Goal: Task Accomplishment & Management: Manage account settings

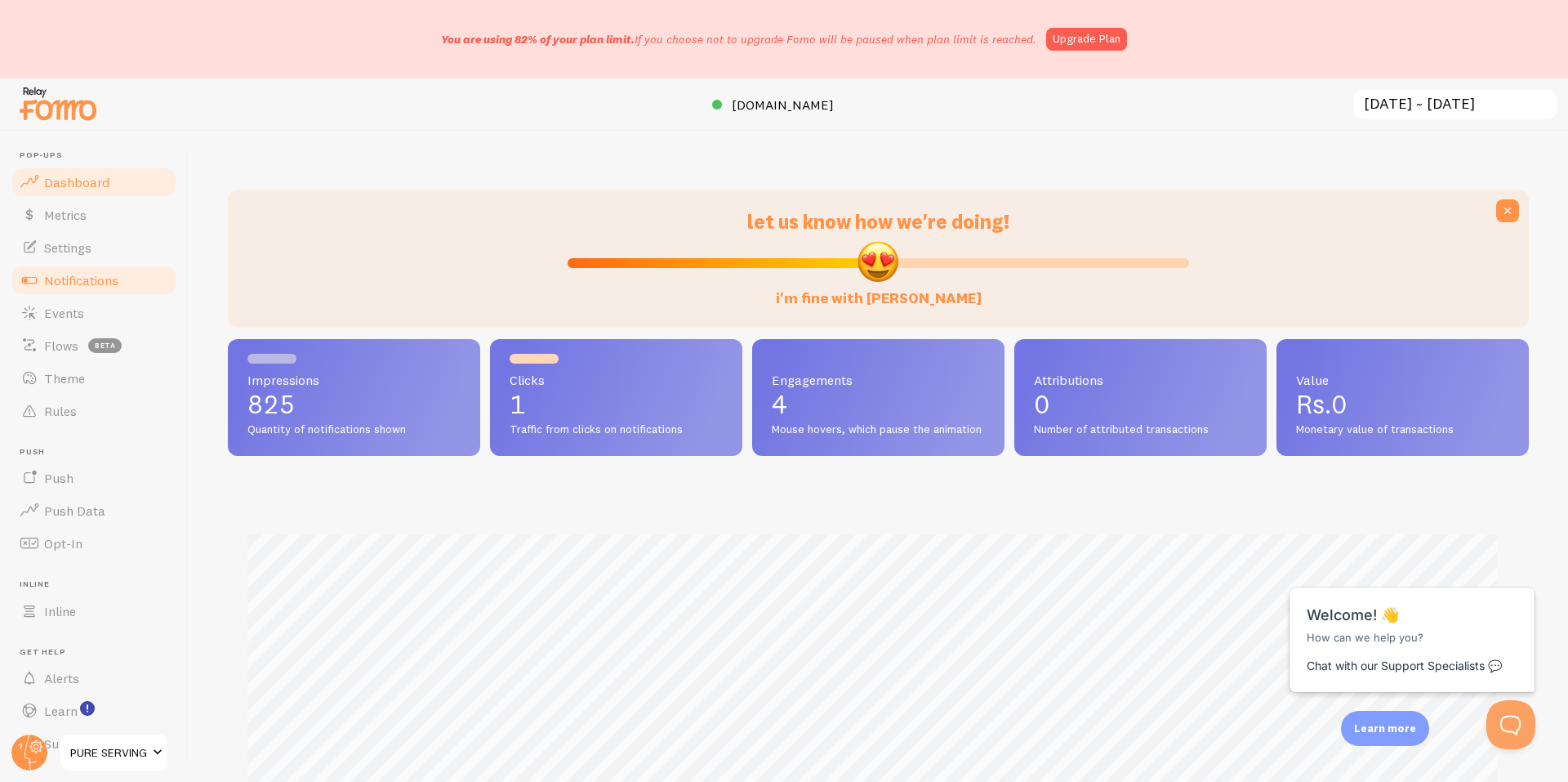
click at [87, 280] on span "Notifications" at bounding box center [80, 280] width 74 height 16
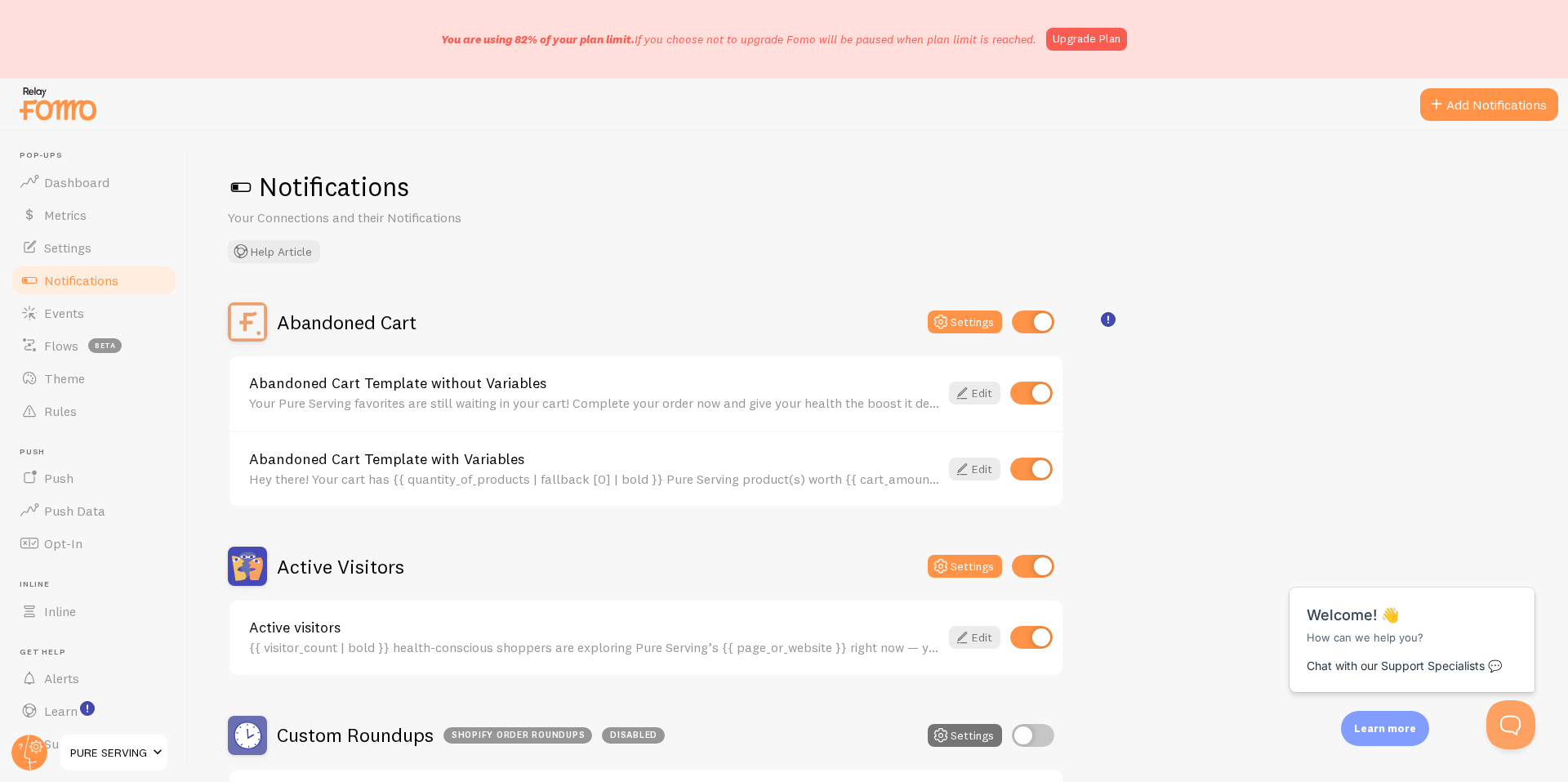
click at [497, 398] on div "Your Pure Serving favorites are still waiting in your cart! Complete your order…" at bounding box center [594, 403] width 690 height 15
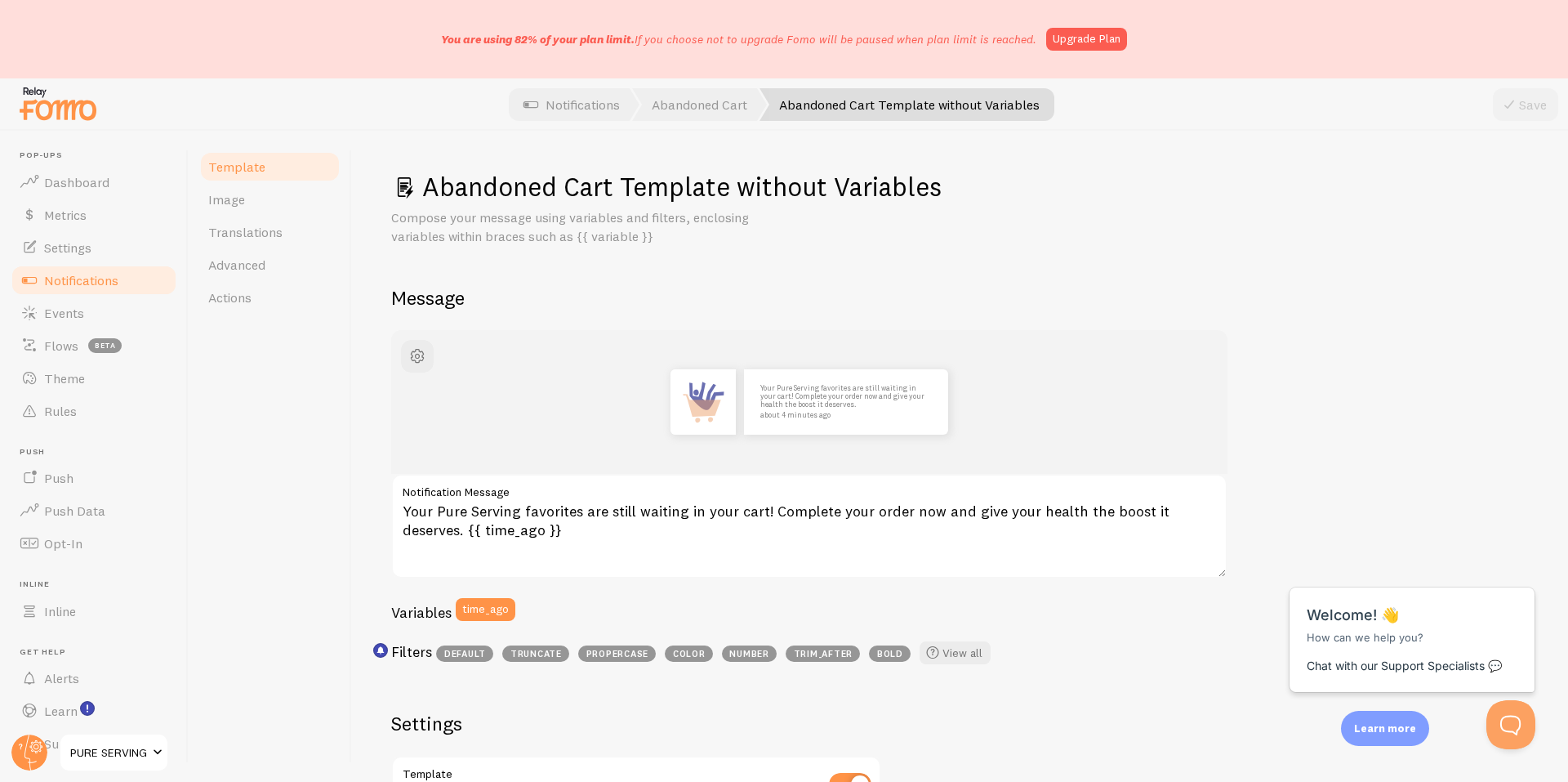
click at [94, 287] on span "Notifications" at bounding box center [80, 280] width 74 height 16
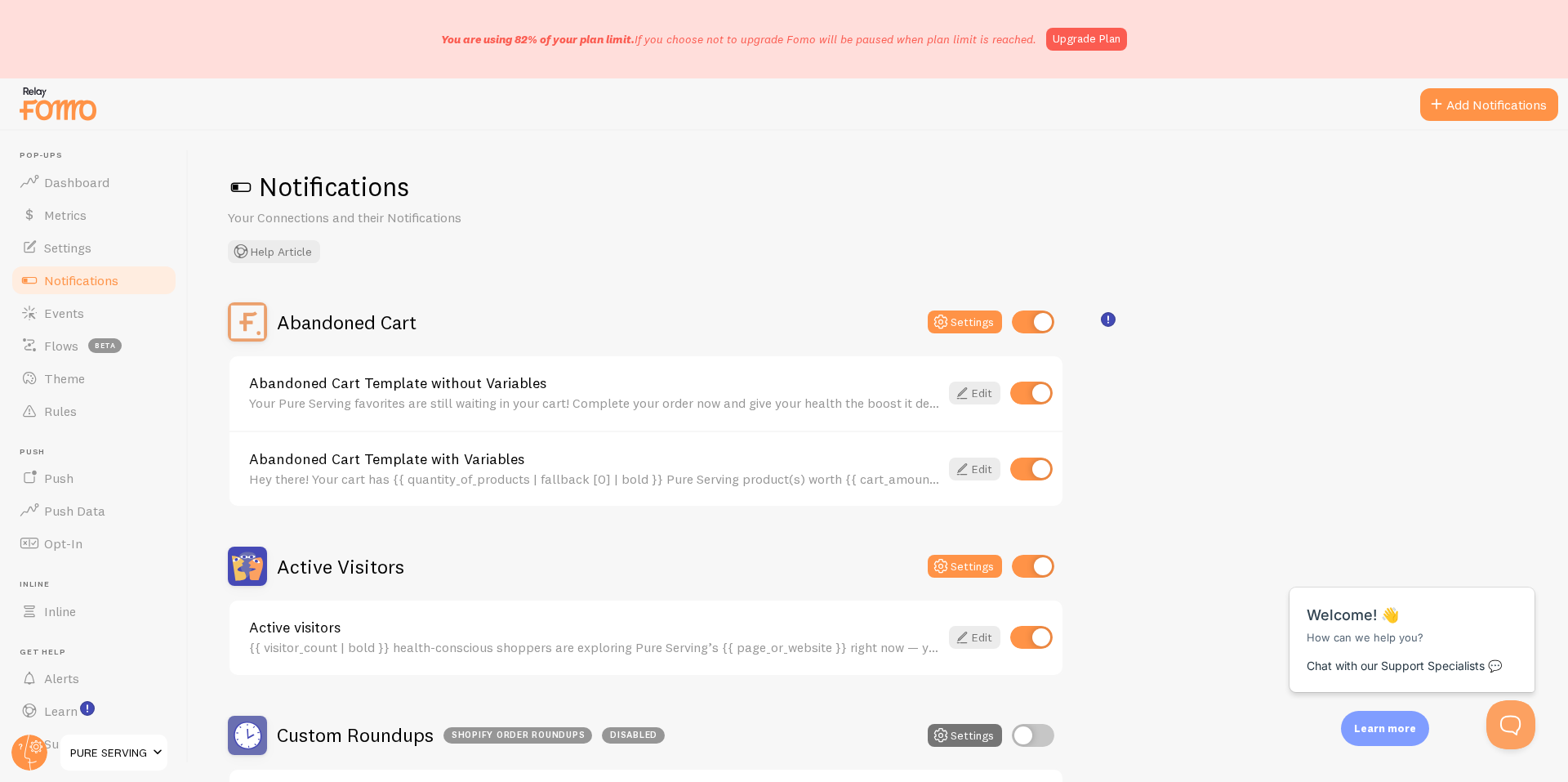
click at [1029, 393] on input "checkbox" at bounding box center [1030, 393] width 42 height 22
checkbox input "false"
click at [1041, 471] on input "checkbox" at bounding box center [1030, 469] width 42 height 22
checkbox input "false"
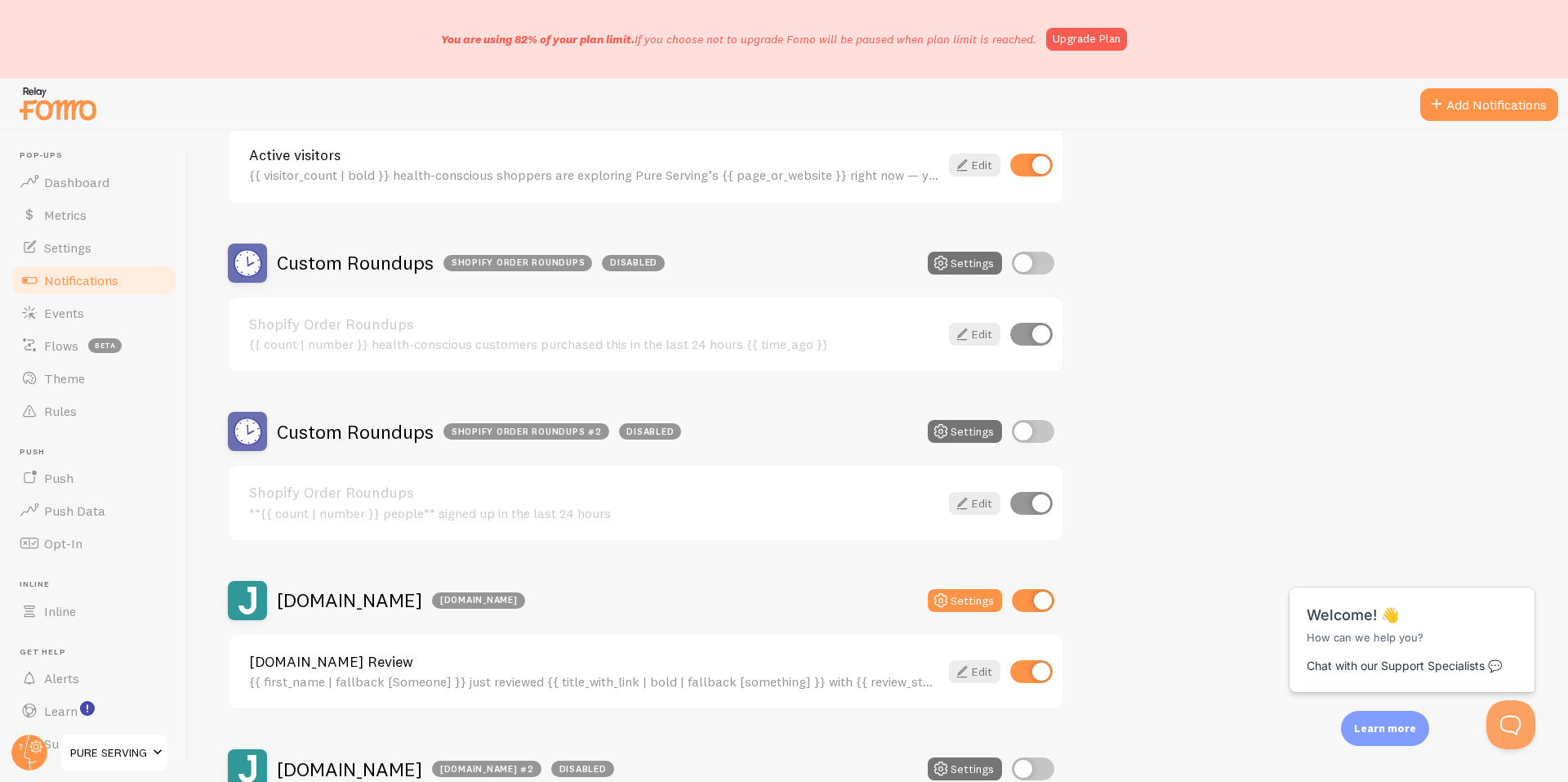
scroll to position [544, 0]
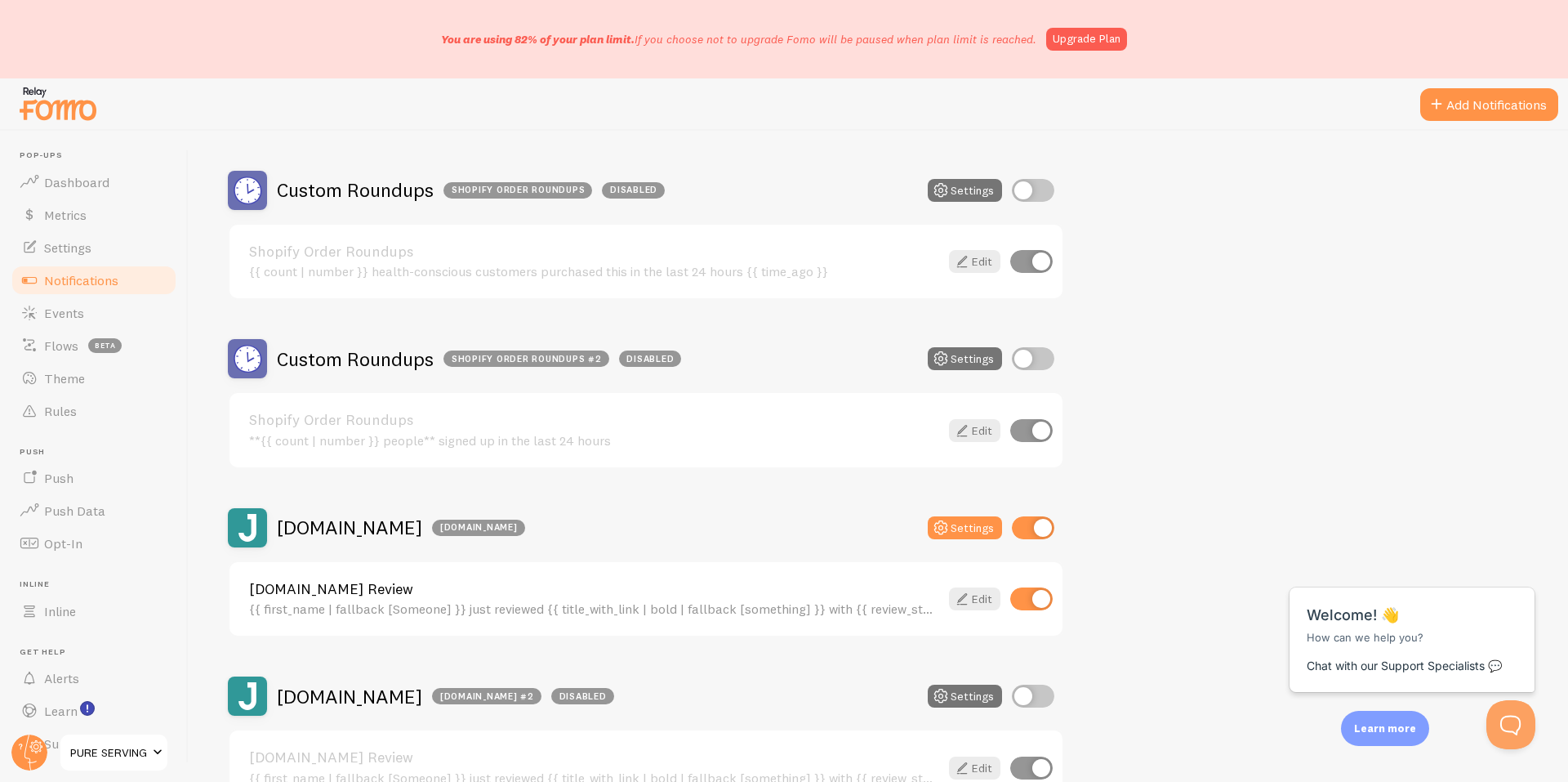
click at [1039, 435] on input "checkbox" at bounding box center [1030, 430] width 42 height 22
checkbox input "false"
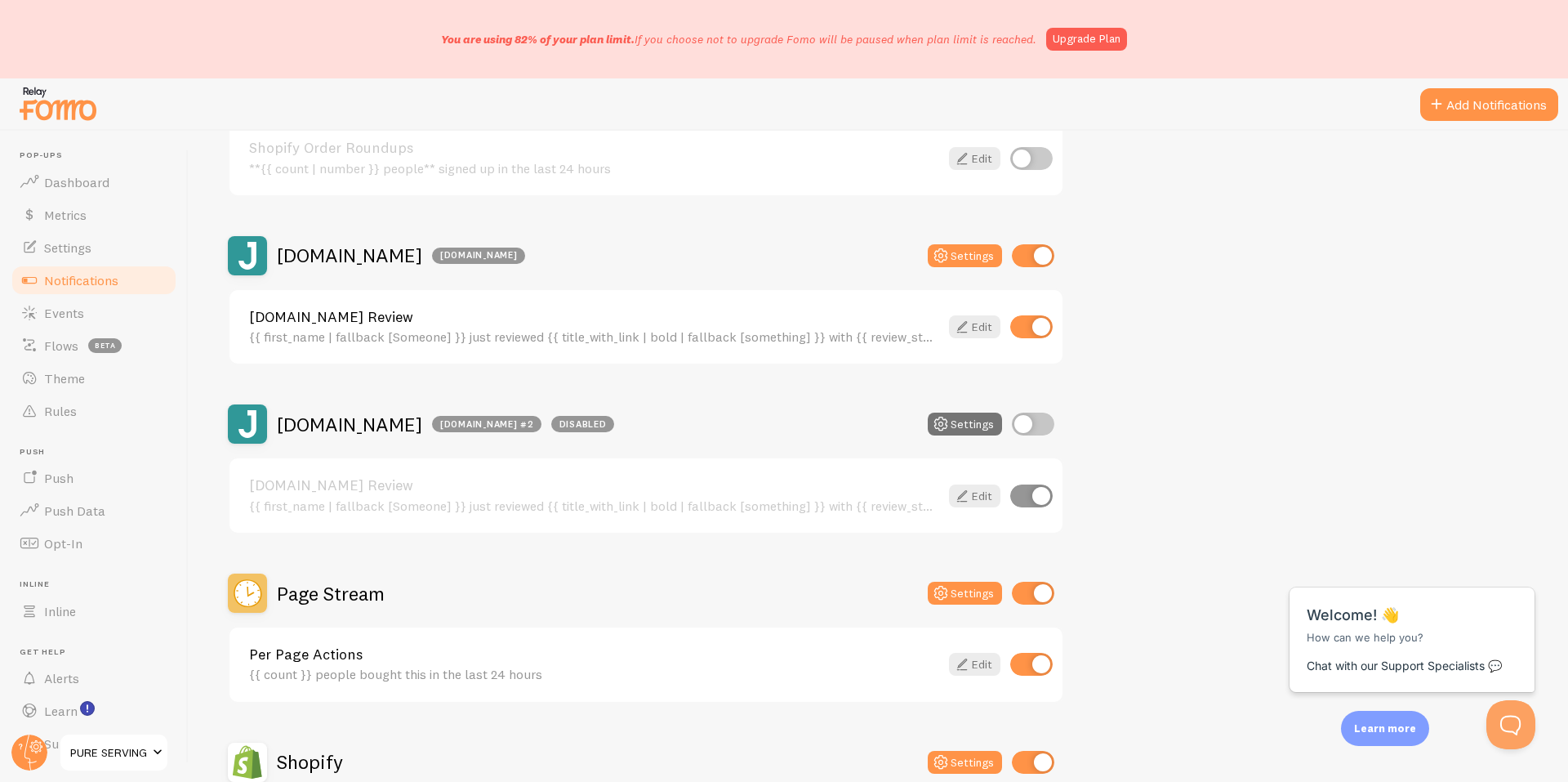
click at [1037, 331] on input "checkbox" at bounding box center [1030, 326] width 42 height 22
checkbox input "false"
click at [1043, 500] on input "checkbox" at bounding box center [1030, 496] width 42 height 22
checkbox input "false"
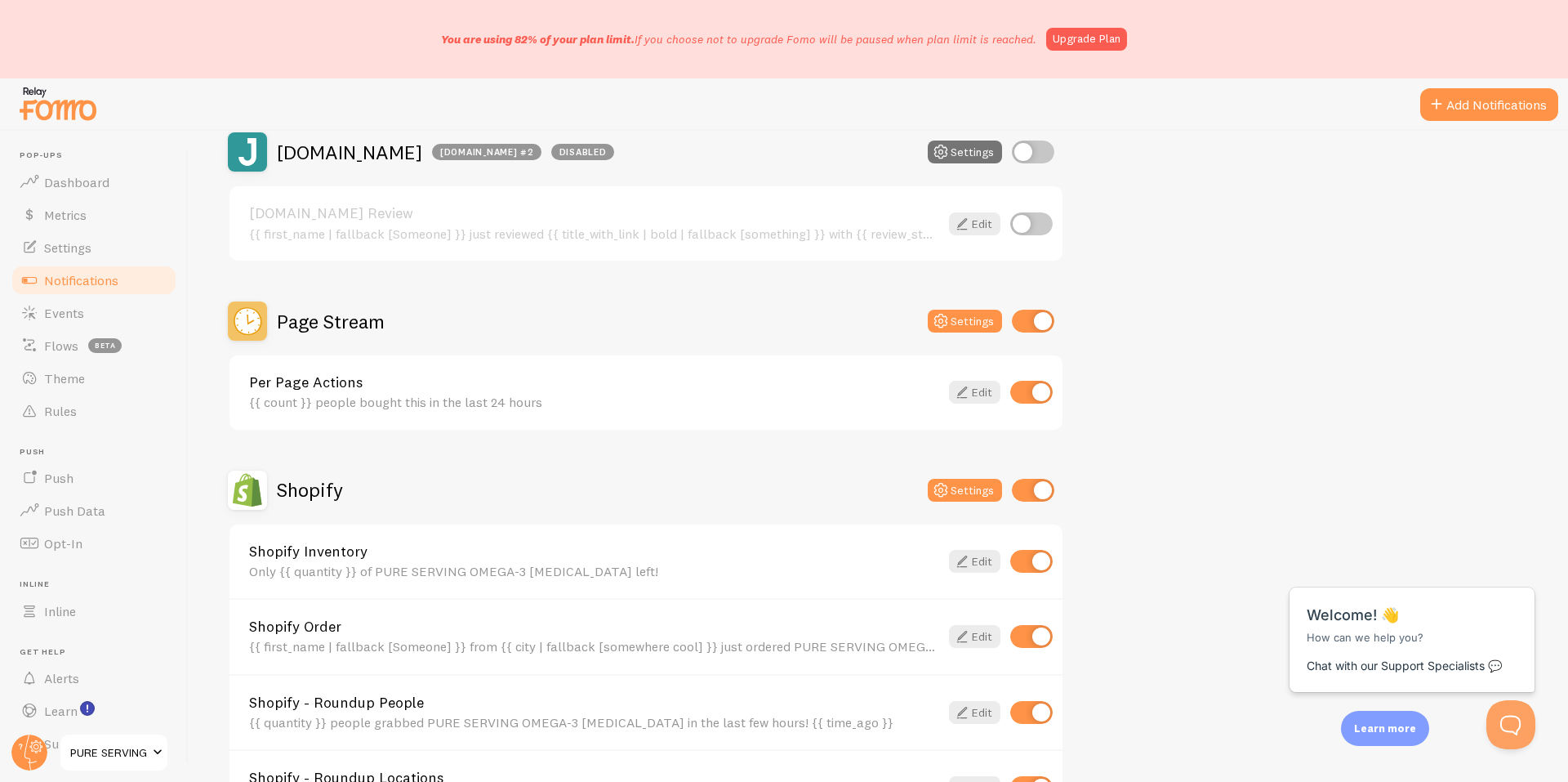
scroll to position [1362, 0]
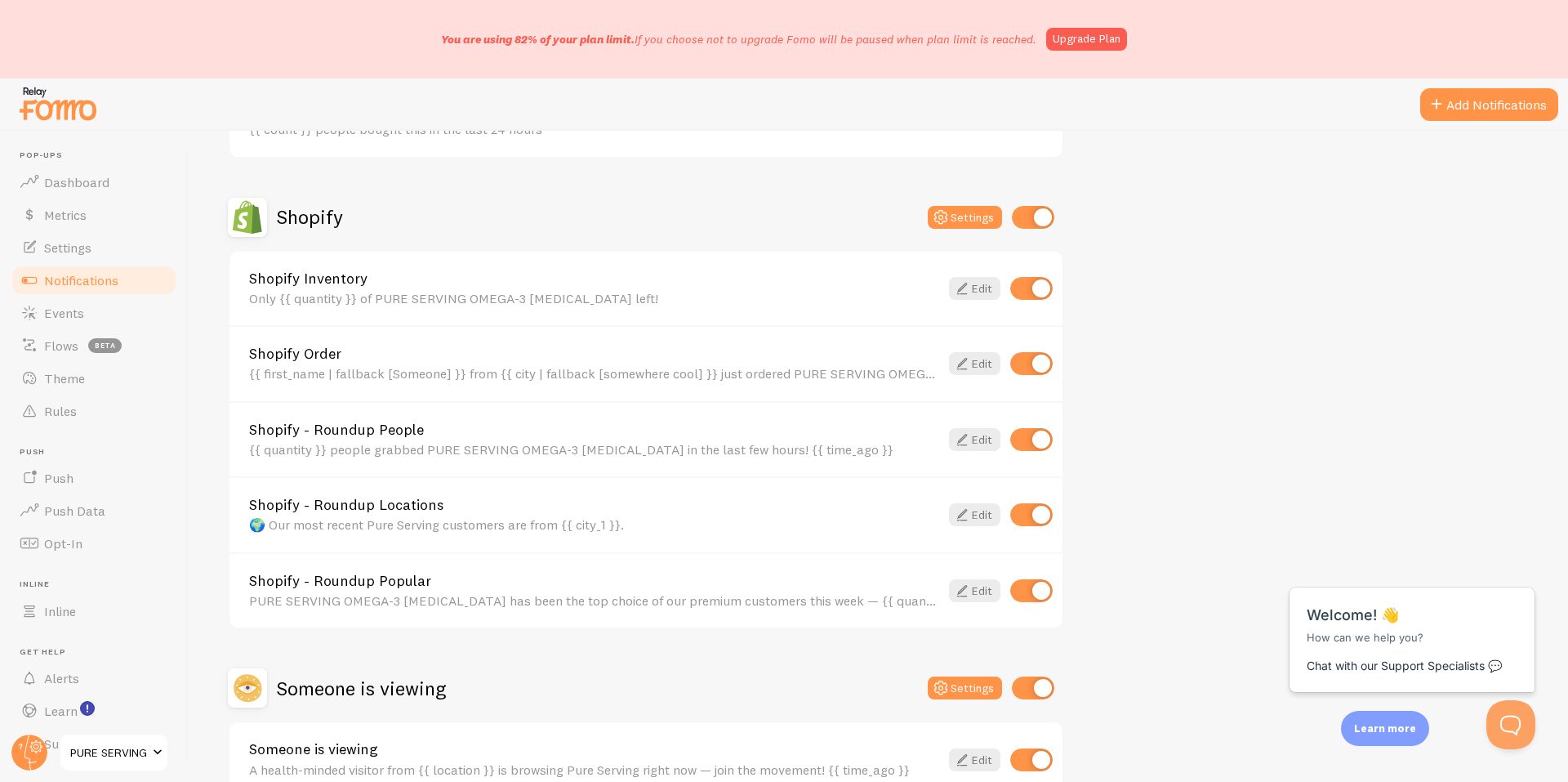
click at [1039, 293] on input "checkbox" at bounding box center [1030, 288] width 42 height 22
checkbox input "false"
click at [1049, 591] on input "checkbox" at bounding box center [1030, 590] width 42 height 22
checkbox input "false"
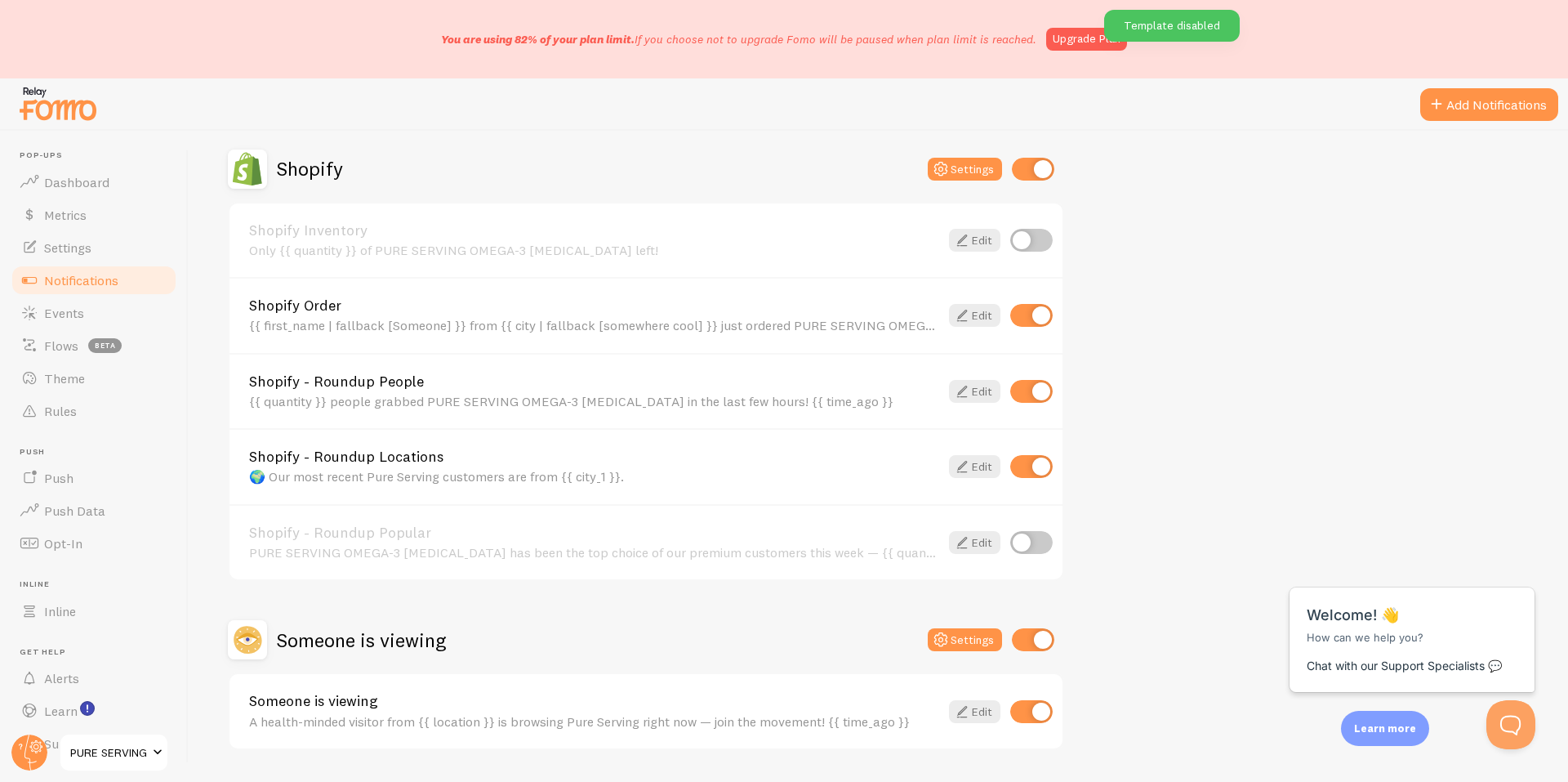
scroll to position [1456, 0]
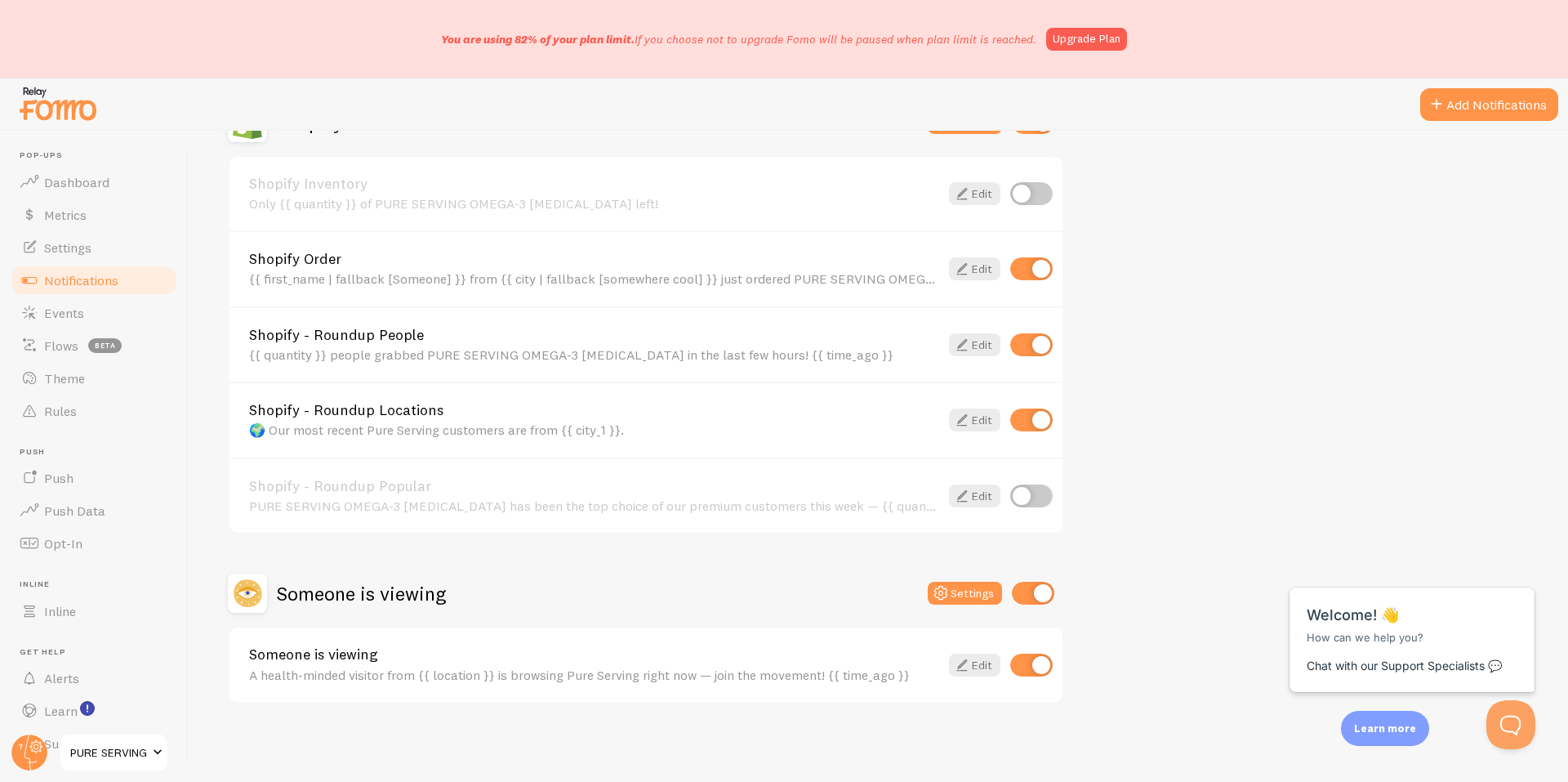
click at [564, 673] on div "A health-minded visitor from {{ location }} is browsing Pure Serving right now …" at bounding box center [594, 674] width 690 height 15
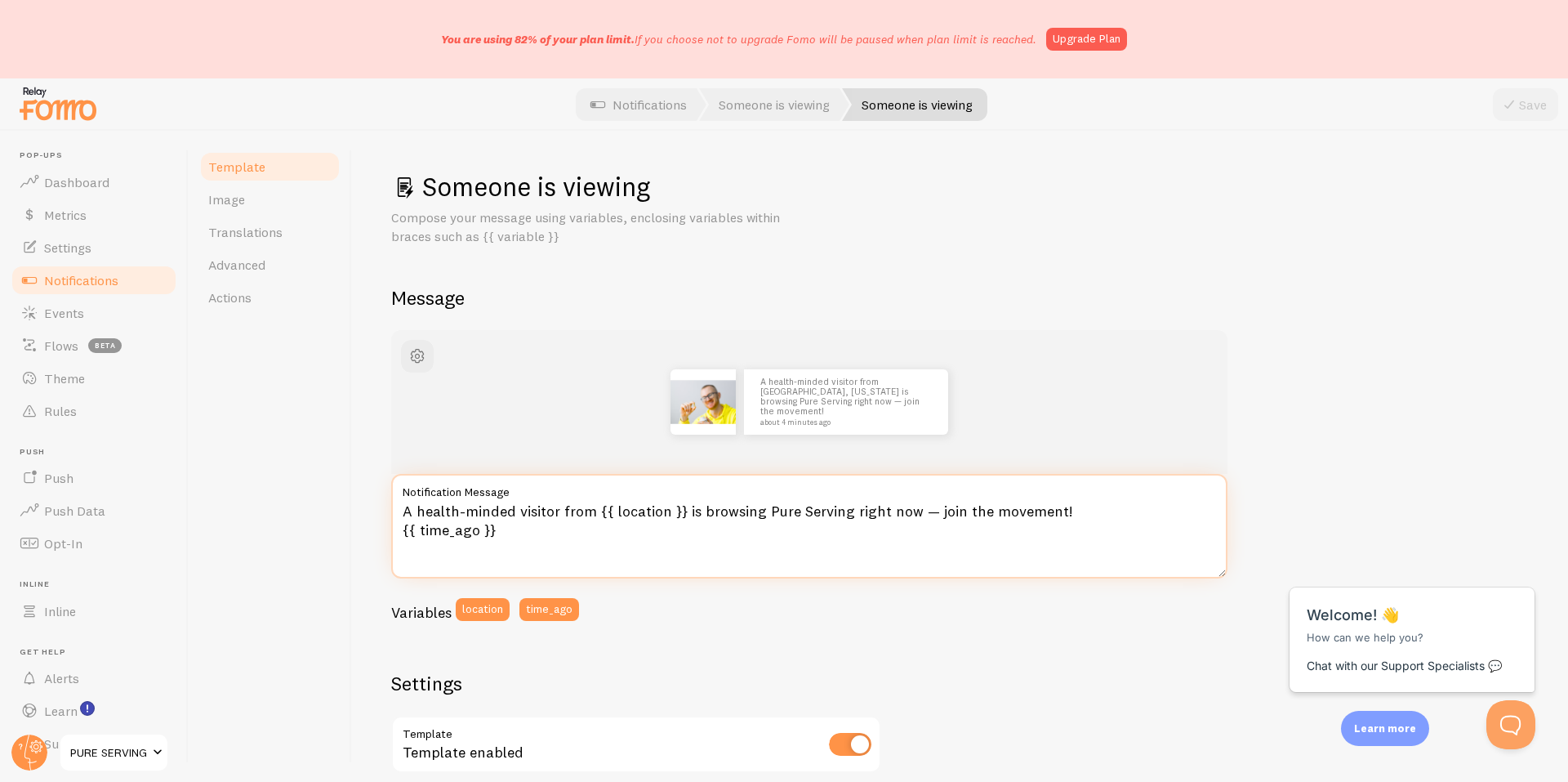
click at [564, 532] on textarea "A health-minded visitor from {{ location }} is browsing Pure Serving right now …" at bounding box center [809, 527] width 836 height 105
click at [580, 532] on textarea "A health-minded visitor from {{ location }} is browsing Pure Serving right now …" at bounding box center [809, 527] width 836 height 105
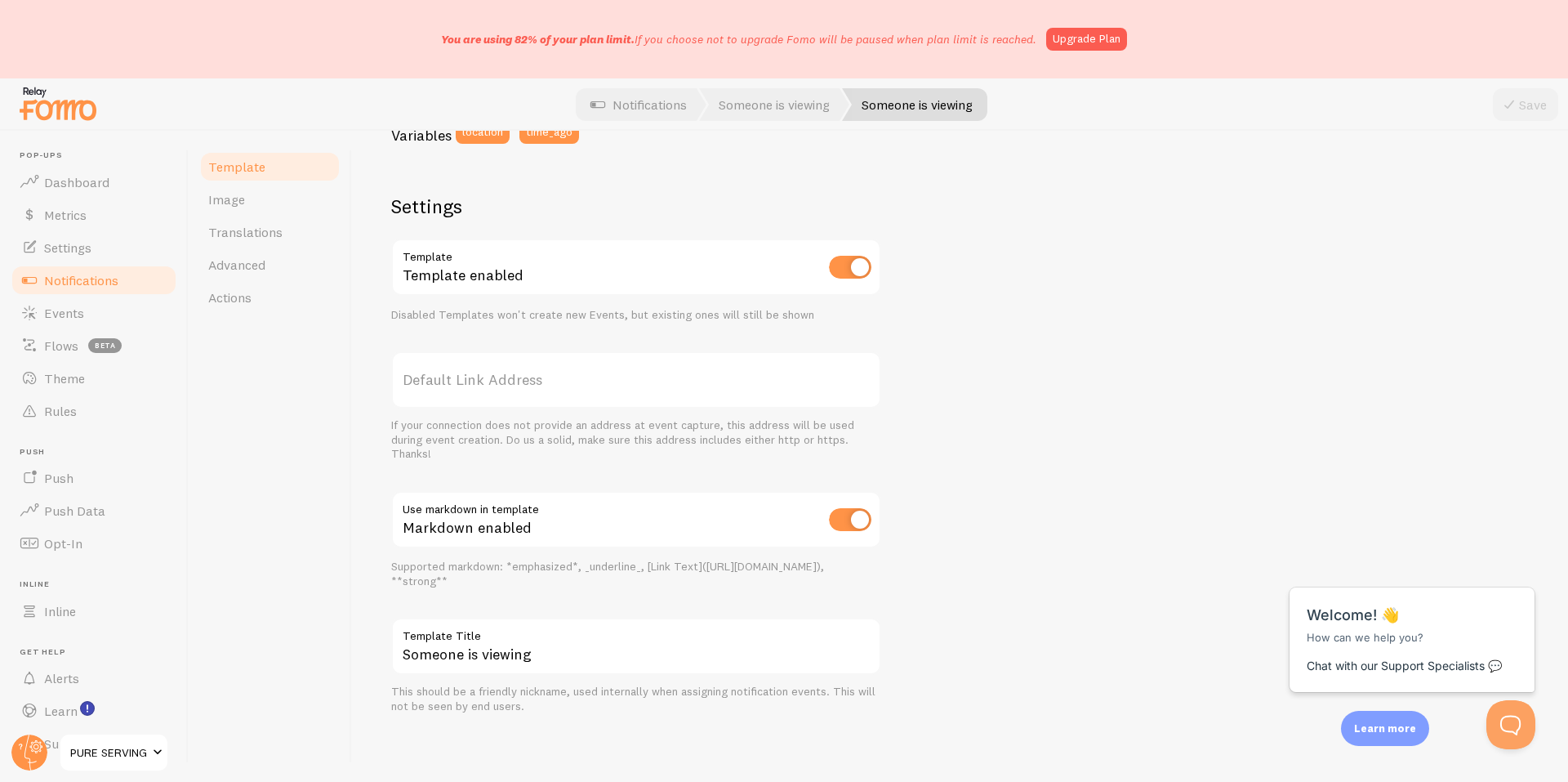
scroll to position [205, 0]
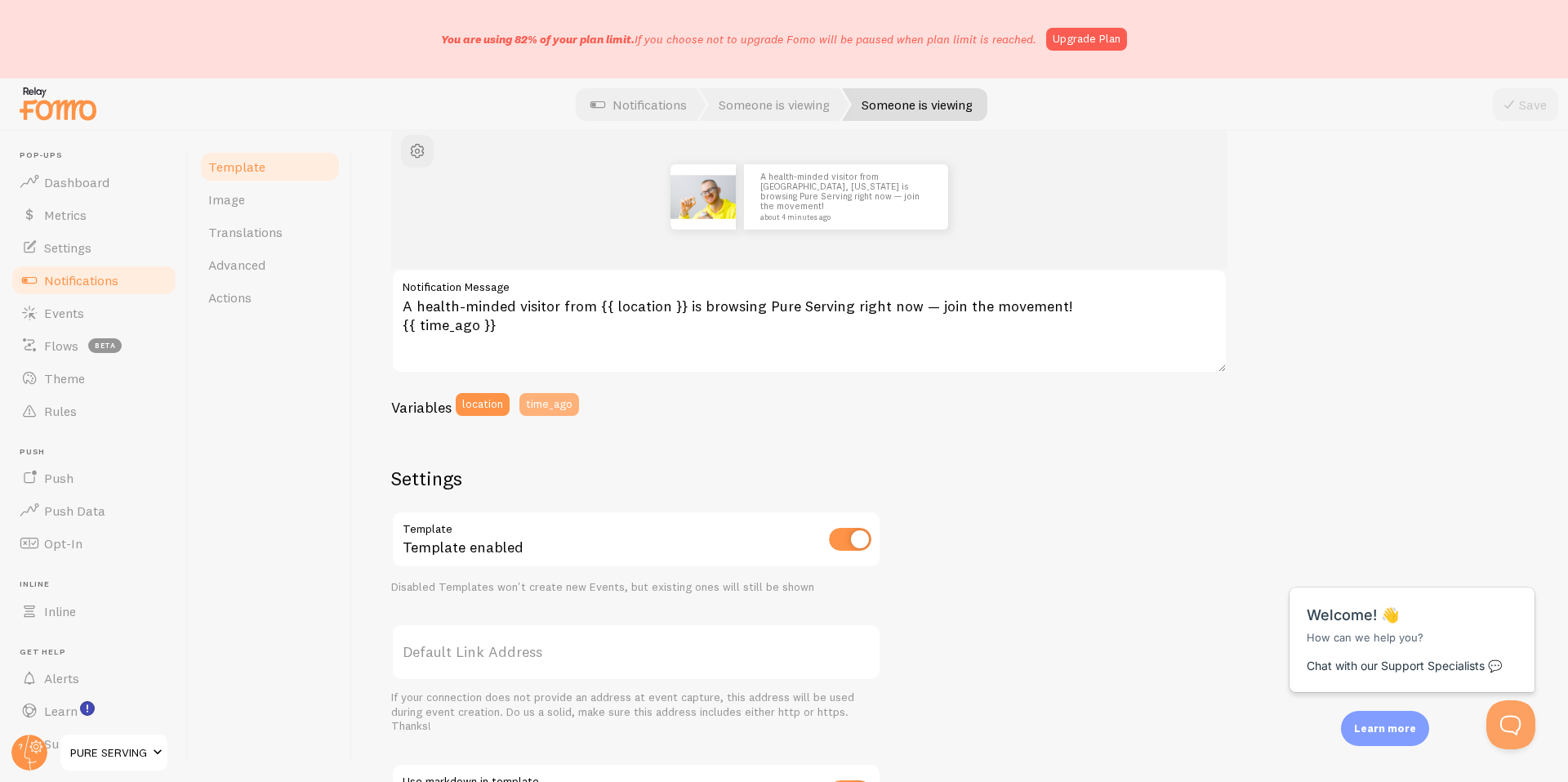
click at [562, 410] on button "time_ago" at bounding box center [549, 404] width 60 height 22
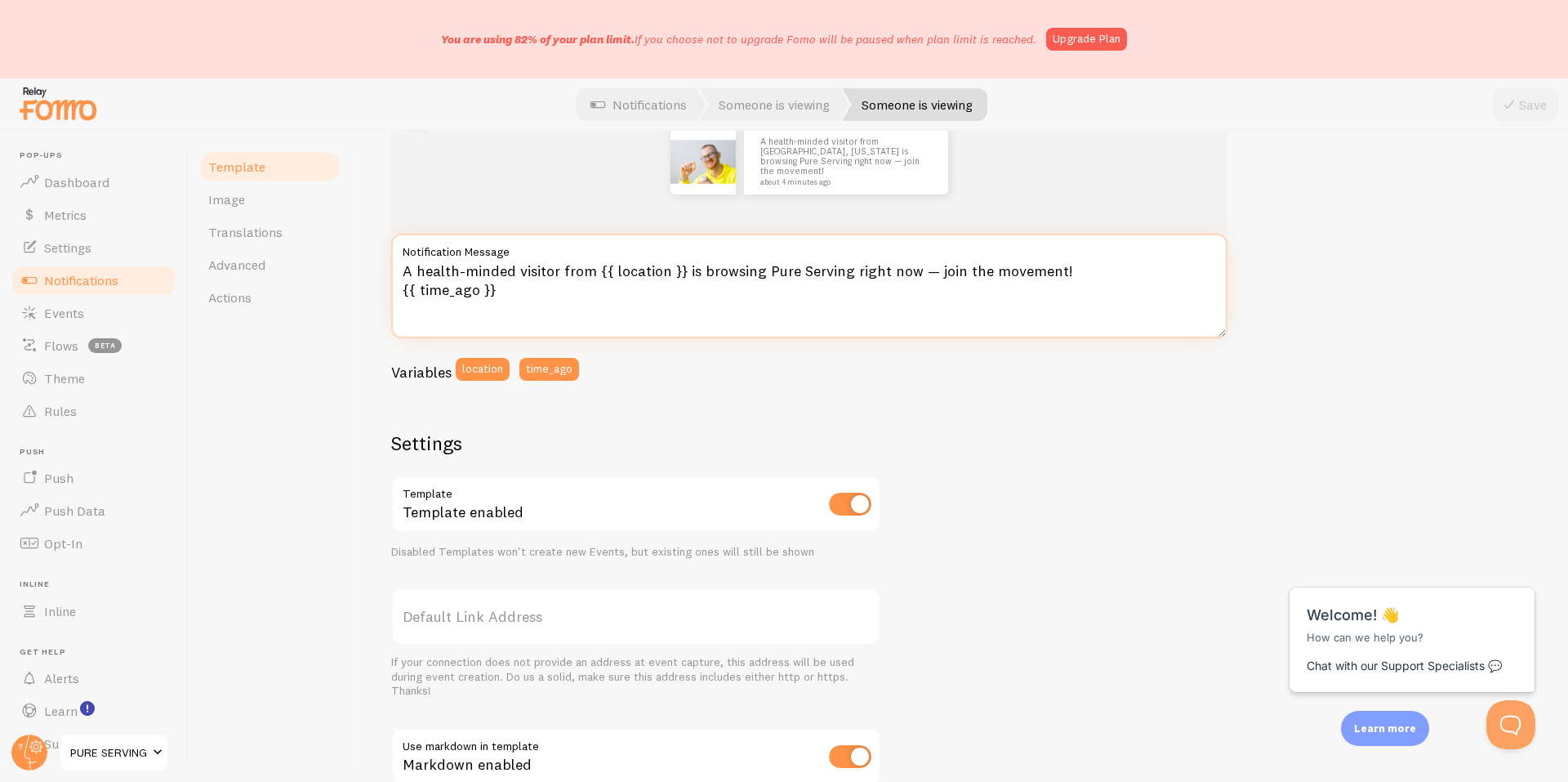
scroll to position [0, 0]
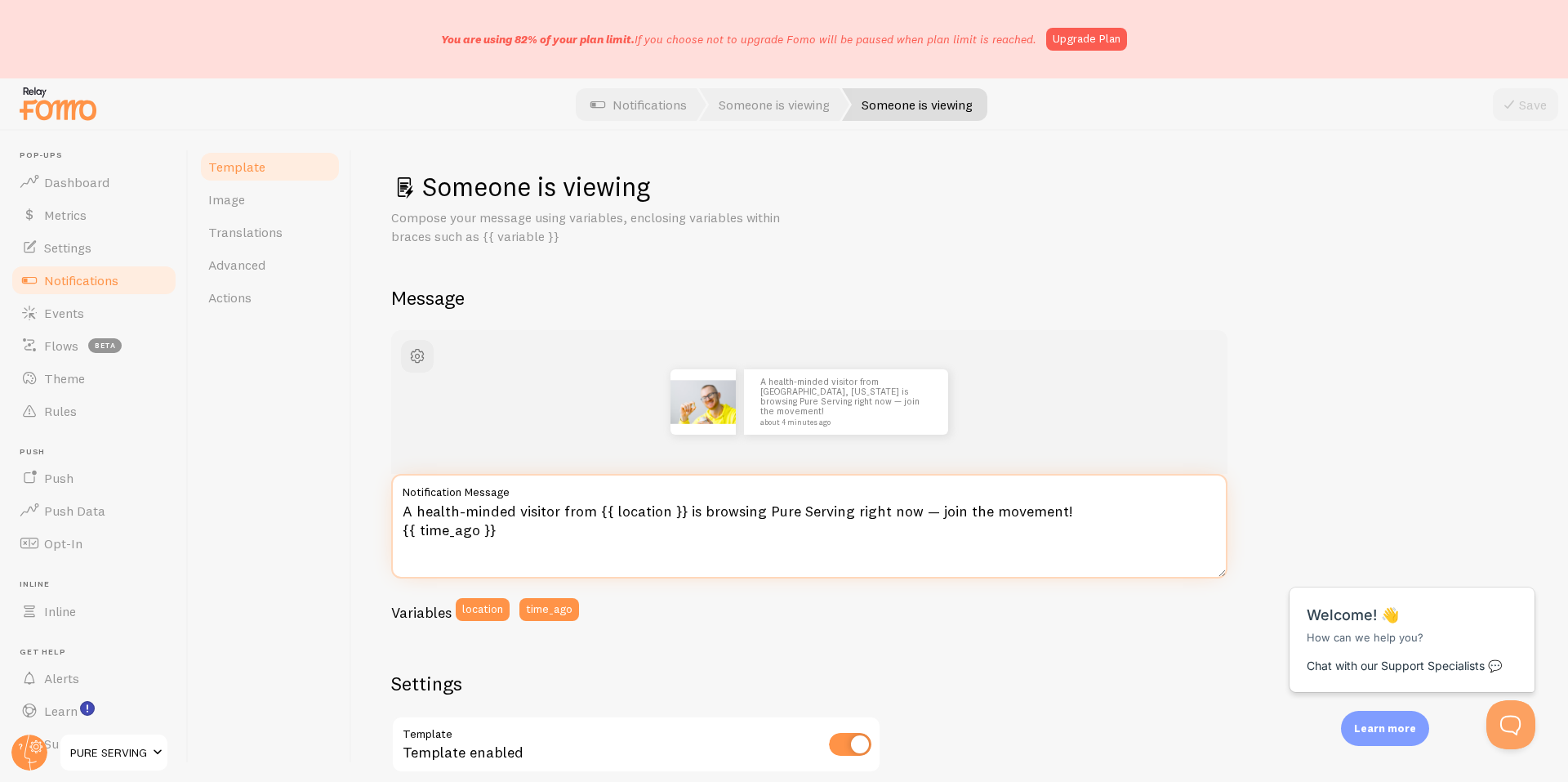
click at [513, 539] on textarea "A health-minded visitor from {{ location }} is browsing Pure Serving right now …" at bounding box center [809, 527] width 836 height 105
paste textarea "Live now: {{ location }} visitor —"
type textarea "Live now: {{ location }} visitor — {{ time_ago }}"
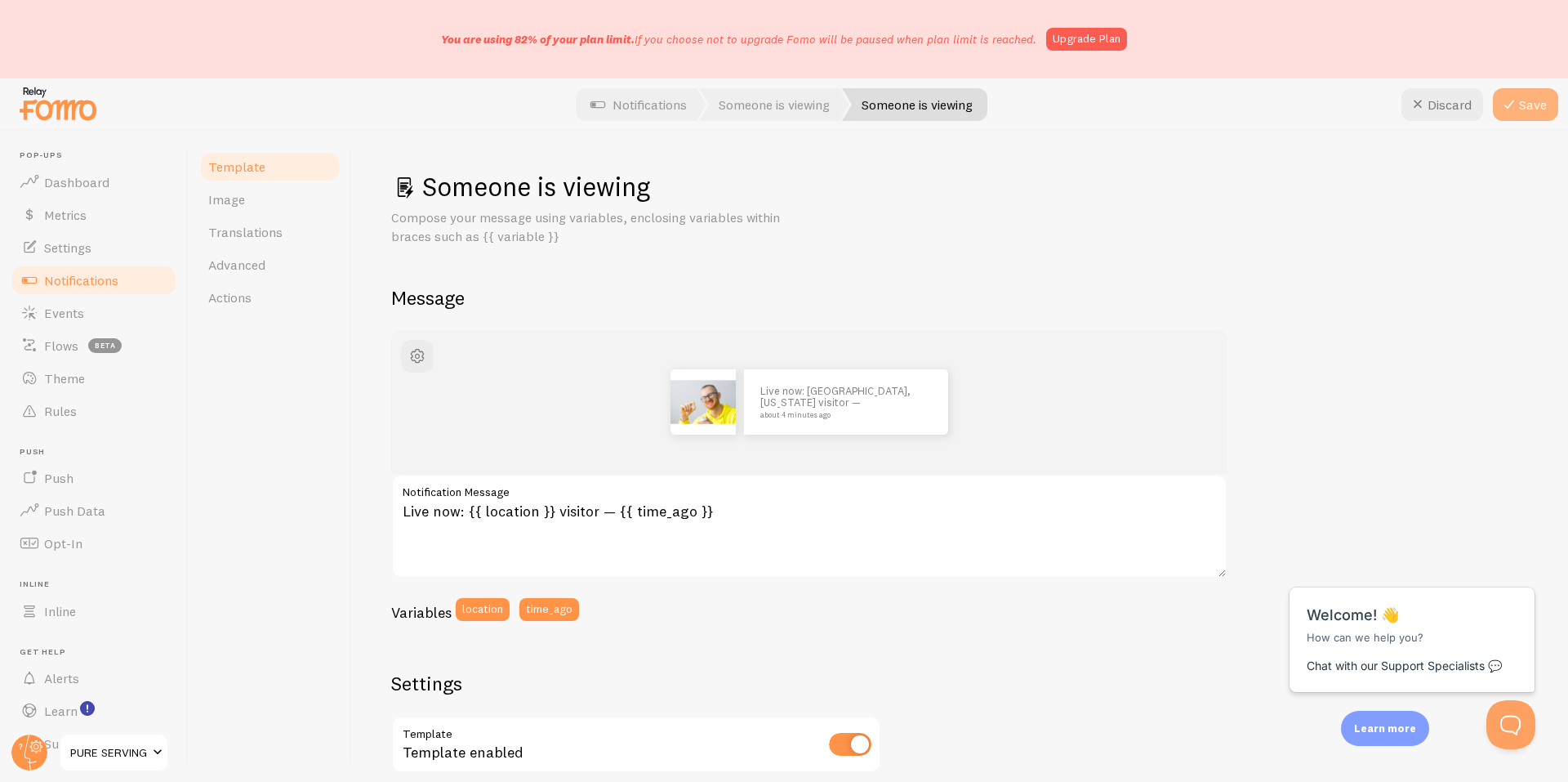
click at [1519, 112] on button "Save" at bounding box center [1525, 104] width 65 height 33
click at [415, 354] on span "button" at bounding box center [417, 355] width 20 height 20
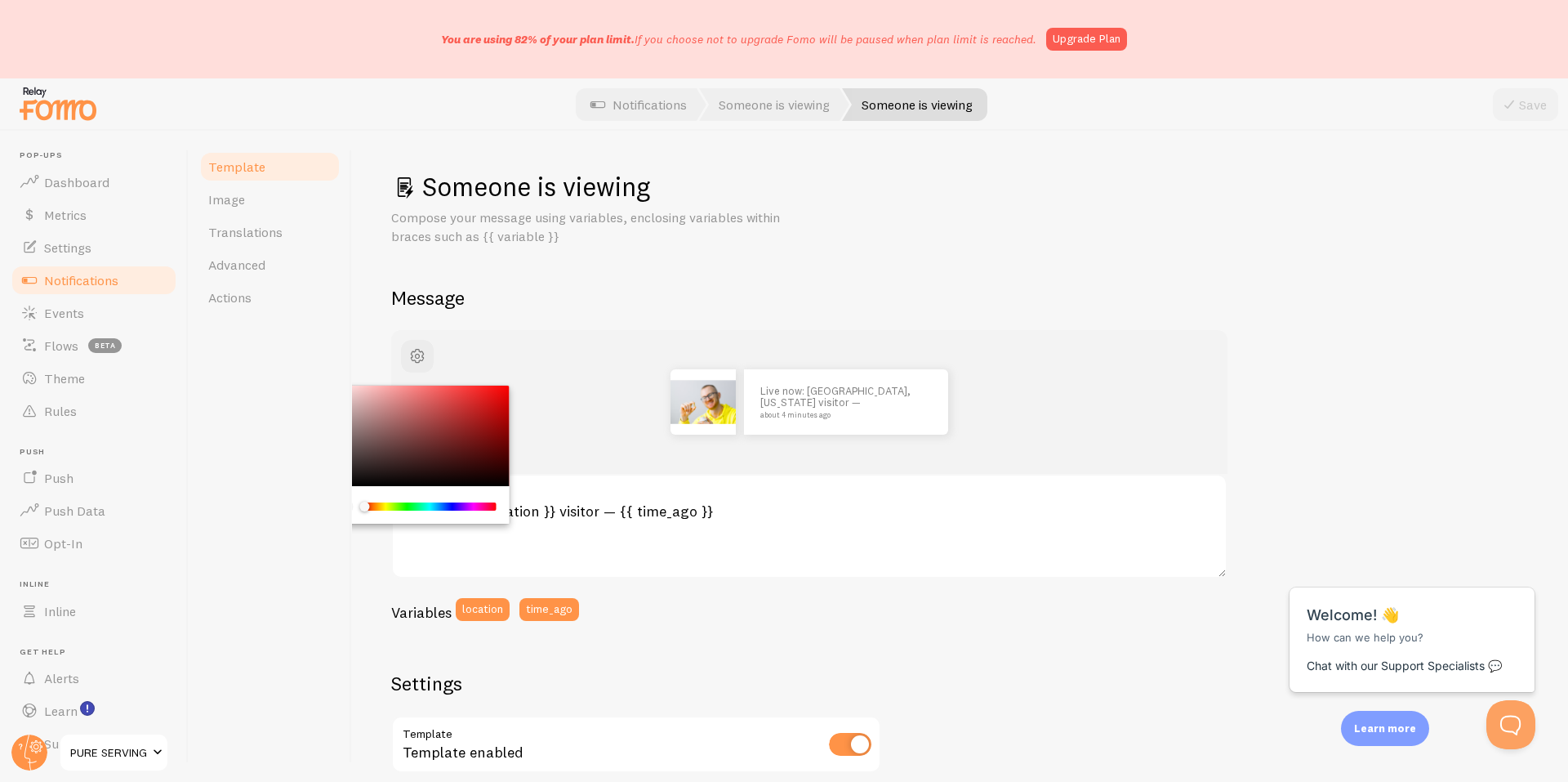
click at [594, 294] on h2 "Message" at bounding box center [959, 297] width 1138 height 25
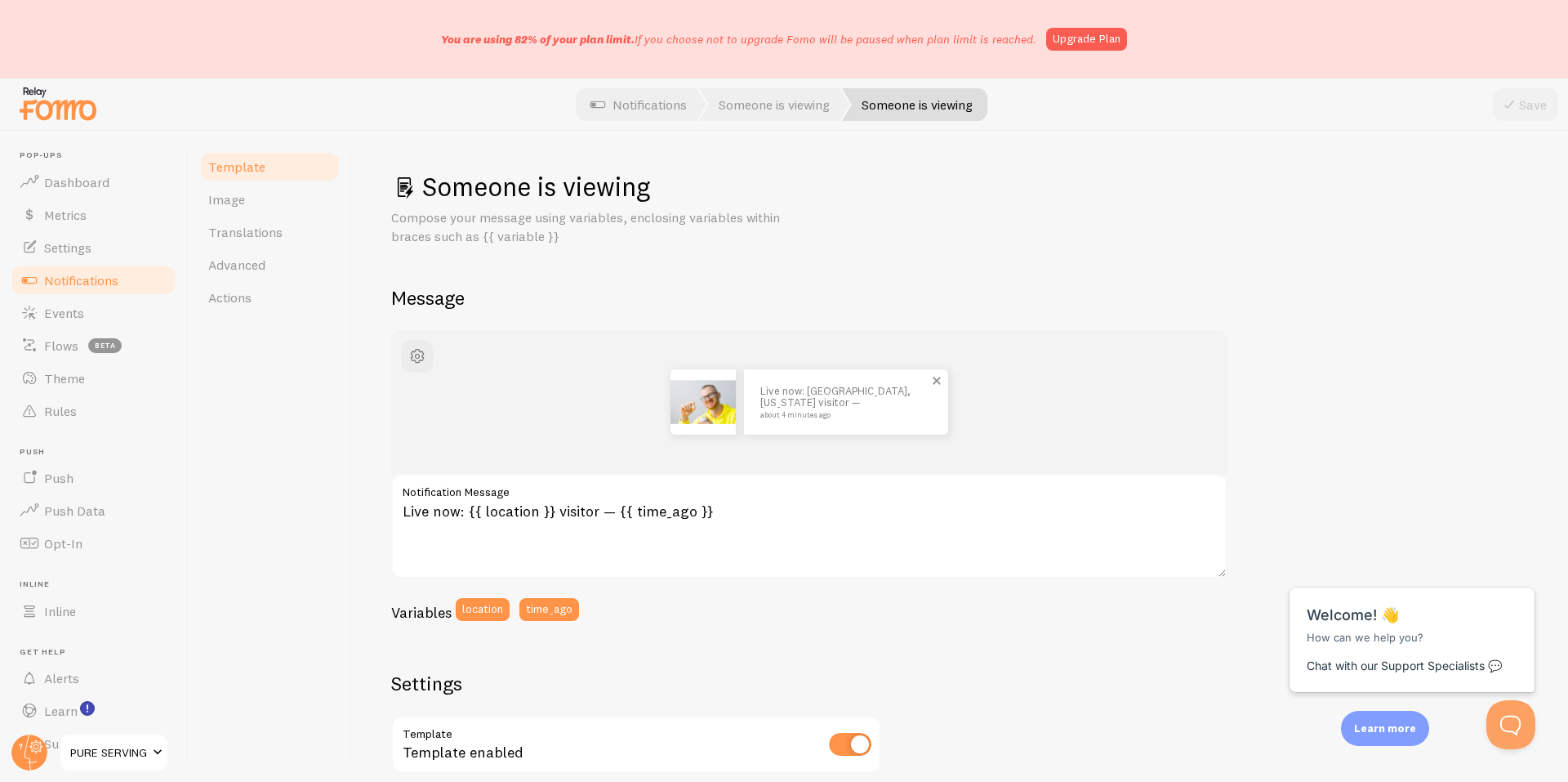
click at [838, 404] on p "Live now: [GEOGRAPHIC_DATA], [US_STATE] visitor — about 4 minutes ago" at bounding box center [845, 401] width 171 height 34
click at [258, 203] on link "Image" at bounding box center [269, 199] width 143 height 33
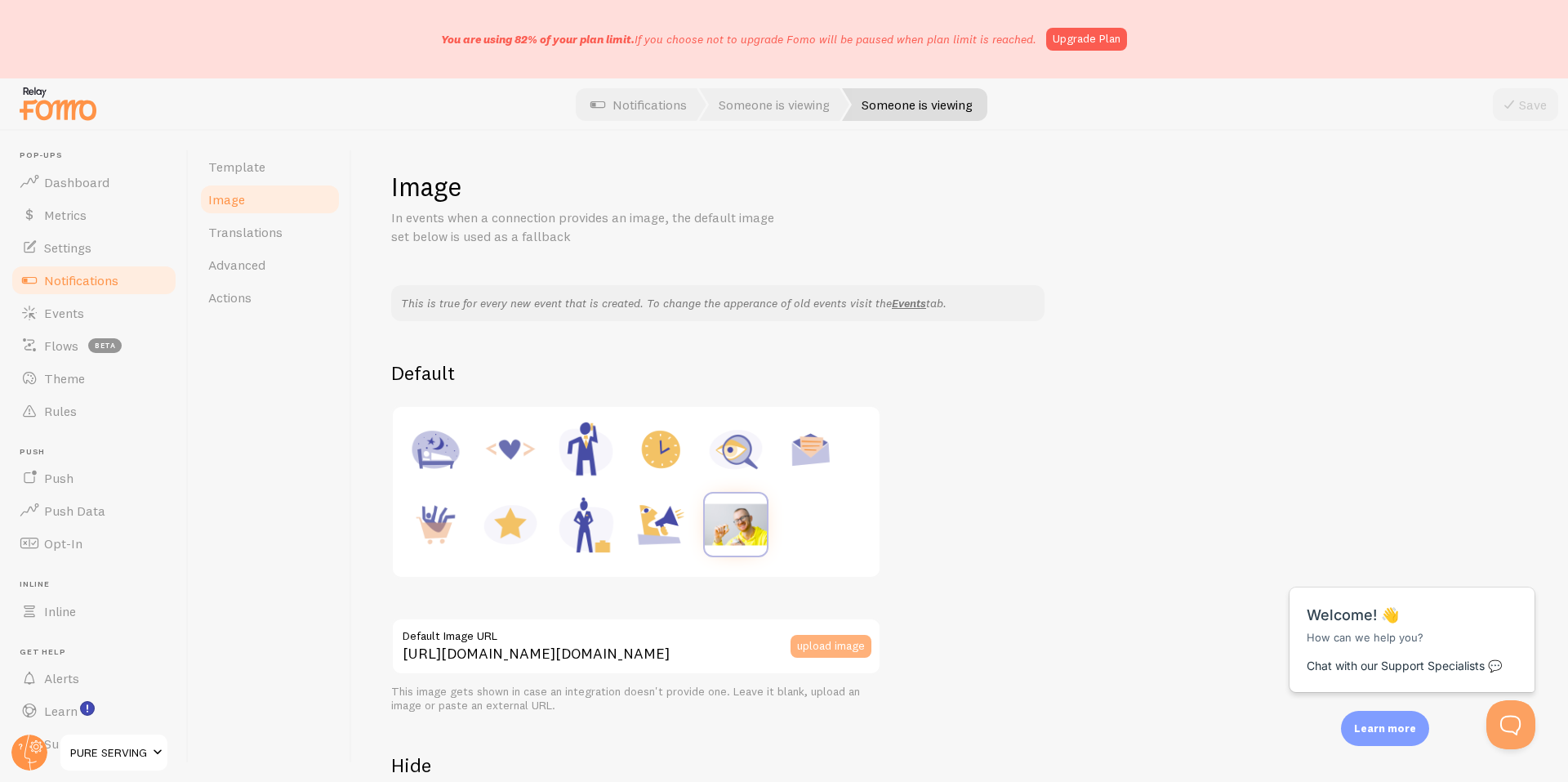
click at [828, 647] on button "upload image" at bounding box center [830, 646] width 80 height 22
click at [842, 652] on div "My Device Link (URL) Web Search Facebook Instagram Google Drive Dropbox My Devi…" at bounding box center [784, 391] width 1568 height 782
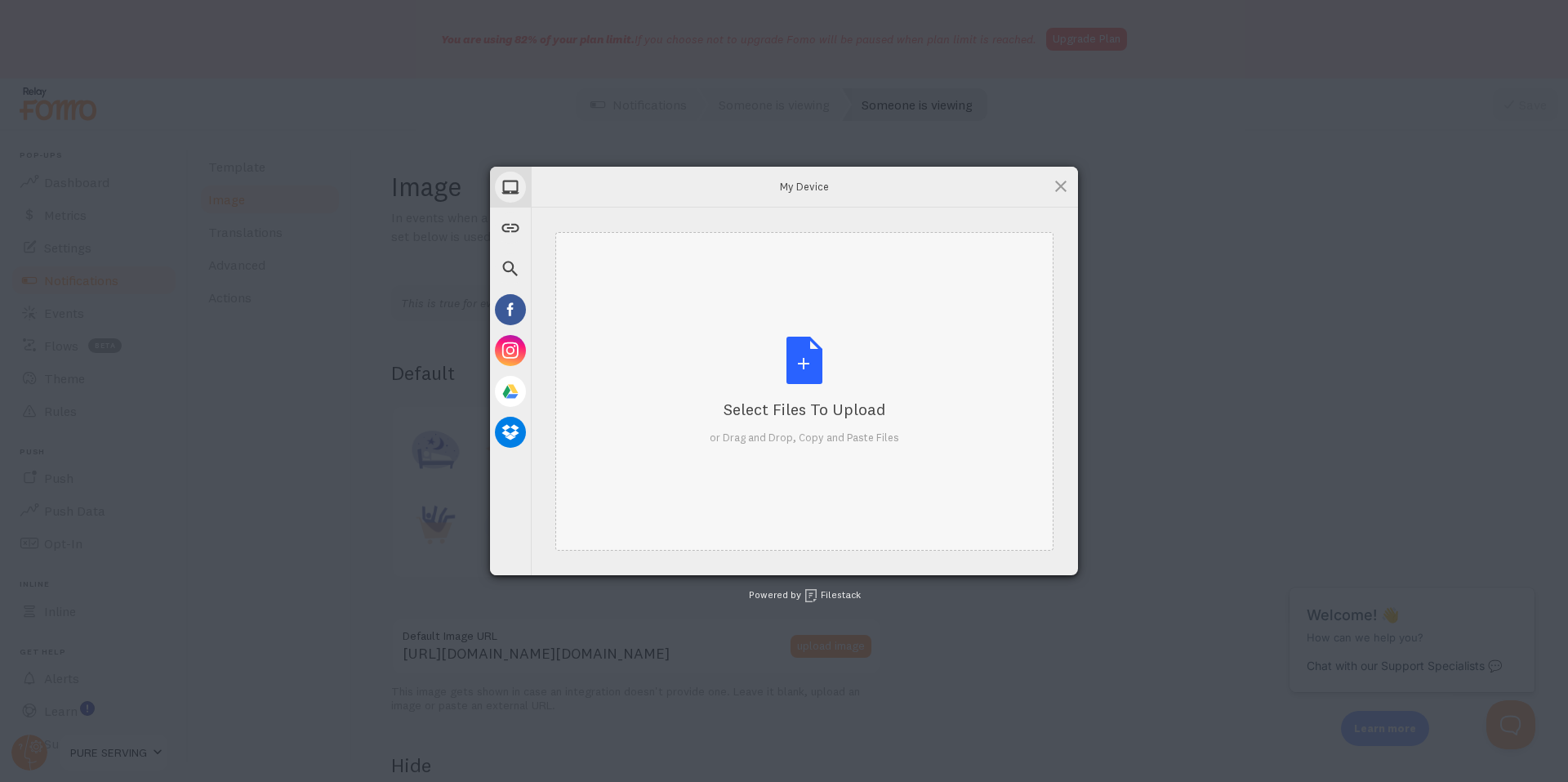
click at [789, 397] on div "Select Files to Upload or Drag and Drop, Copy and Paste Files" at bounding box center [804, 391] width 190 height 109
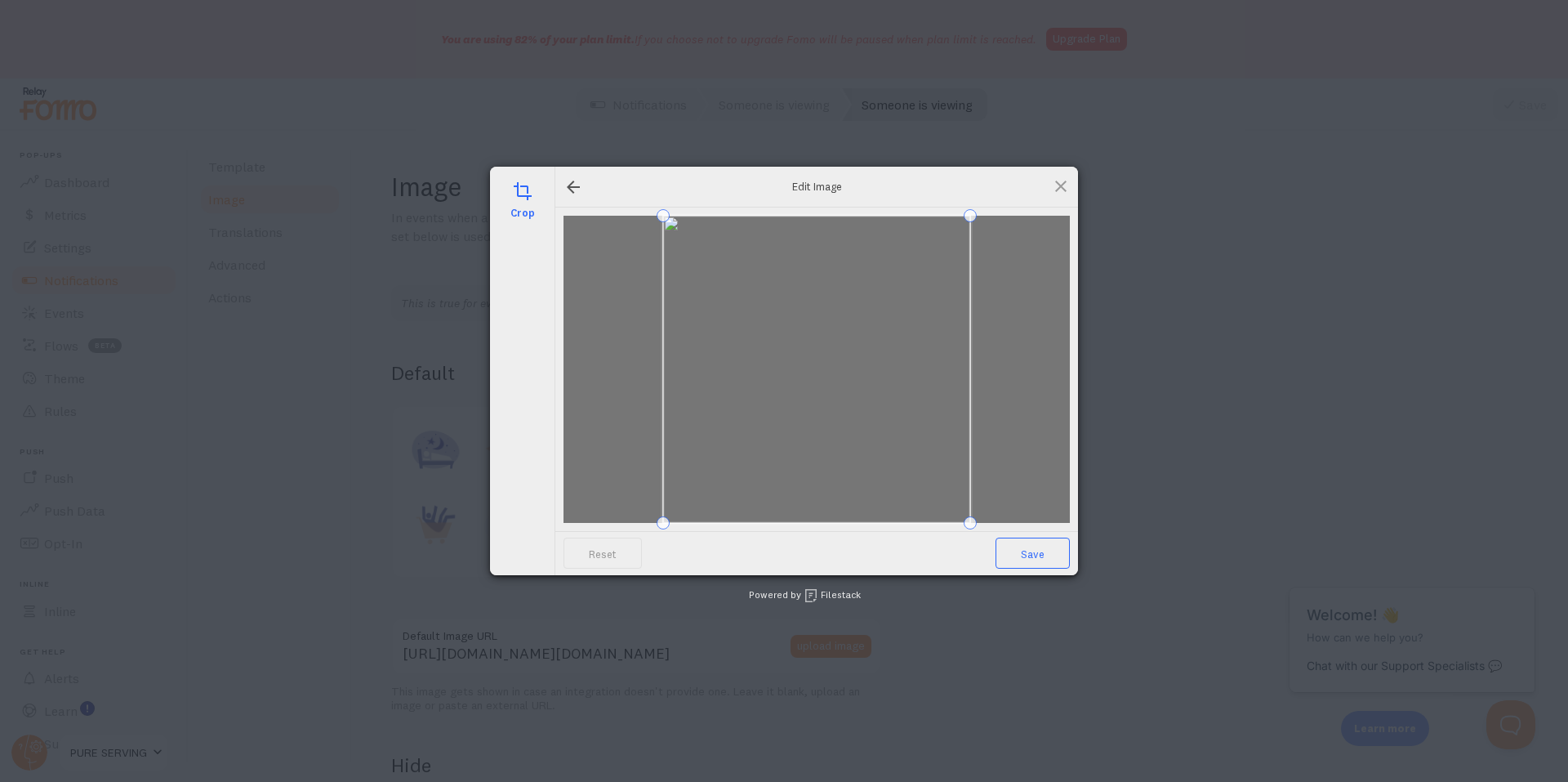
click at [1029, 557] on span "Save" at bounding box center [1032, 553] width 74 height 31
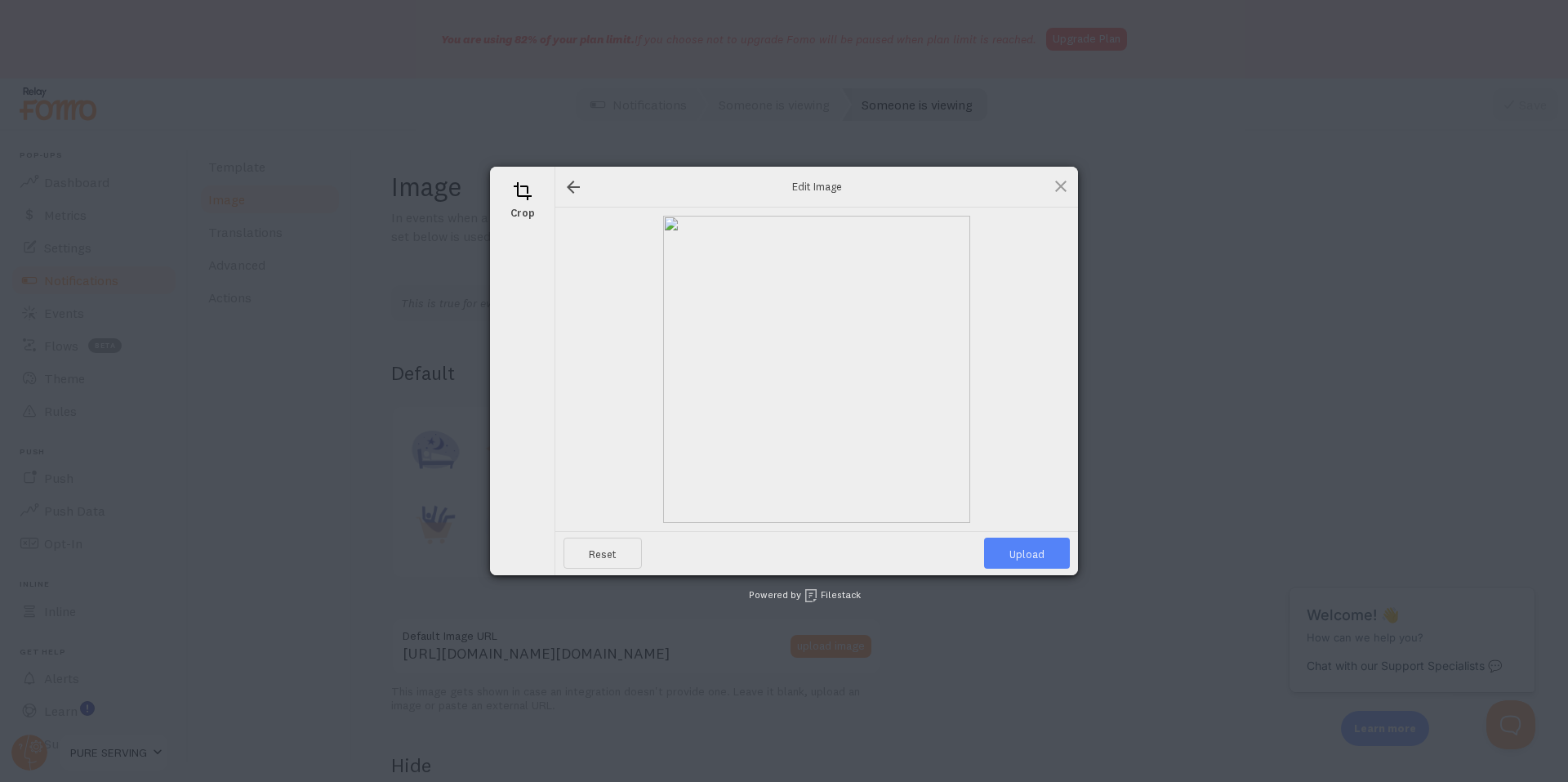
click at [1032, 554] on span "Upload" at bounding box center [1027, 553] width 86 height 31
type input "[URL][DOMAIN_NAME][DOMAIN_NAME]"
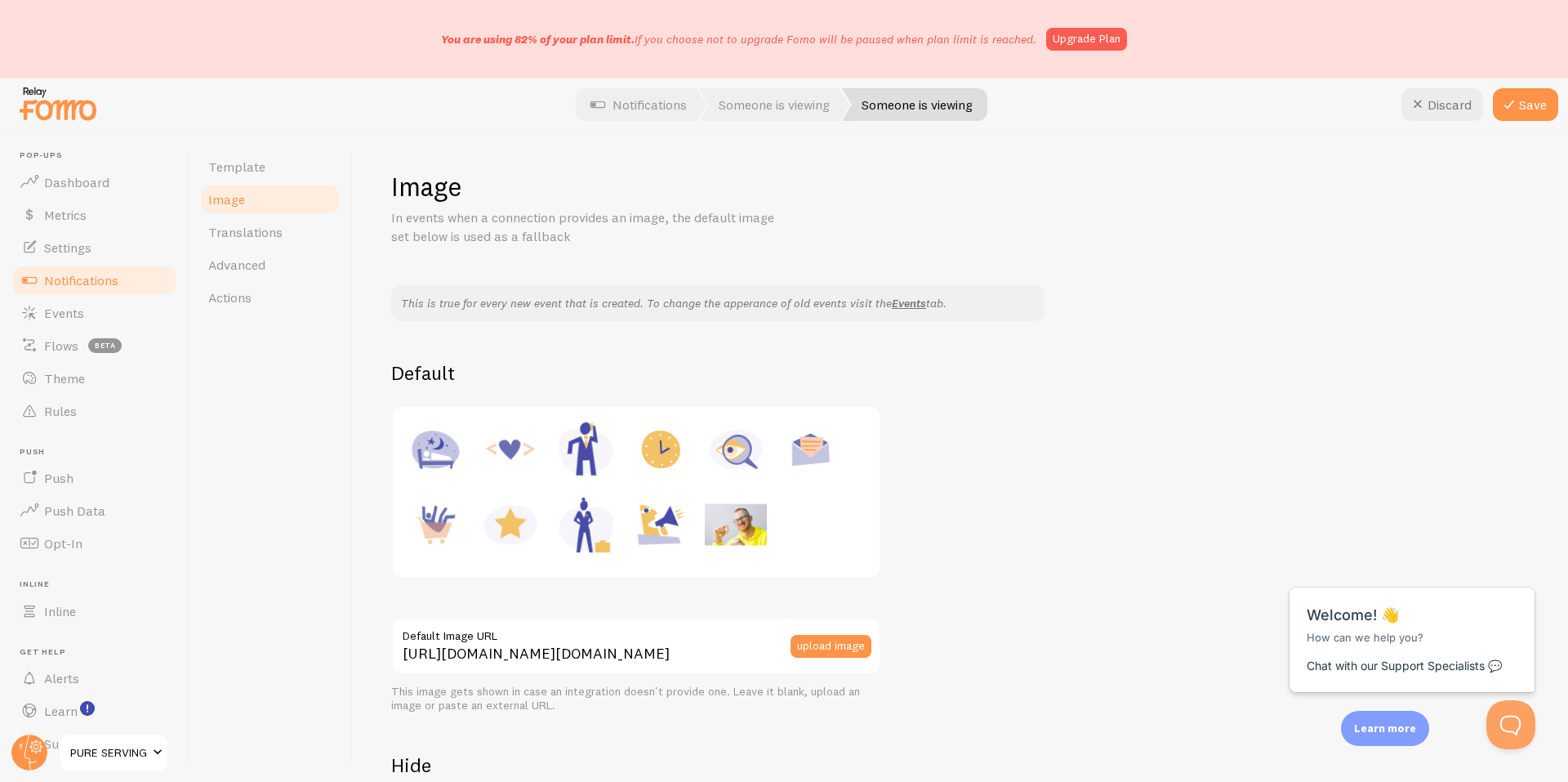
click at [804, 533] on div at bounding box center [637, 491] width 468 height 151
drag, startPoint x: 1520, startPoint y: 107, endPoint x: 1518, endPoint y: 114, distance: 7.3
click at [1521, 107] on button "Save" at bounding box center [1525, 104] width 65 height 33
click at [247, 175] on link "Template" at bounding box center [269, 167] width 143 height 33
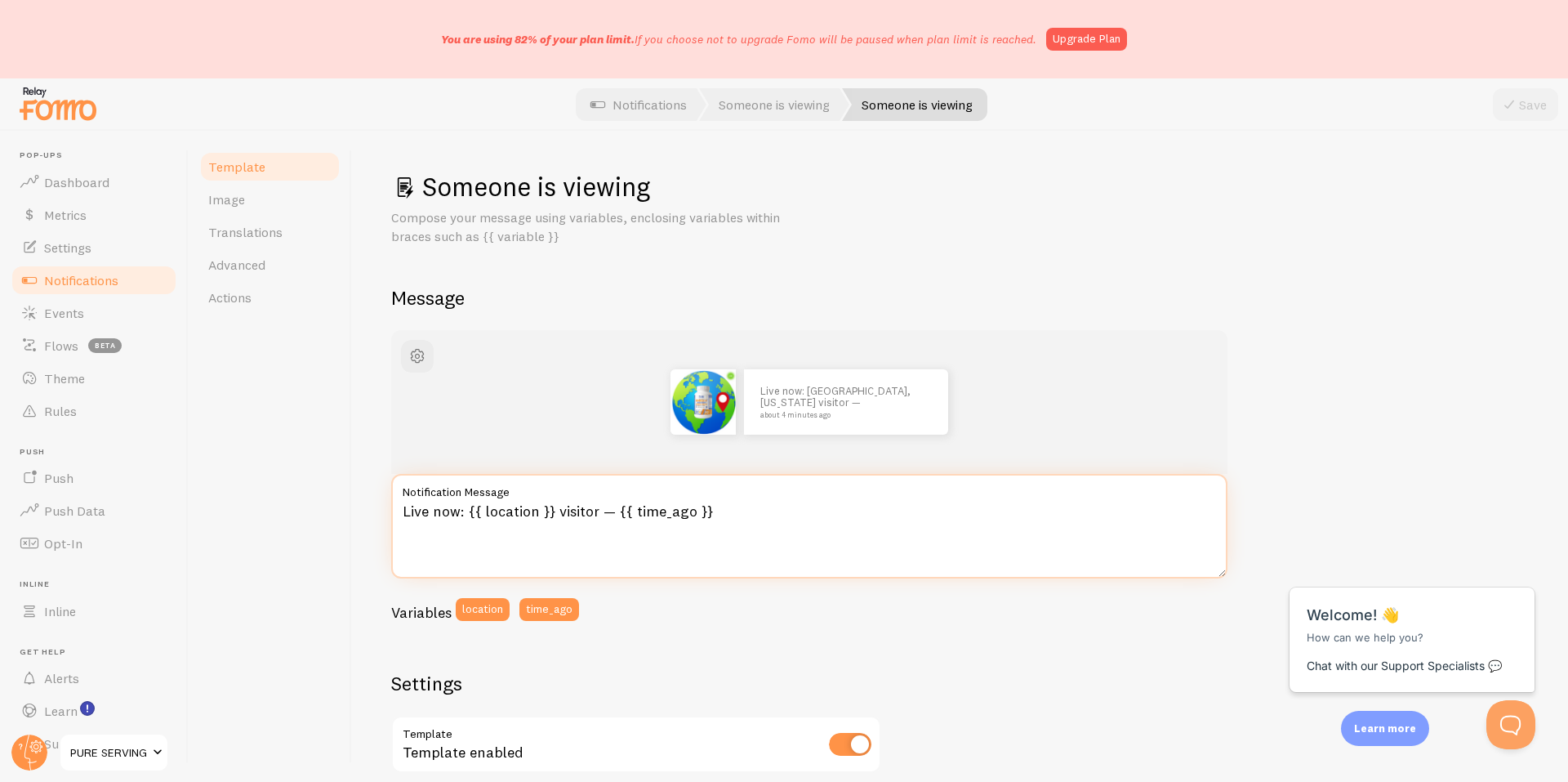
drag, startPoint x: 757, startPoint y: 514, endPoint x: 751, endPoint y: 520, distance: 8.5
click at [759, 515] on textarea "Live now: {{ location }} visitor — {{ time_ago }}" at bounding box center [809, 527] width 836 height 105
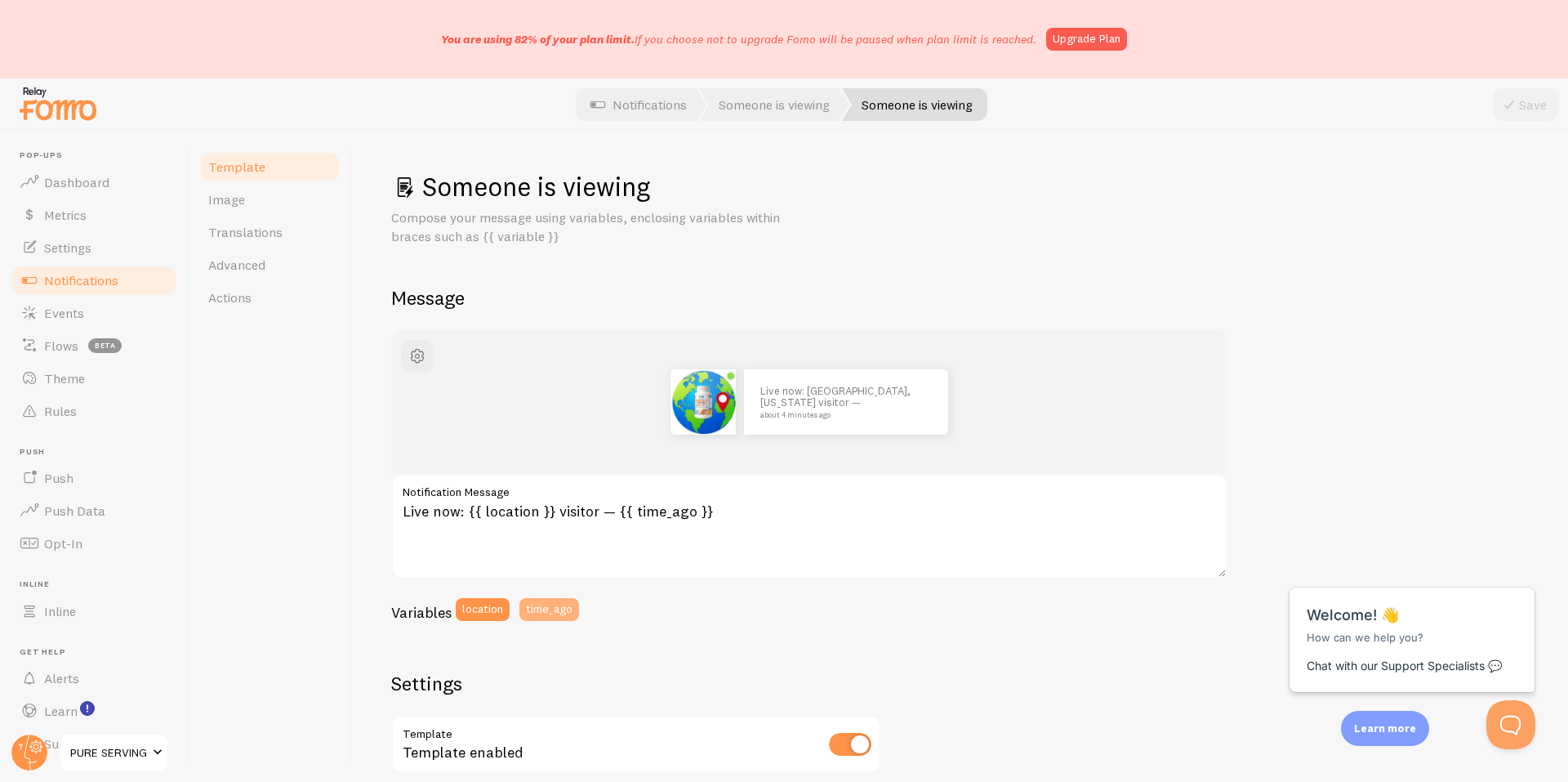
click at [553, 615] on button "time_ago" at bounding box center [549, 609] width 60 height 22
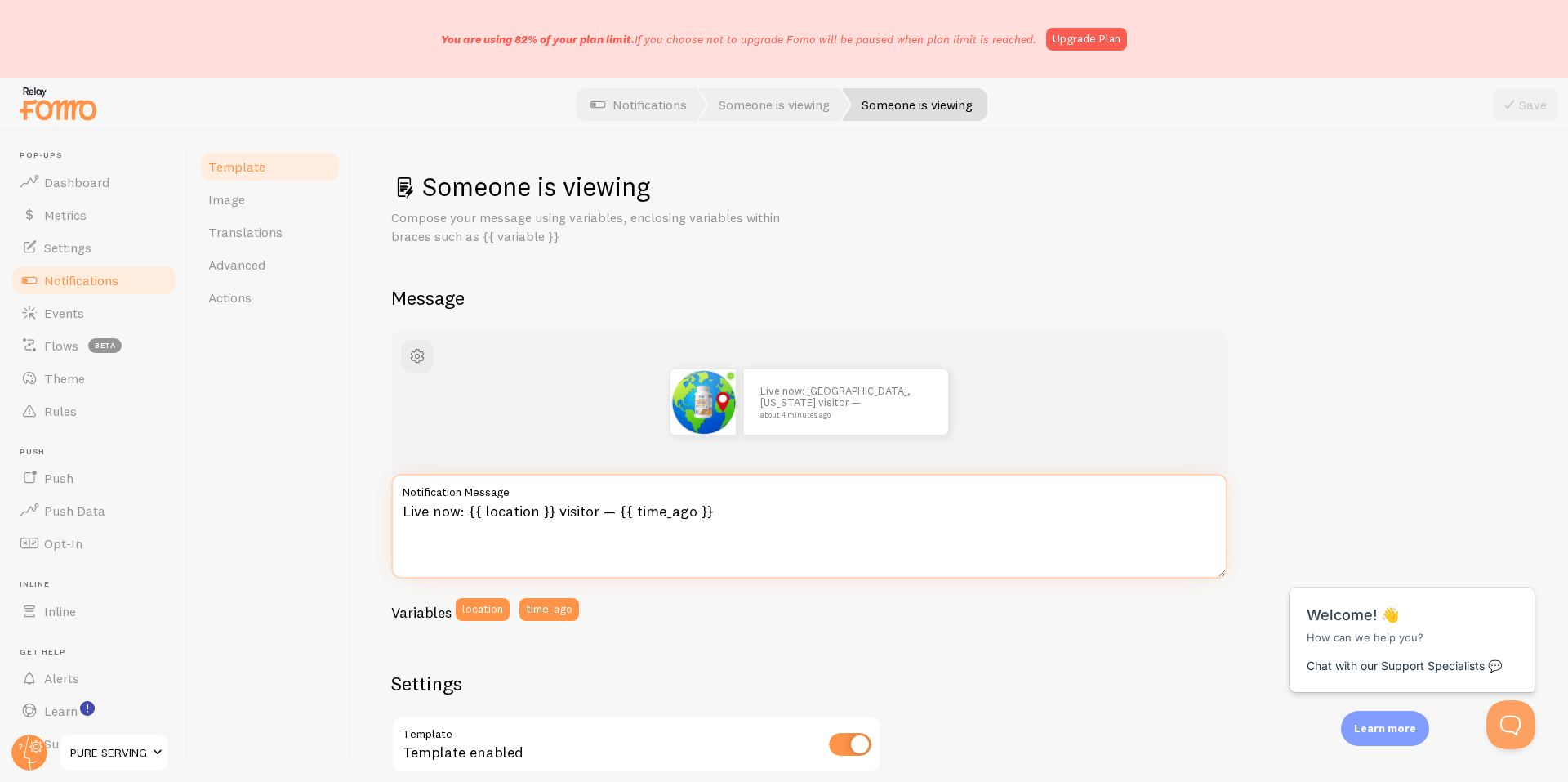
drag, startPoint x: 620, startPoint y: 514, endPoint x: 605, endPoint y: 516, distance: 15.1
click at [605, 516] on textarea "Live now: {{ location }} visitor — {{ time_ago }}" at bounding box center [809, 527] width 836 height 105
click at [617, 516] on textarea "Live now: {{ location }} visitor — {{ time_ago }}" at bounding box center [809, 527] width 836 height 105
type textarea "Live now: {{ location }} visitor - {{ time_ago }}"
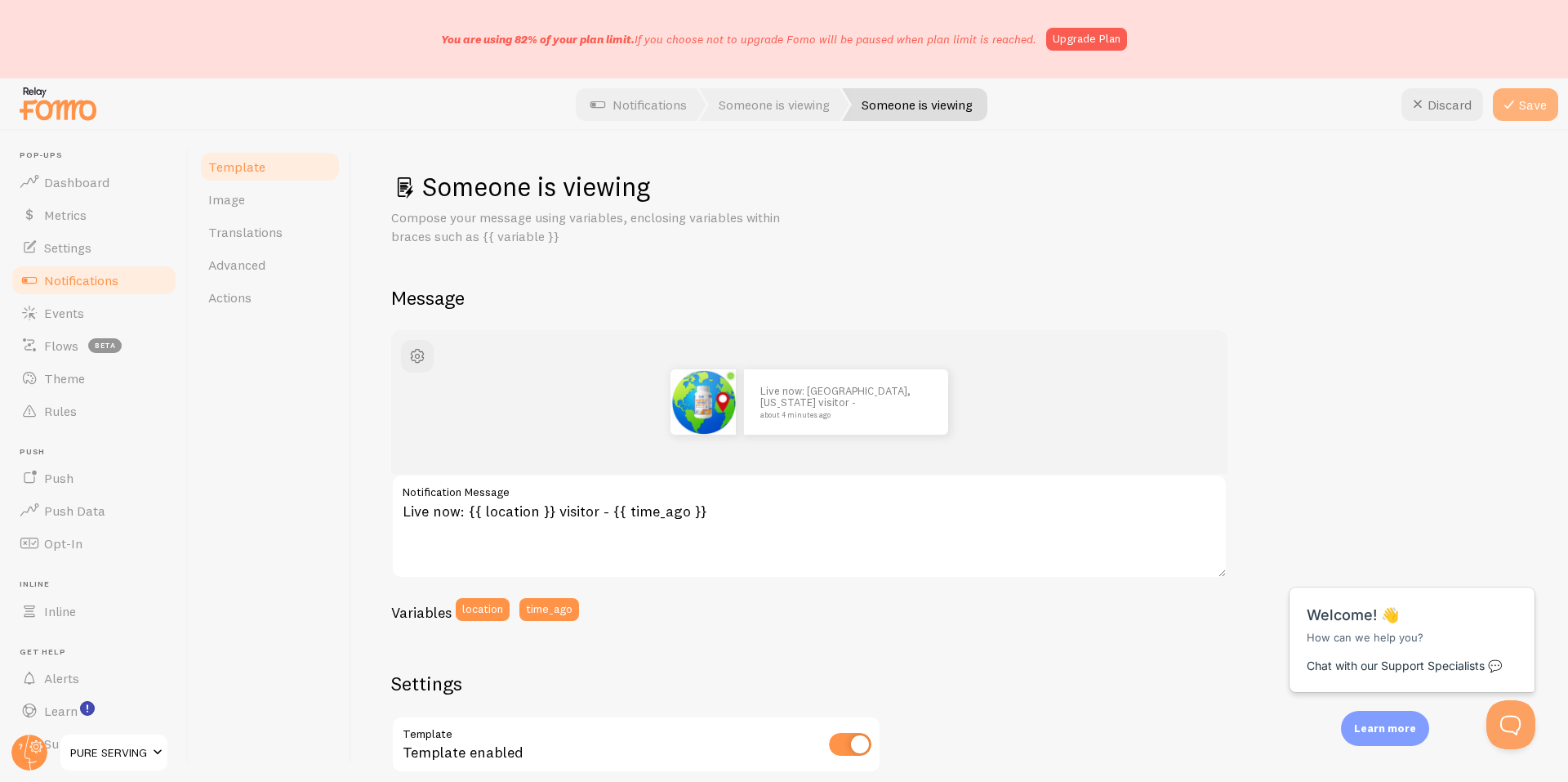
click at [1532, 107] on button "Save" at bounding box center [1525, 104] width 65 height 33
click at [647, 111] on link "Notifications" at bounding box center [638, 104] width 136 height 33
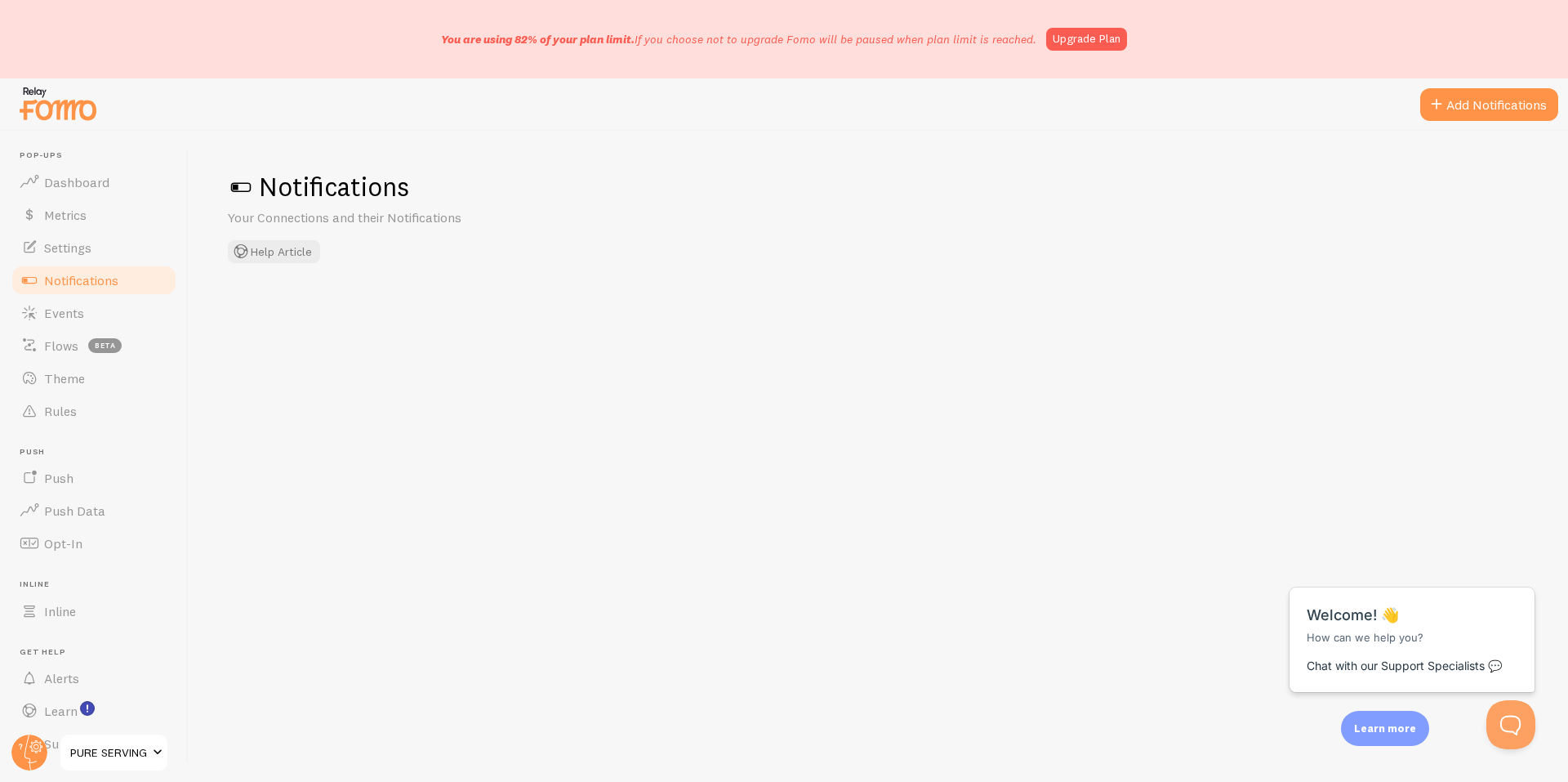
checkbox input "false"
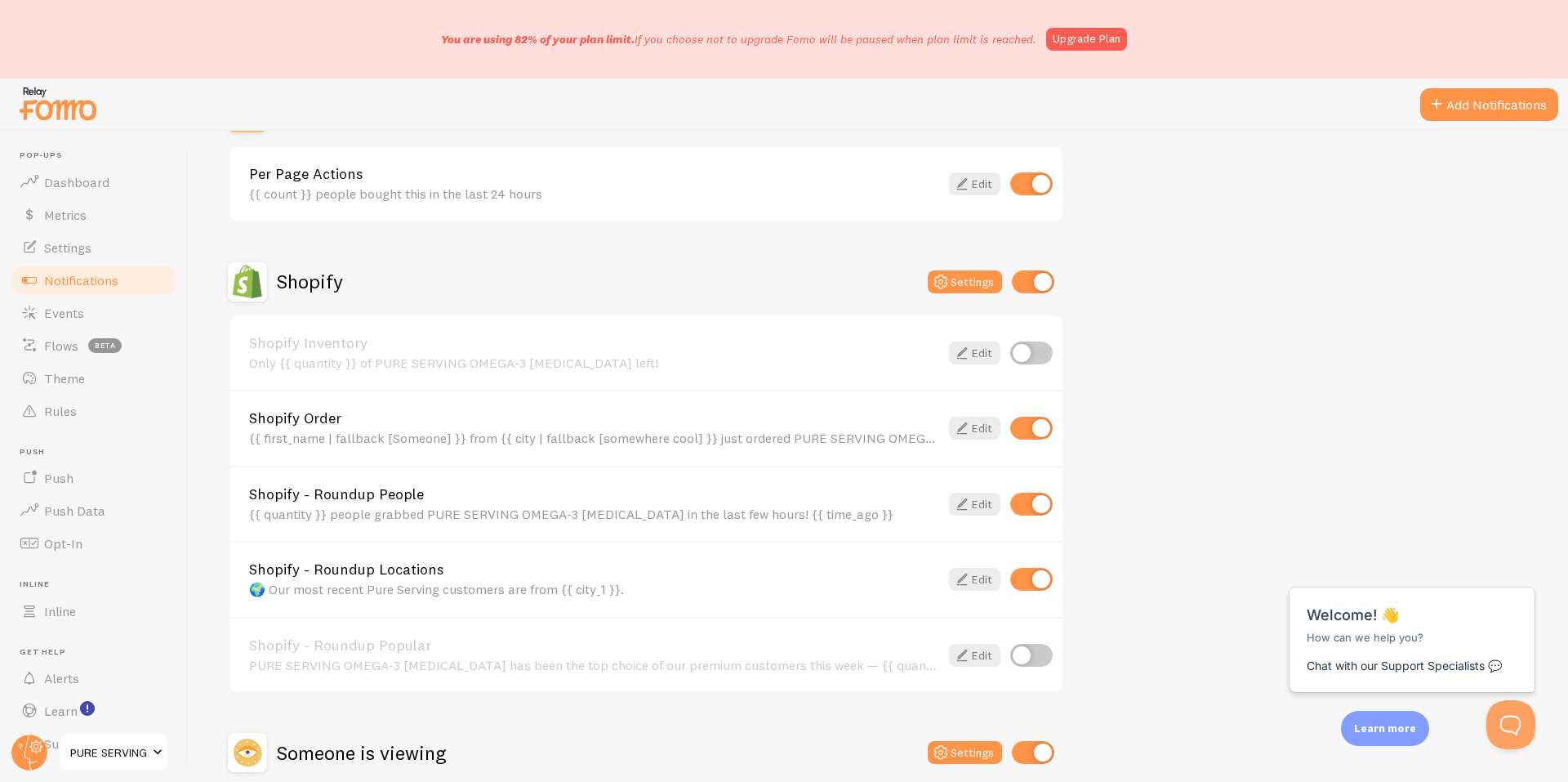
scroll to position [1456, 0]
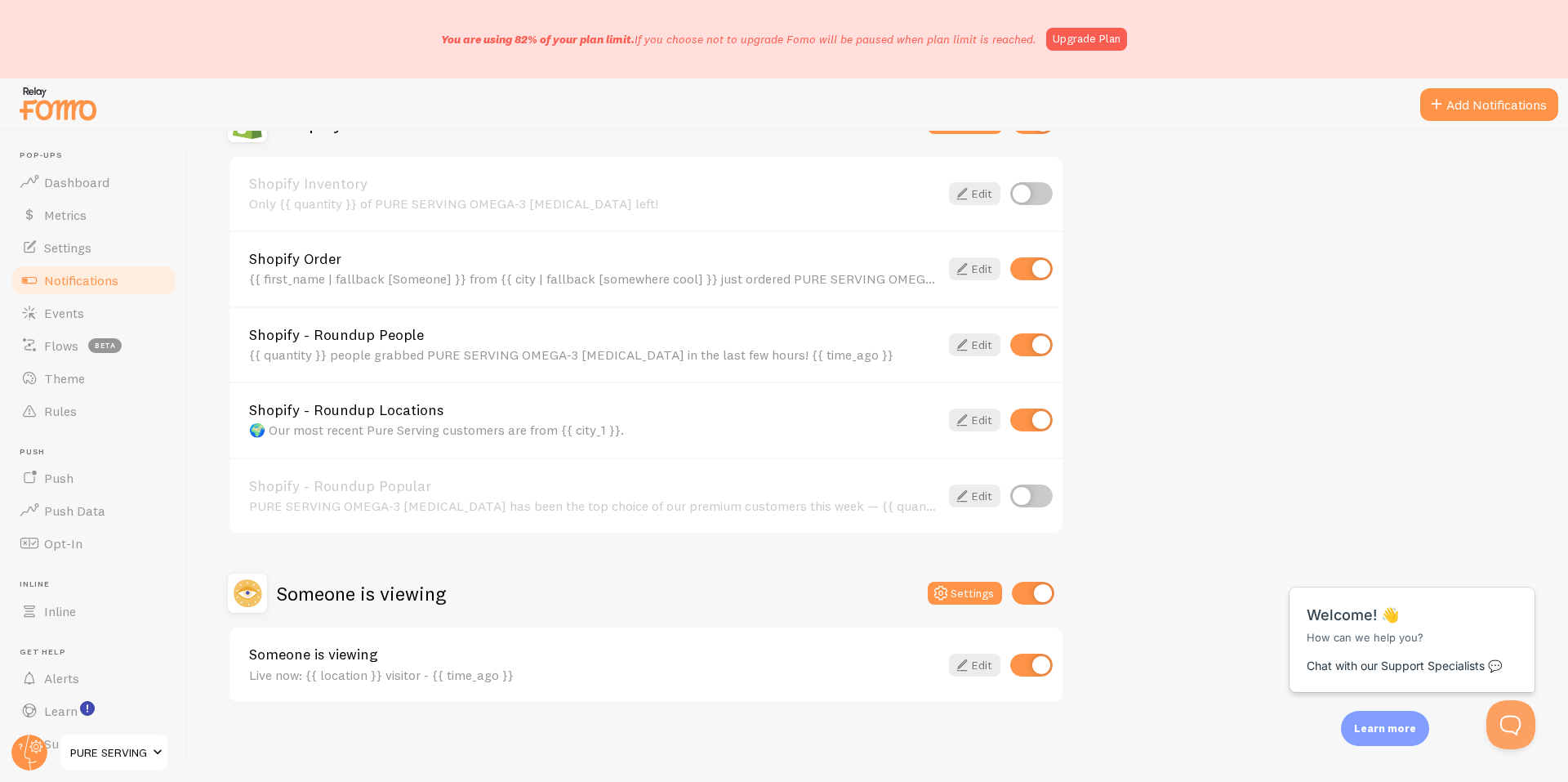
click at [725, 284] on div "{{ first_name | fallback [Someone] }} from {{ city | fallback [somewhere cool] …" at bounding box center [594, 279] width 690 height 15
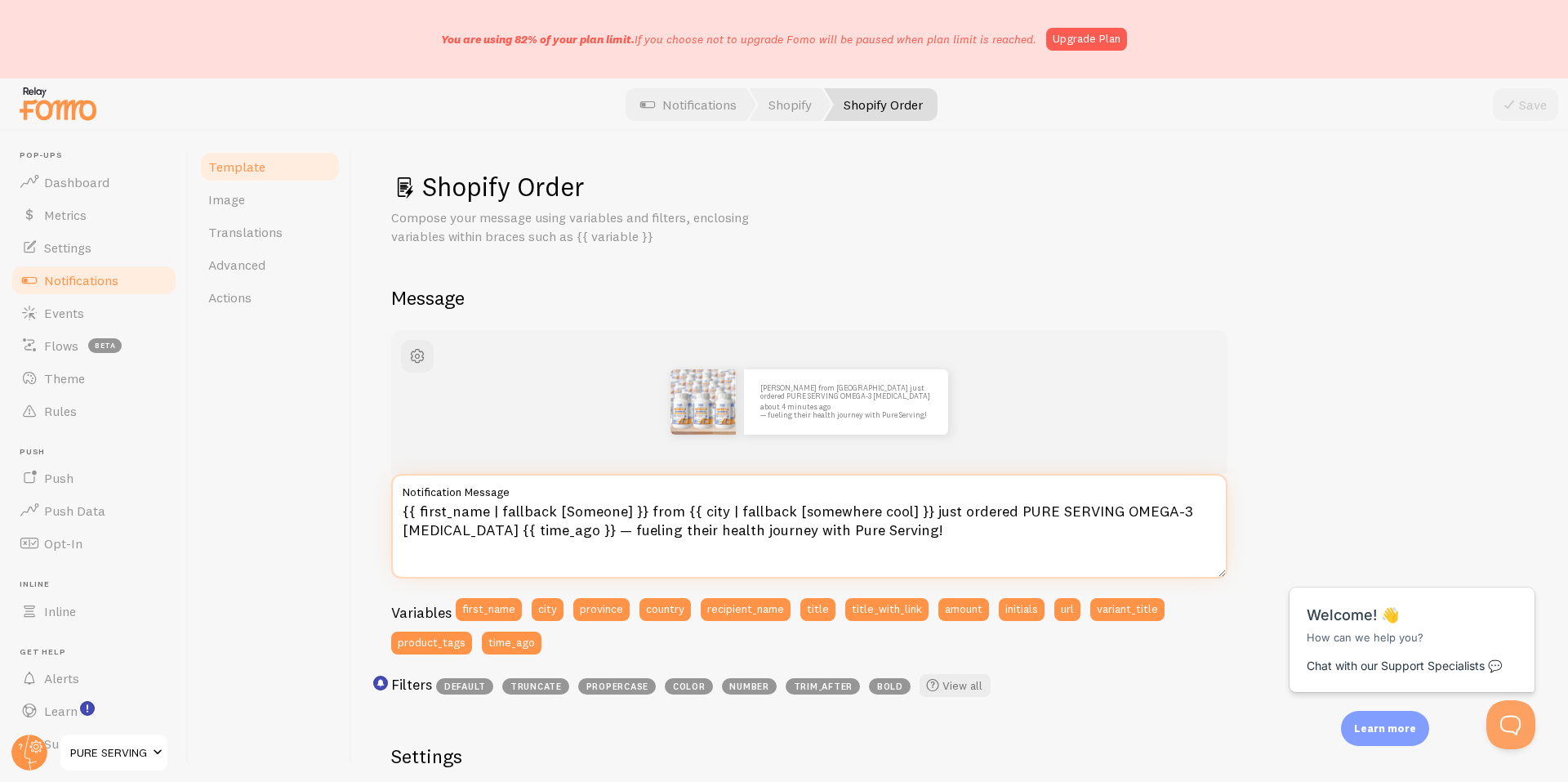
click at [871, 544] on textarea "{{ first_name | fallback [Someone] }} from {{ city | fallback [somewhere cool] …" at bounding box center [809, 527] width 836 height 105
click at [655, 542] on textarea "{{ first_name | fallback [Someone] }} from {{ city | fallback [somewhere cool] …" at bounding box center [809, 527] width 836 height 105
click at [683, 522] on textarea "{{ first_name | fallback [Someone] }} from {{ city | fallback [somewhere cool] …" at bounding box center [809, 527] width 836 height 105
paste textarea "ordered Omega-3 {{ time_ago }}"
click at [1036, 509] on textarea "{{ first_name | fallback [Someone] }} from {{ city | fallback [somewhere cool] …" at bounding box center [809, 527] width 836 height 105
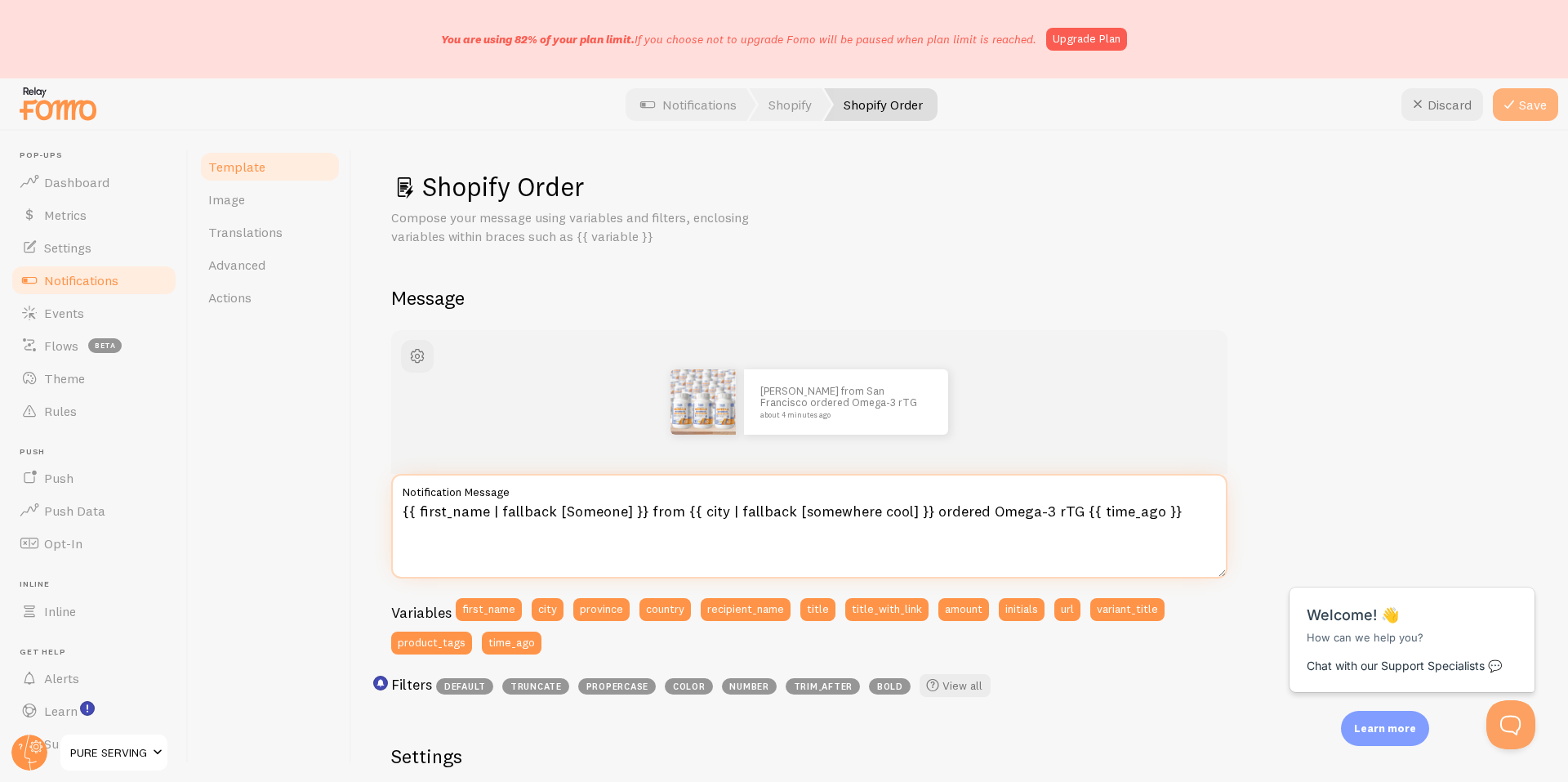
type textarea "{{ first_name | fallback [Someone] }} from {{ city | fallback [somewhere cool] …"
click at [1537, 92] on button "Save" at bounding box center [1525, 104] width 65 height 33
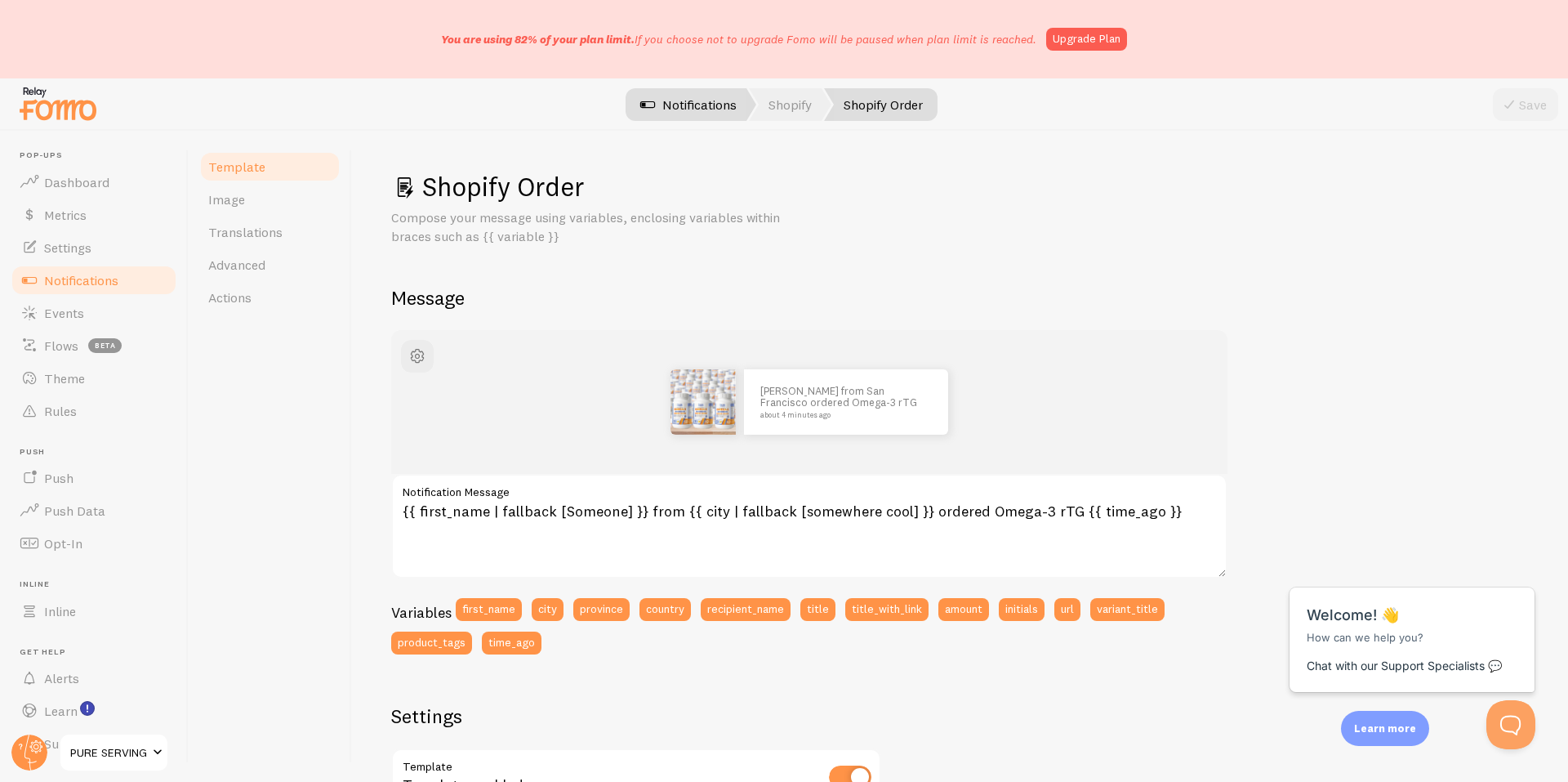
click at [696, 115] on link "Notifications" at bounding box center [688, 104] width 136 height 33
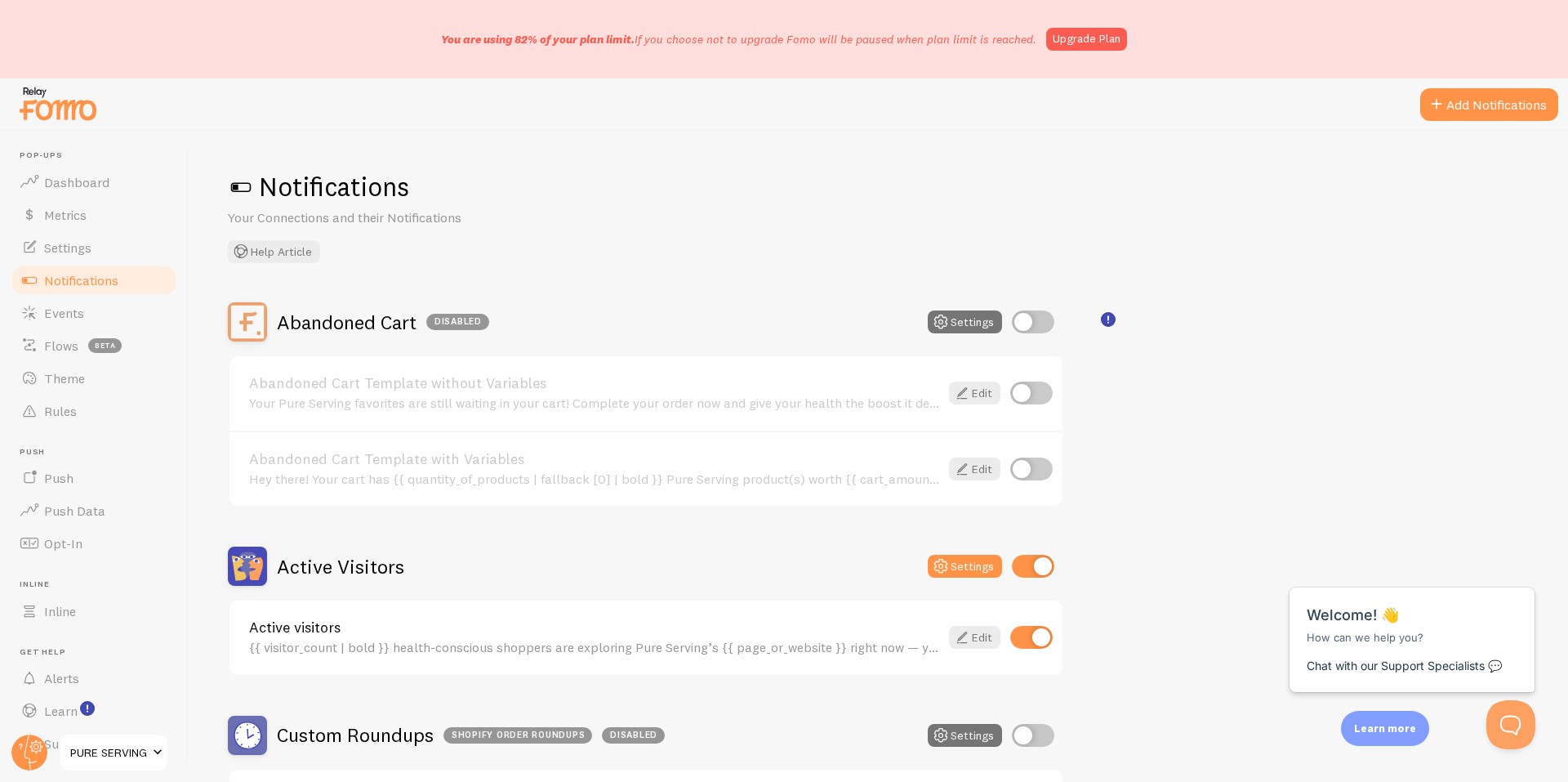
scroll to position [272, 0]
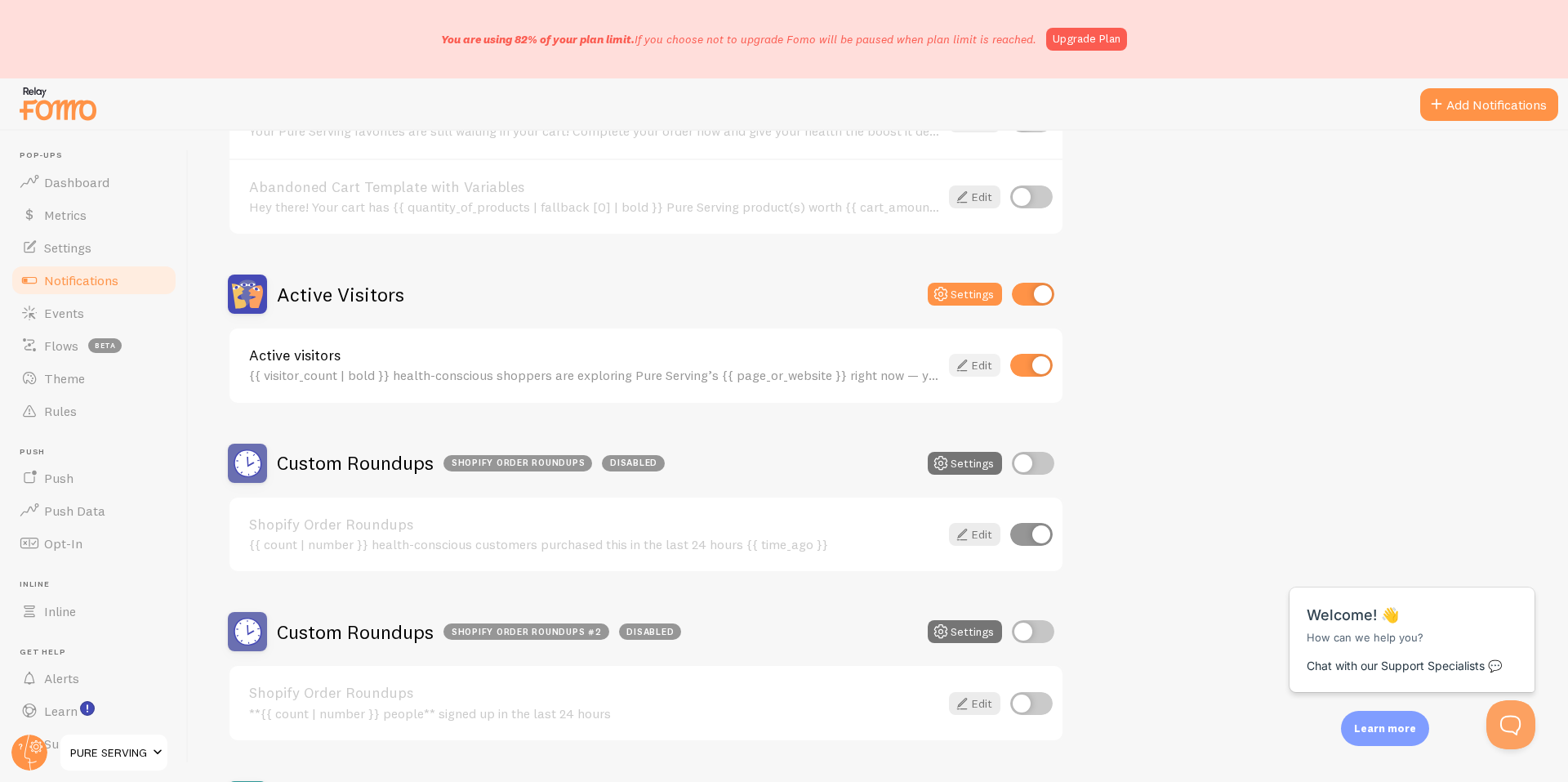
click at [974, 363] on link "Edit" at bounding box center [974, 365] width 51 height 22
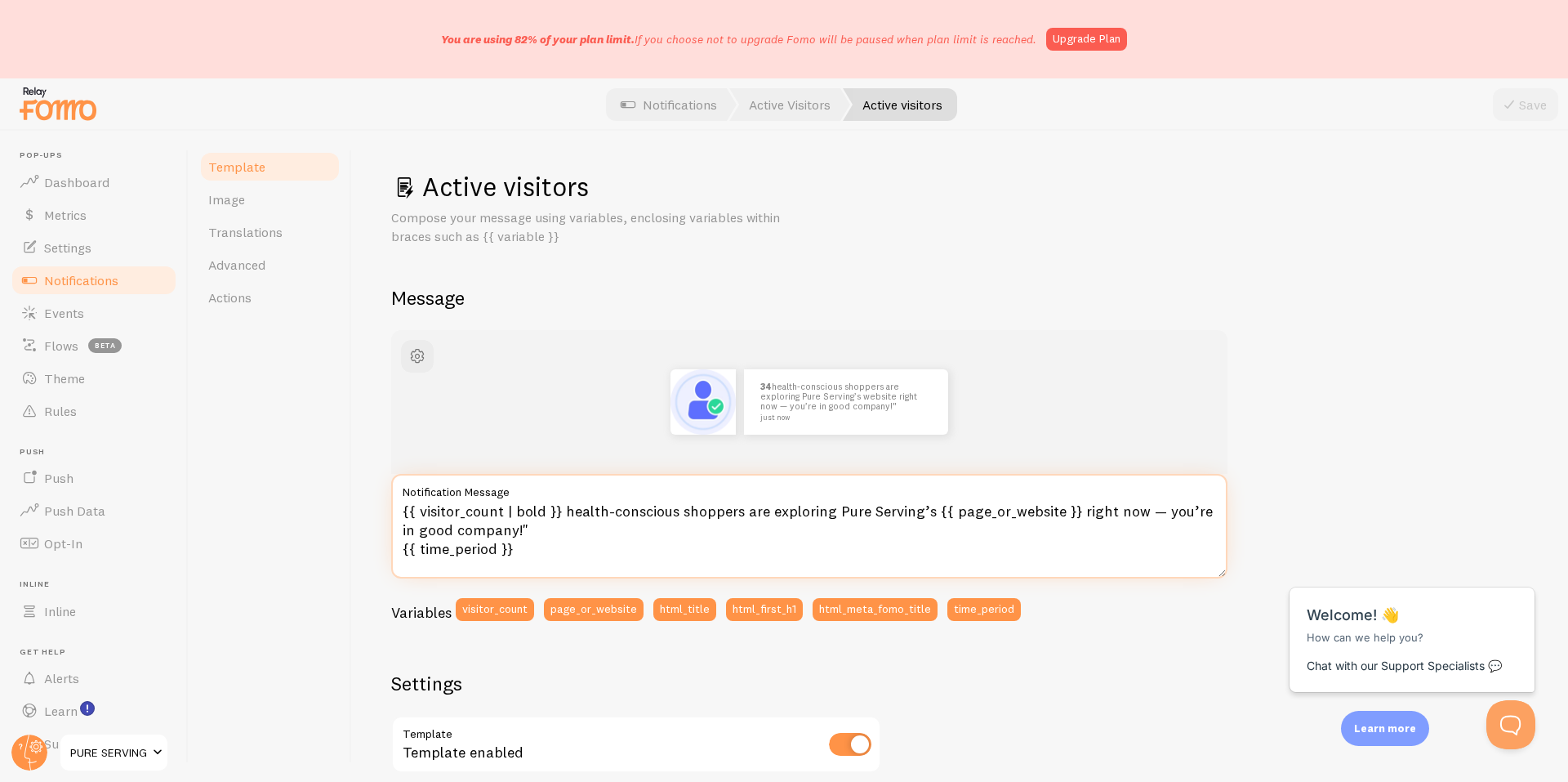
click at [573, 557] on textarea "{{ visitor_count | bold }} health-conscious shoppers are exploring Pure Serving…" at bounding box center [809, 527] width 836 height 105
paste textarea "“{{ visitor_count | bold }} shoppers exploring {{ page_or_website }} — {{ time_…"
click at [406, 519] on textarea "“{{ visitor_count | bold }} shoppers exploring {{ page_or_website }} — {{ time_…" at bounding box center [809, 527] width 836 height 105
type textarea "{{ visitor_count | bold }} shoppers exploring {{ page_or_website }} — {{ time_p…"
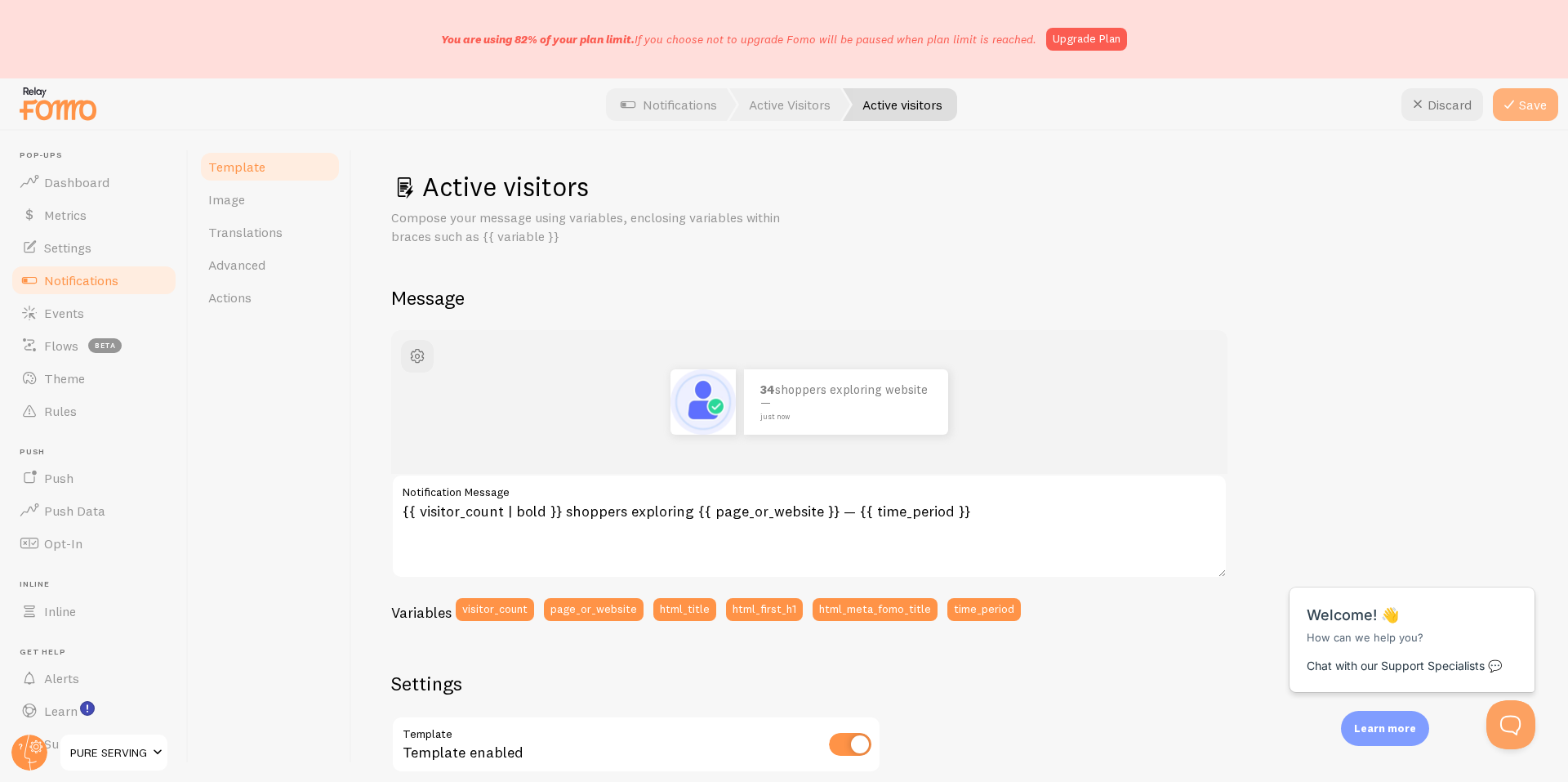
click at [1532, 109] on button "Save" at bounding box center [1525, 104] width 65 height 33
click at [238, 211] on link "Image" at bounding box center [269, 199] width 143 height 33
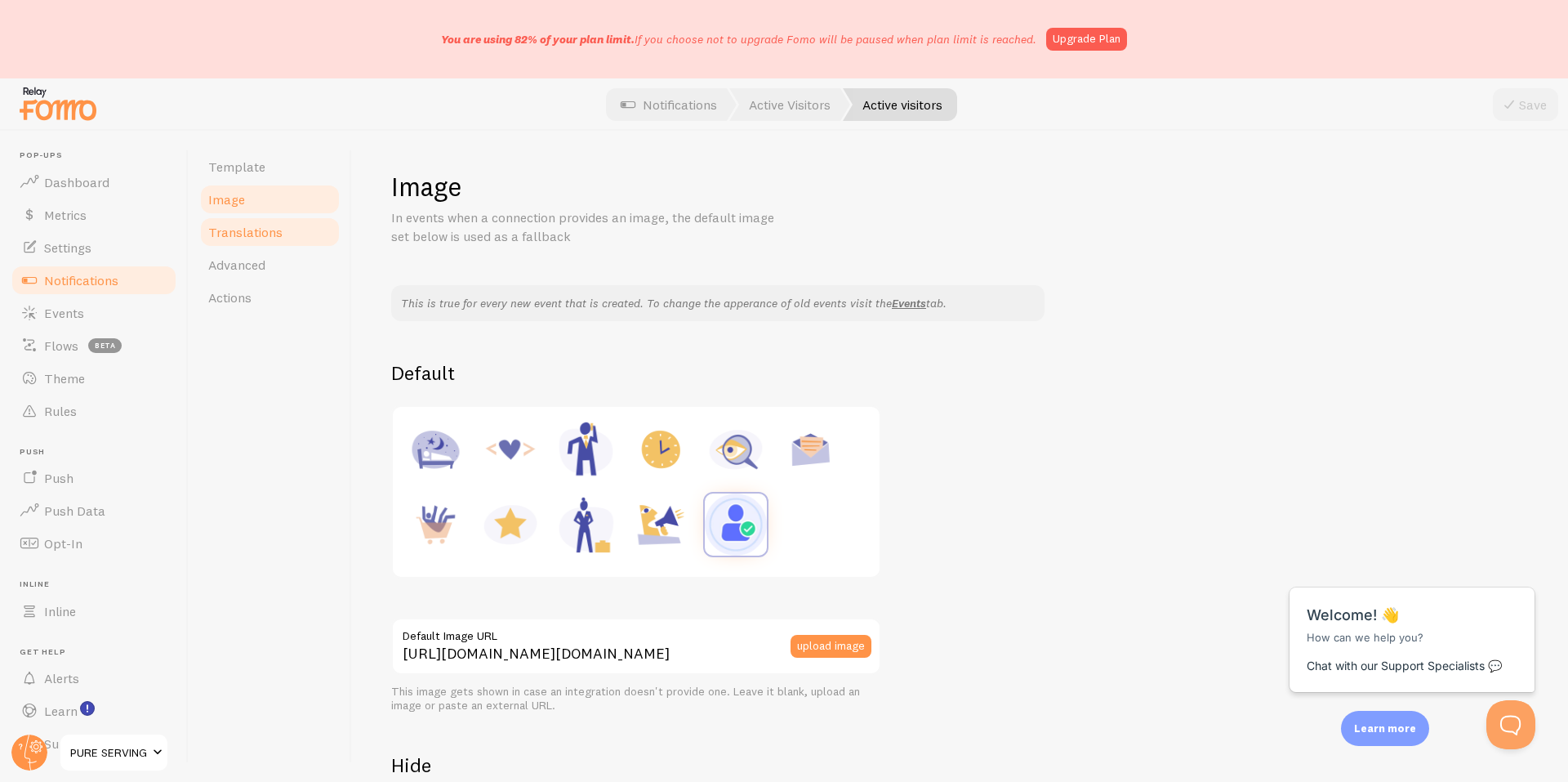
click at [248, 241] on link "Translations" at bounding box center [269, 232] width 143 height 33
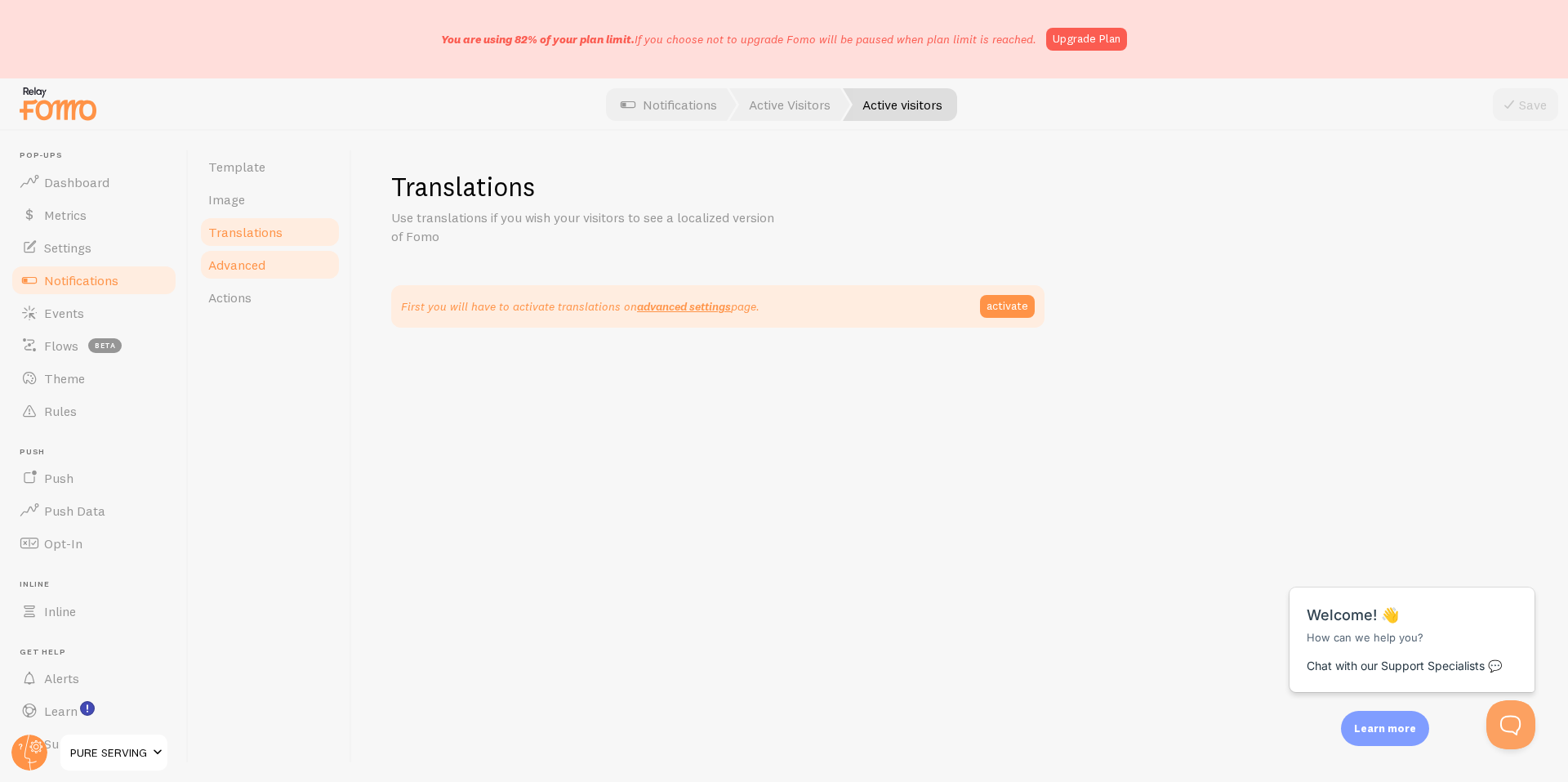
click at [245, 257] on span "Advanced" at bounding box center [237, 264] width 57 height 16
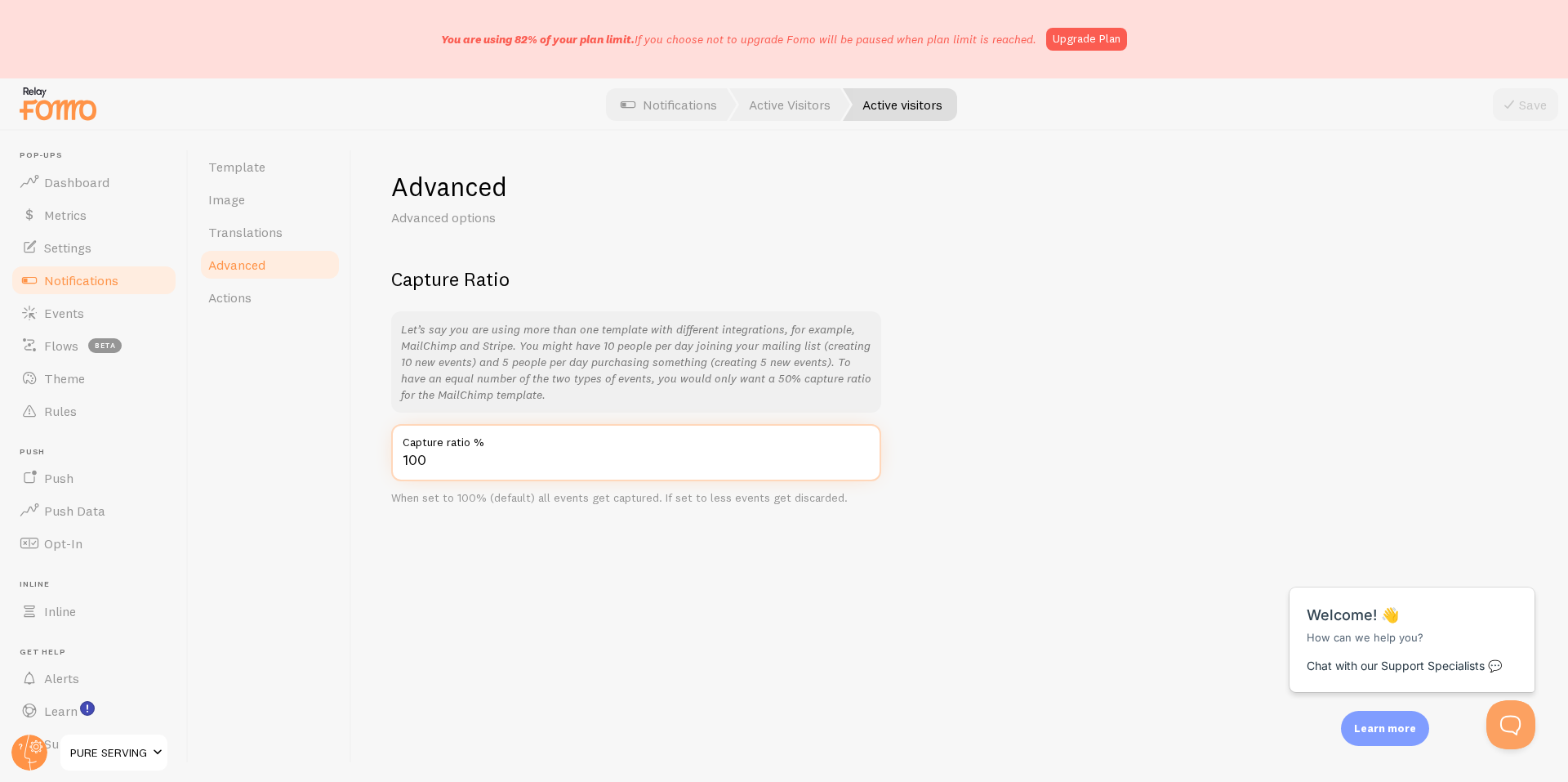
click at [432, 456] on input "100" at bounding box center [636, 452] width 490 height 57
click at [252, 301] on link "Actions" at bounding box center [269, 297] width 143 height 33
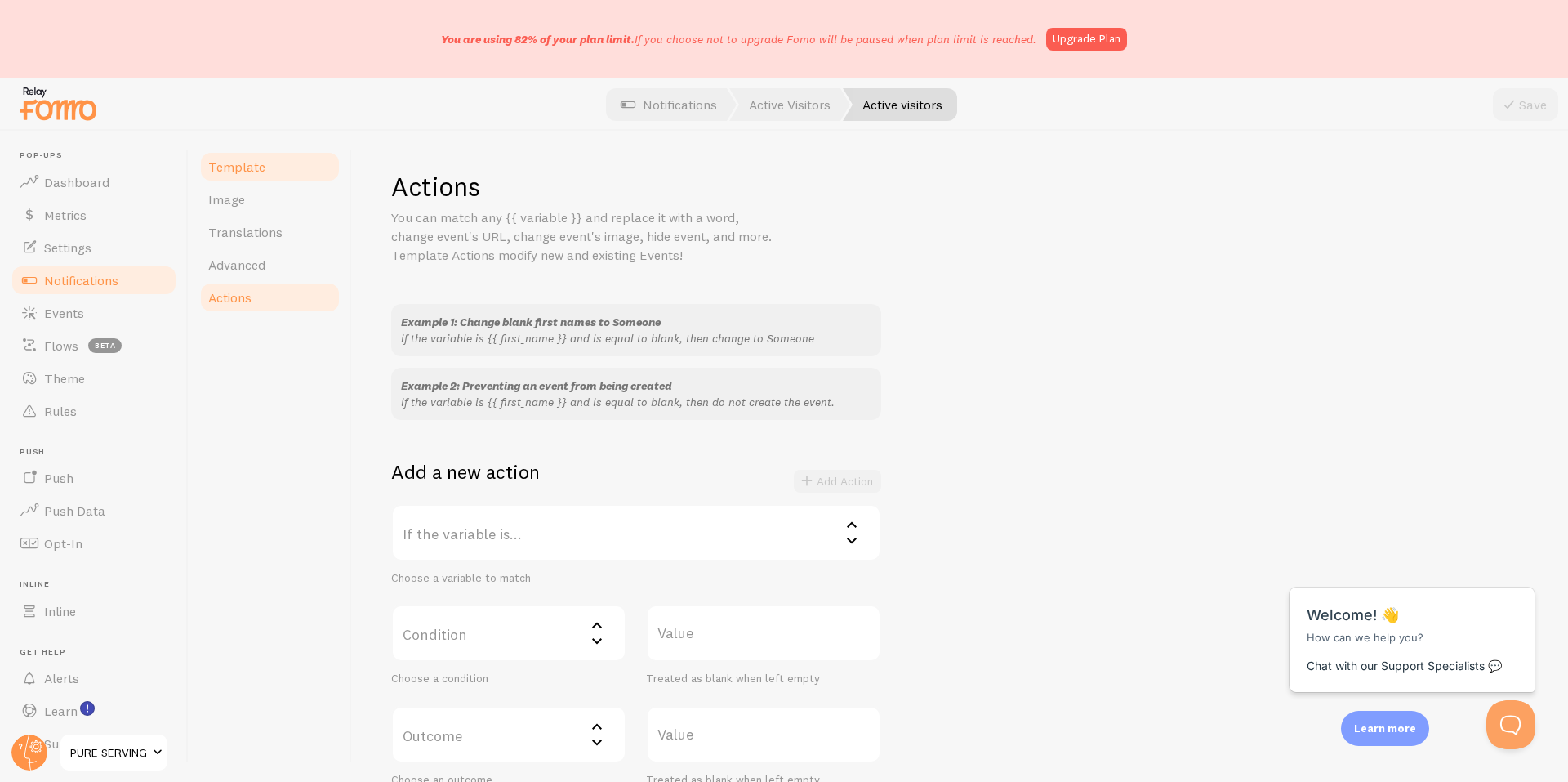
click at [256, 171] on span "Template" at bounding box center [237, 166] width 57 height 16
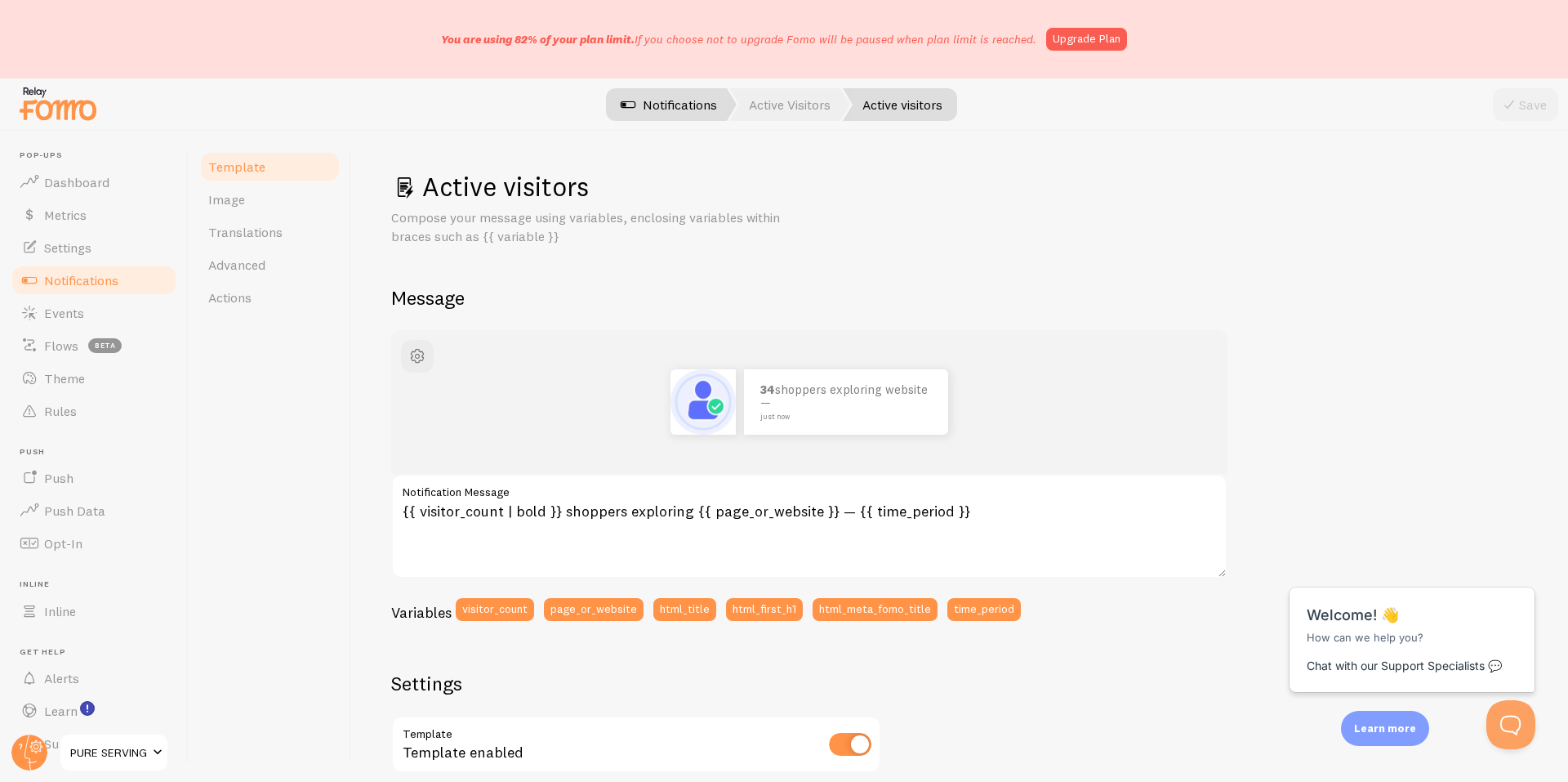
click at [631, 106] on span at bounding box center [627, 104] width 20 height 20
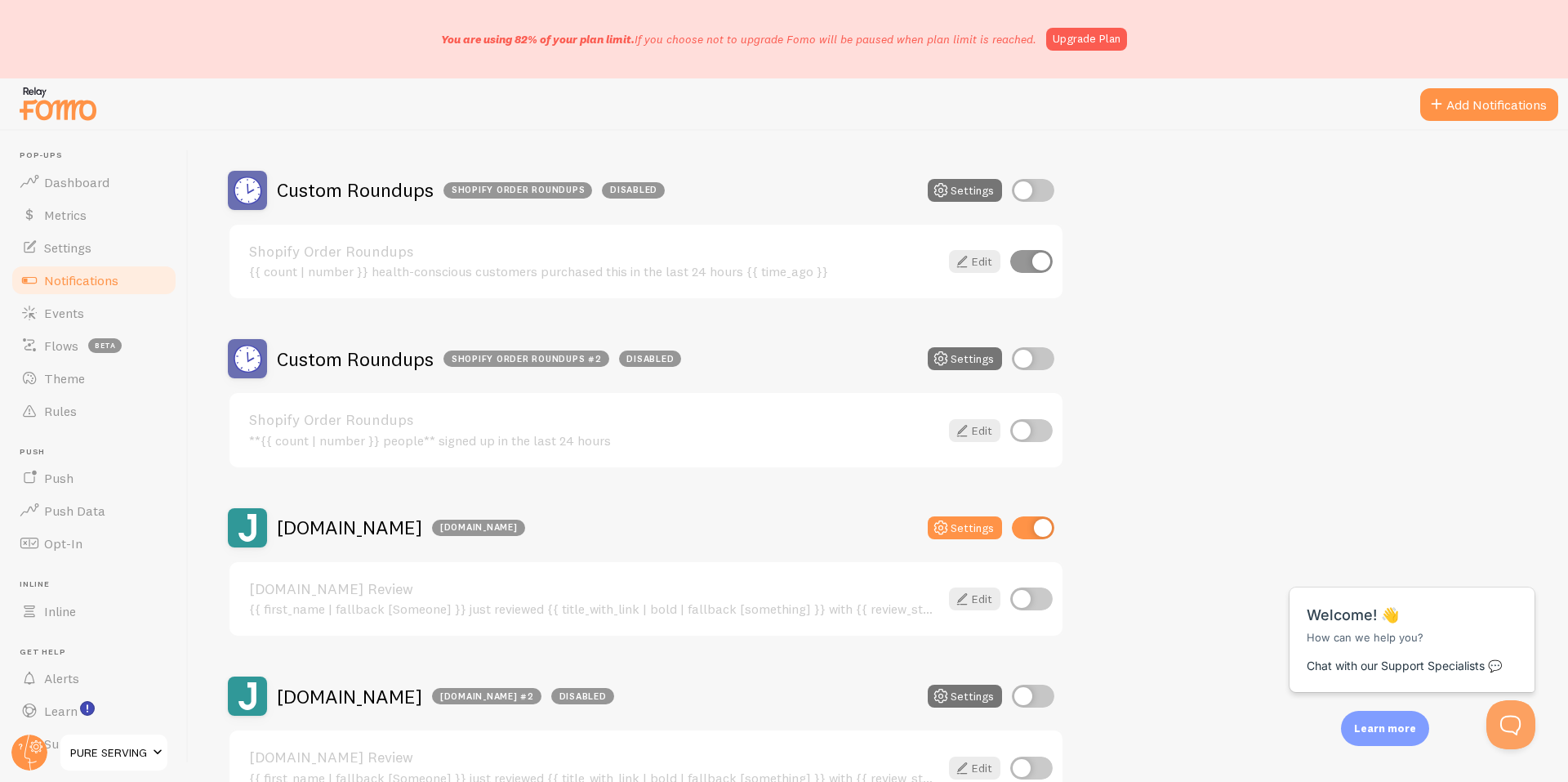
scroll to position [817, 0]
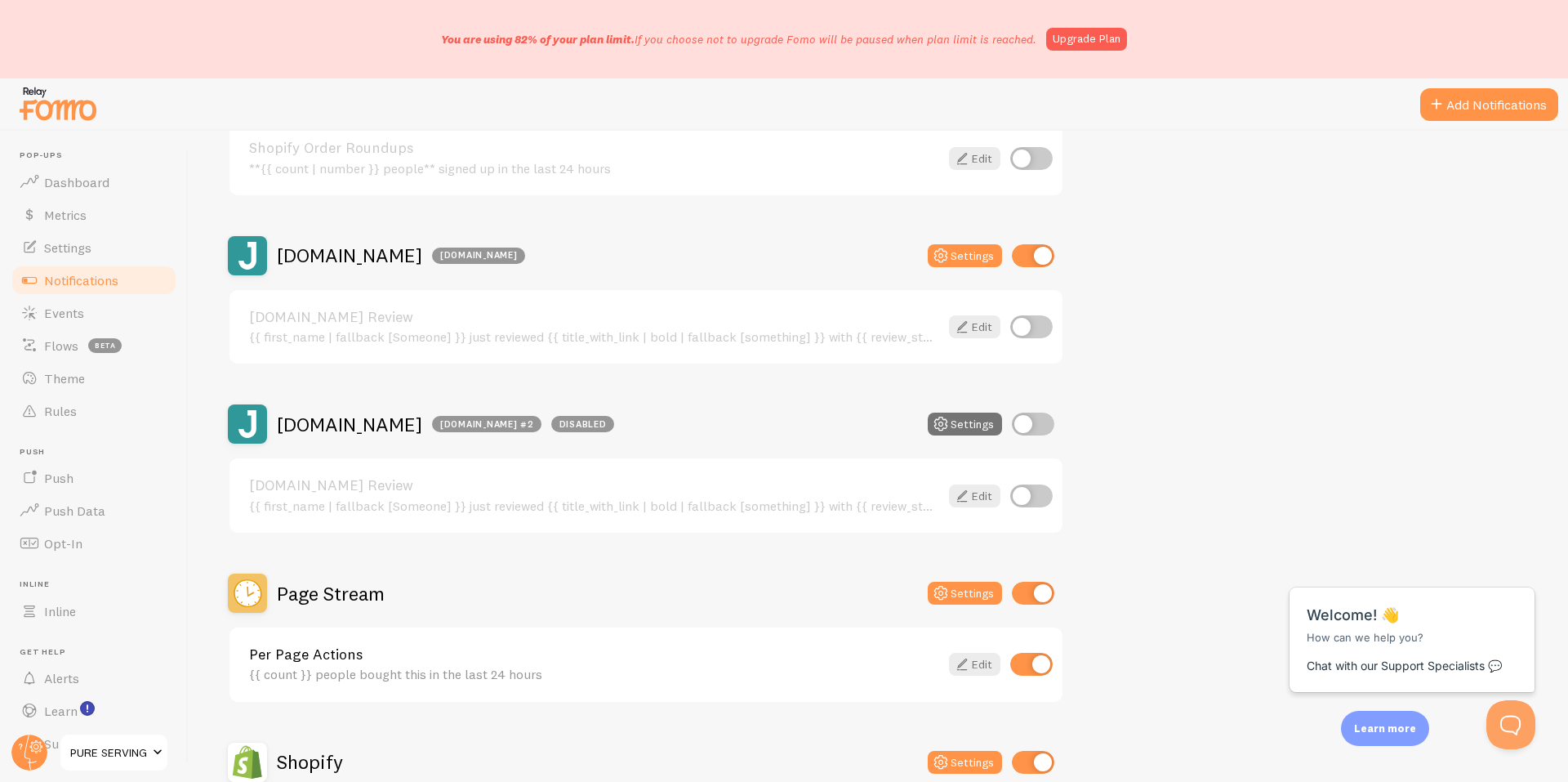
click at [1041, 252] on input "checkbox" at bounding box center [1032, 255] width 42 height 22
checkbox input "false"
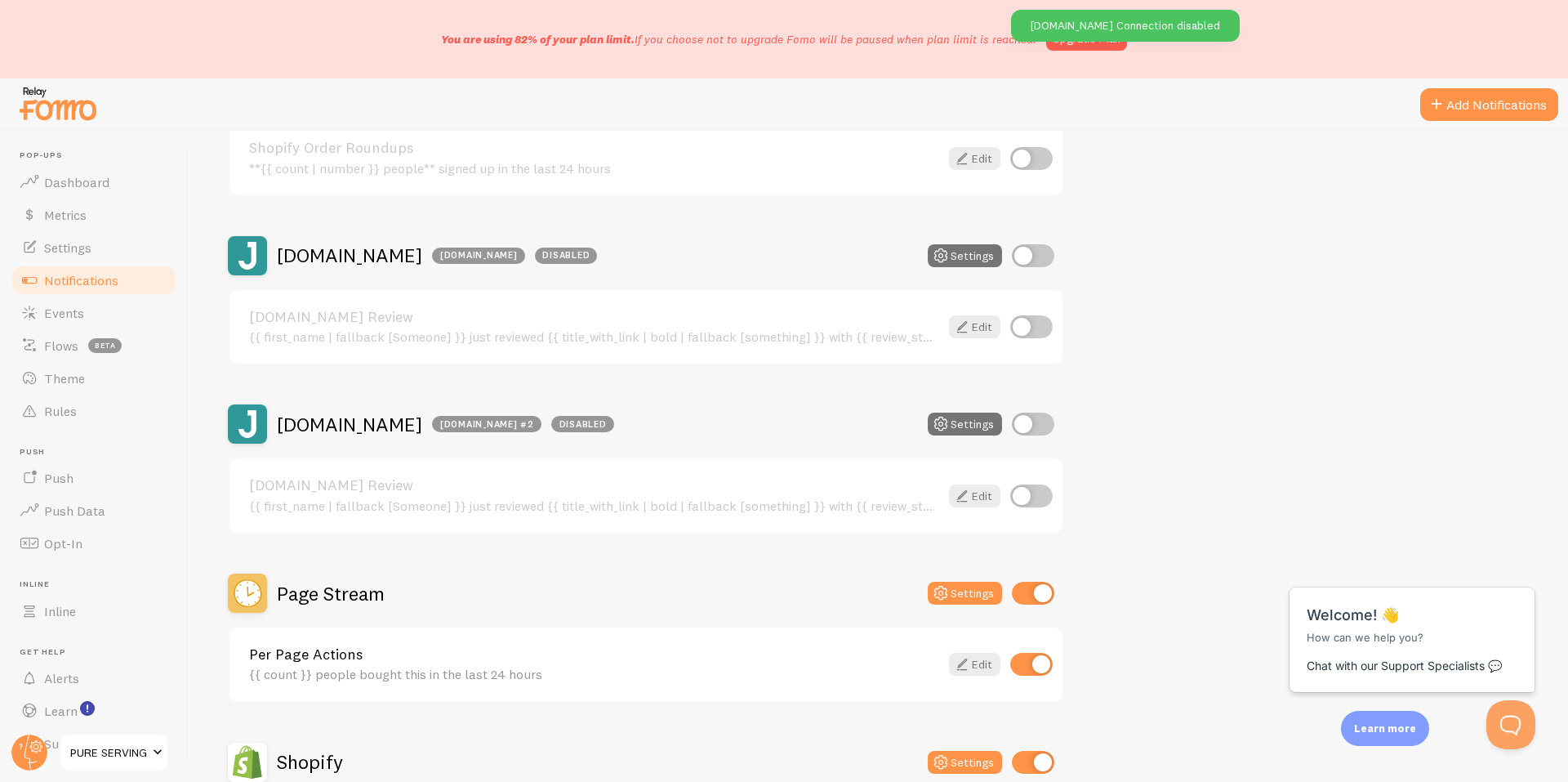
scroll to position [1089, 0]
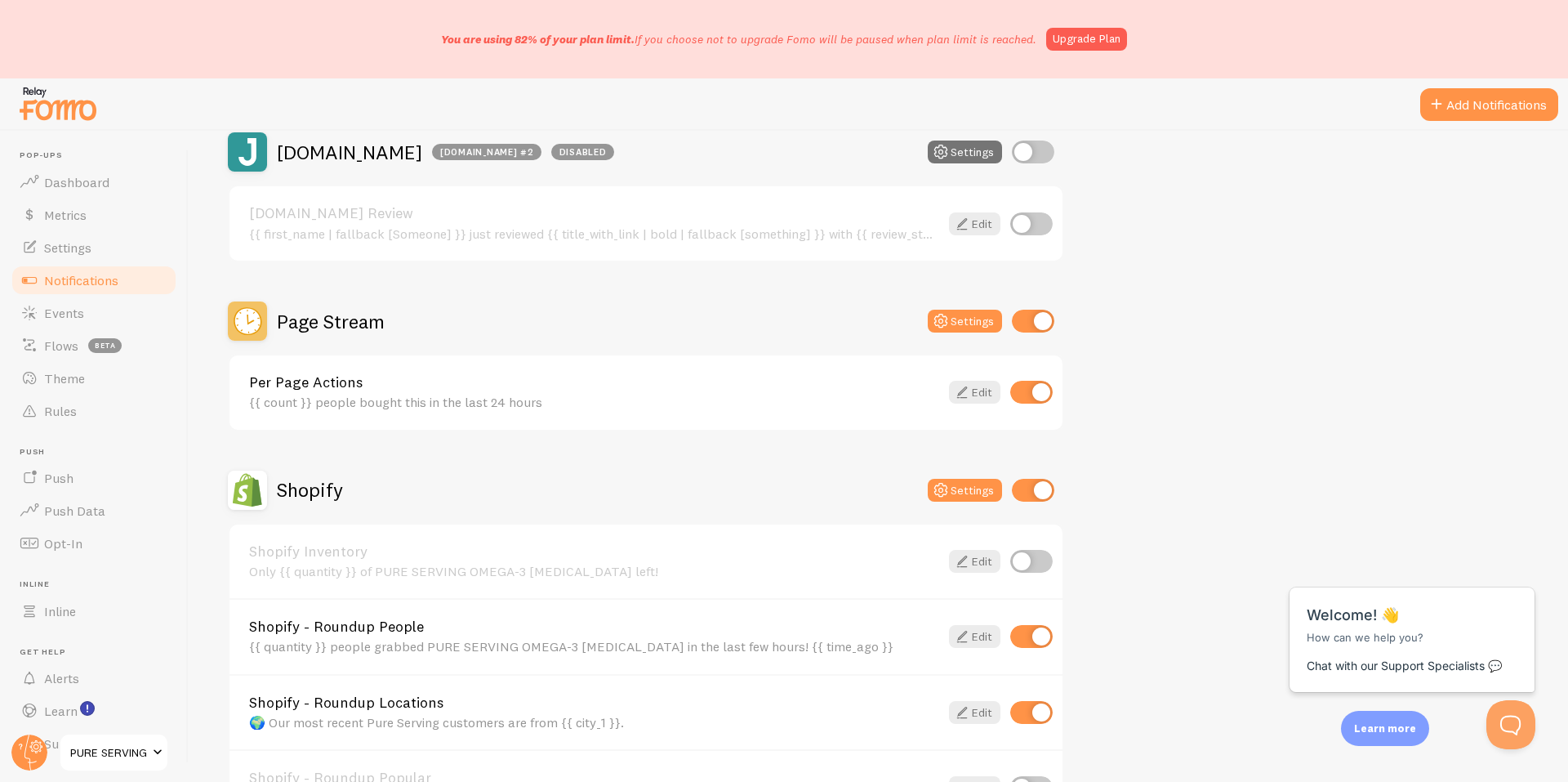
click at [641, 401] on div "{{ count }} people bought this in the last 24 hours" at bounding box center [594, 402] width 690 height 15
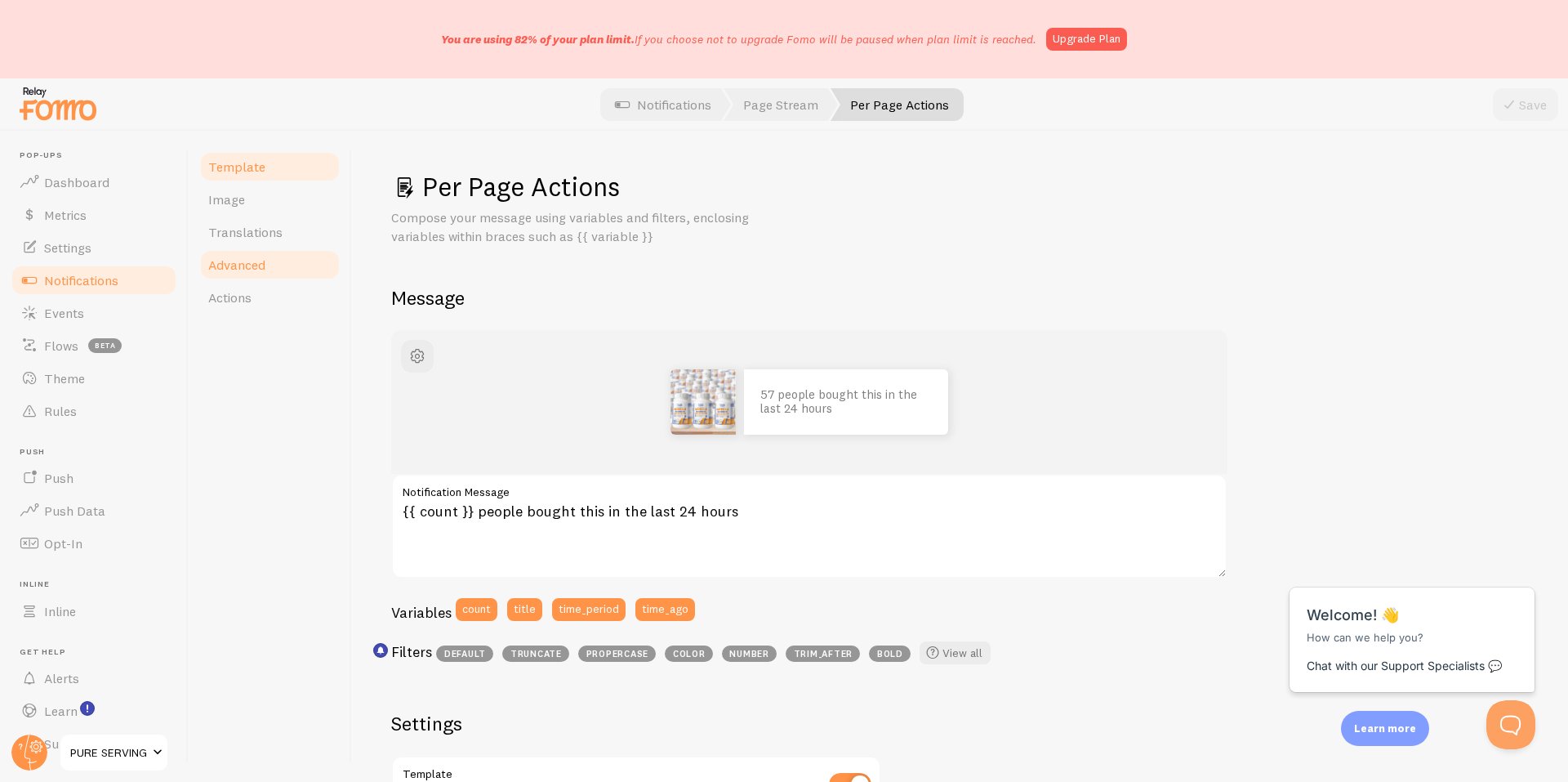
click at [243, 257] on span "Advanced" at bounding box center [237, 264] width 57 height 16
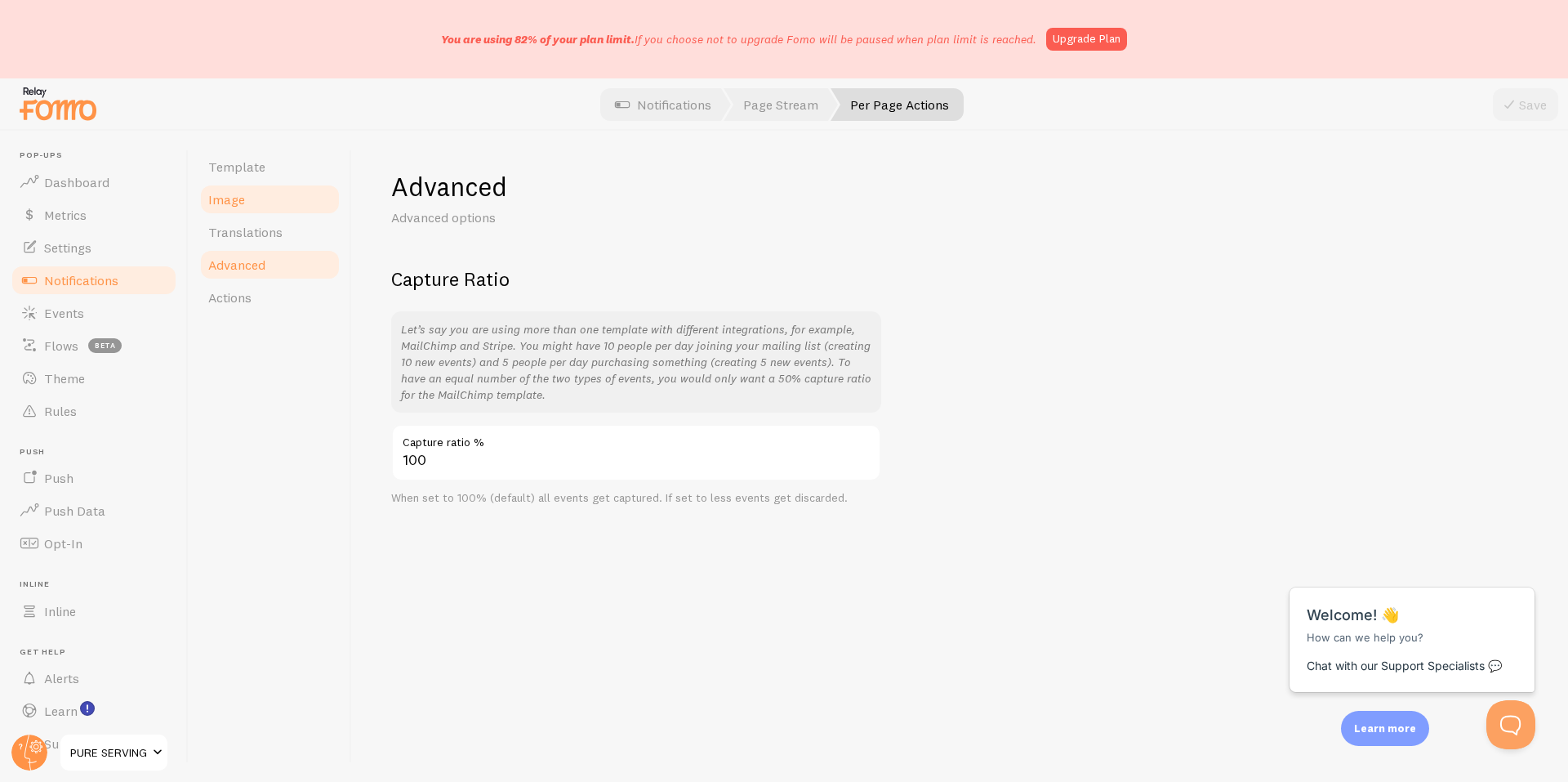
click at [236, 203] on span "Image" at bounding box center [226, 198] width 36 height 16
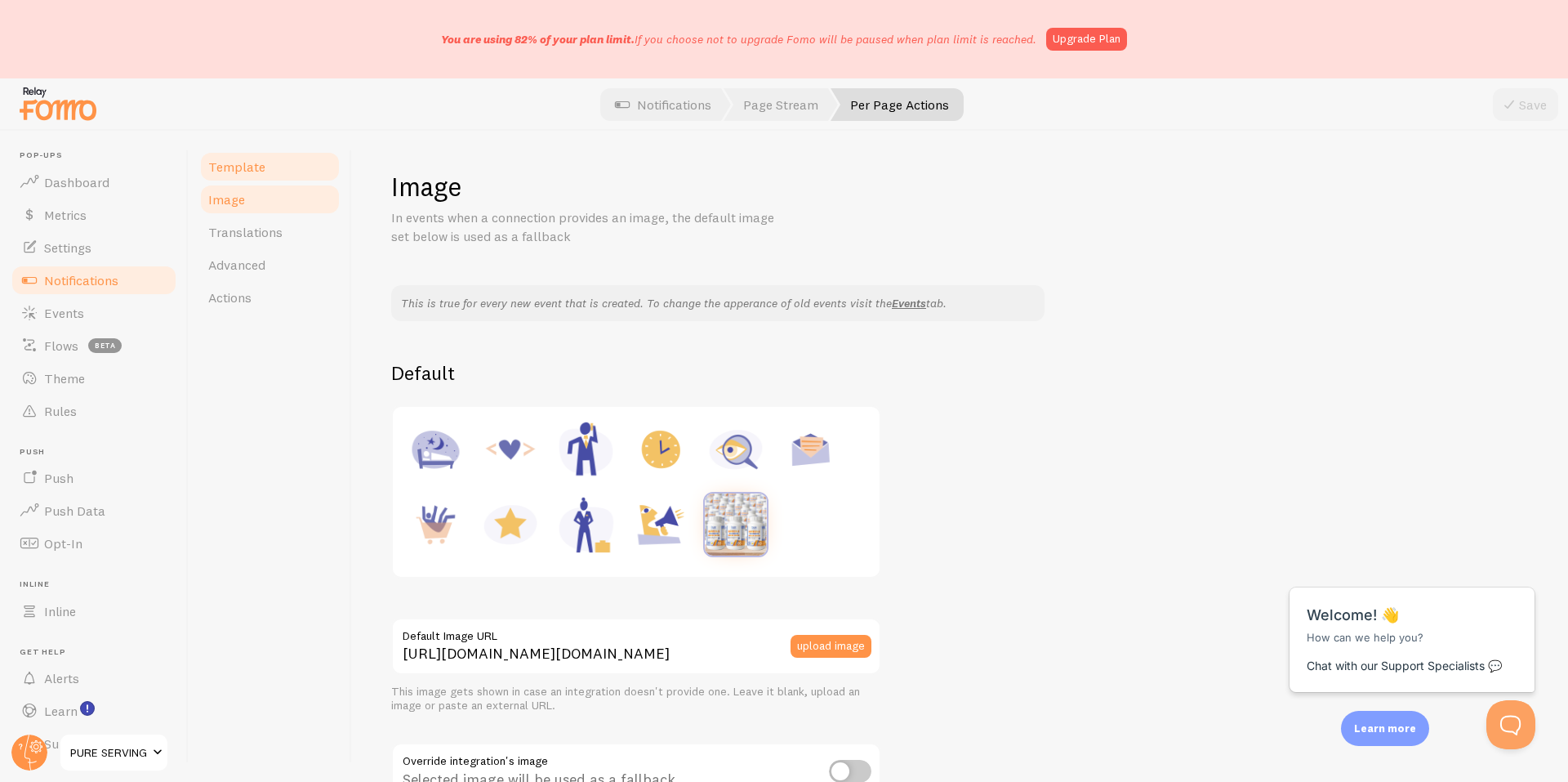
click at [243, 178] on link "Template" at bounding box center [269, 167] width 143 height 33
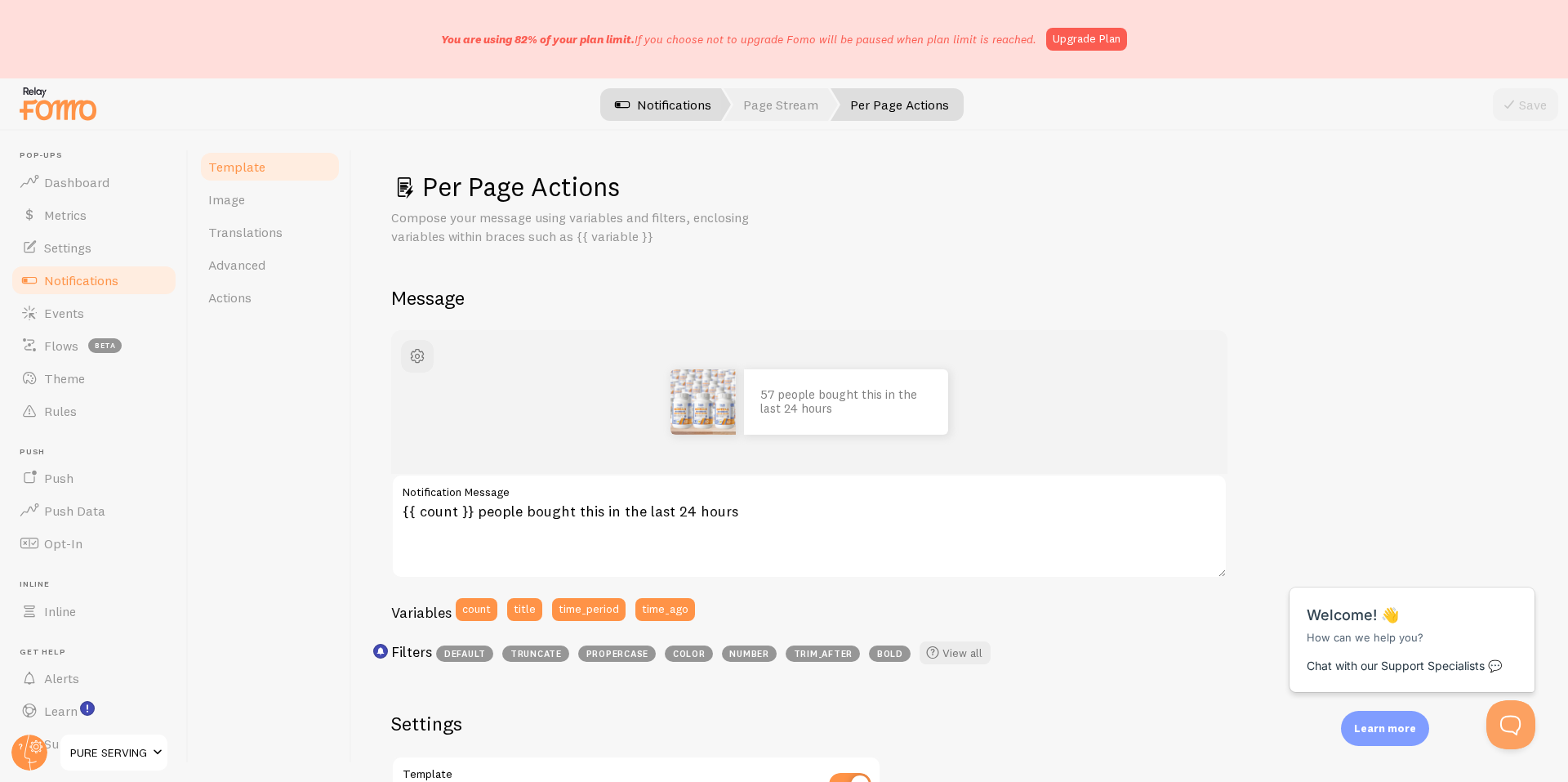
click at [655, 103] on link "Notifications" at bounding box center [663, 104] width 136 height 33
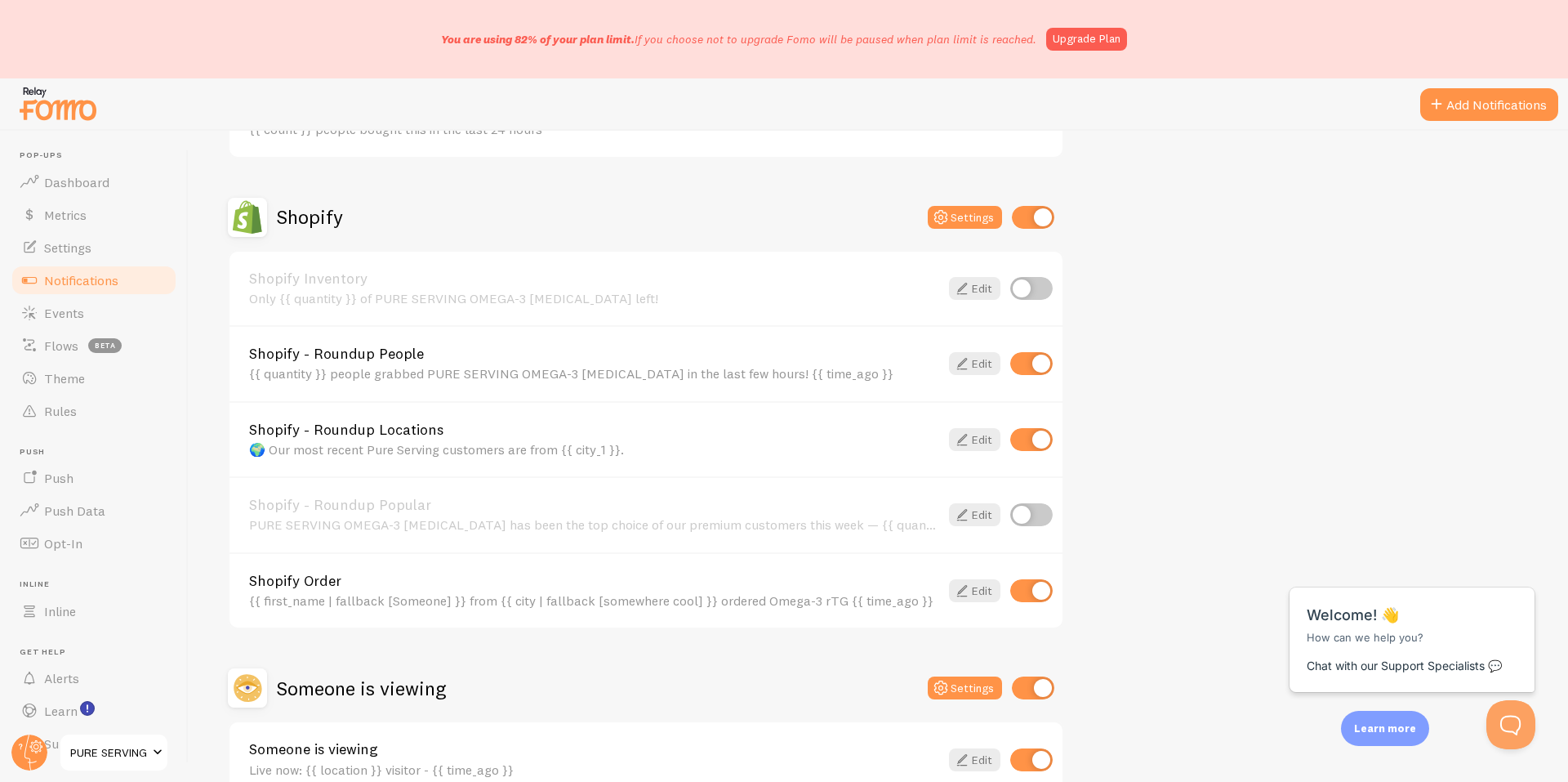
scroll to position [1456, 0]
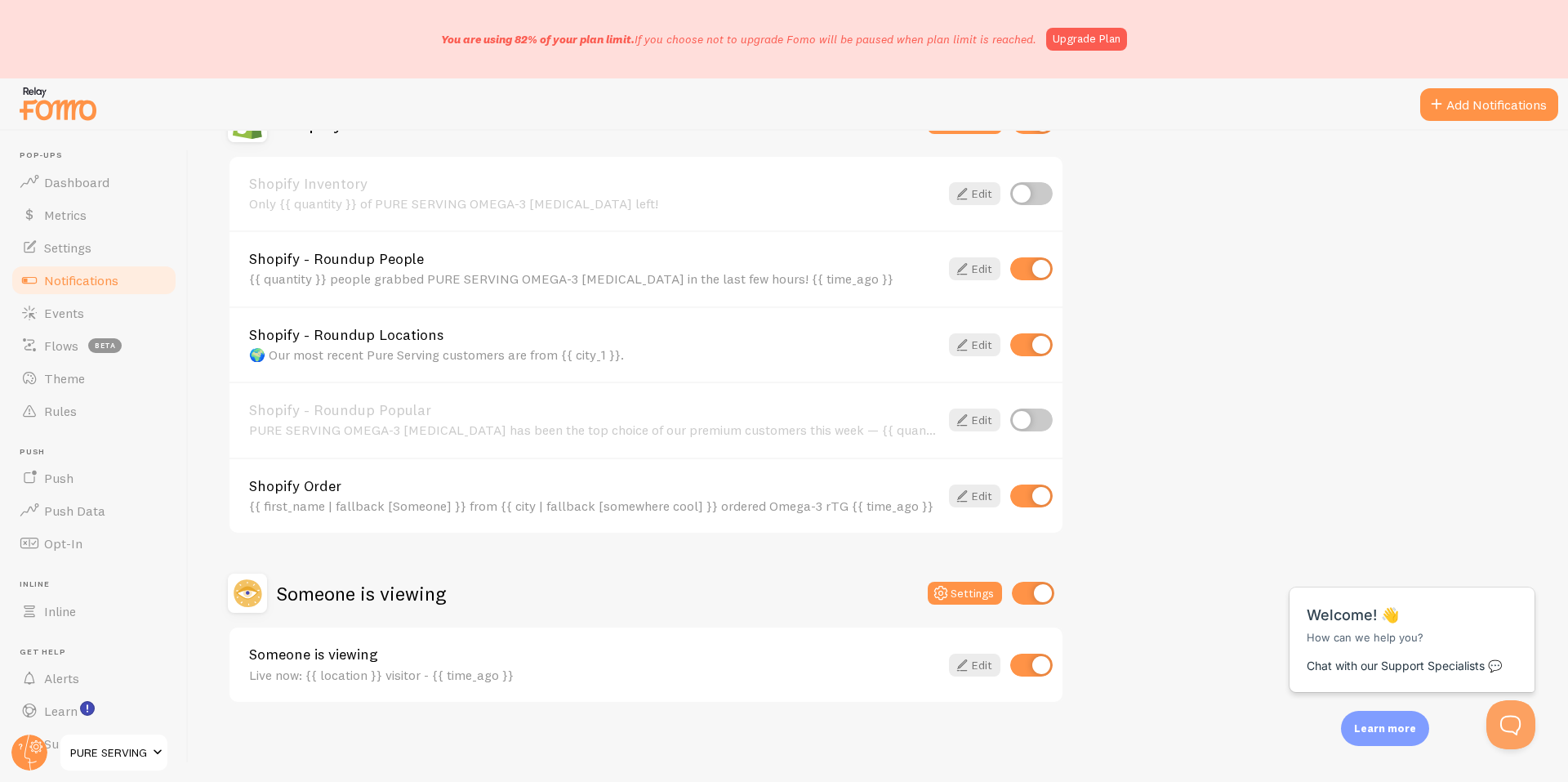
click at [544, 279] on div "{{ quantity }} people grabbed PURE SERVING OMEGA-3 [MEDICAL_DATA] in the last f…" at bounding box center [594, 279] width 690 height 15
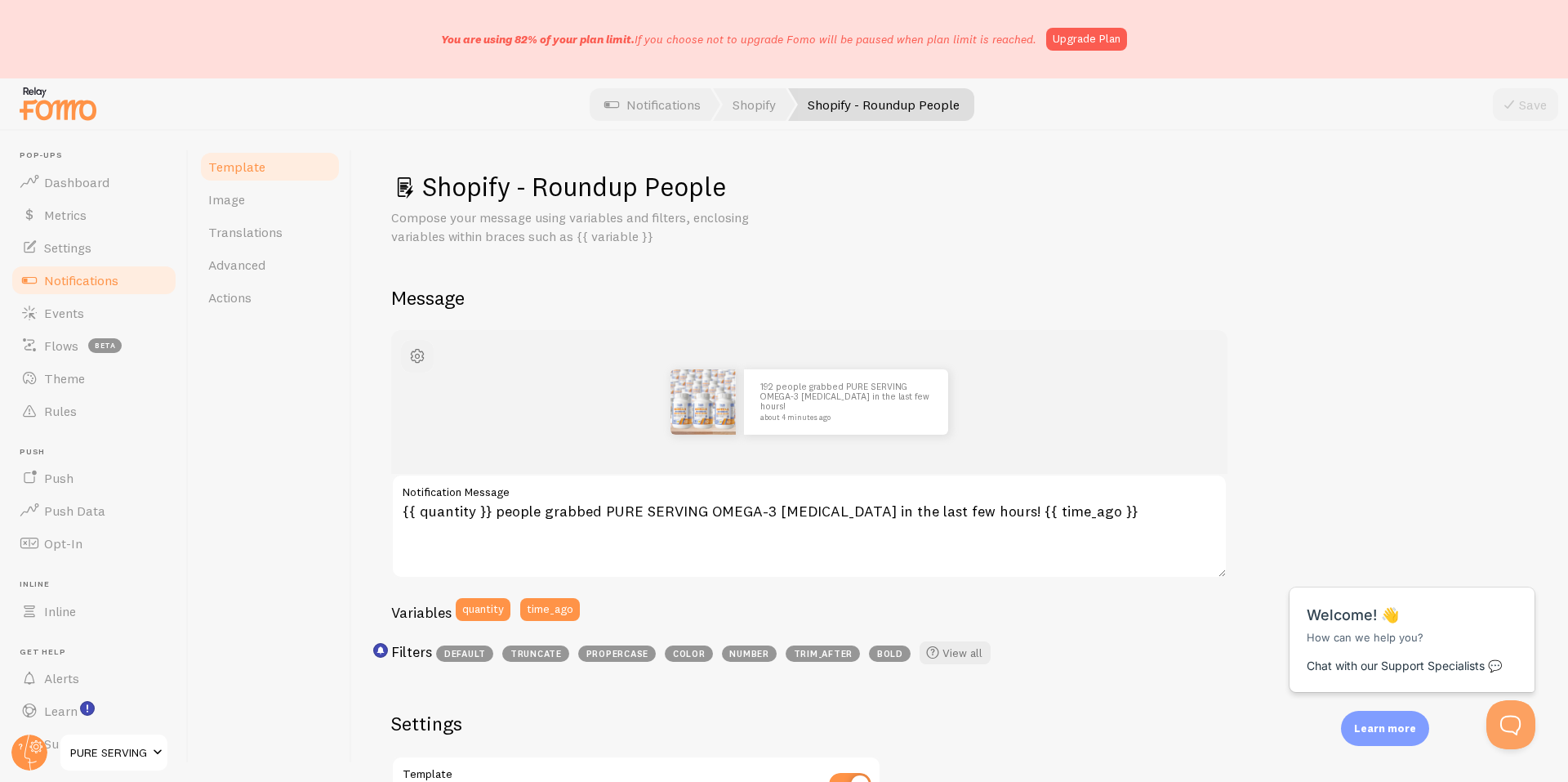
click at [422, 357] on span "button" at bounding box center [417, 355] width 20 height 20
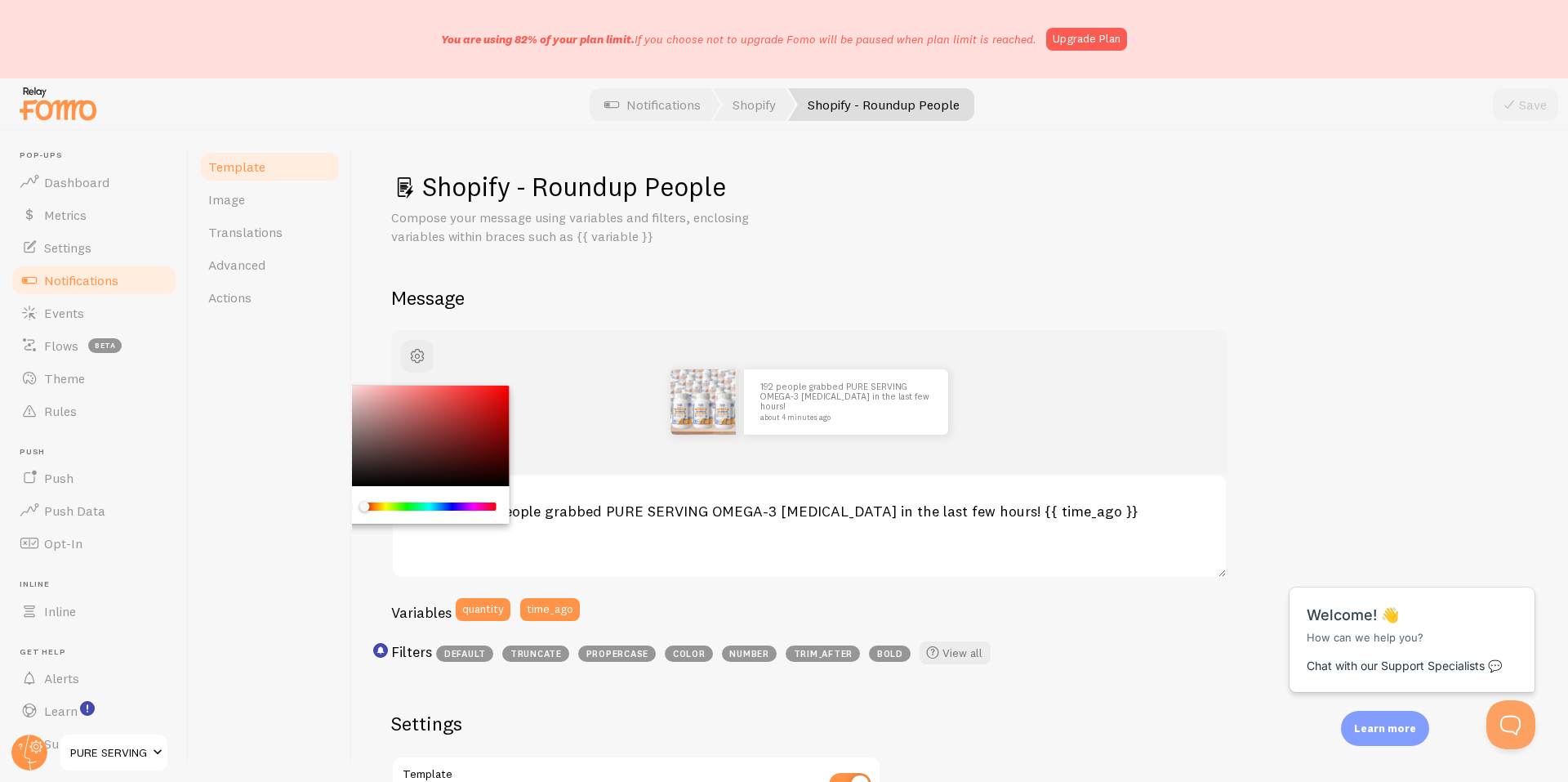
click at [307, 397] on div "Template Image Translations Advanced Actions" at bounding box center [270, 456] width 164 height 651
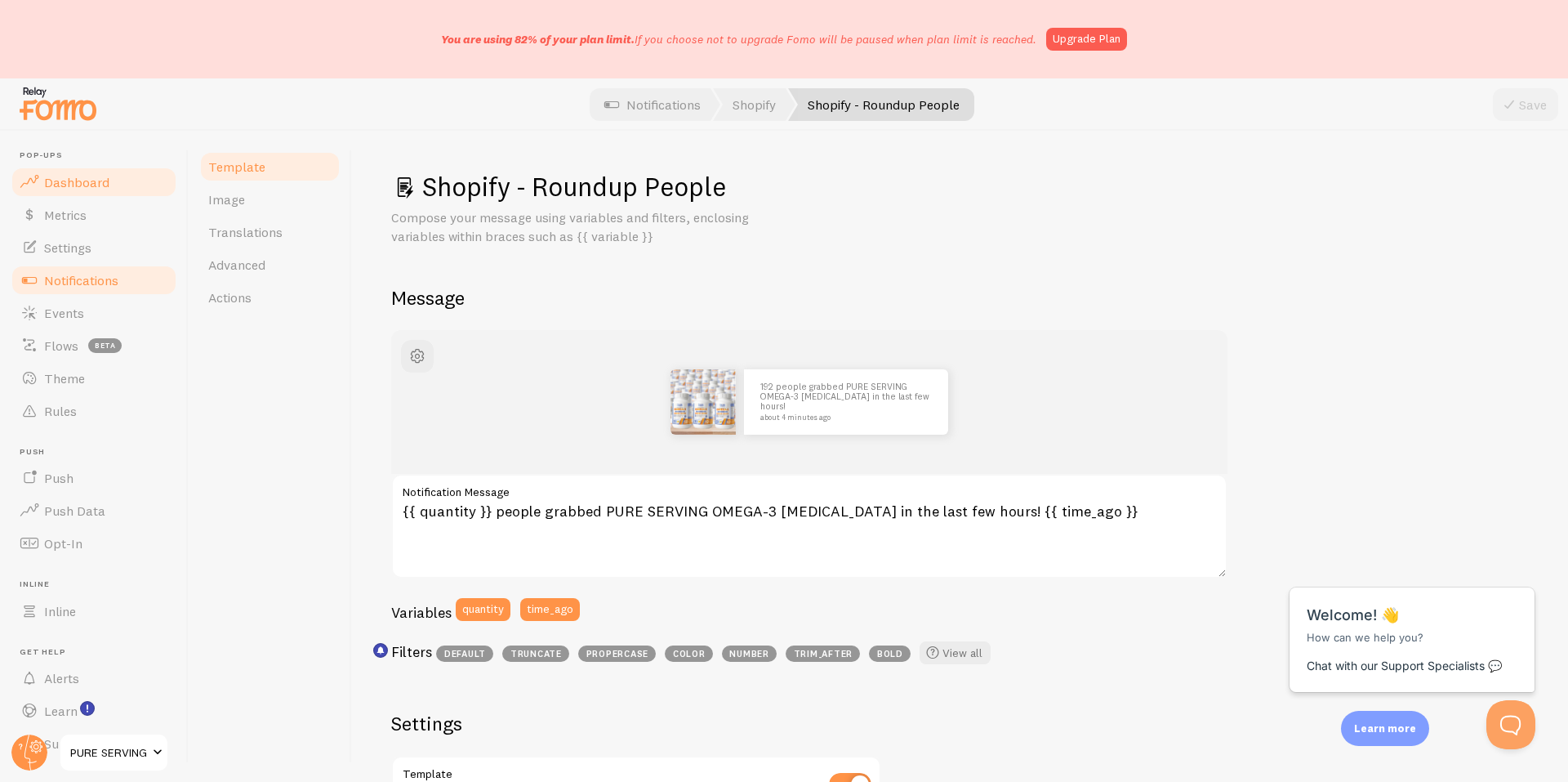
click at [113, 183] on link "Dashboard" at bounding box center [94, 181] width 168 height 33
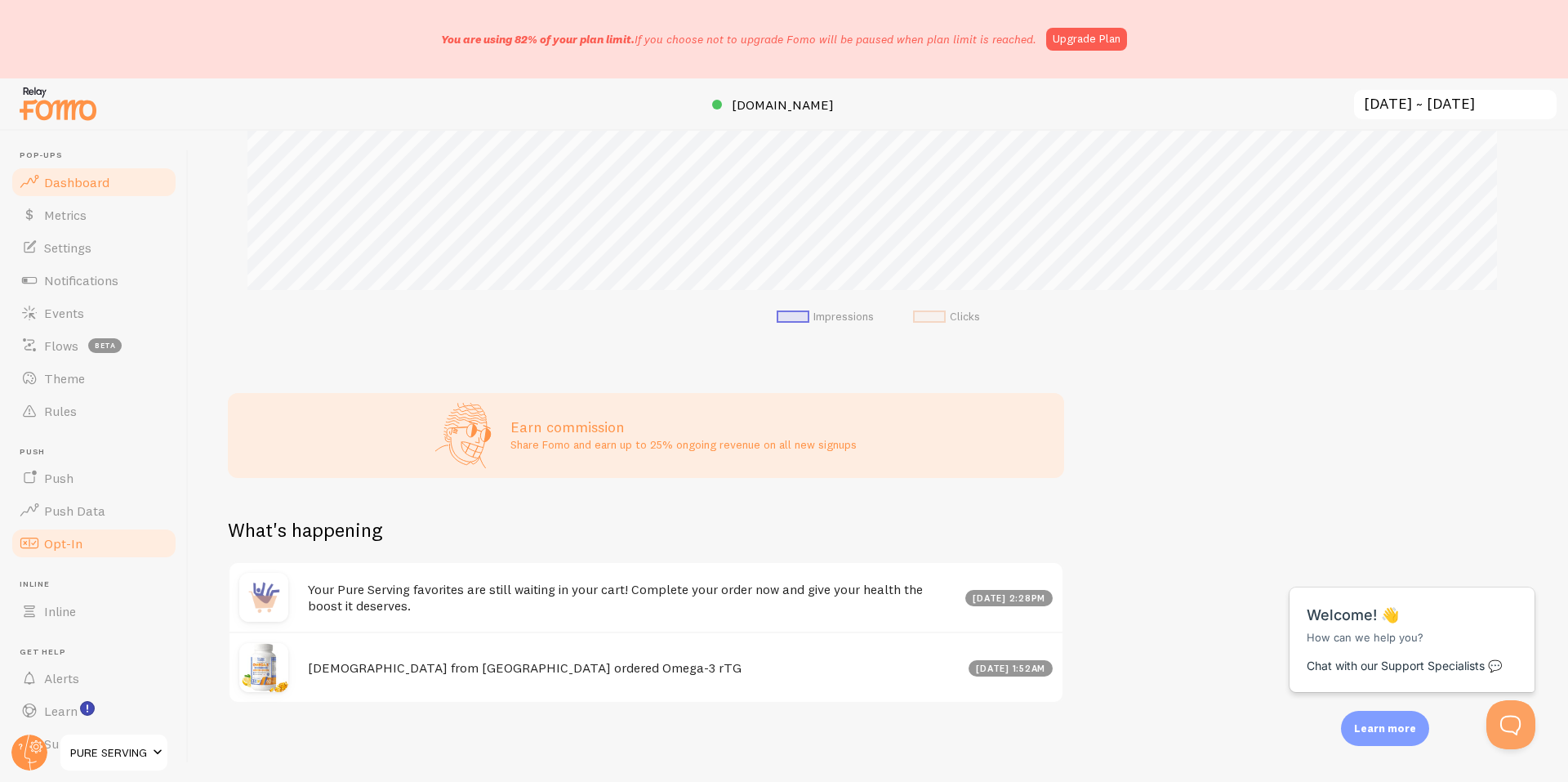
scroll to position [586, 0]
click at [68, 488] on link "Push" at bounding box center [94, 477] width 168 height 33
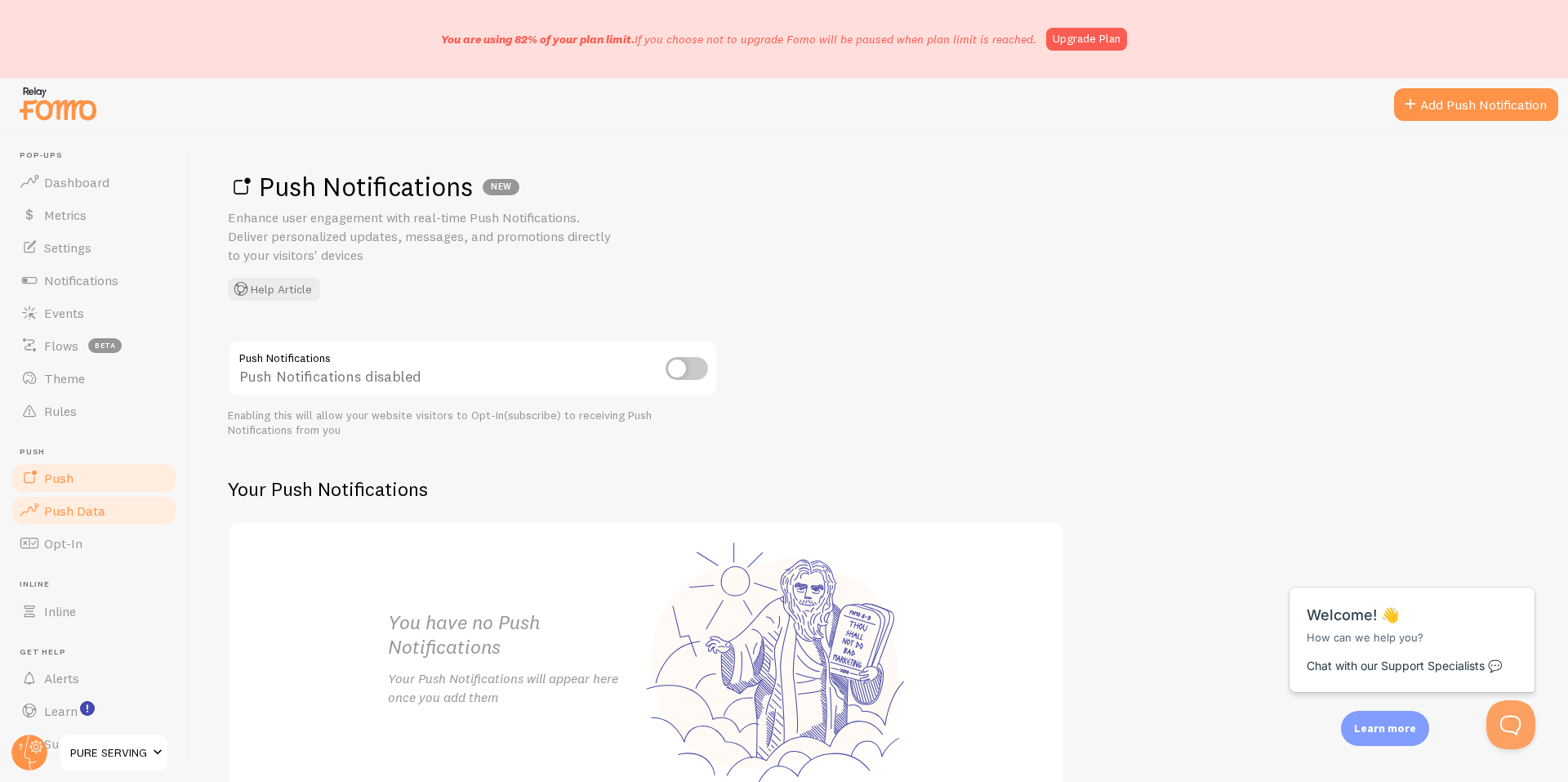
click at [72, 517] on span "Push Data" at bounding box center [74, 510] width 61 height 16
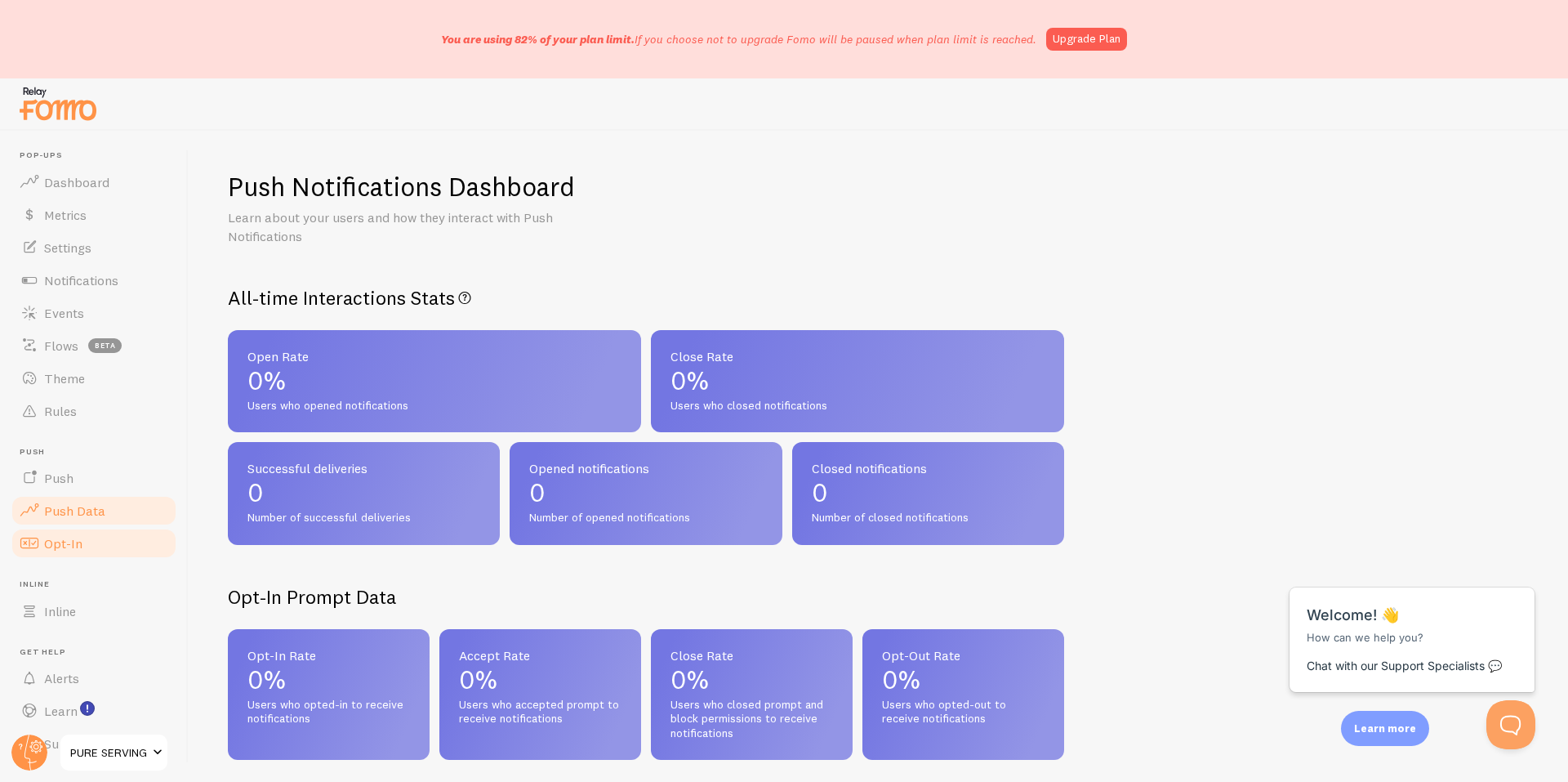
click at [67, 547] on span "Opt-In" at bounding box center [63, 543] width 38 height 16
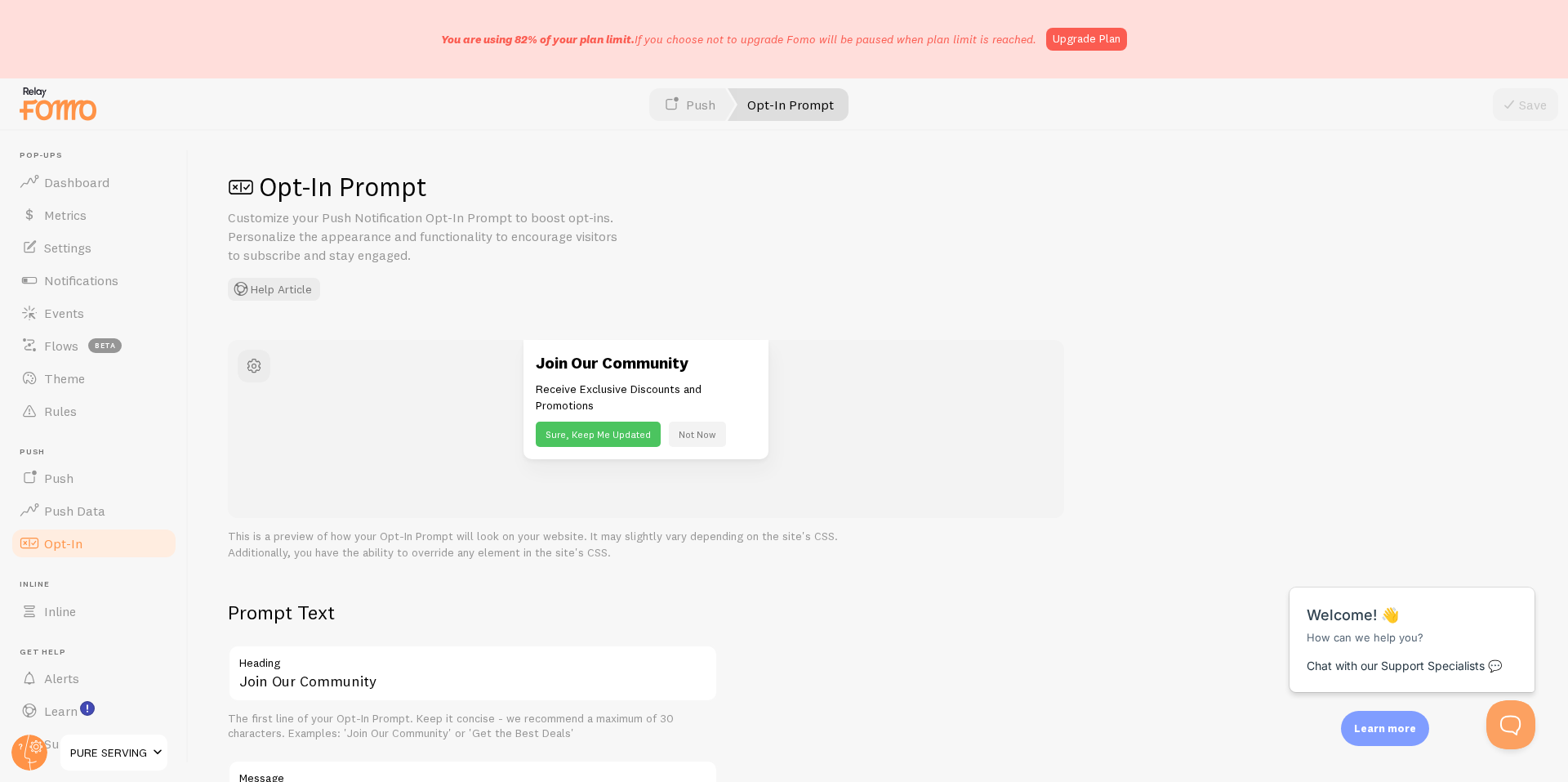
click at [417, 665] on label "Heading" at bounding box center [473, 659] width 490 height 28
click at [417, 665] on input "Join Our Community" at bounding box center [473, 673] width 490 height 57
type input "Join Our Community"
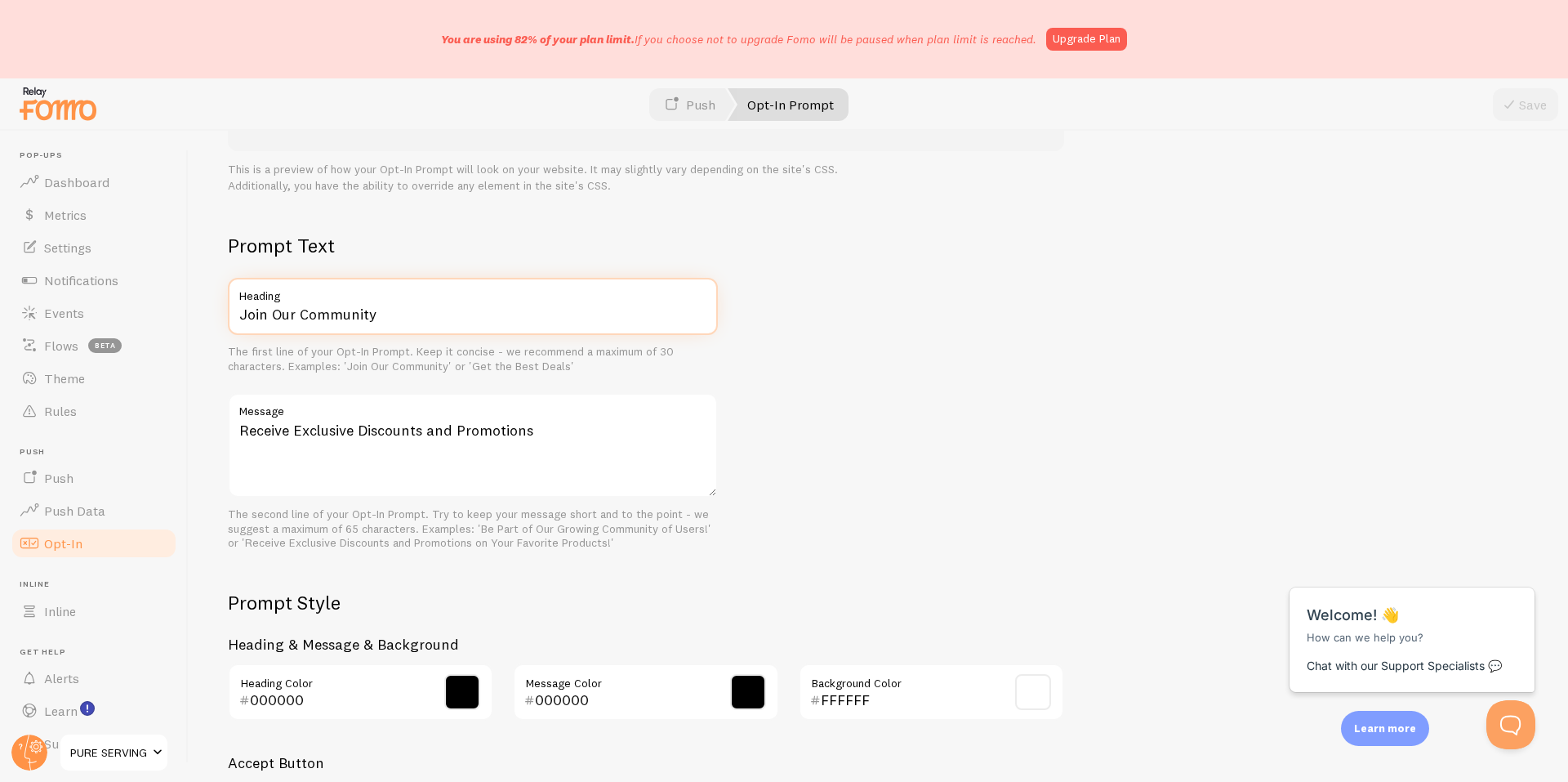
scroll to position [634, 0]
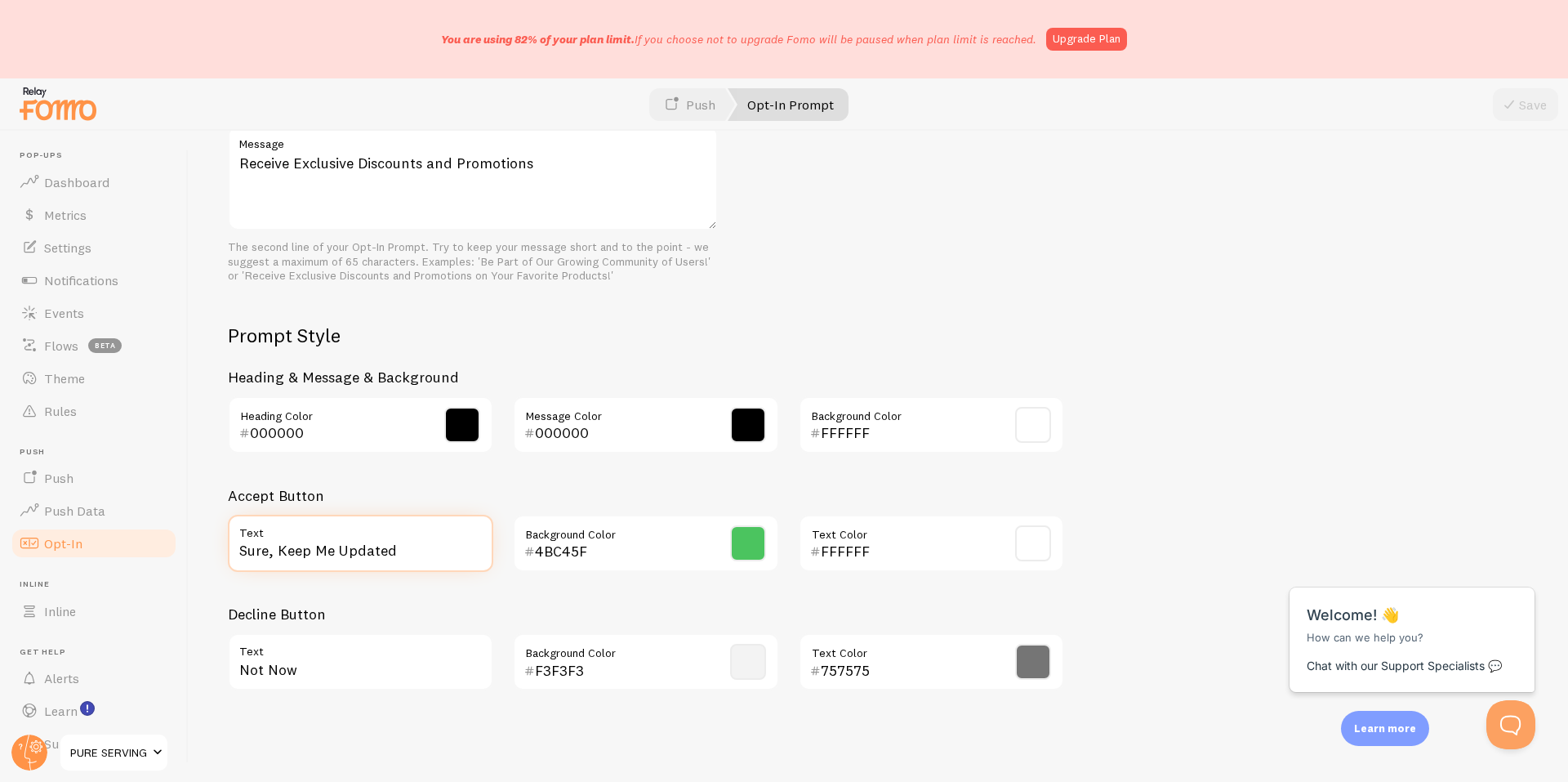
click at [403, 560] on input "Sure, Keep Me Updated" at bounding box center [361, 543] width 266 height 57
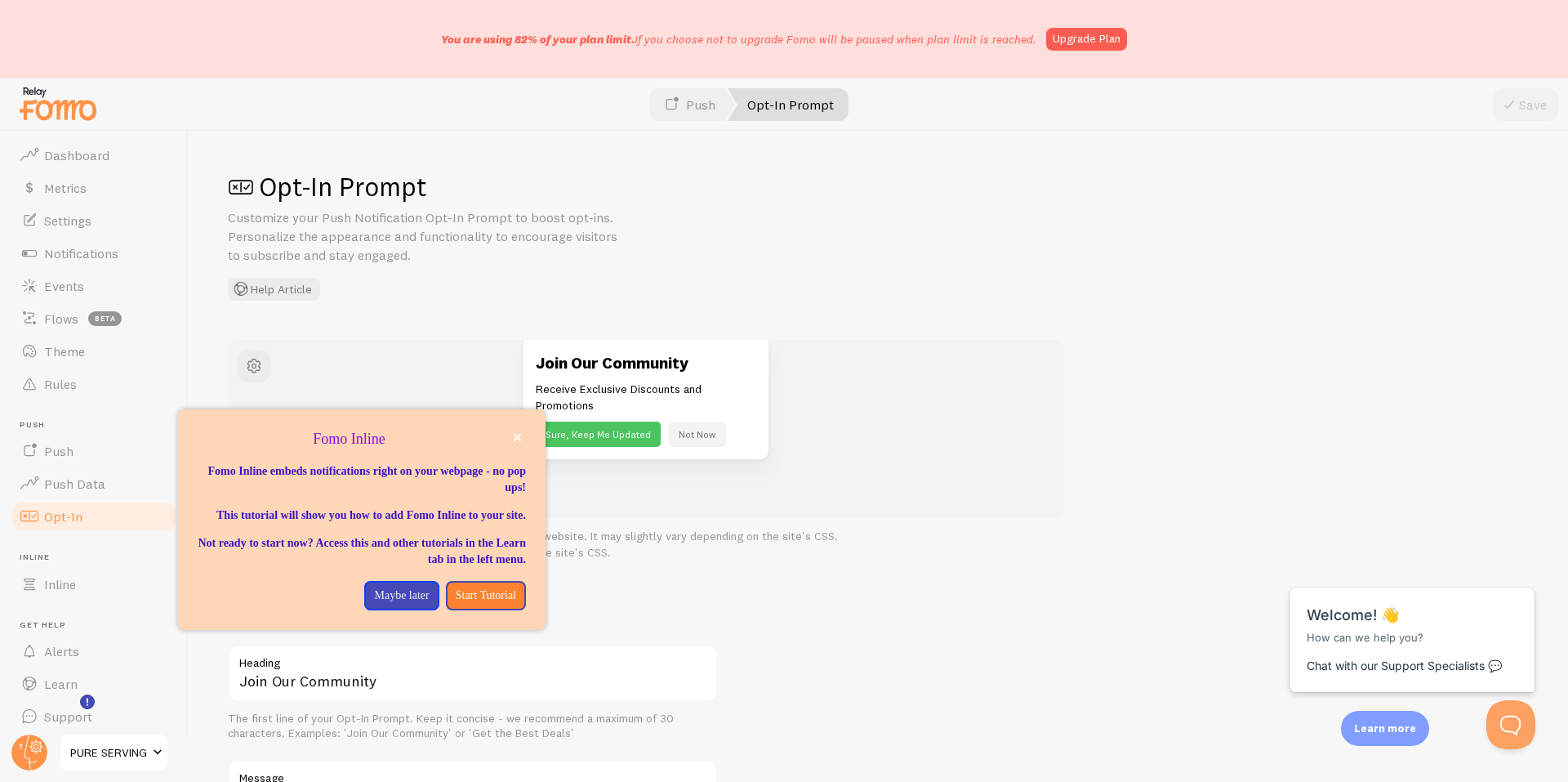
scroll to position [36, 0]
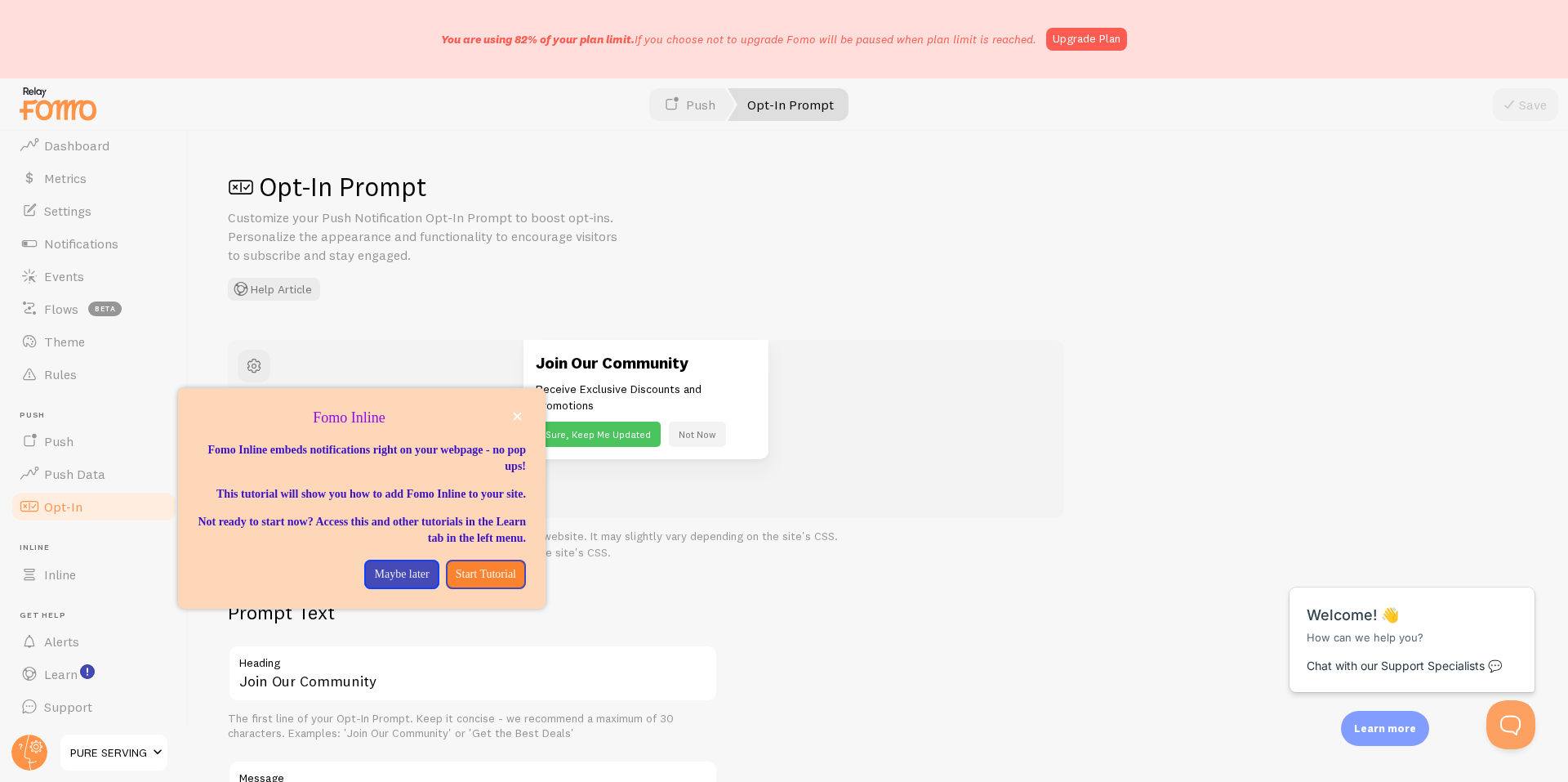
click at [58, 615] on span "Get Help" at bounding box center [98, 615] width 158 height 10
click at [74, 580] on span "Inline" at bounding box center [60, 573] width 32 height 16
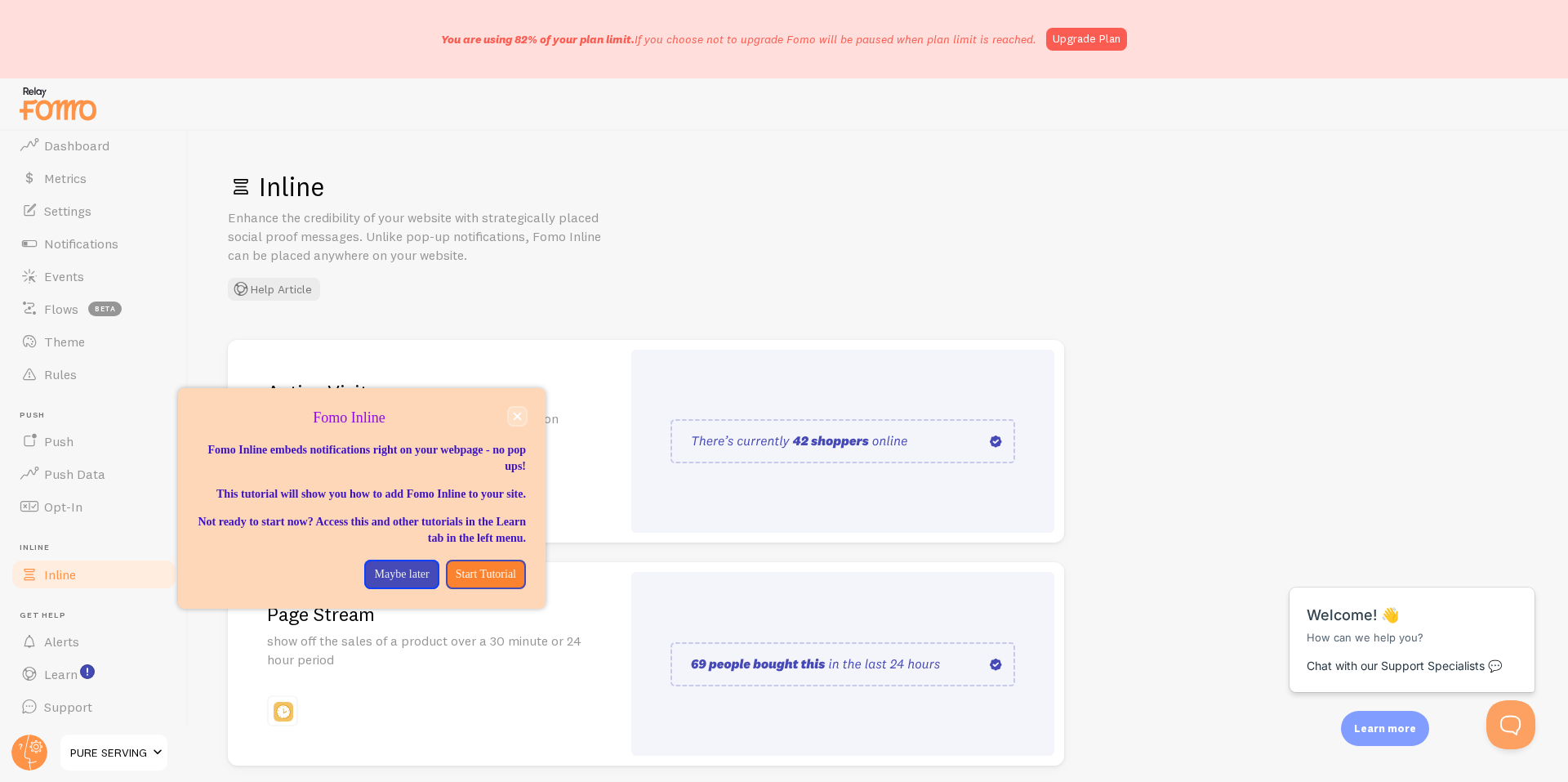
click at [514, 416] on icon "close," at bounding box center [517, 416] width 9 height 9
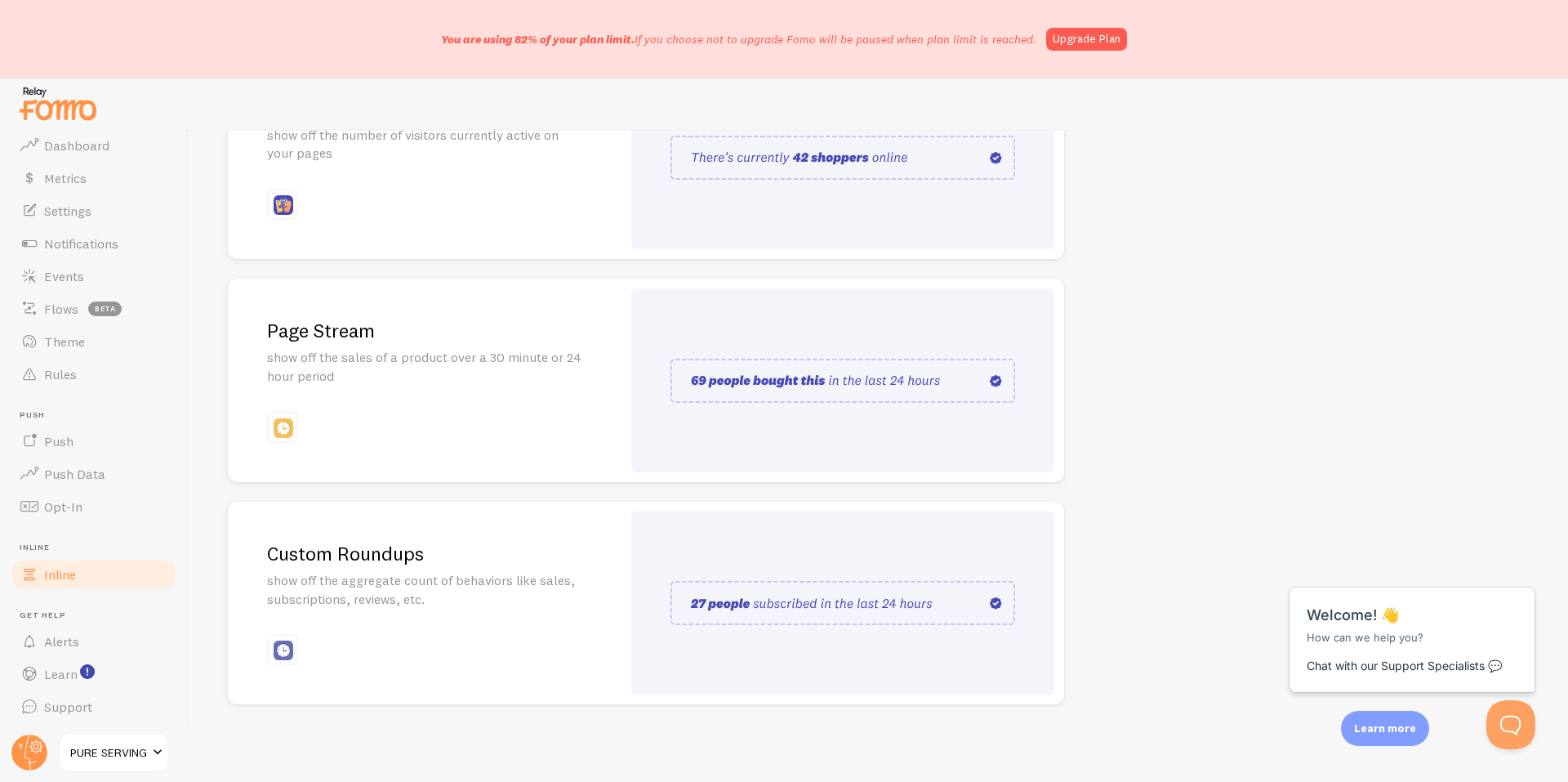
scroll to position [284, 0]
click at [74, 656] on link "Alerts" at bounding box center [94, 641] width 168 height 33
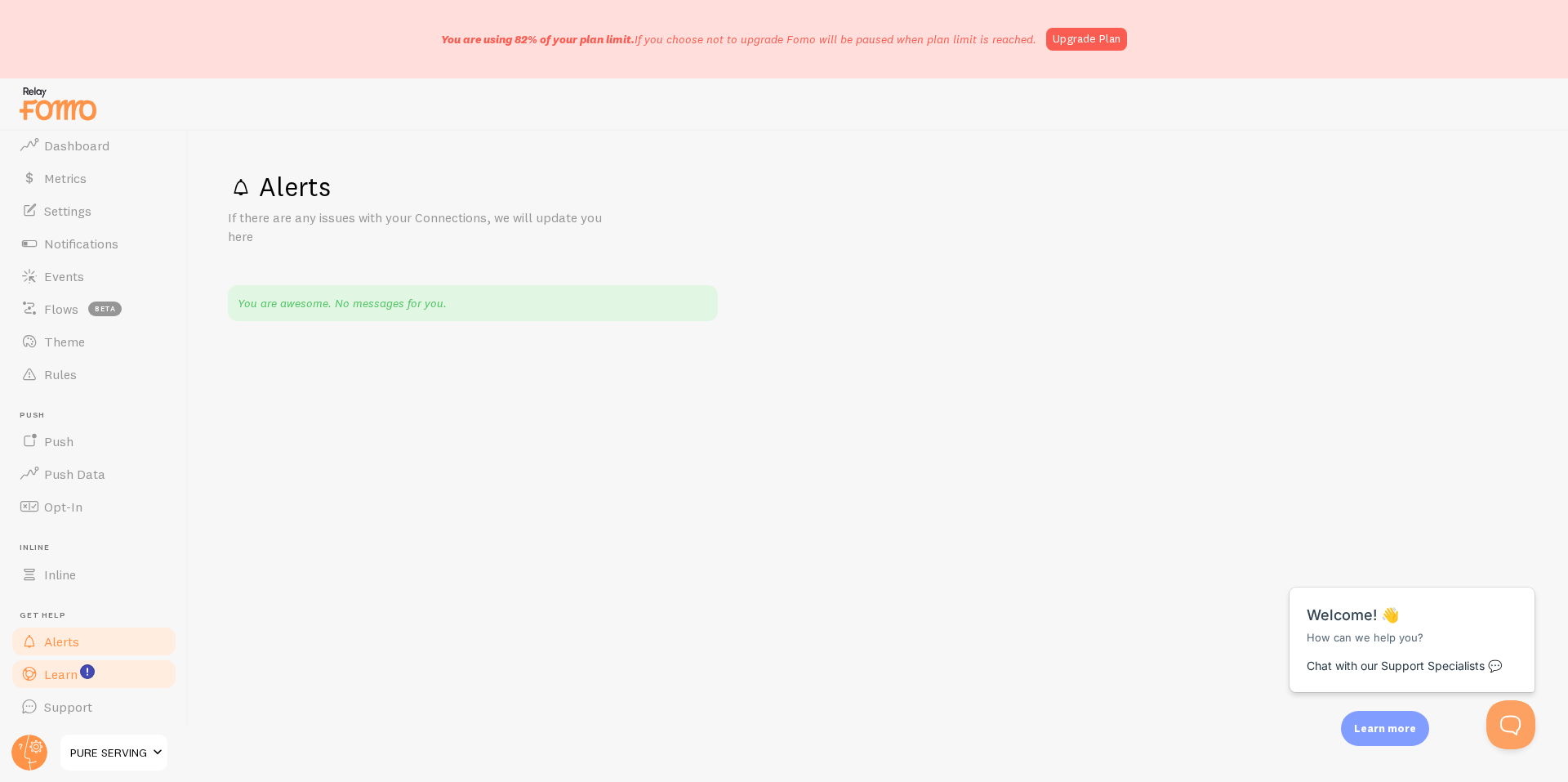
click at [62, 685] on link "Learn" at bounding box center [94, 673] width 168 height 33
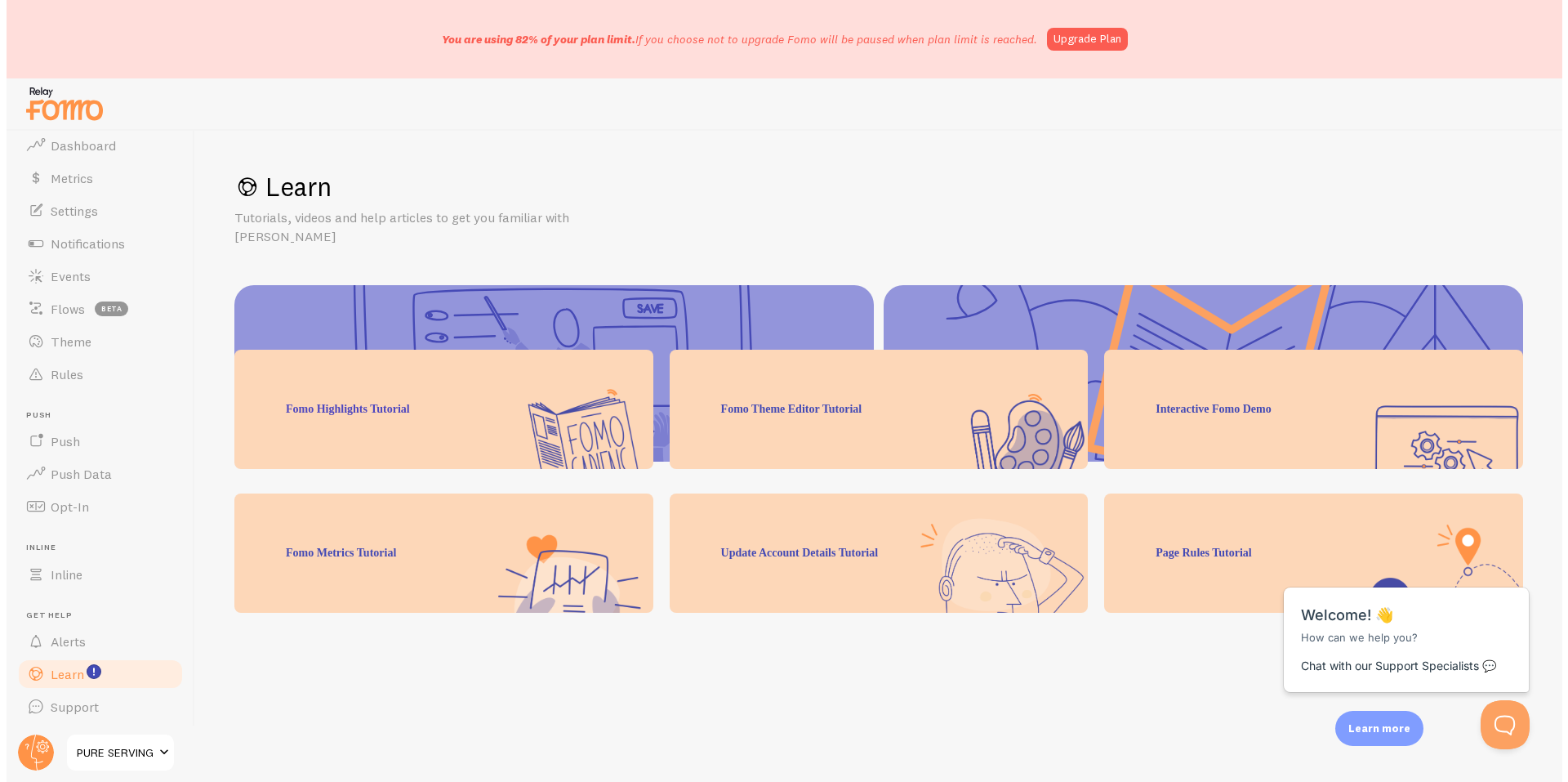
scroll to position [203, 0]
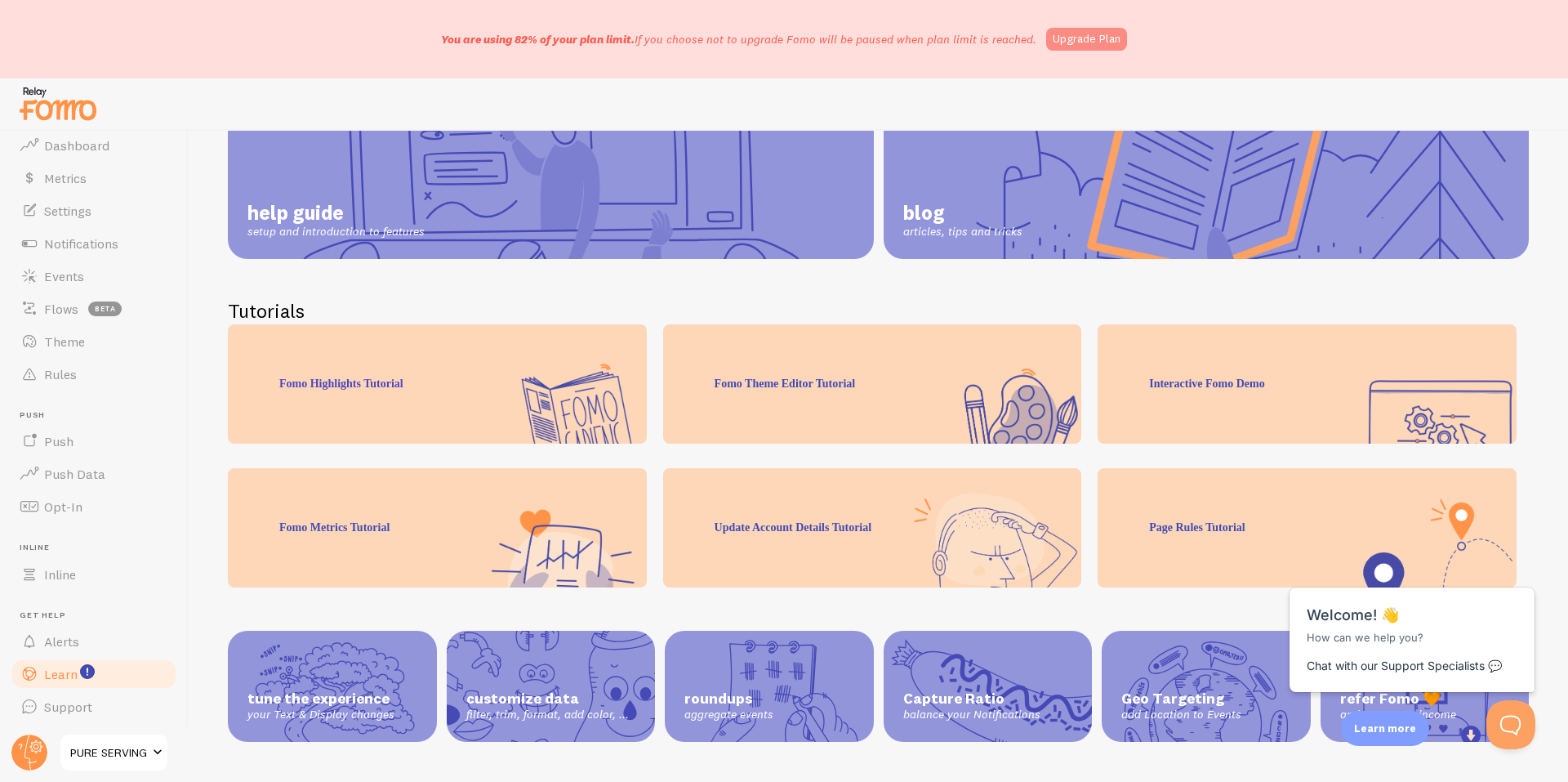
click at [1080, 48] on link "Upgrade Plan" at bounding box center [1086, 39] width 80 height 22
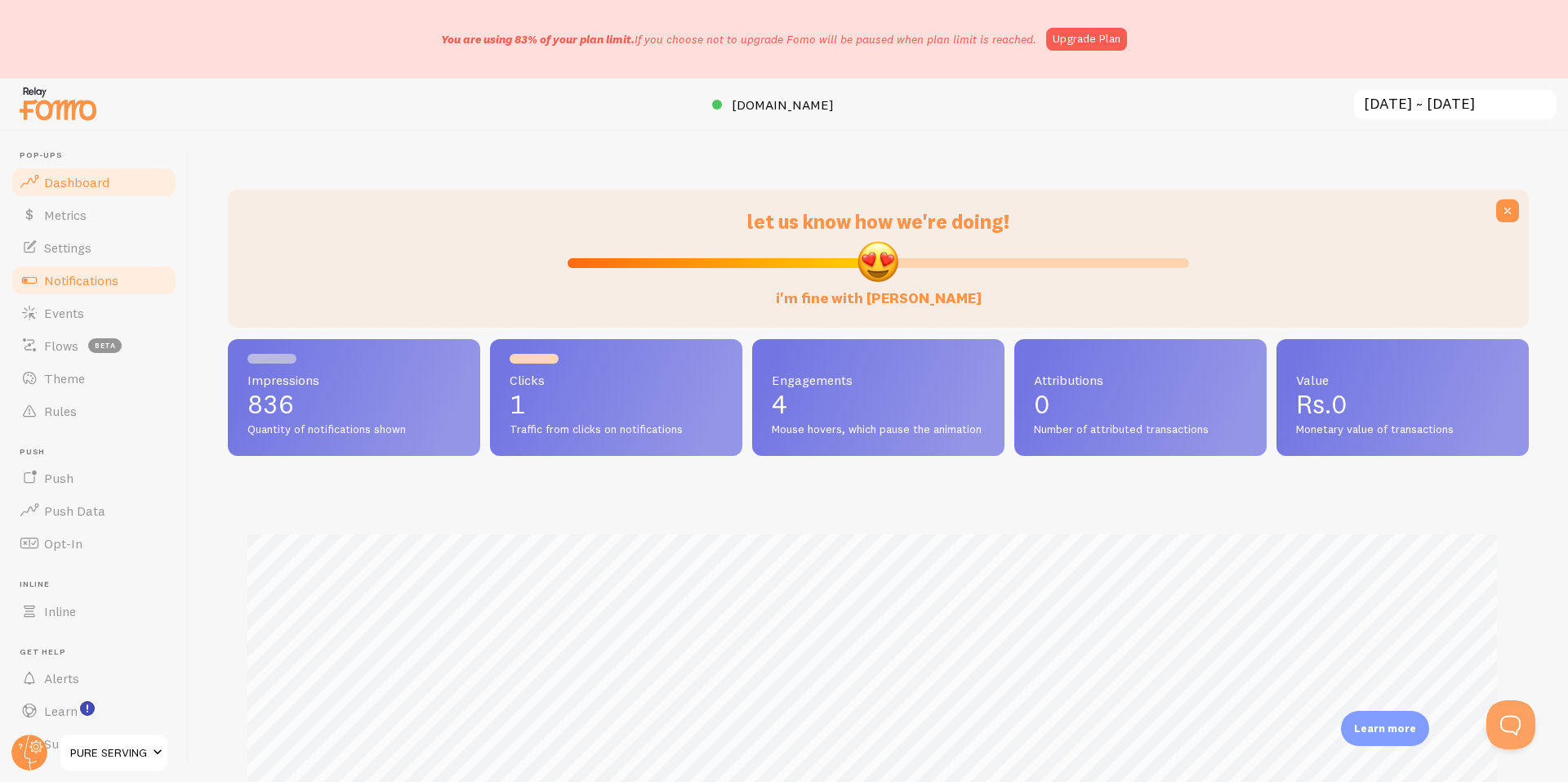
click at [100, 281] on span "Notifications" at bounding box center [80, 280] width 74 height 16
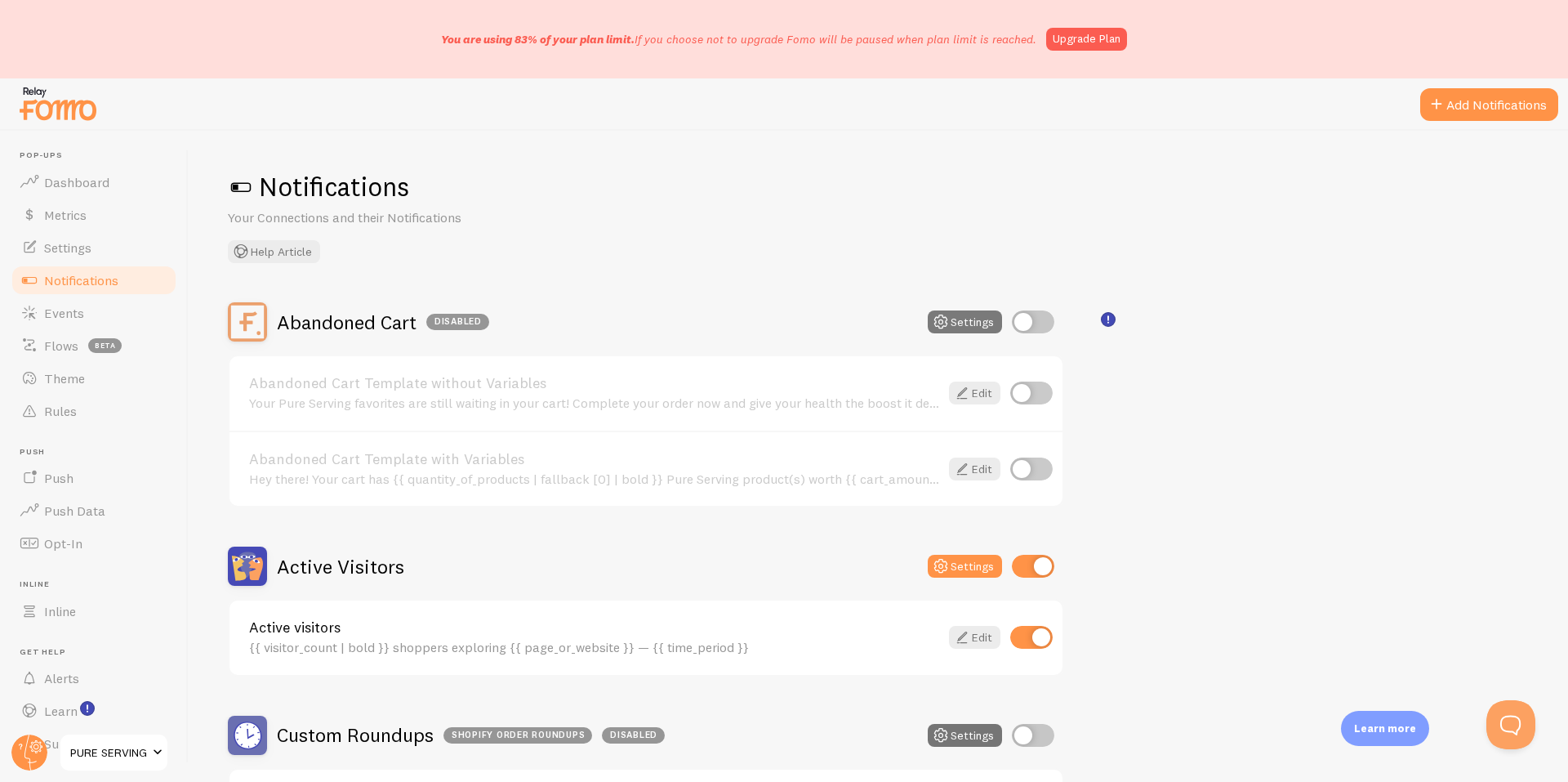
click at [955, 324] on button "Settings" at bounding box center [964, 322] width 74 height 22
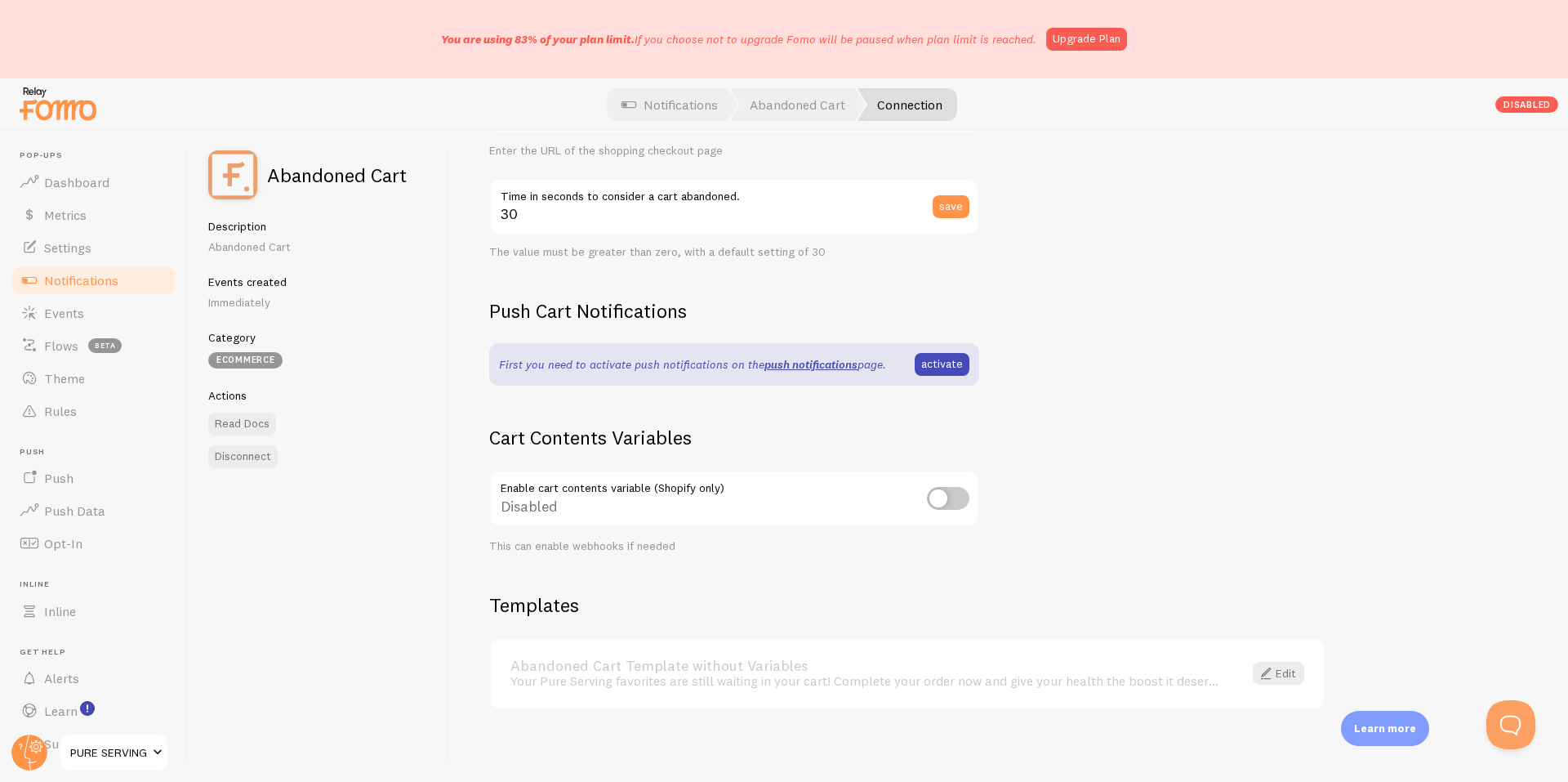
scroll to position [348, 0]
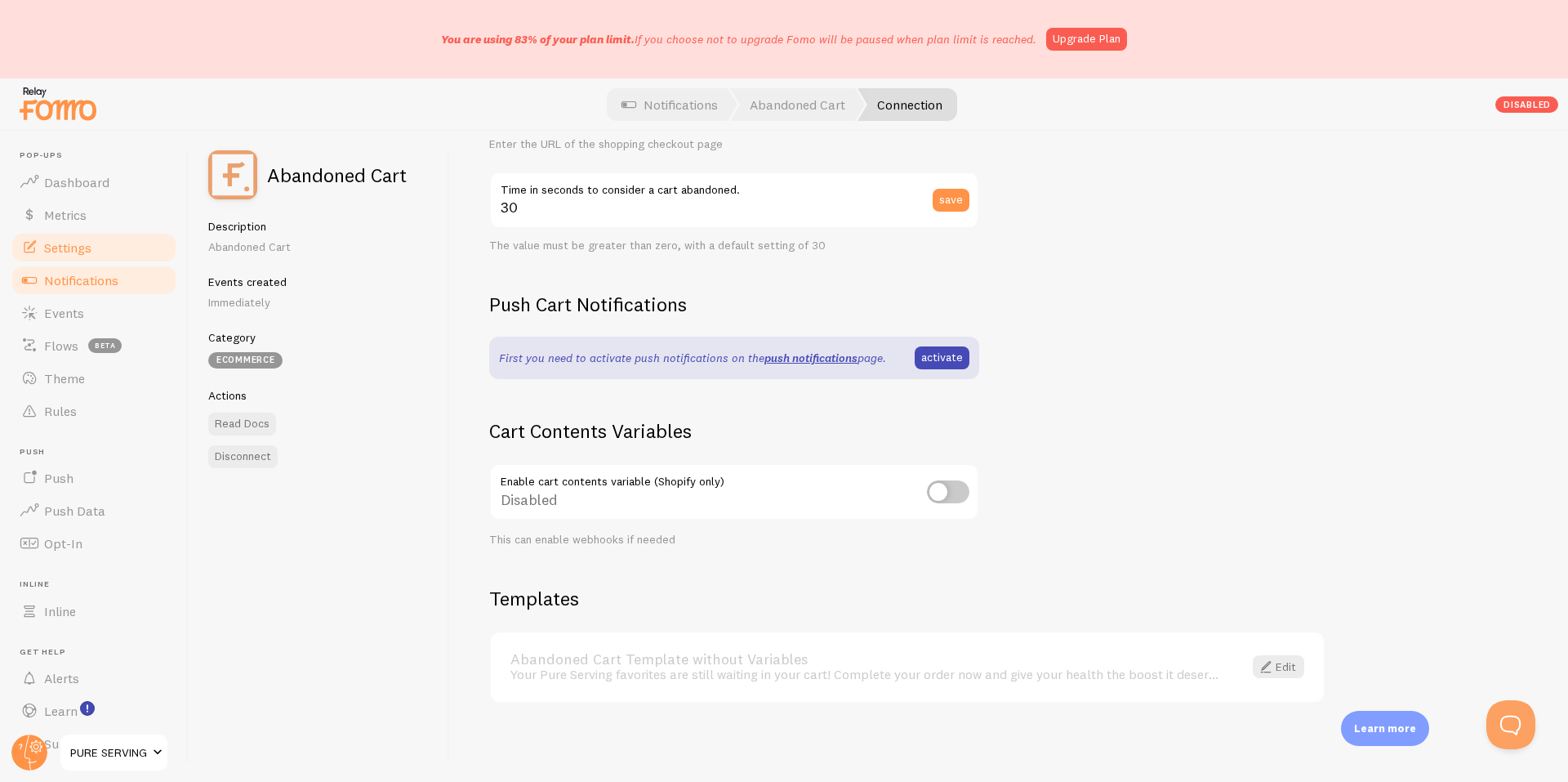
click at [84, 248] on span "Settings" at bounding box center [67, 247] width 48 height 16
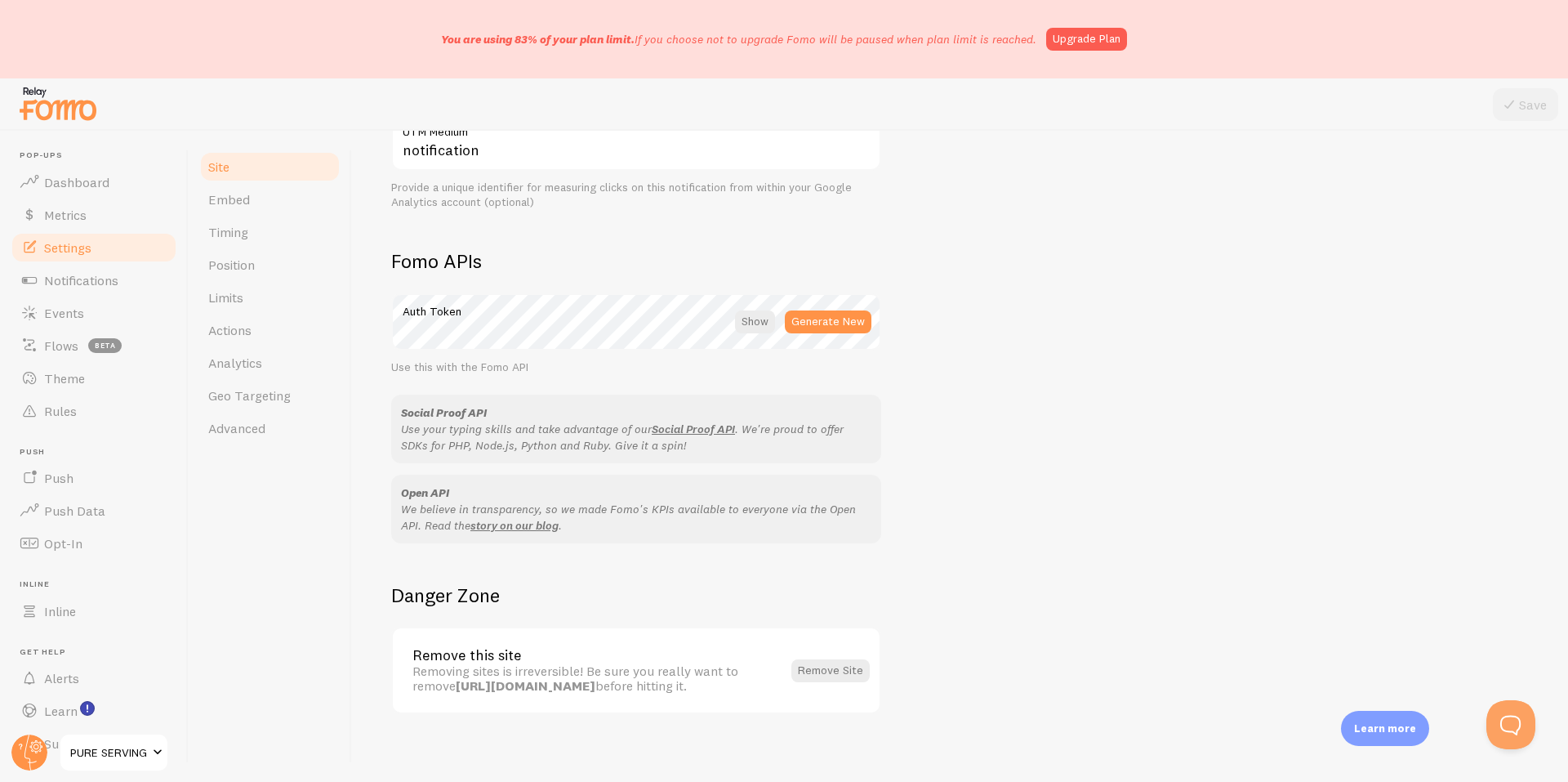
scroll to position [839, 0]
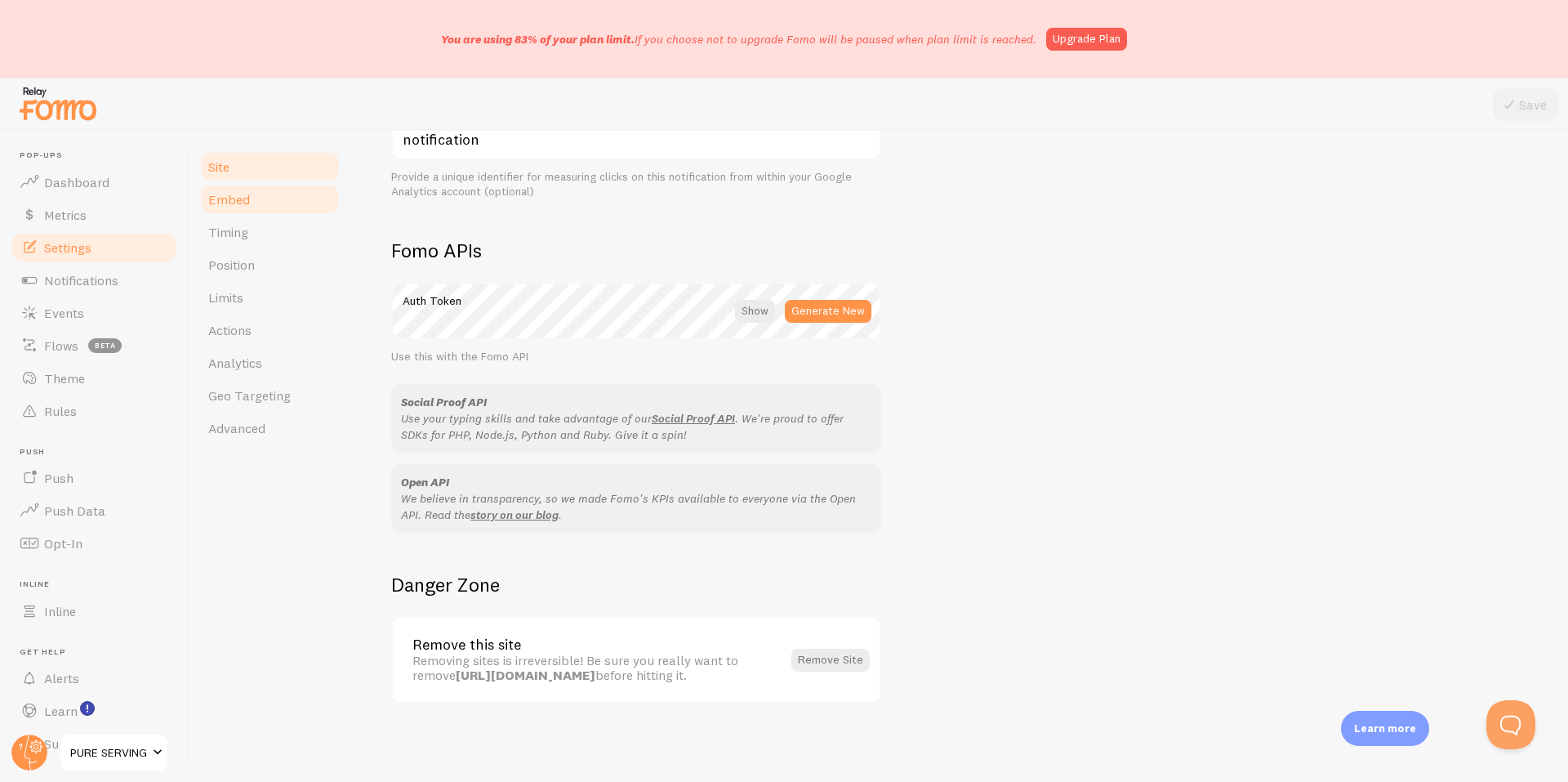
click at [260, 208] on link "Embed" at bounding box center [269, 199] width 143 height 33
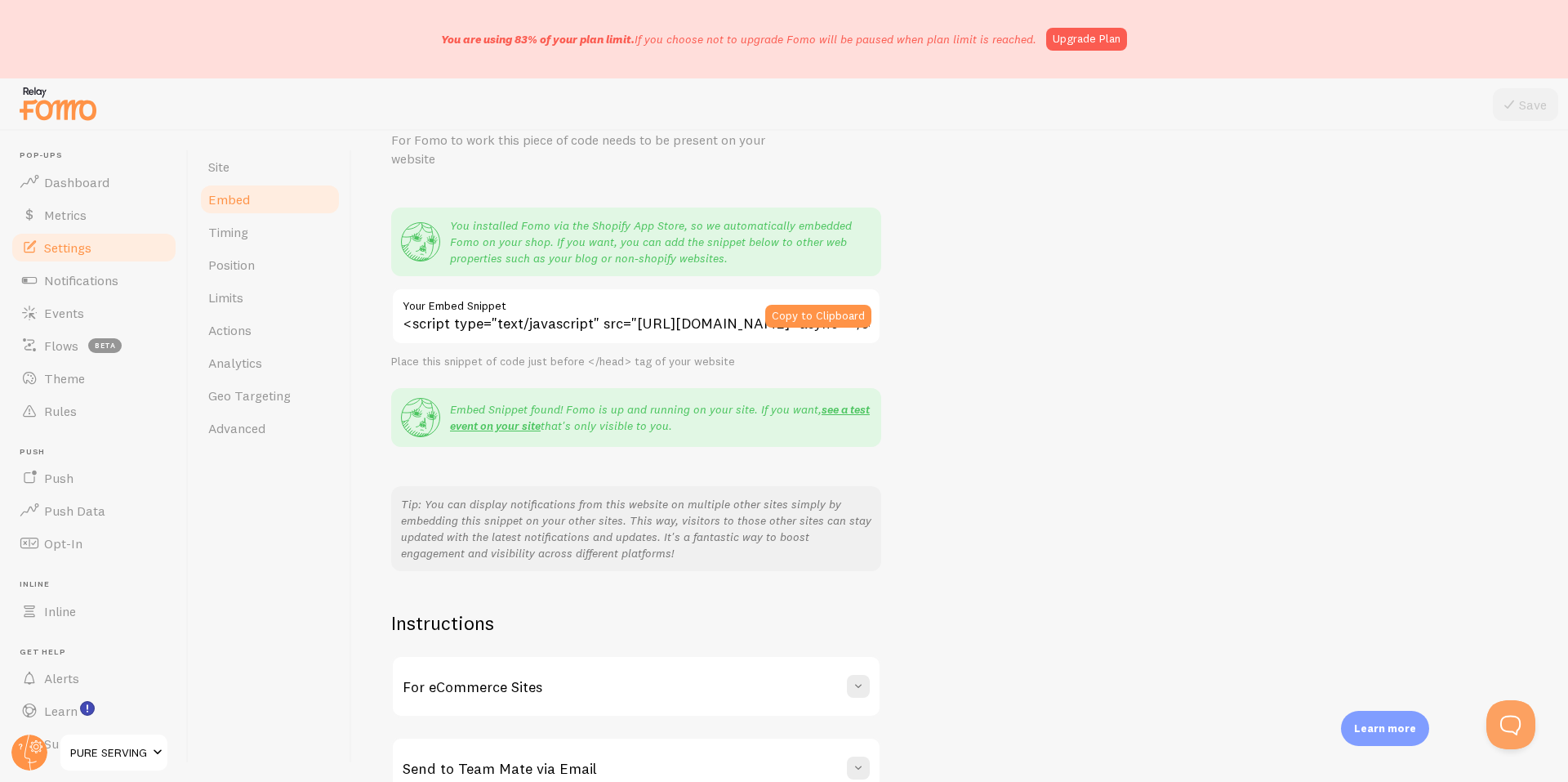
scroll to position [173, 0]
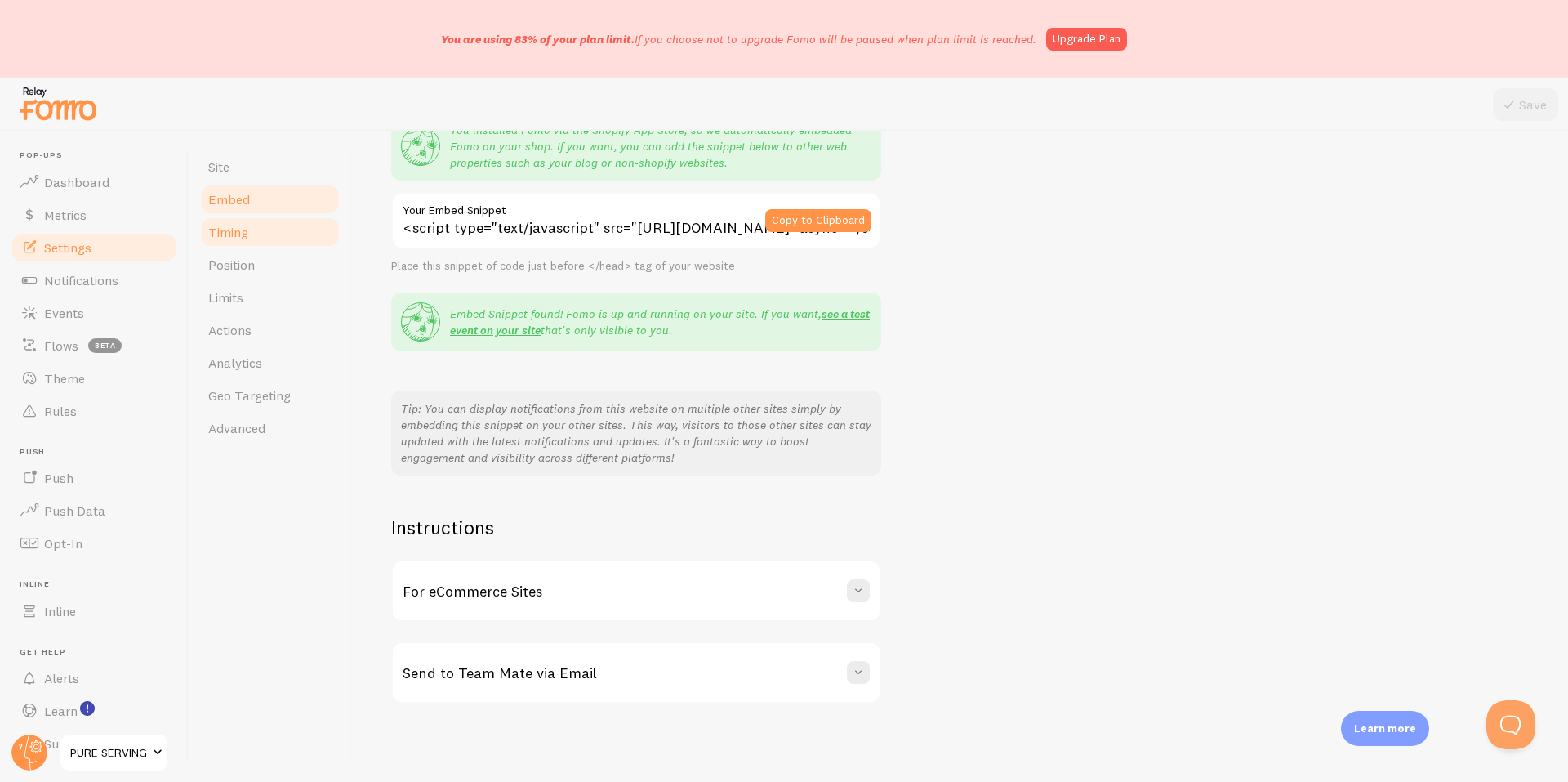
click at [253, 230] on link "Timing" at bounding box center [269, 232] width 143 height 33
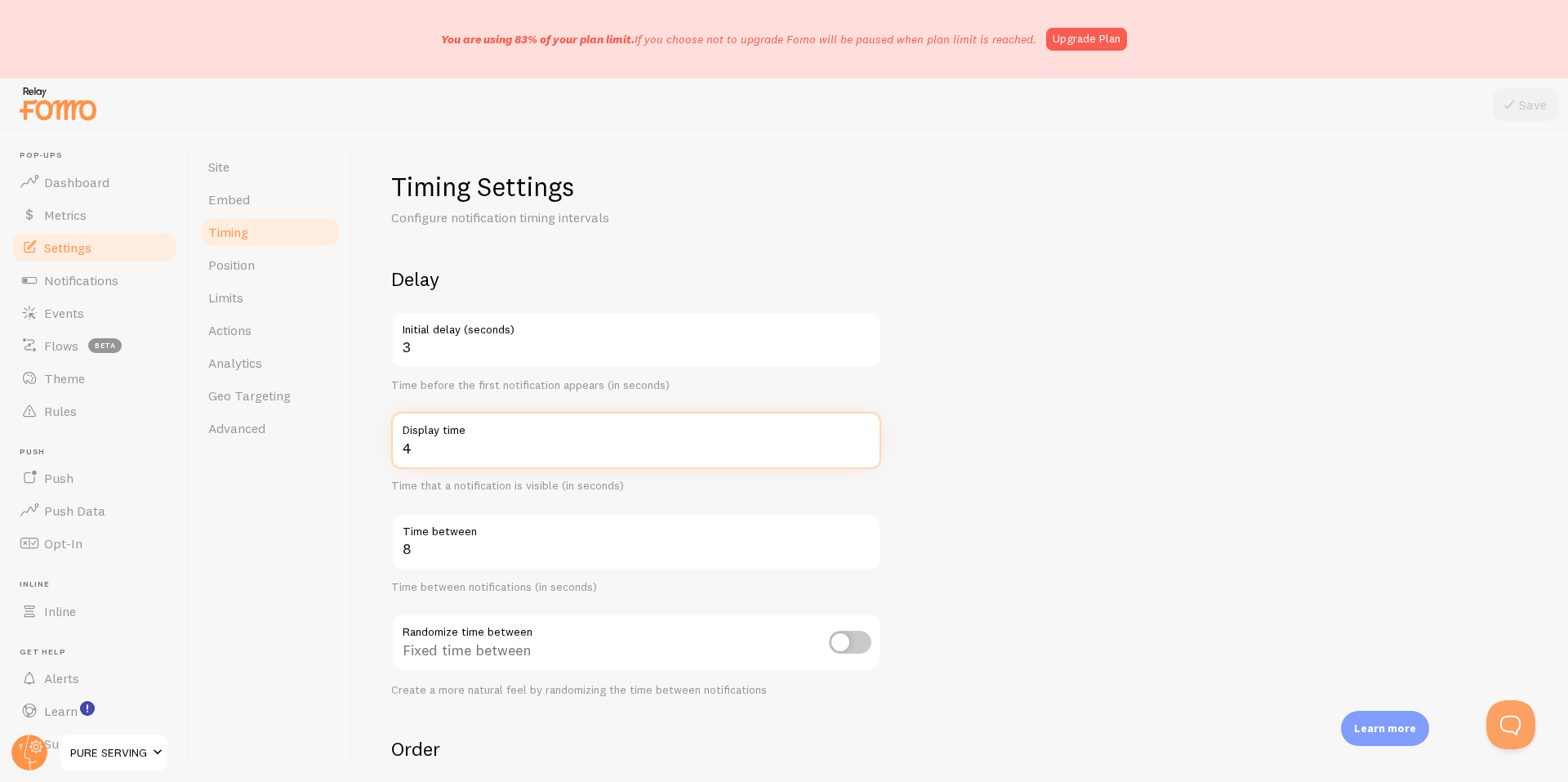
click at [456, 448] on input "4" at bounding box center [636, 440] width 490 height 57
drag, startPoint x: 465, startPoint y: 448, endPoint x: 385, endPoint y: 445, distance: 80.1
click at [385, 445] on div "Timing Settings Configure notification timing intervals Delay 3 Initial delay (…" at bounding box center [959, 456] width 1216 height 651
type input "8"
click at [355, 464] on div "Timing Settings Configure notification timing intervals Delay 3 Initial delay (…" at bounding box center [959, 456] width 1216 height 651
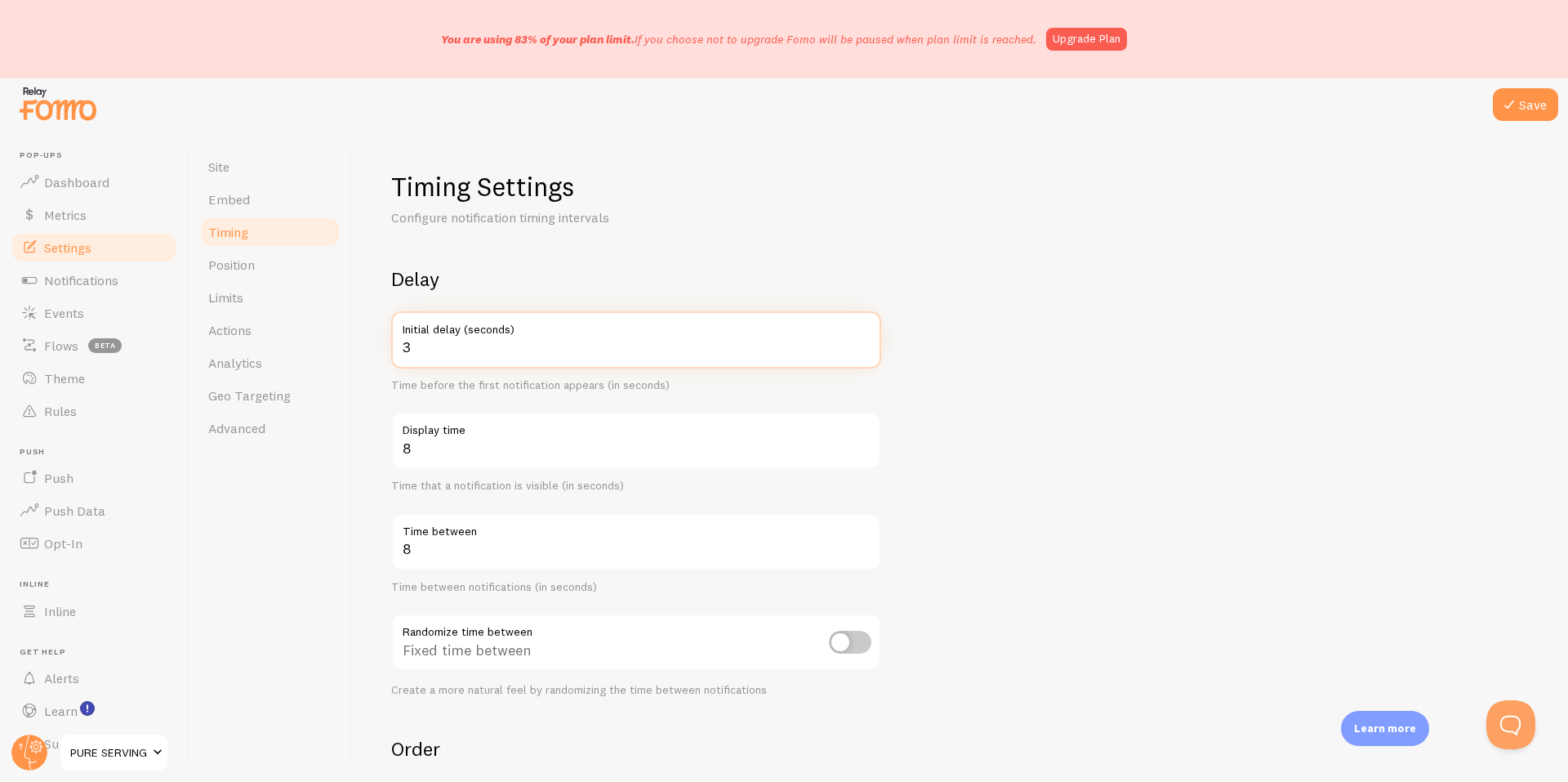
drag, startPoint x: 439, startPoint y: 347, endPoint x: 376, endPoint y: 346, distance: 63.0
click at [376, 346] on div "Timing Settings Configure notification timing intervals Delay 3 Initial delay (…" at bounding box center [959, 456] width 1216 height 651
type input "10"
click at [351, 406] on div "Site Embed Timing Position Limits Actions Analytics Geo Targeting Advanced" at bounding box center [270, 456] width 164 height 651
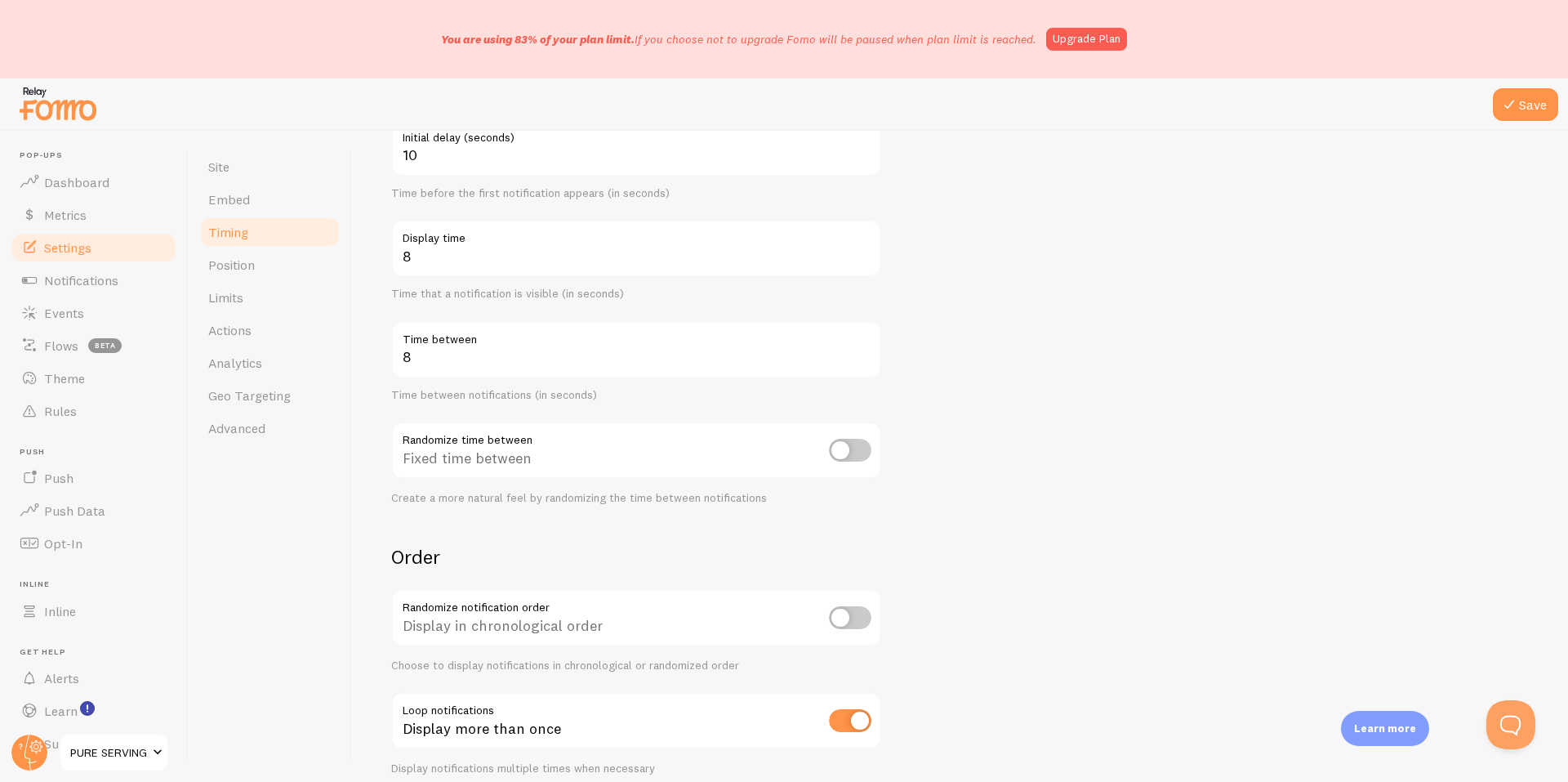
scroll to position [264, 0]
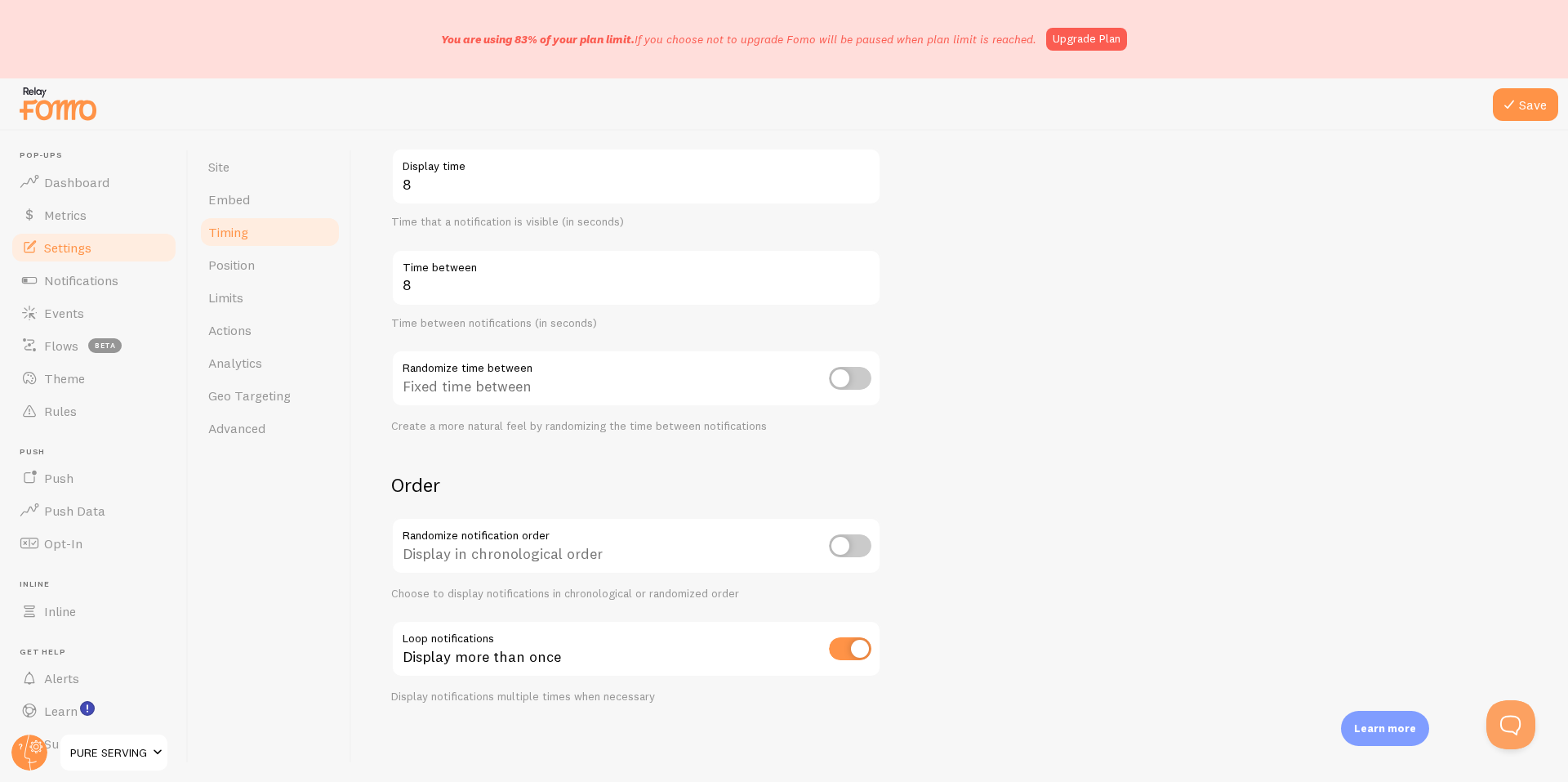
click at [842, 648] on input "checkbox" at bounding box center [849, 648] width 42 height 22
checkbox input "false"
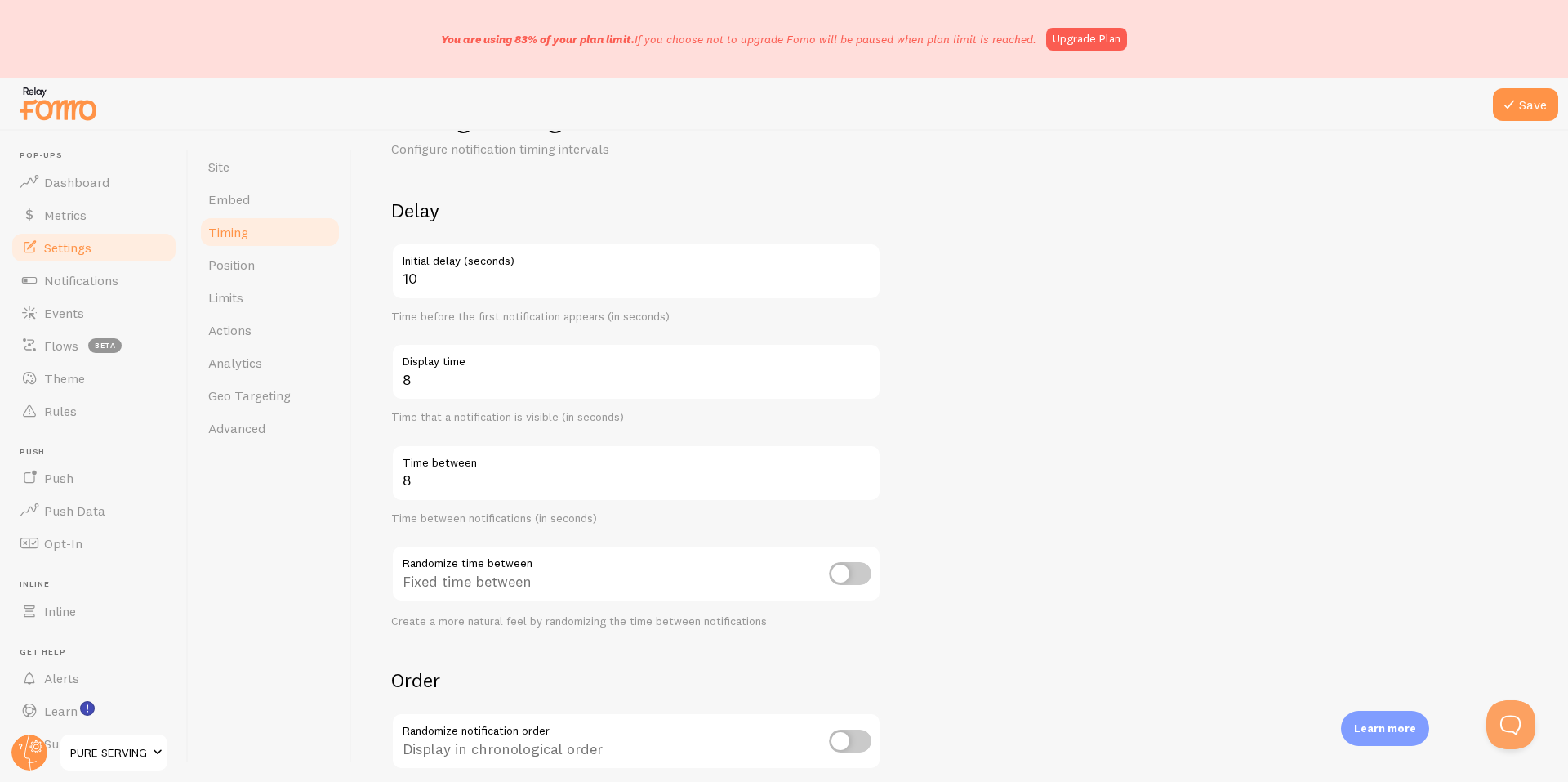
scroll to position [0, 0]
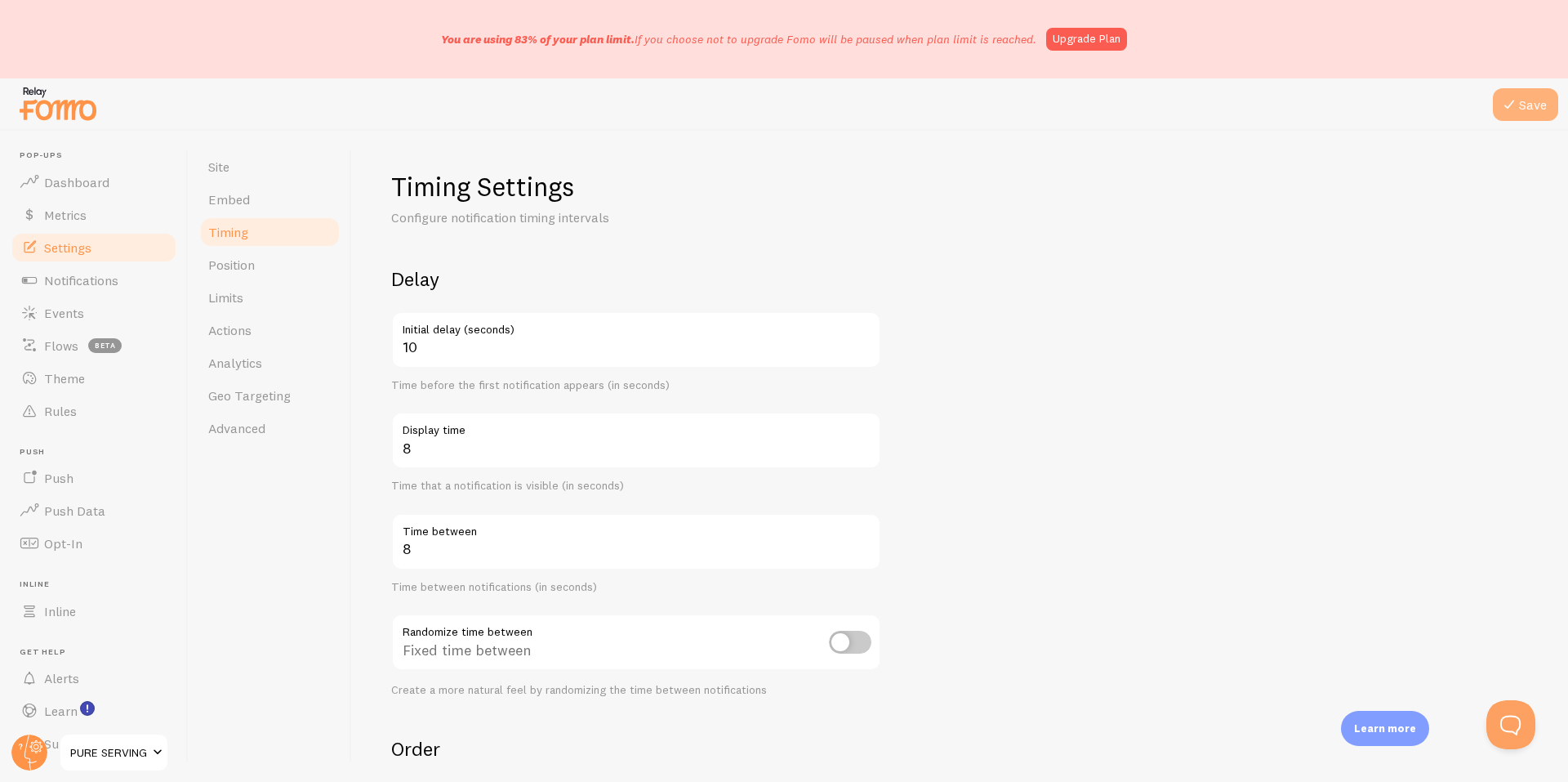
click at [1530, 105] on button "Save" at bounding box center [1525, 104] width 65 height 33
click at [276, 274] on link "Position" at bounding box center [269, 264] width 143 height 33
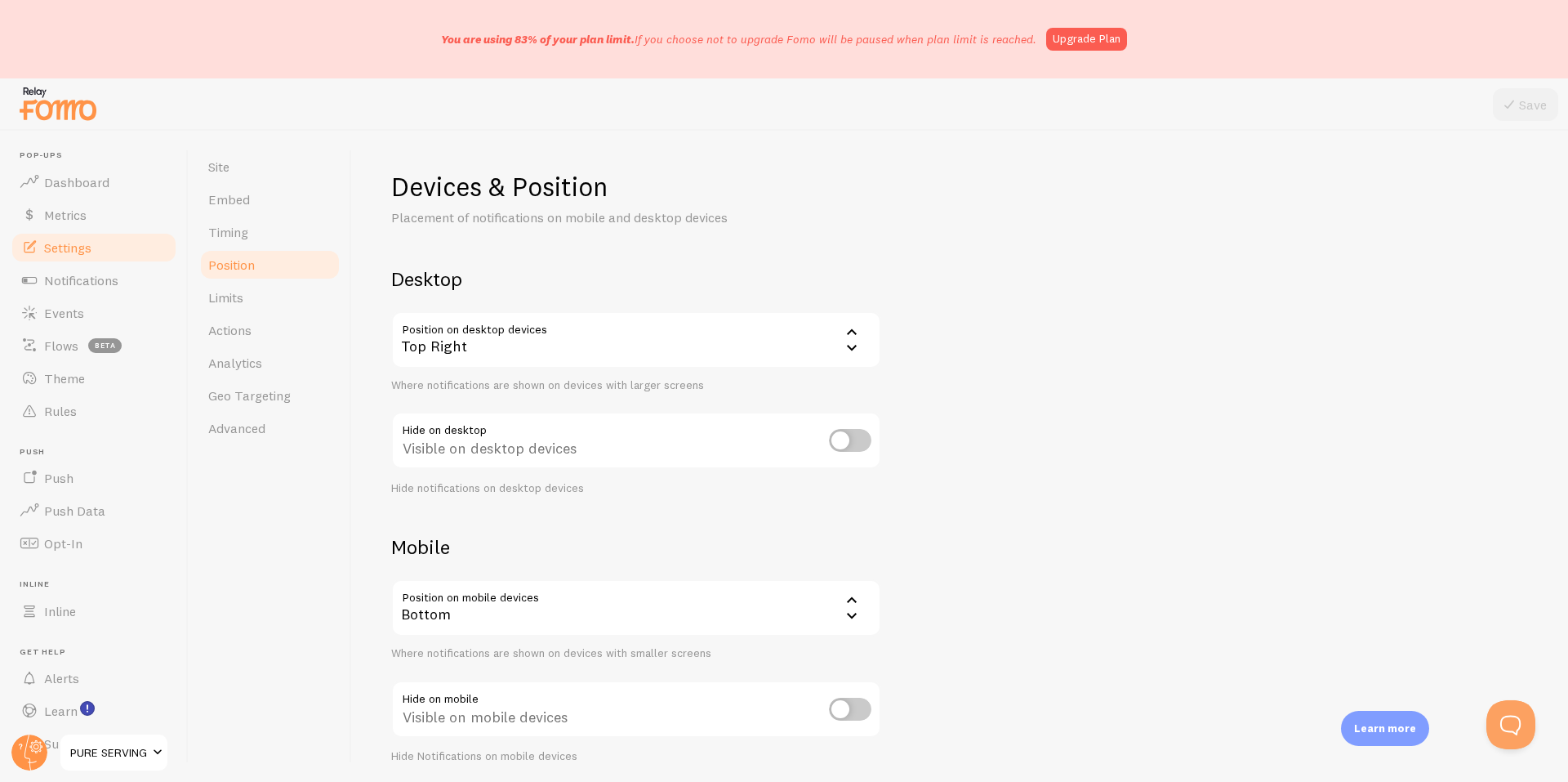
click at [438, 335] on div "Top Right" at bounding box center [636, 340] width 490 height 57
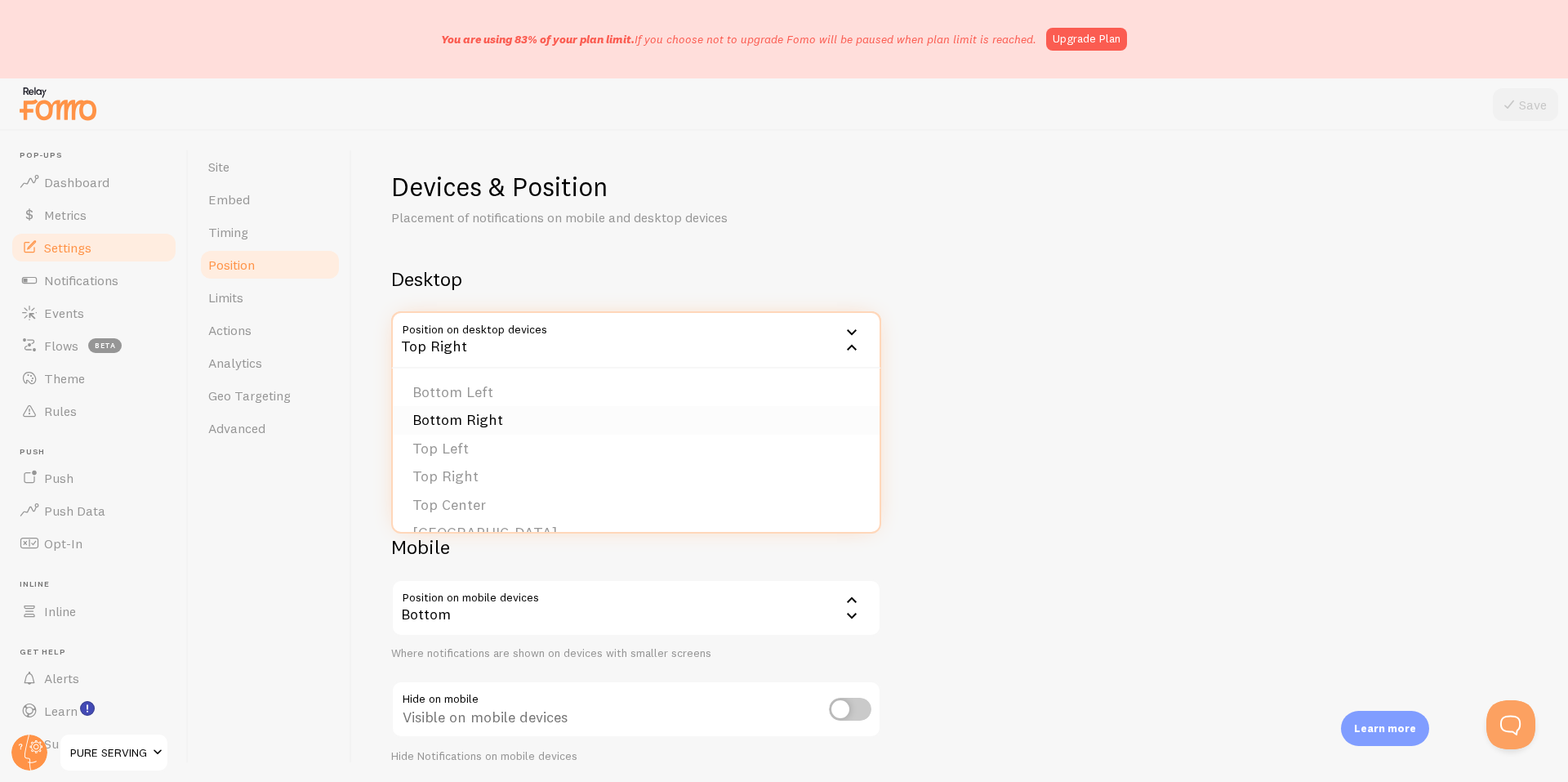
scroll to position [138, 0]
click at [513, 461] on li "Bottom Right - Slide In" at bounding box center [636, 451] width 486 height 29
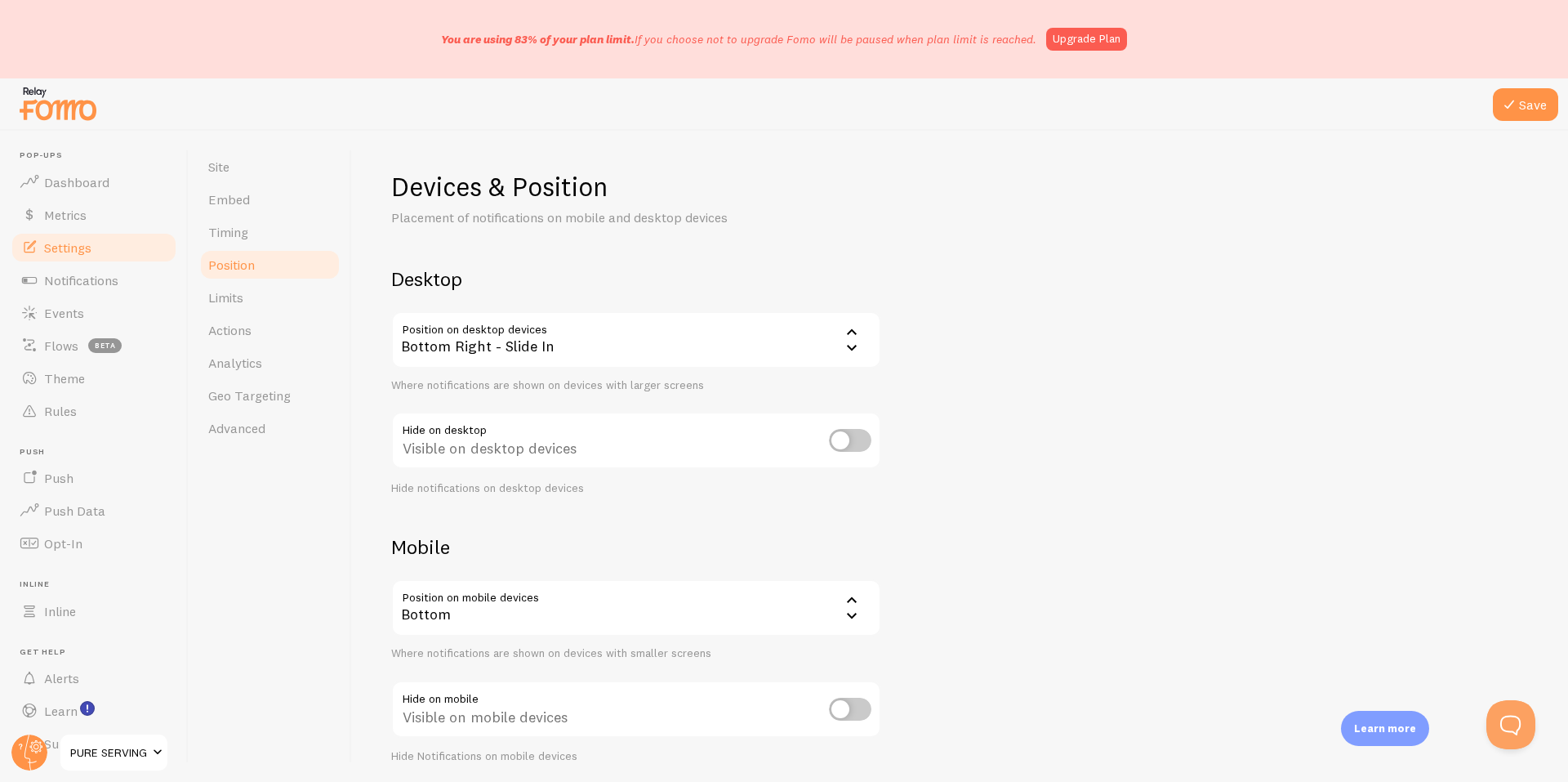
click at [1544, 87] on div at bounding box center [784, 105] width 1568 height 52
click at [1524, 113] on button "Save" at bounding box center [1525, 104] width 65 height 33
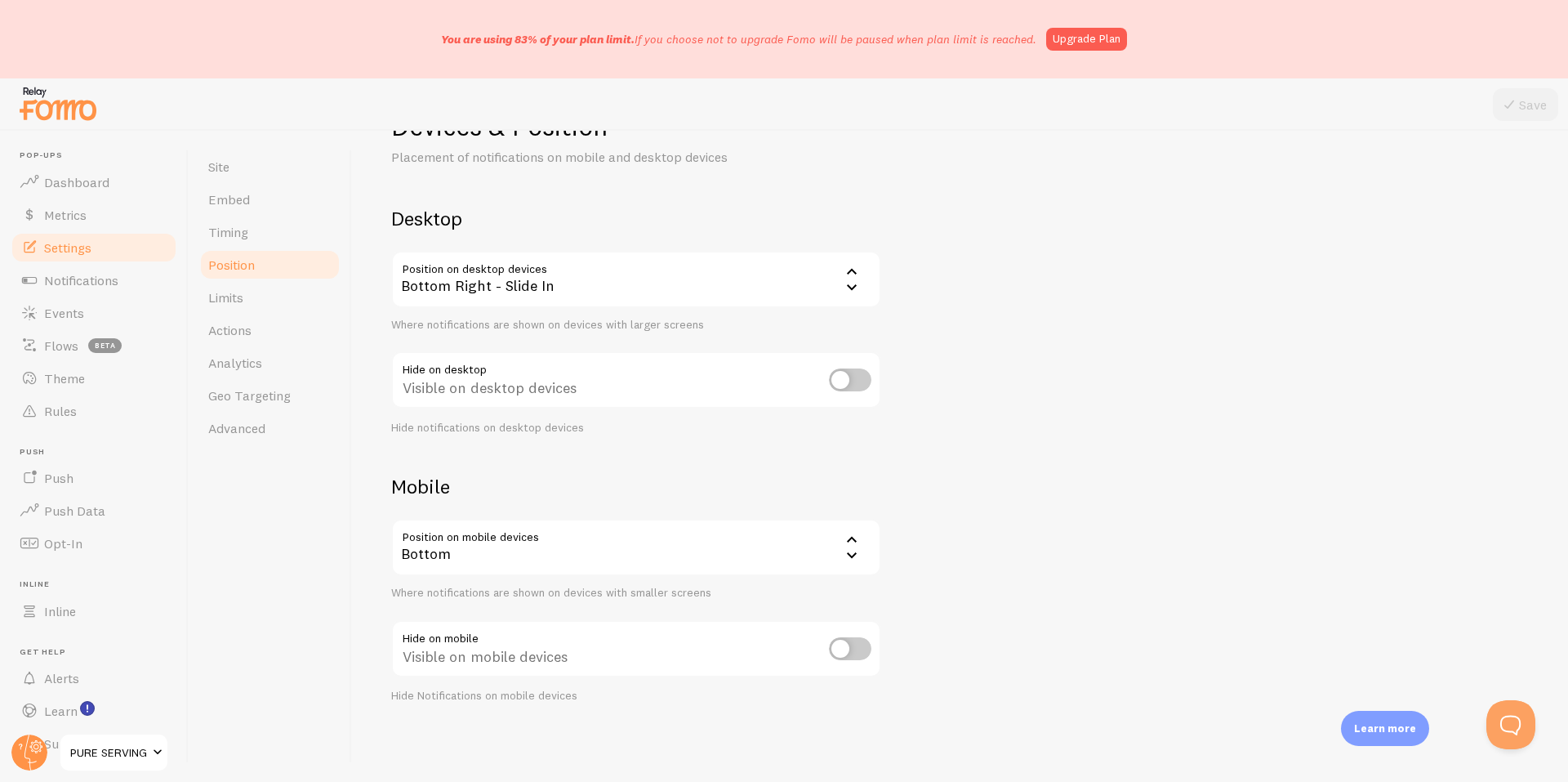
click at [536, 556] on div "Bottom" at bounding box center [636, 547] width 490 height 57
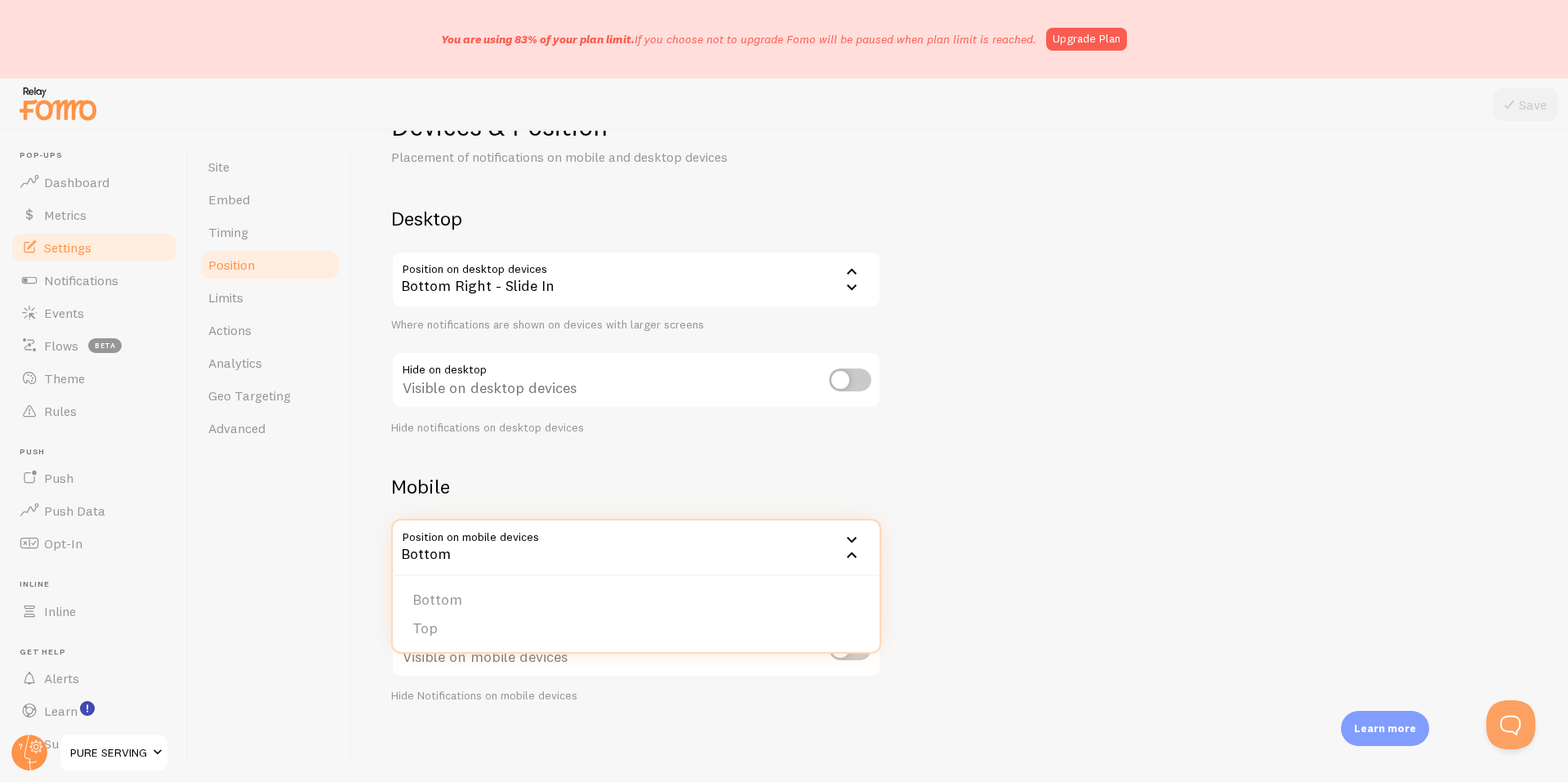
click at [536, 556] on div "Bottom" at bounding box center [636, 547] width 490 height 57
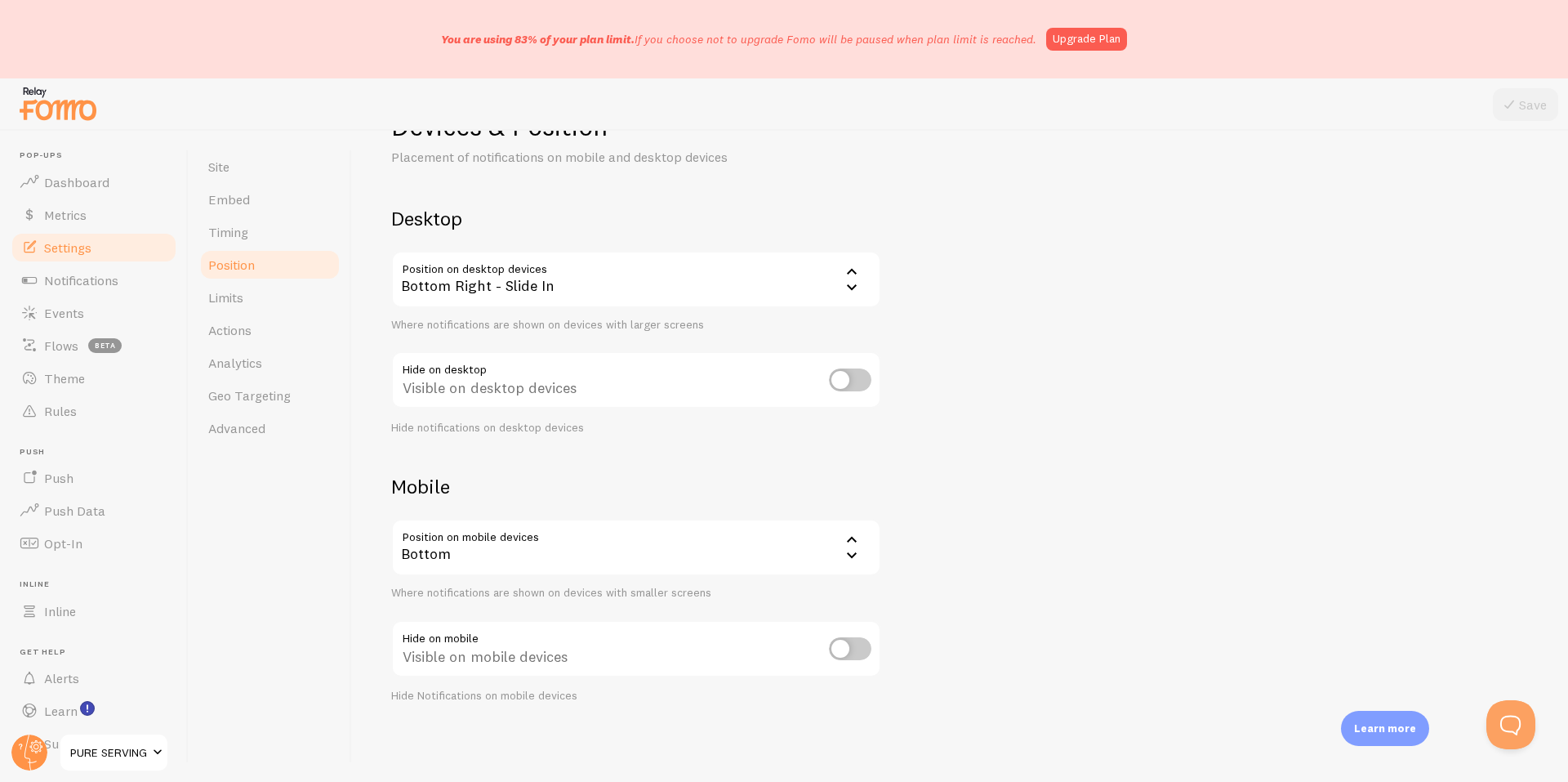
click at [529, 293] on div "Bottom Right - Slide In" at bounding box center [636, 279] width 490 height 57
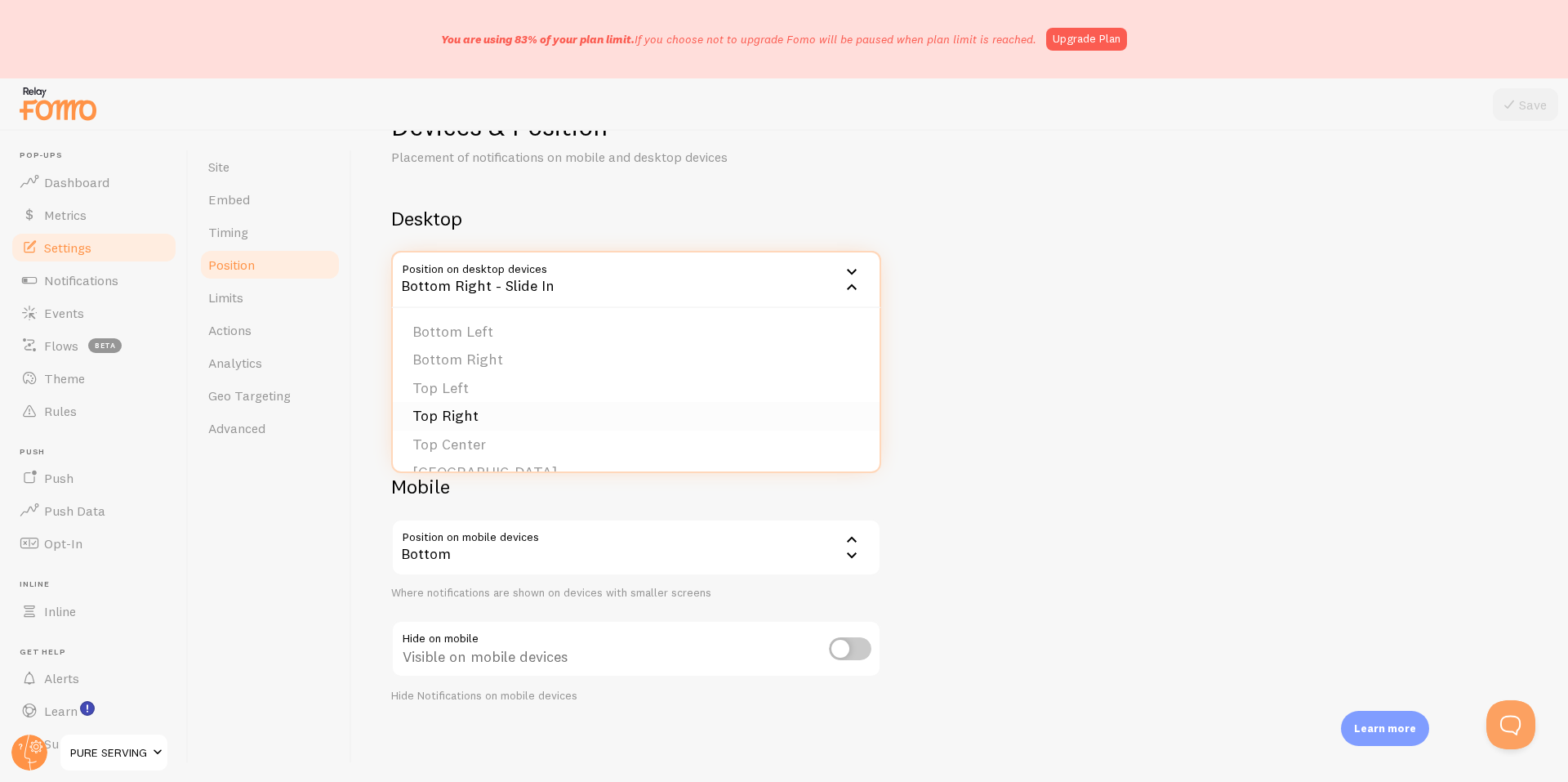
scroll to position [0, 0]
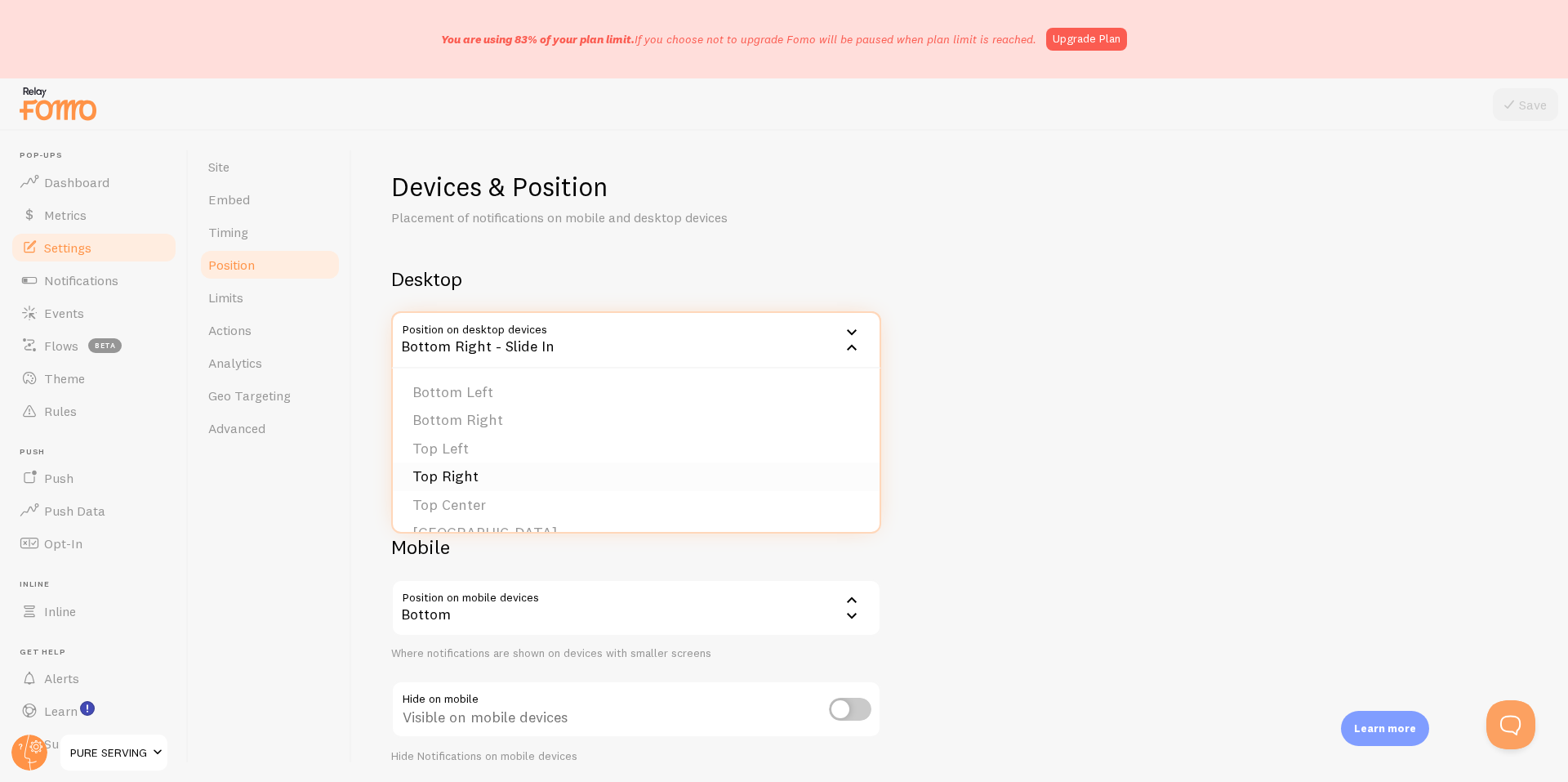
click at [486, 470] on li "Top Right" at bounding box center [636, 476] width 486 height 29
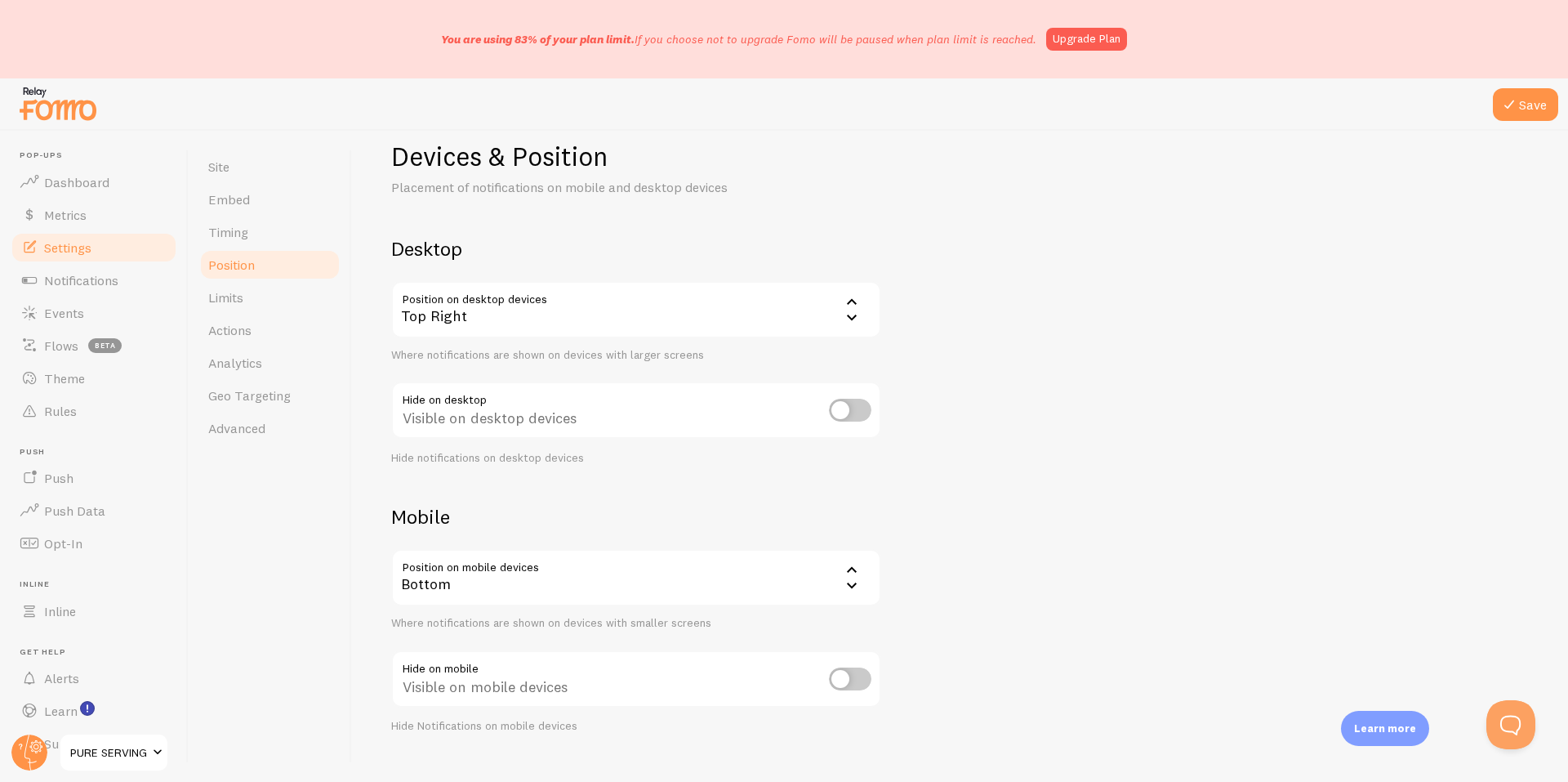
scroll to position [61, 0]
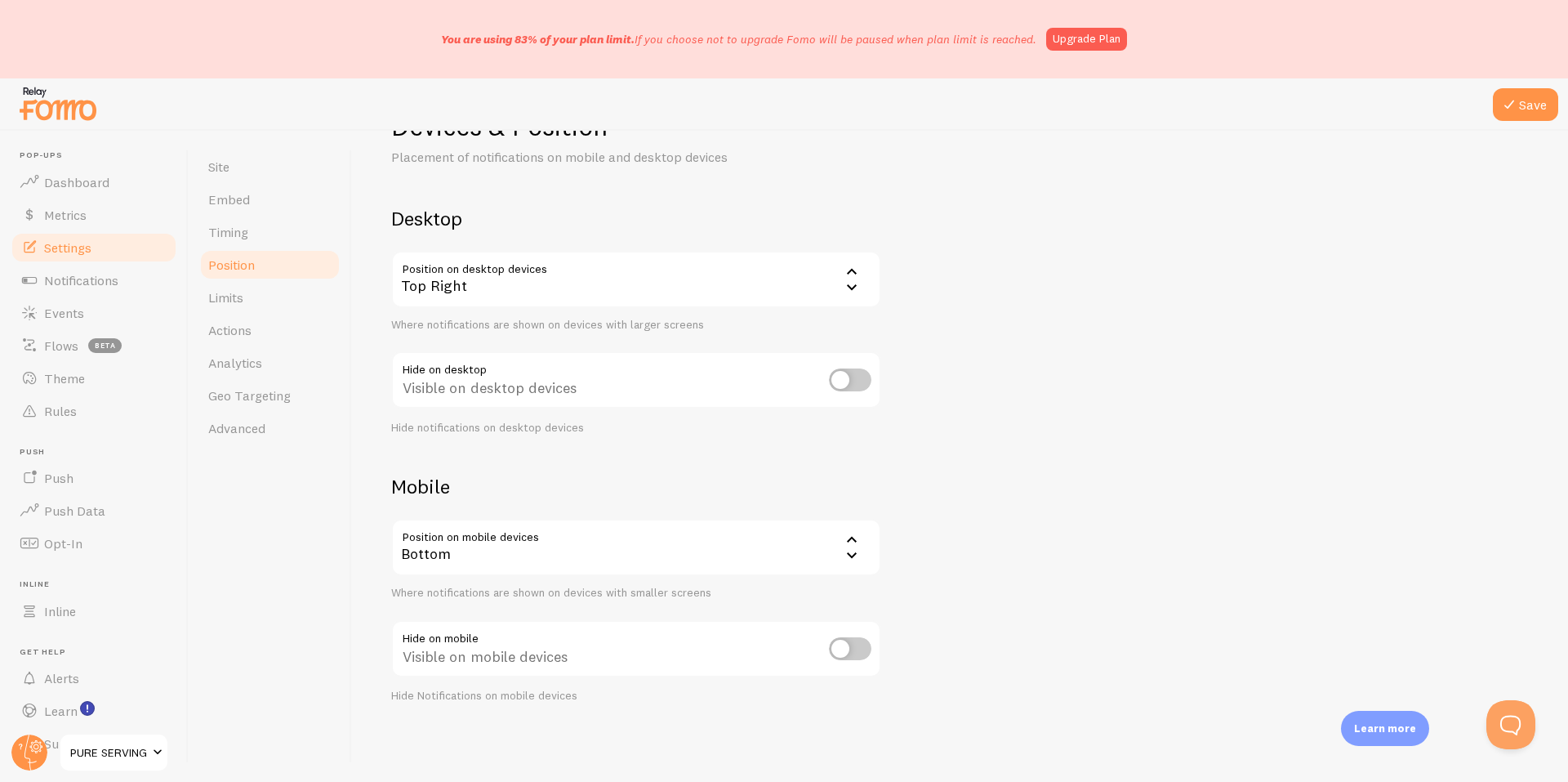
click at [525, 545] on div "Bottom" at bounding box center [636, 547] width 490 height 57
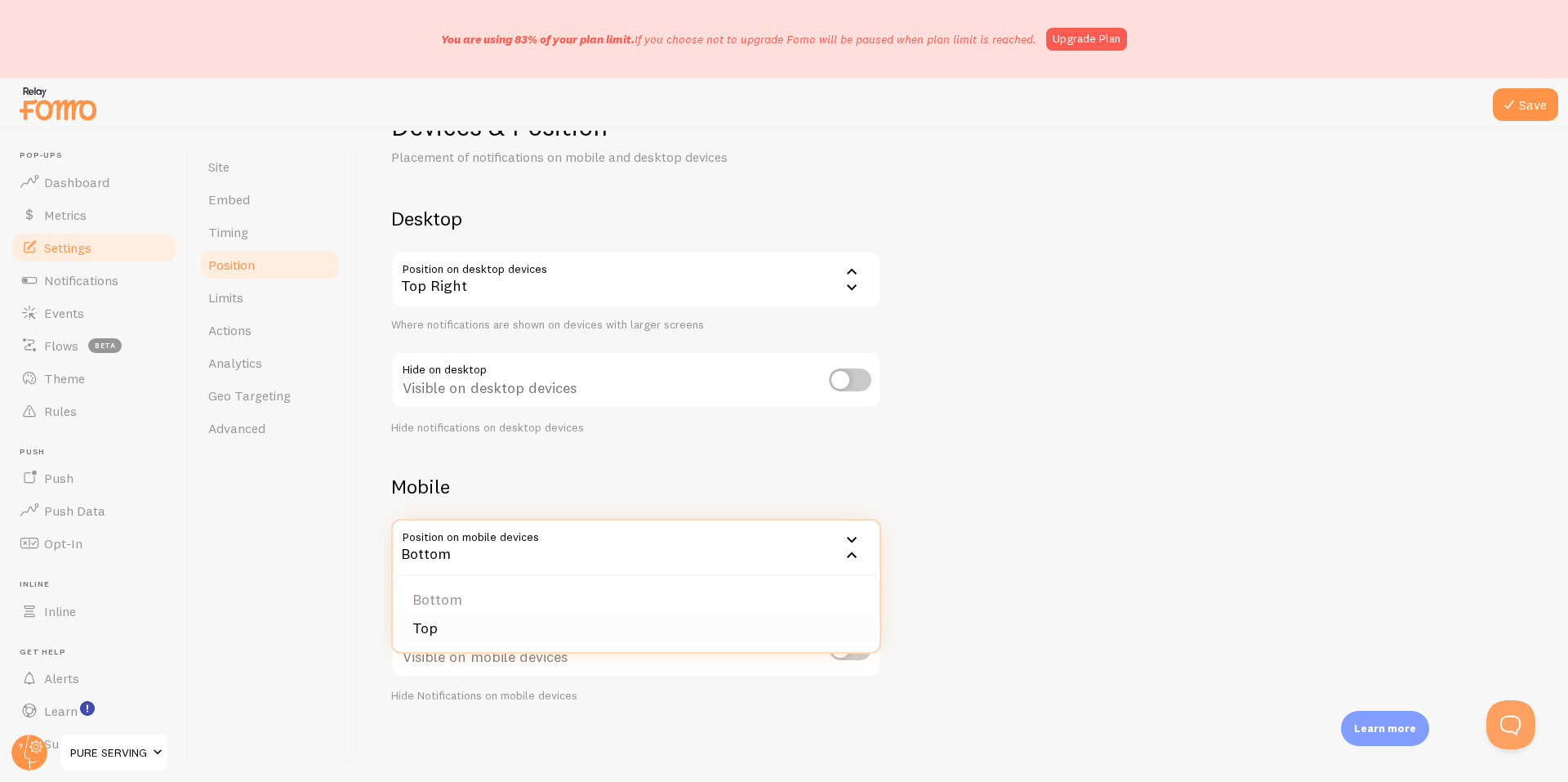
click at [445, 629] on li "Top" at bounding box center [636, 629] width 486 height 29
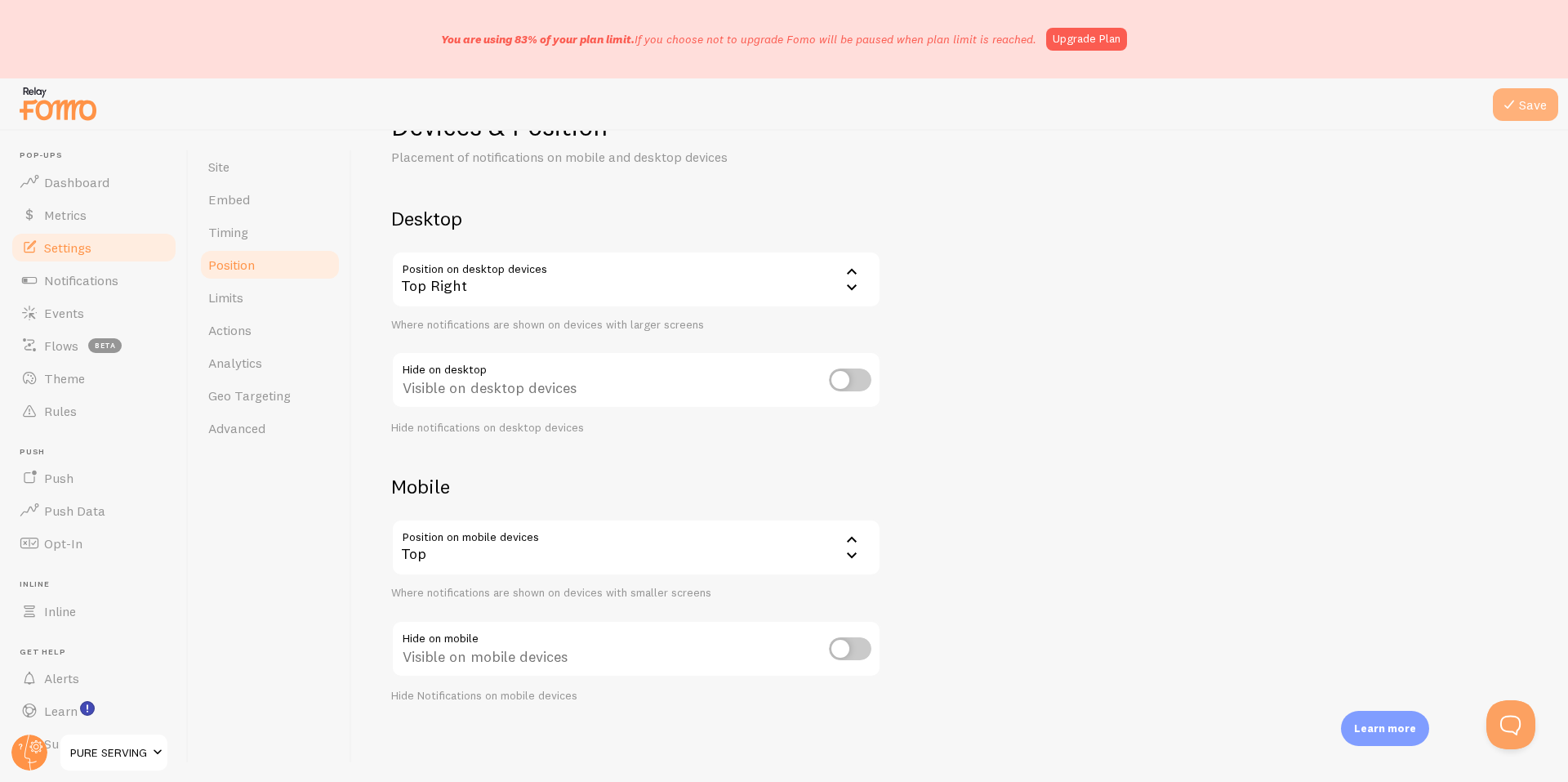
click at [1522, 119] on button "Save" at bounding box center [1525, 104] width 65 height 33
click at [243, 307] on link "Limits" at bounding box center [269, 297] width 143 height 33
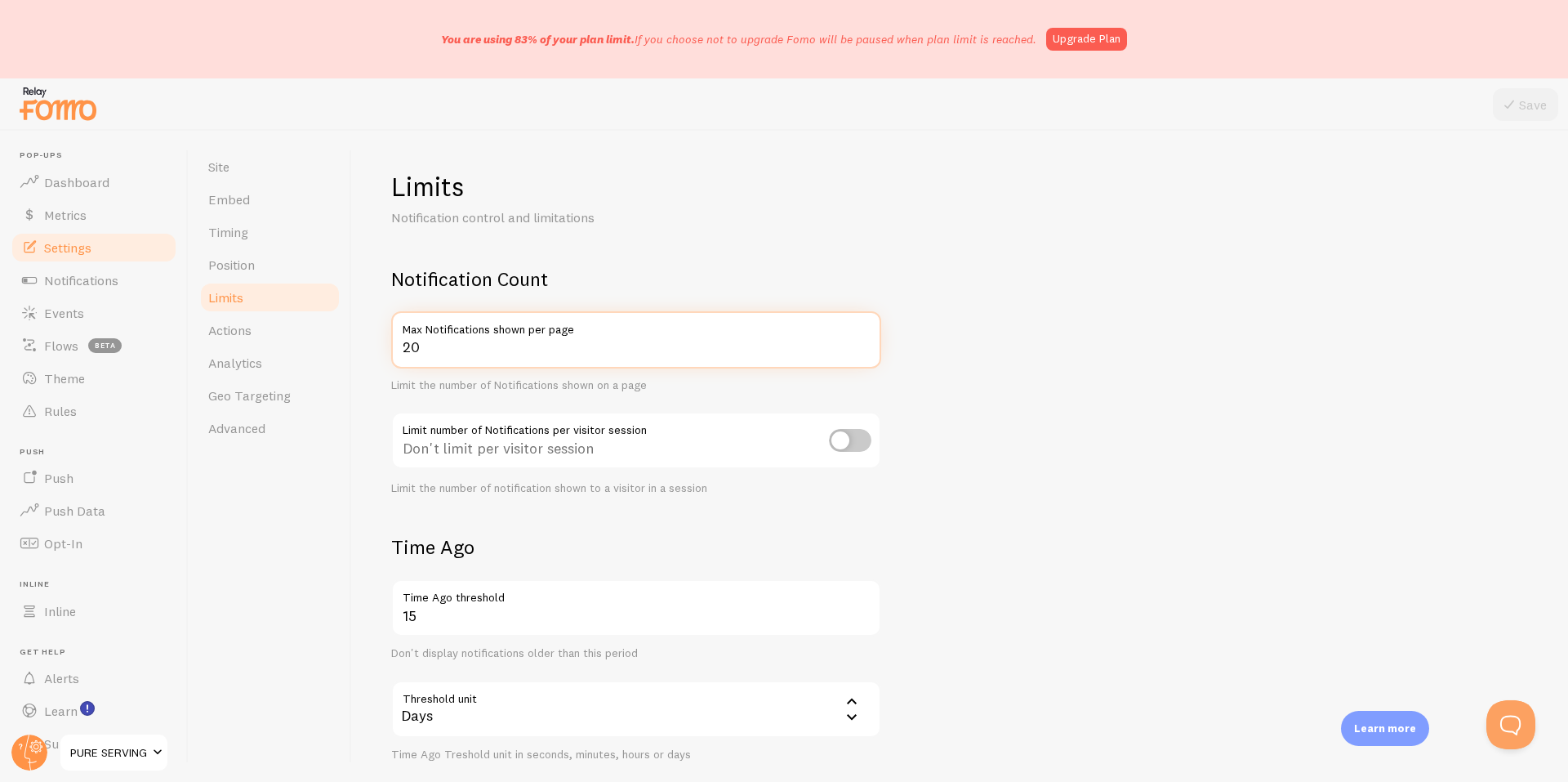
click at [459, 348] on input "20" at bounding box center [636, 340] width 490 height 57
click at [852, 449] on input "checkbox" at bounding box center [849, 440] width 42 height 22
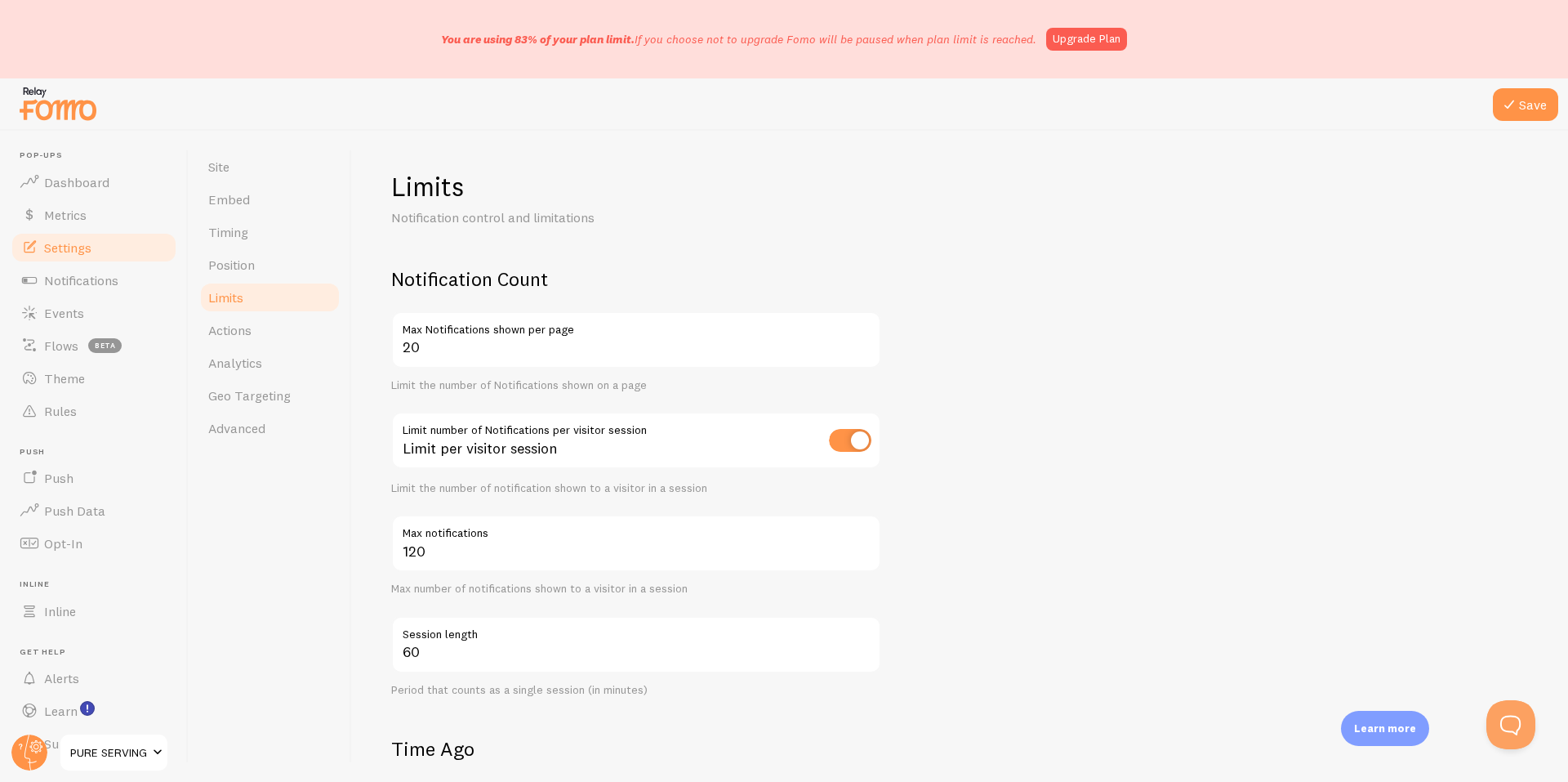
click at [852, 448] on input "checkbox" at bounding box center [849, 440] width 42 height 22
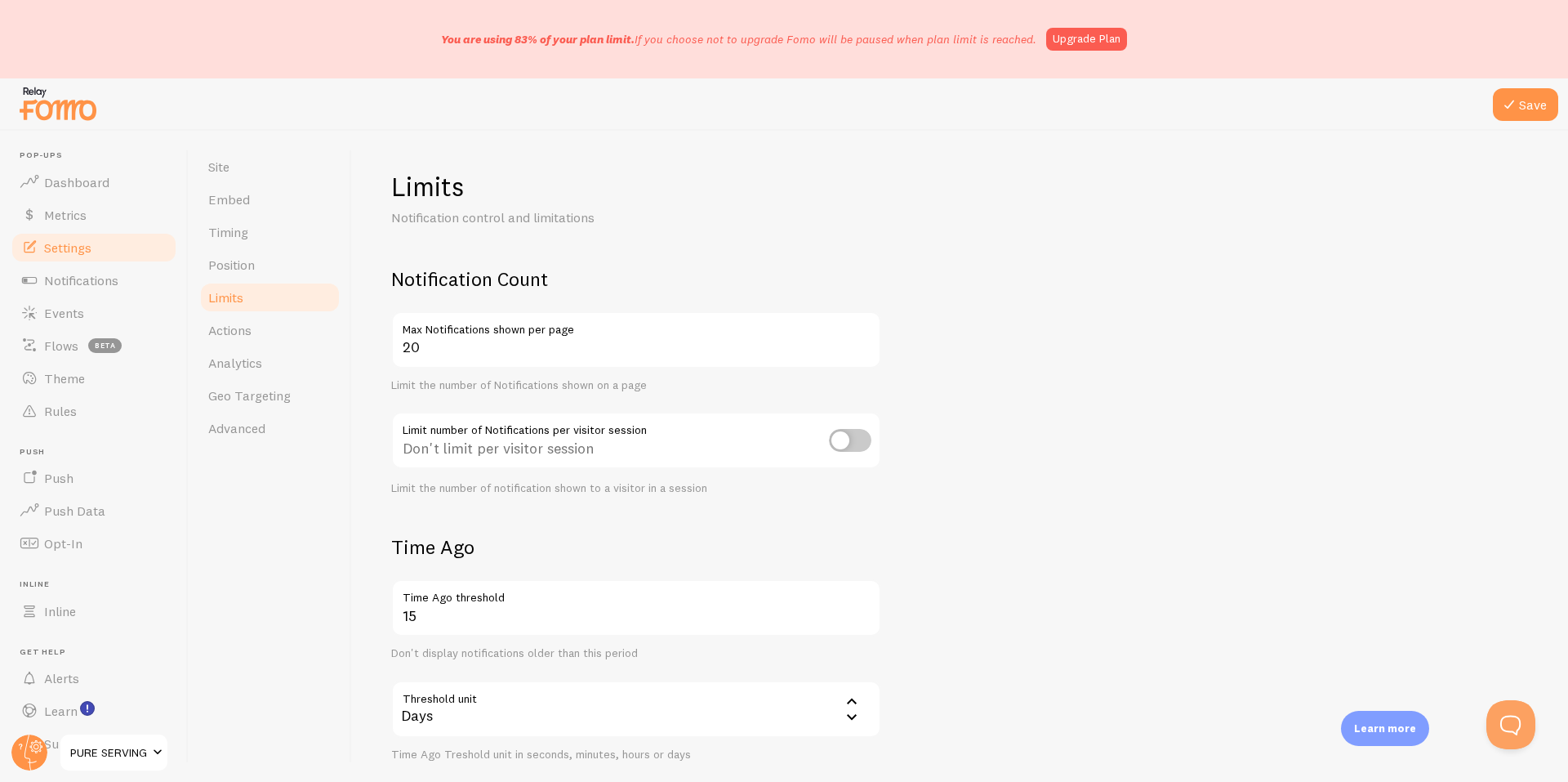
click at [852, 448] on input "checkbox" at bounding box center [849, 440] width 42 height 22
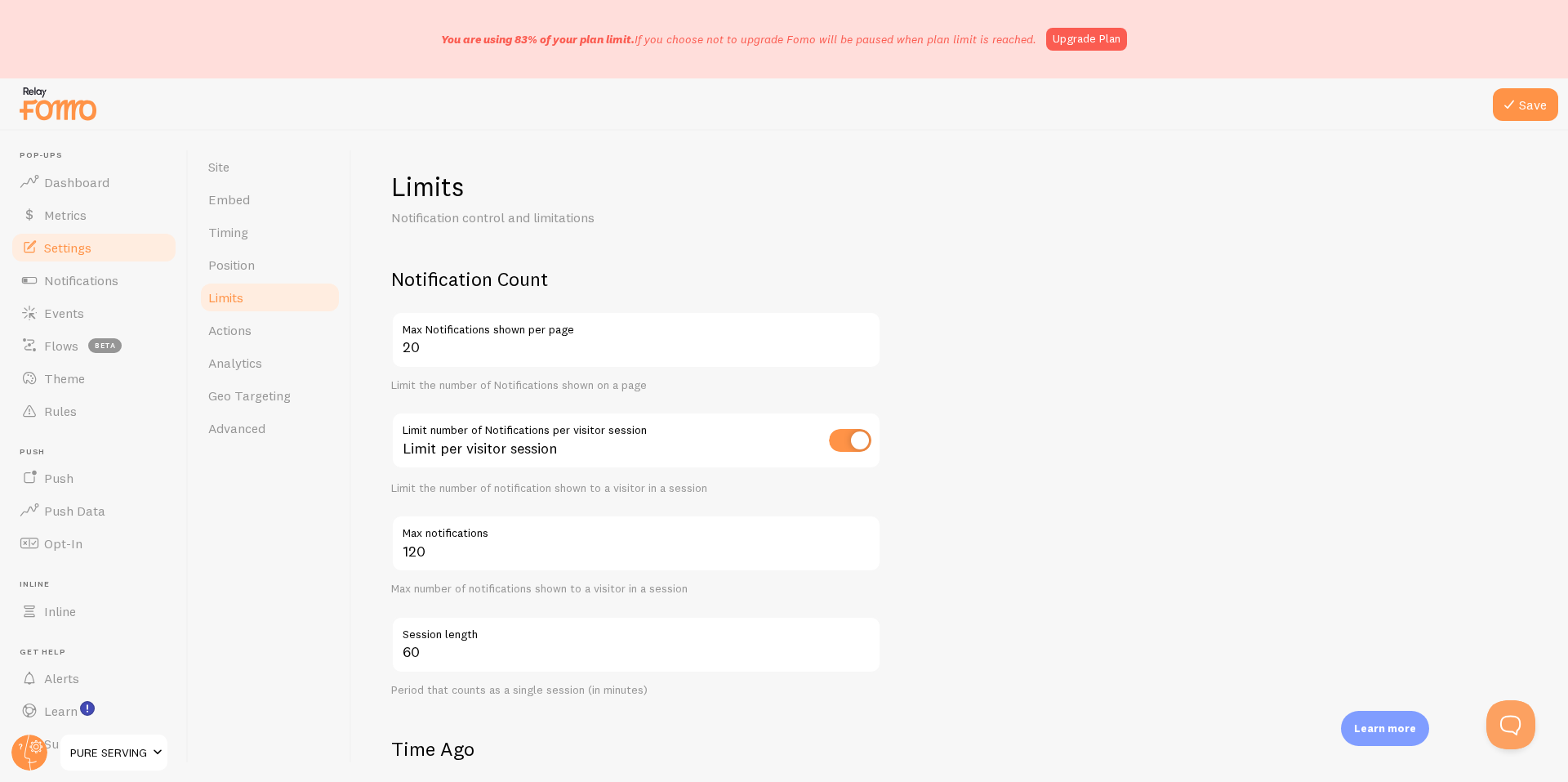
click at [852, 448] on input "checkbox" at bounding box center [849, 440] width 42 height 22
checkbox input "false"
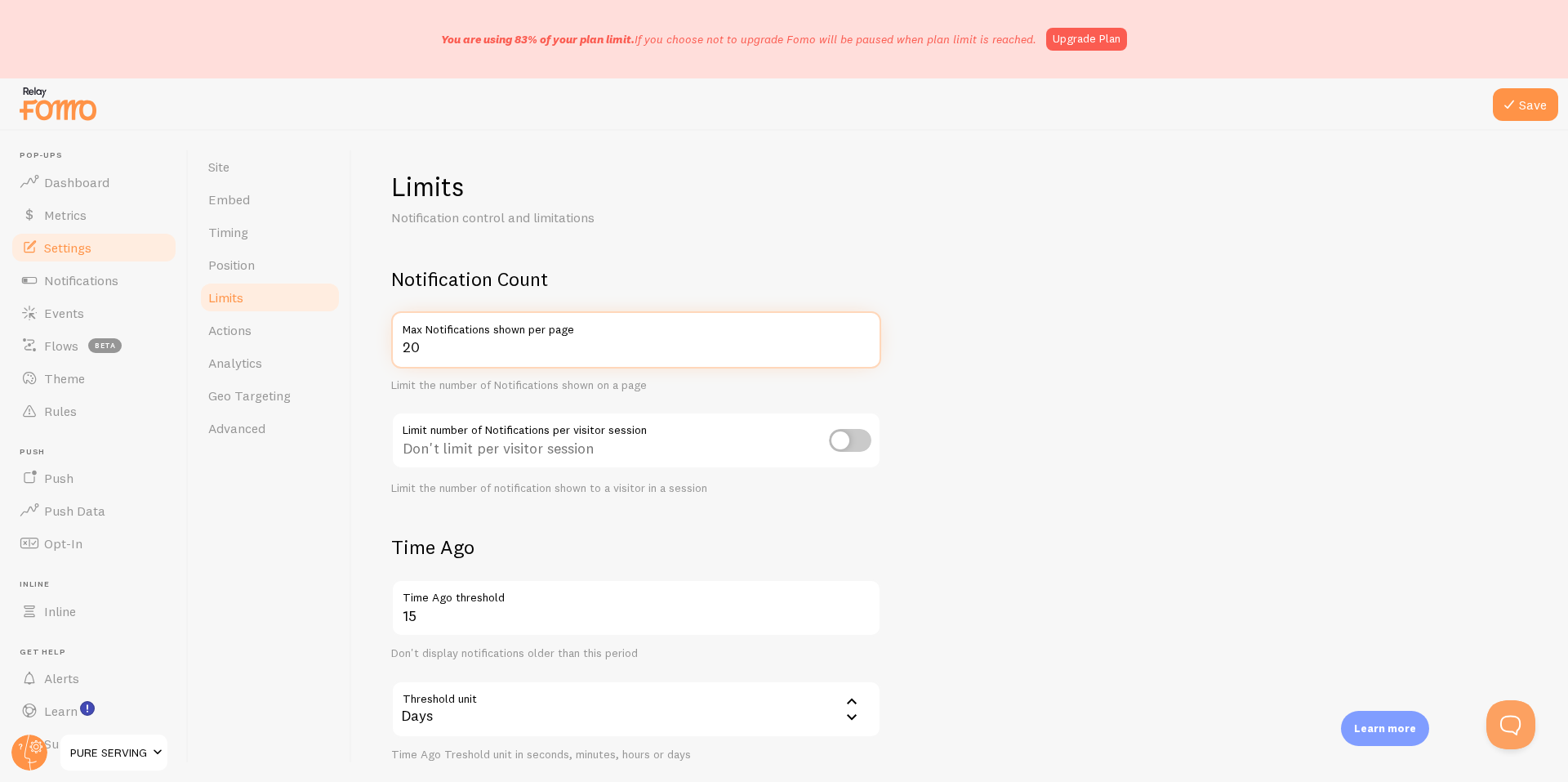
drag, startPoint x: 444, startPoint y: 351, endPoint x: 396, endPoint y: 350, distance: 48.0
click at [396, 350] on input "20" at bounding box center [636, 340] width 490 height 57
type input "10"
click at [1090, 323] on form "Notification Count 10 Max Notifications shown per page Limit the number of Noti…" at bounding box center [959, 647] width 1138 height 761
click at [1501, 103] on icon at bounding box center [1508, 104] width 20 height 20
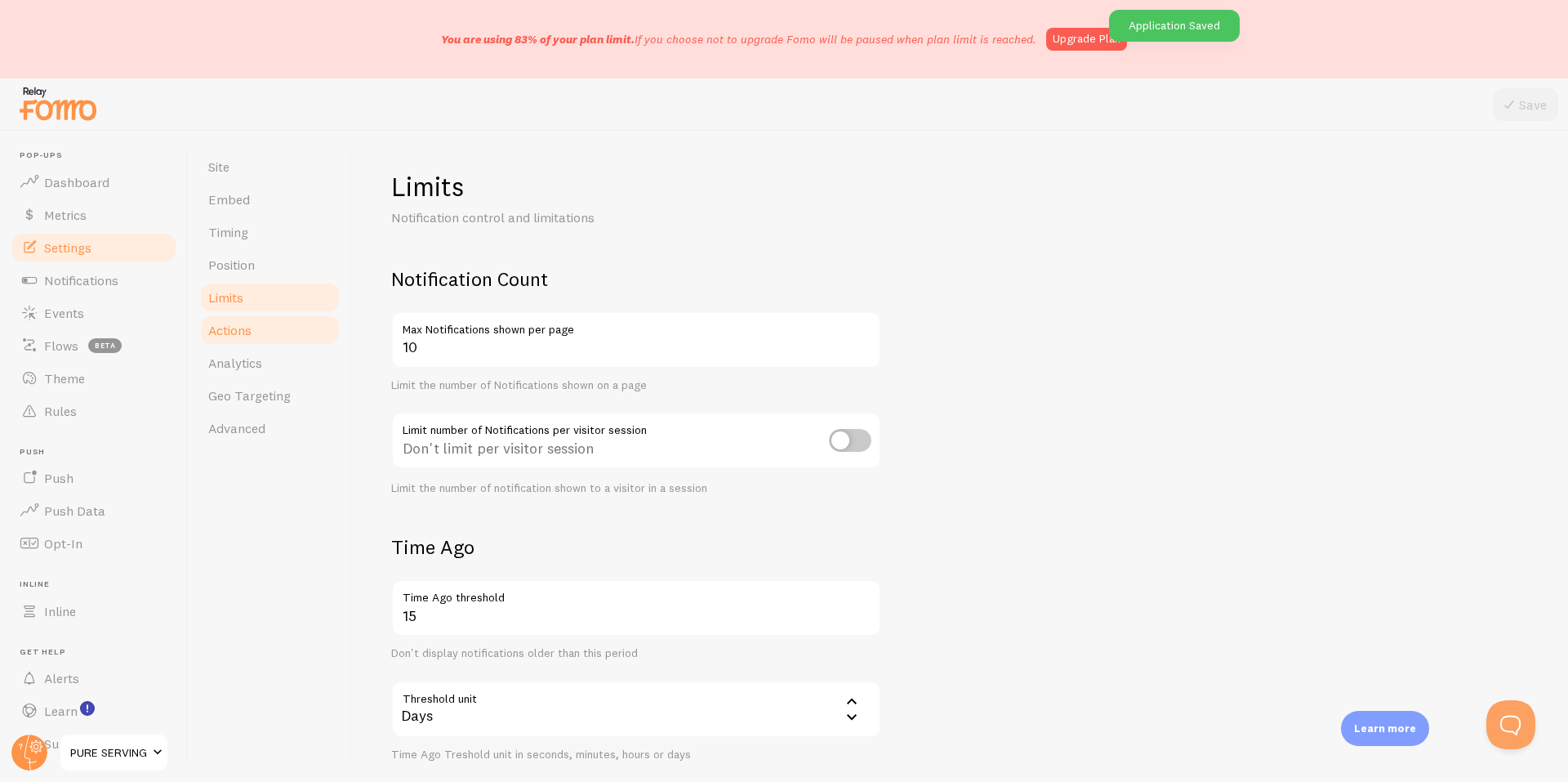
click at [247, 325] on span "Actions" at bounding box center [230, 329] width 43 height 16
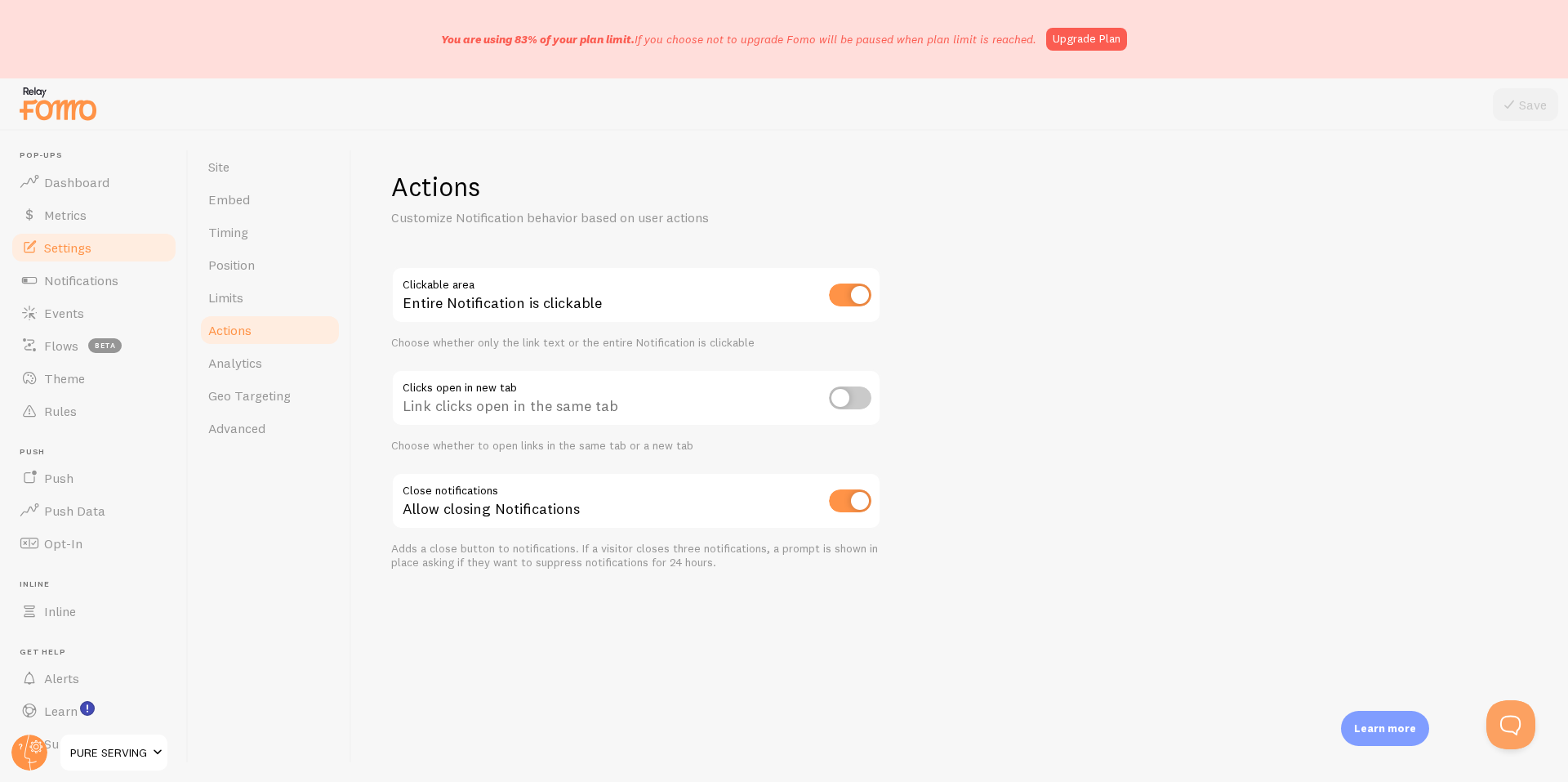
click at [868, 398] on input "checkbox" at bounding box center [849, 398] width 42 height 22
checkbox input "true"
click at [1510, 107] on icon at bounding box center [1508, 104] width 20 height 20
click at [253, 354] on link "Analytics" at bounding box center [269, 362] width 143 height 33
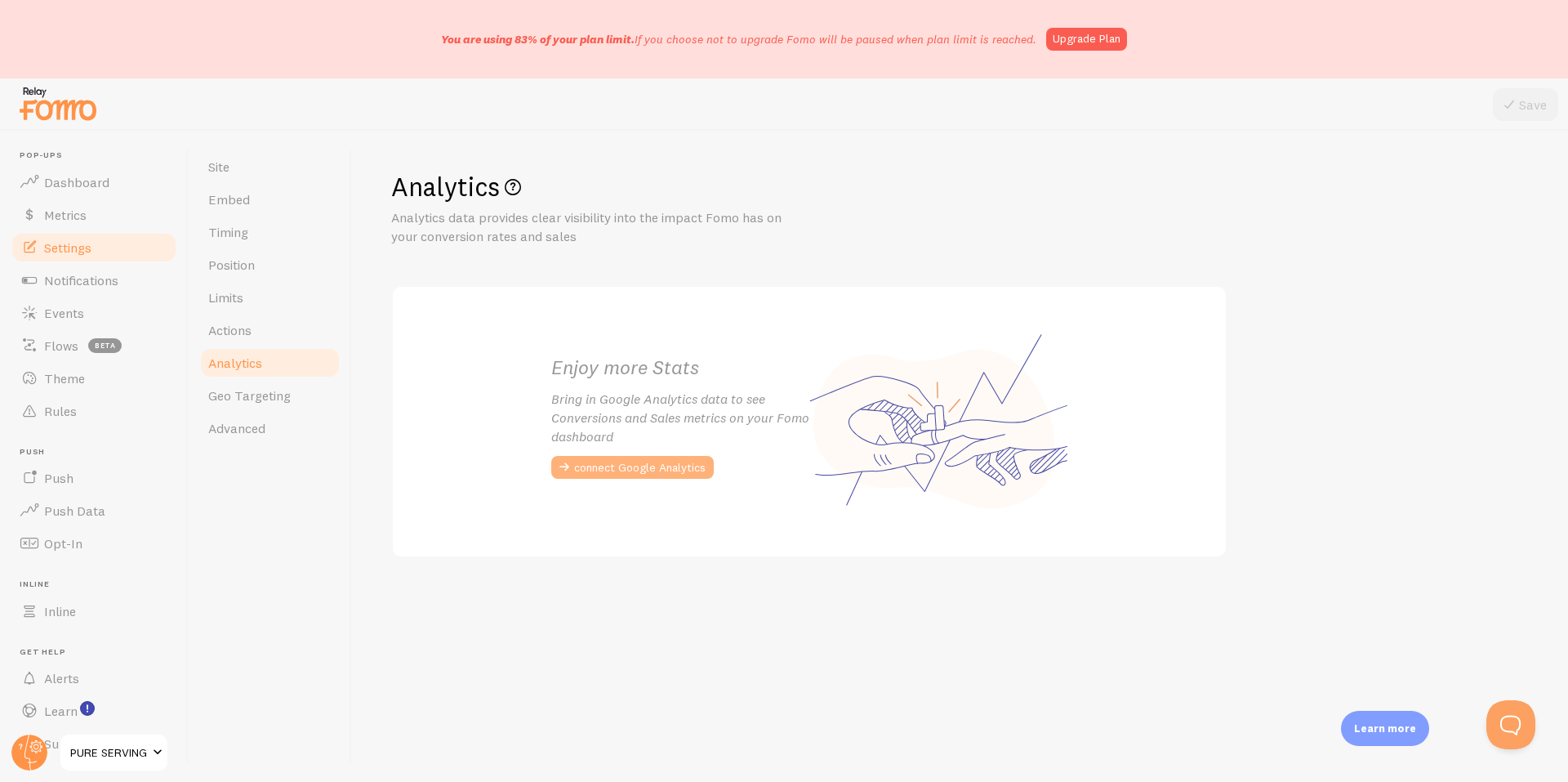
click at [640, 470] on button "connect Google Analytics" at bounding box center [632, 467] width 163 height 22
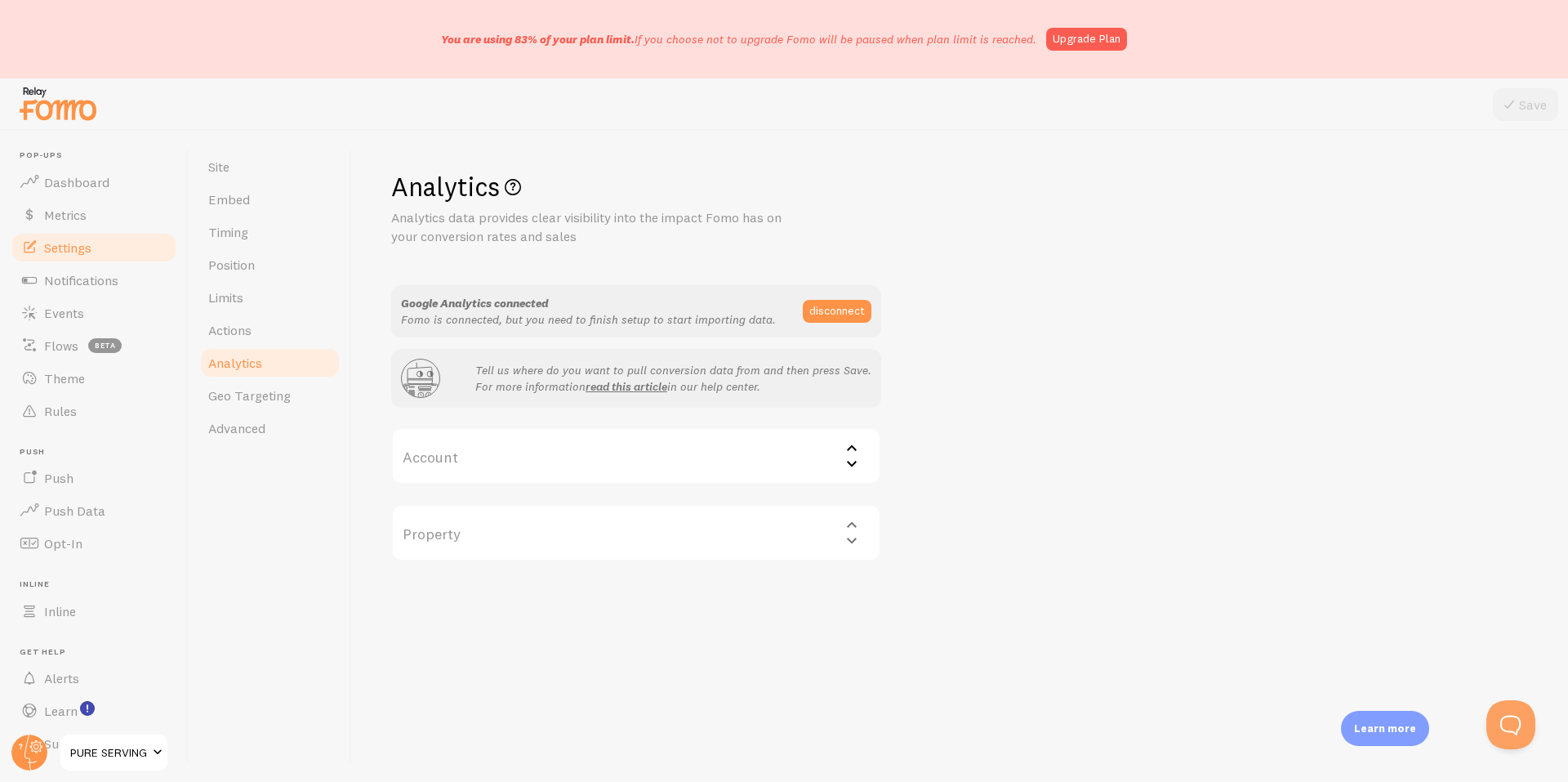
click at [718, 468] on label "Account" at bounding box center [636, 456] width 490 height 57
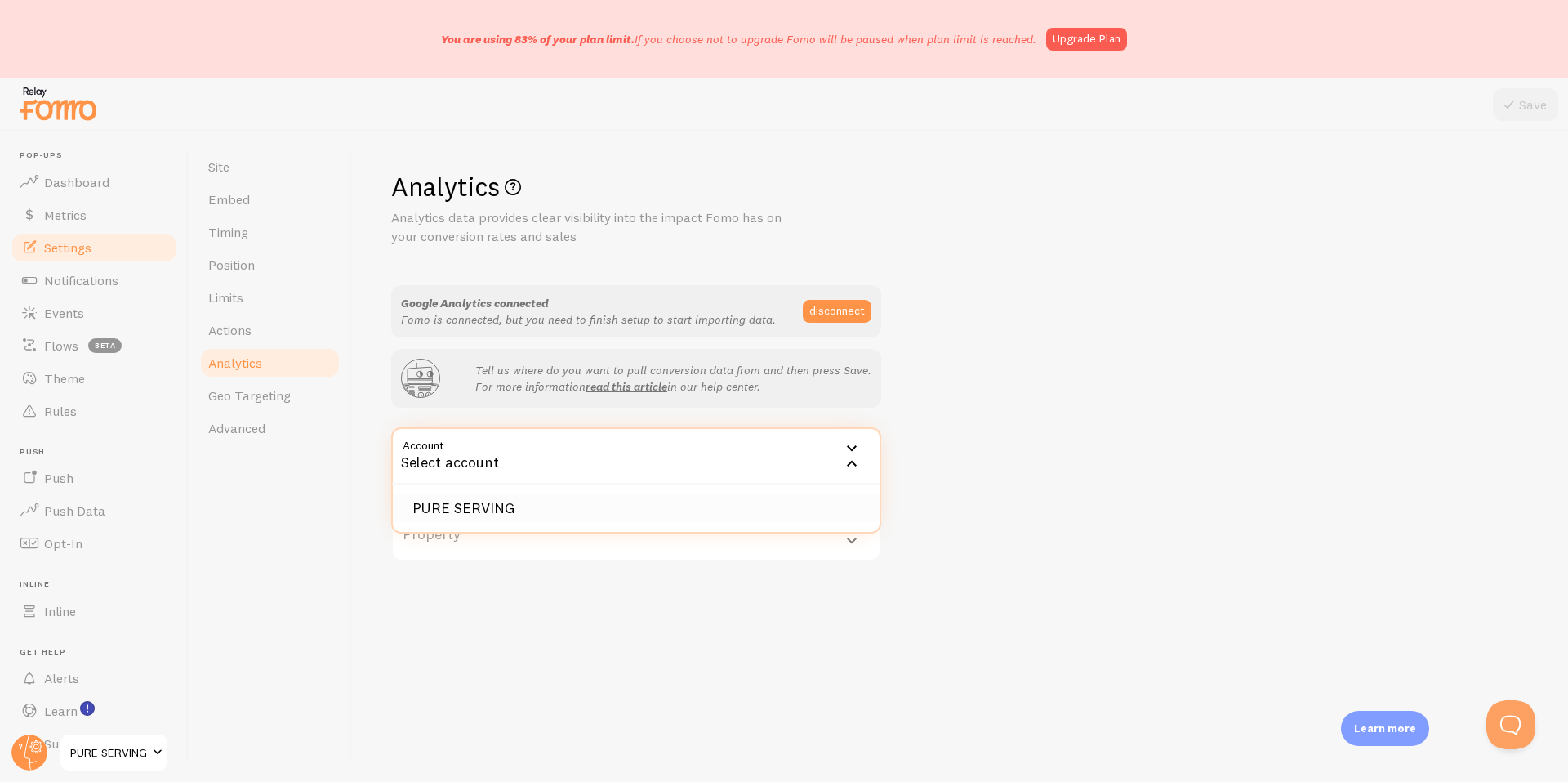
click at [472, 513] on li "PURE SERVING" at bounding box center [636, 508] width 486 height 29
click at [552, 526] on label "Property" at bounding box center [636, 532] width 490 height 57
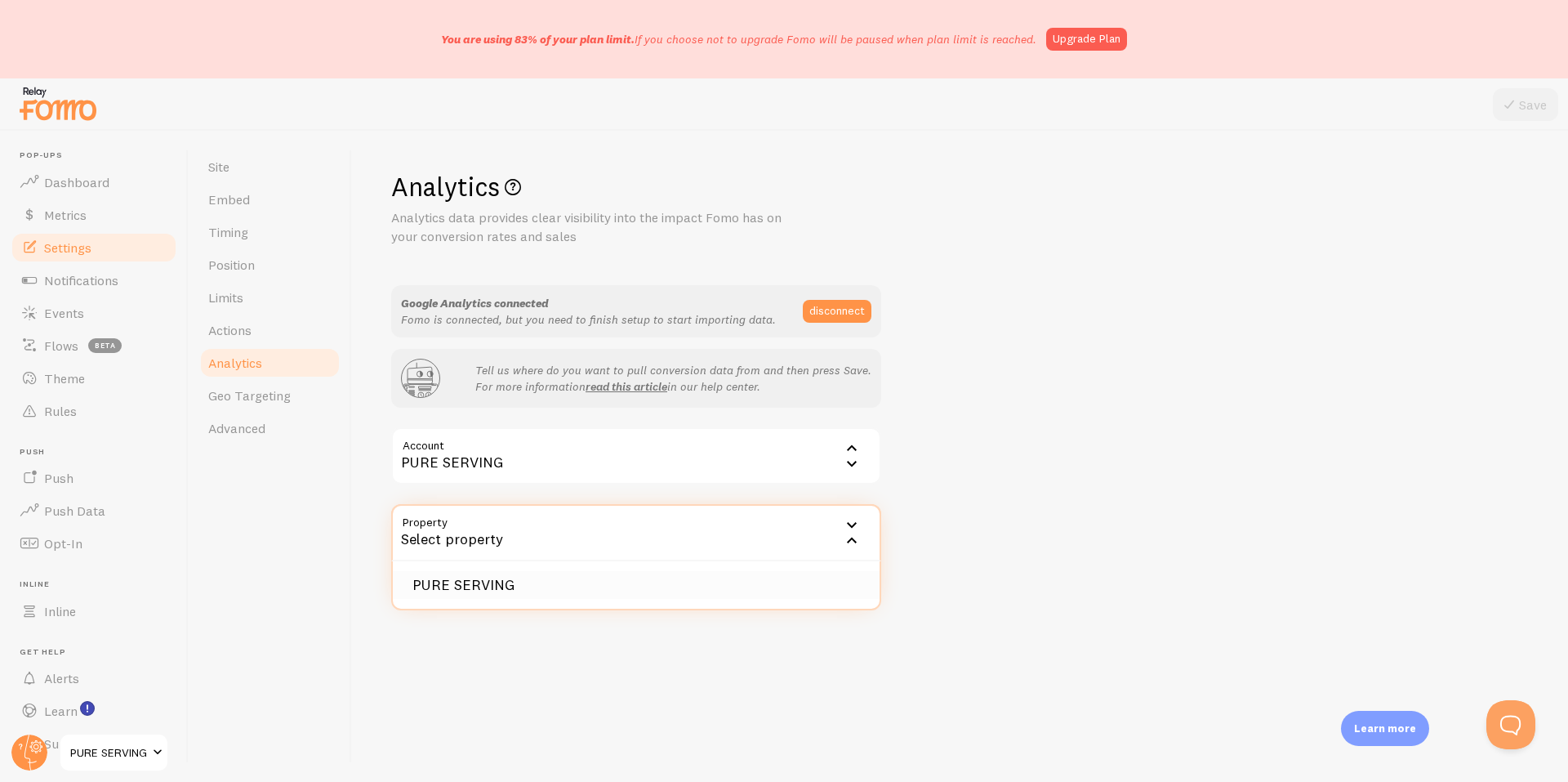
click at [469, 581] on li "PURE SERVING" at bounding box center [636, 585] width 486 height 29
click at [1526, 113] on button "Save" at bounding box center [1525, 104] width 65 height 33
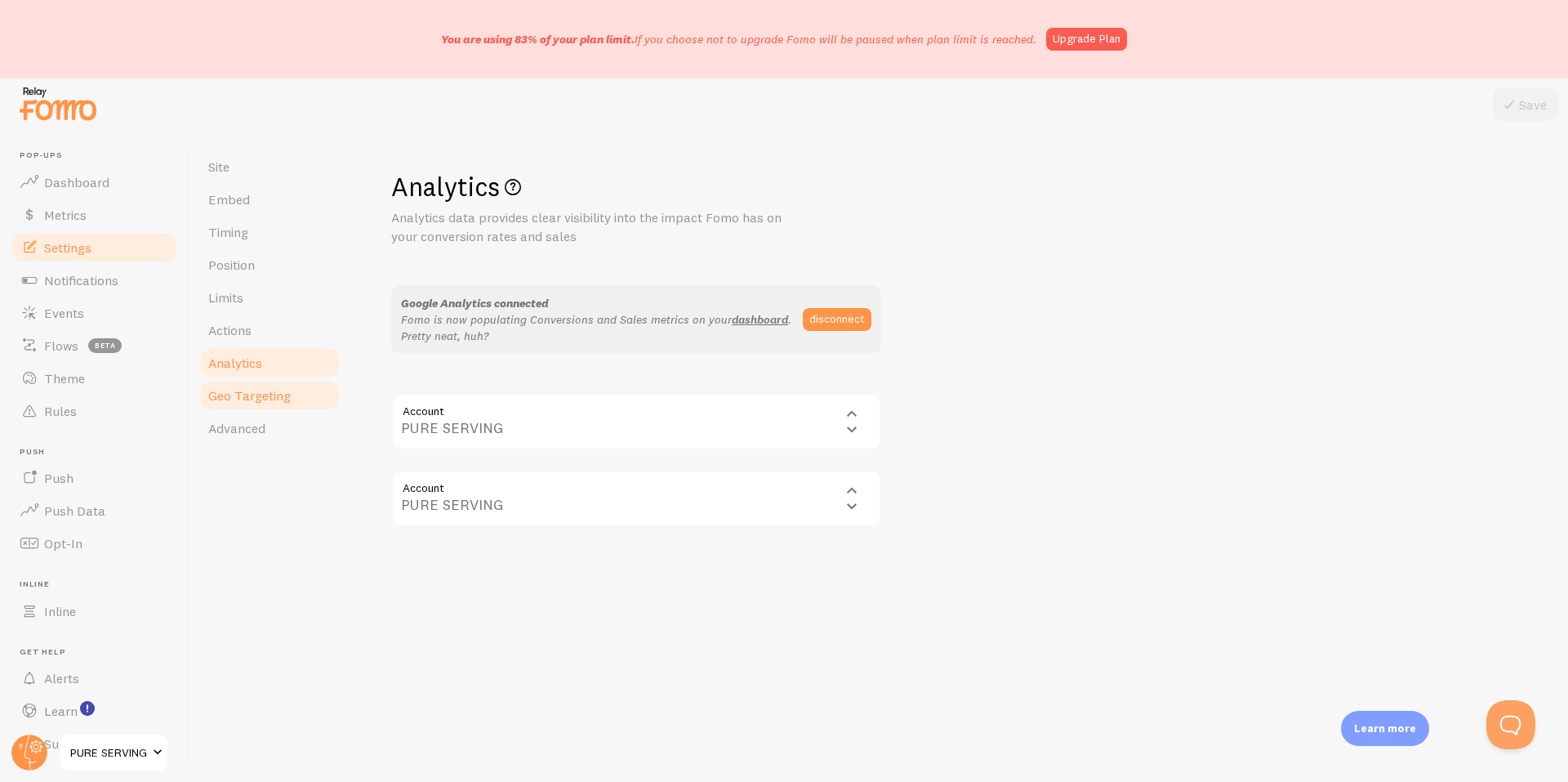
click at [264, 398] on span "Geo Targeting" at bounding box center [250, 395] width 82 height 16
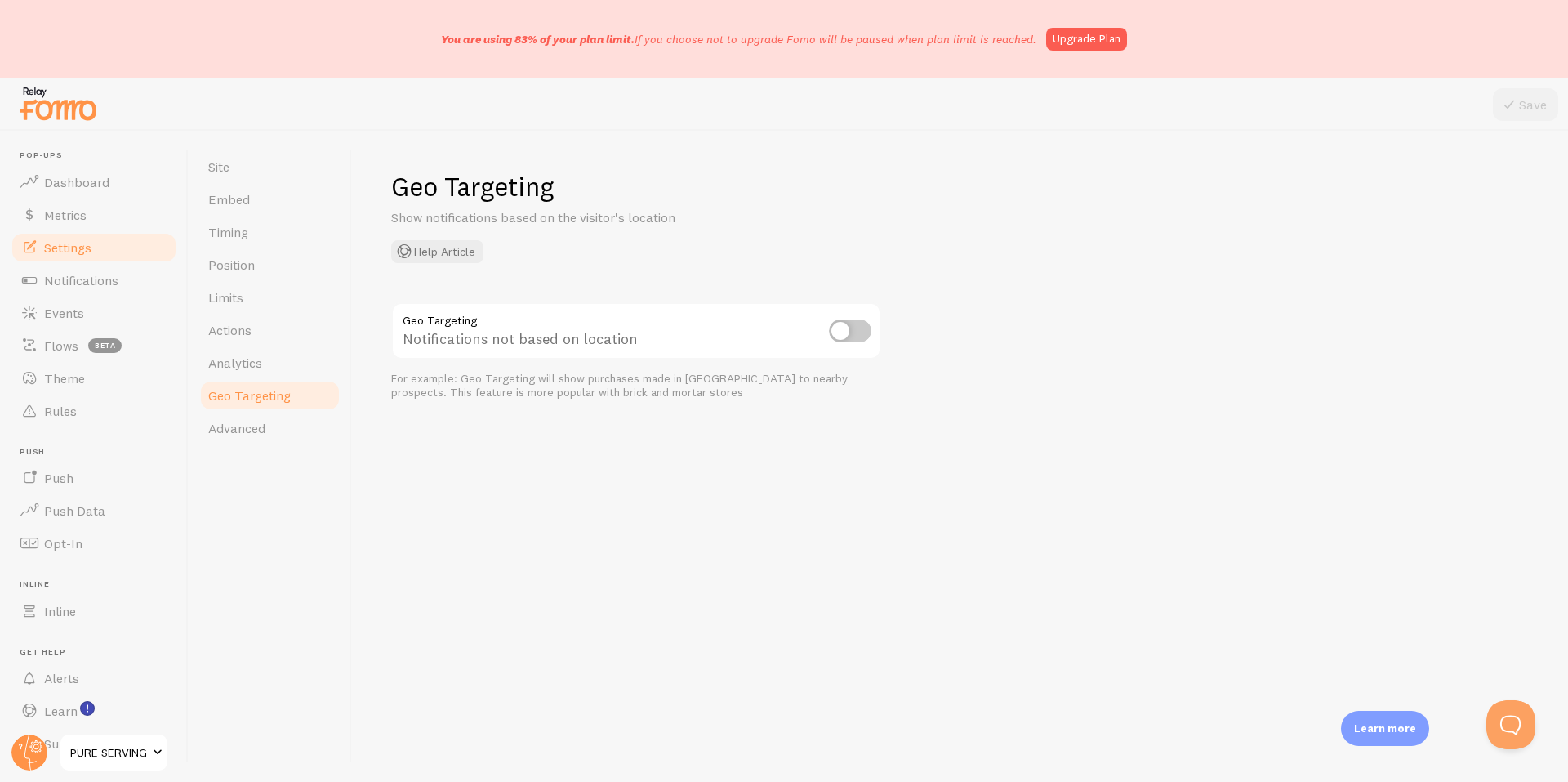
click at [869, 332] on input "checkbox" at bounding box center [849, 330] width 42 height 22
click at [866, 332] on input "checkbox" at bounding box center [849, 330] width 42 height 22
checkbox input "false"
click at [252, 437] on link "Advanced" at bounding box center [269, 427] width 143 height 33
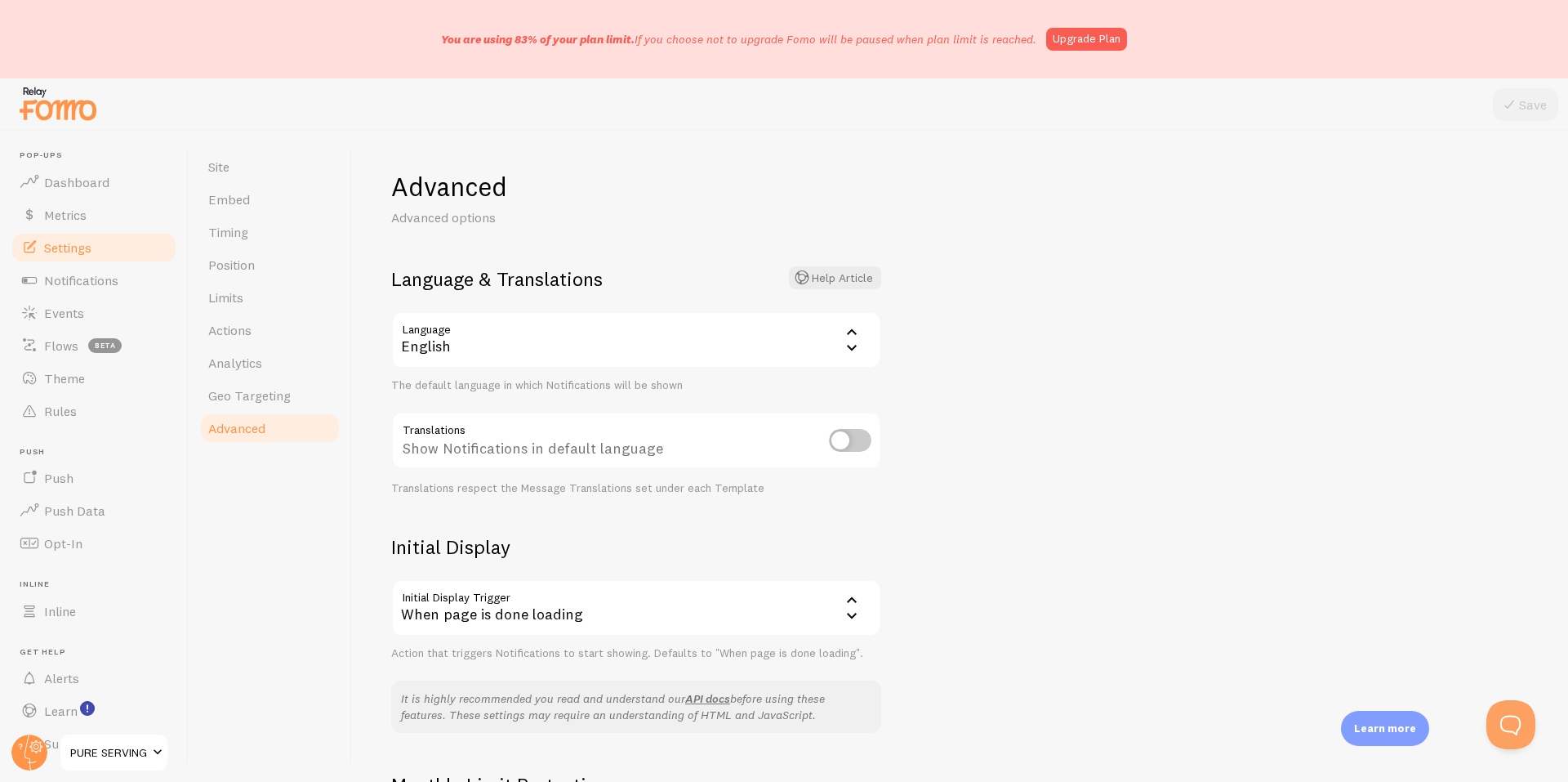
scroll to position [244, 0]
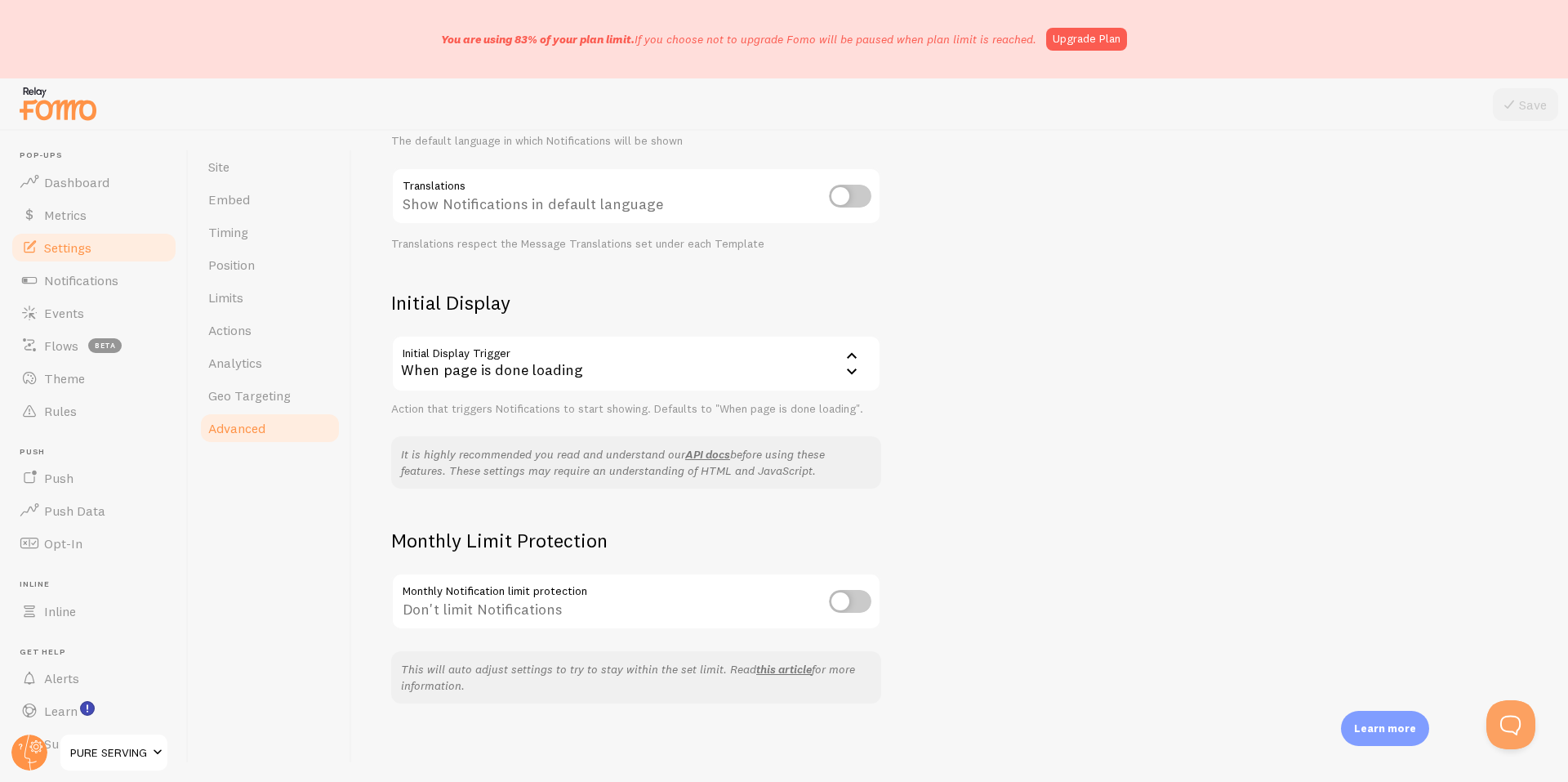
click at [641, 373] on div "When page is done loading" at bounding box center [636, 363] width 490 height 57
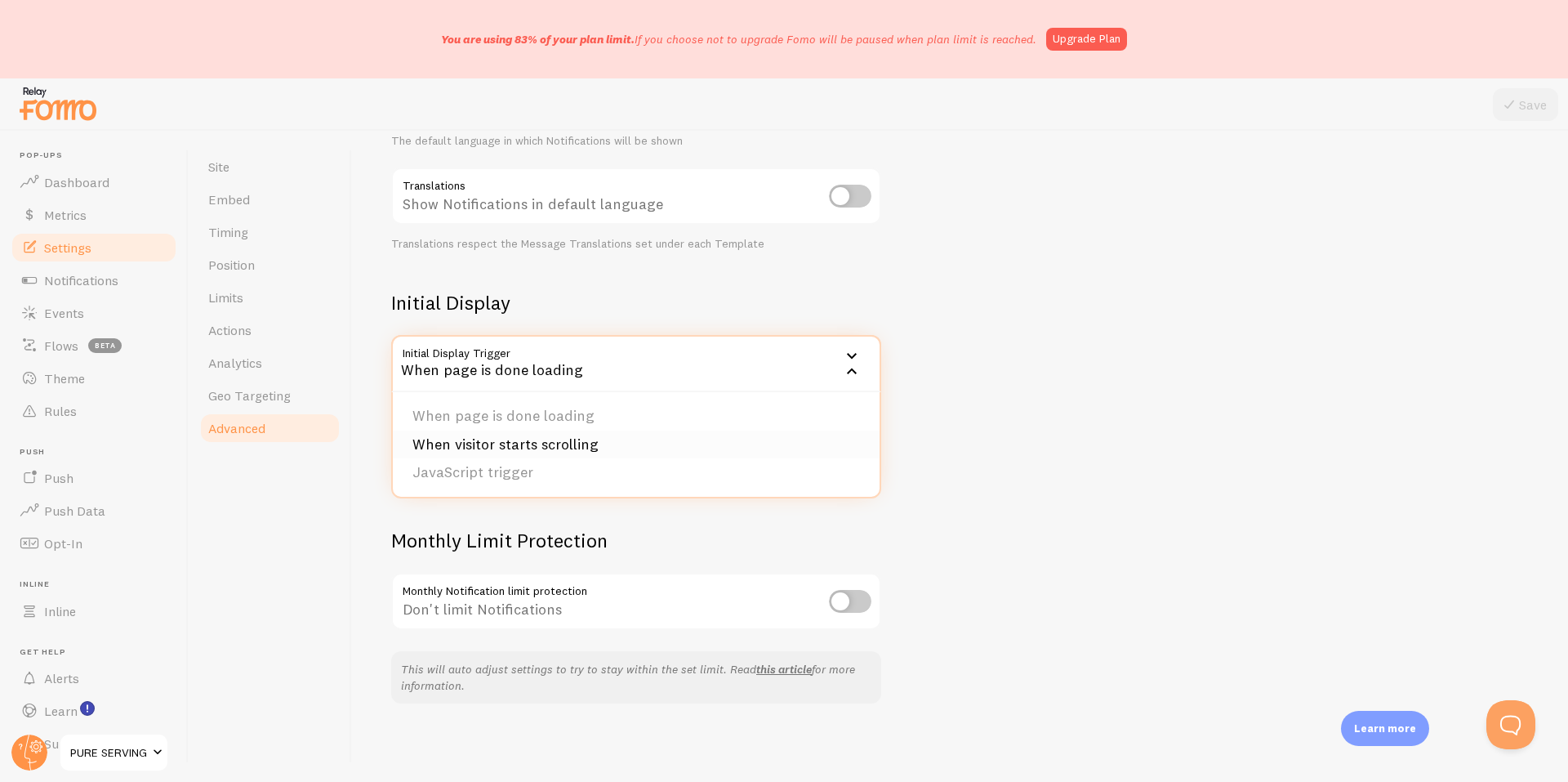
click at [583, 446] on li "When visitor starts scrolling" at bounding box center [636, 444] width 486 height 29
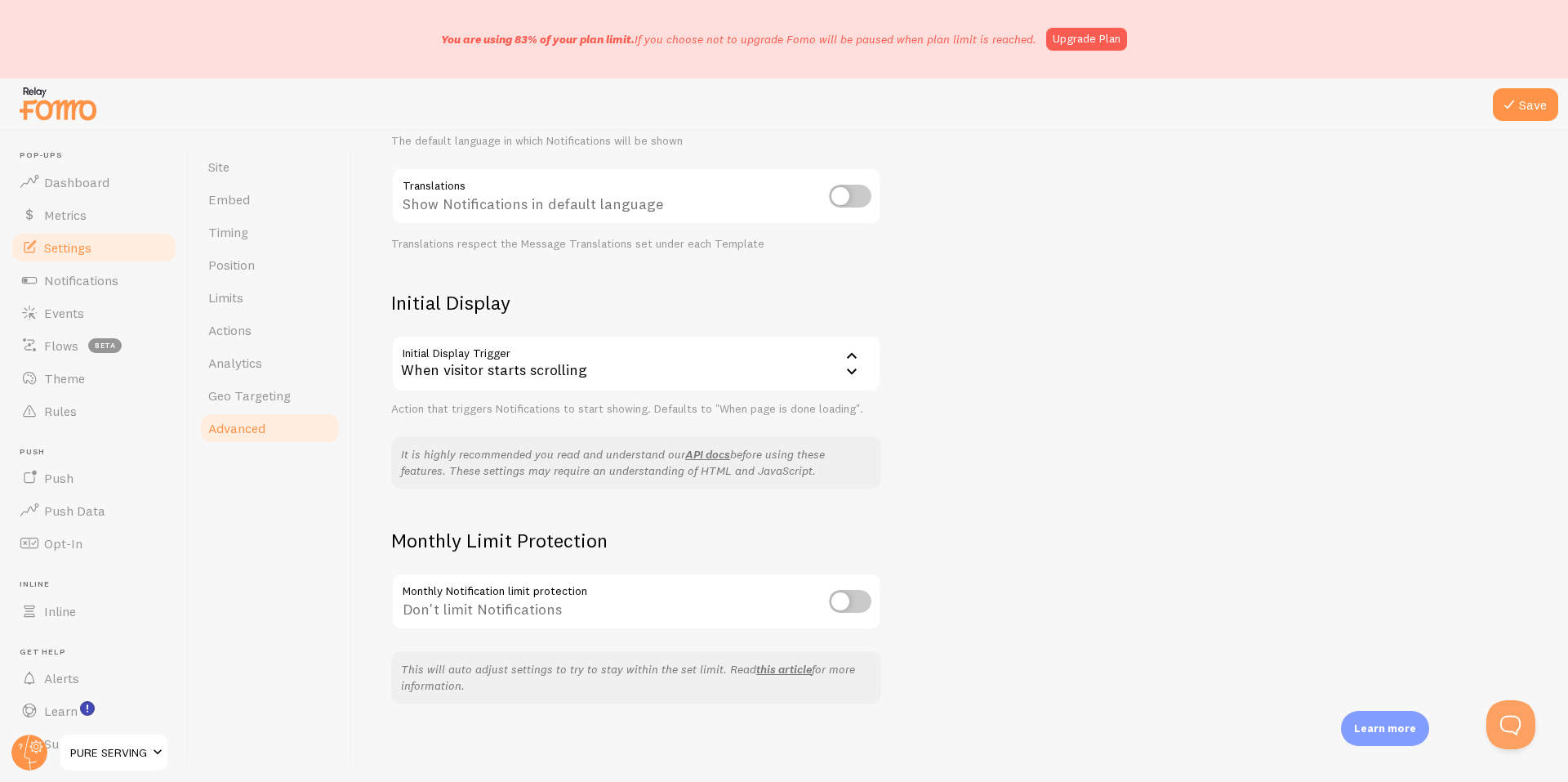
click at [854, 602] on input "checkbox" at bounding box center [849, 601] width 42 height 22
checkbox input "true"
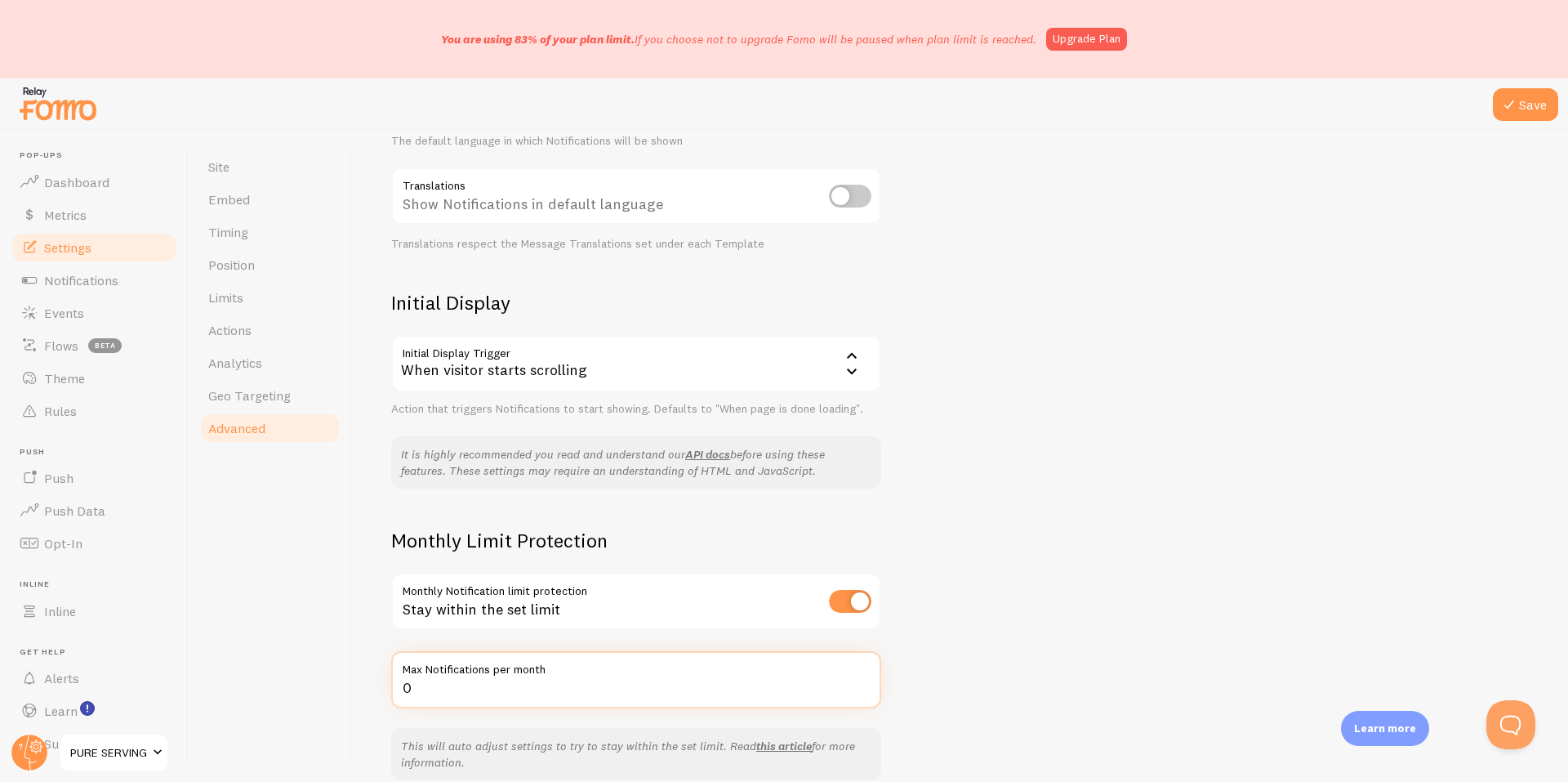
drag, startPoint x: 519, startPoint y: 691, endPoint x: 385, endPoint y: 690, distance: 134.0
click at [385, 690] on div "Advanced Advanced options Language & Translations Help Article Language en Engl…" at bounding box center [959, 456] width 1216 height 651
type input "1000"
click at [944, 571] on div "Advanced Advanced options Language & Translations Help Article Language en Engl…" at bounding box center [959, 456] width 1216 height 651
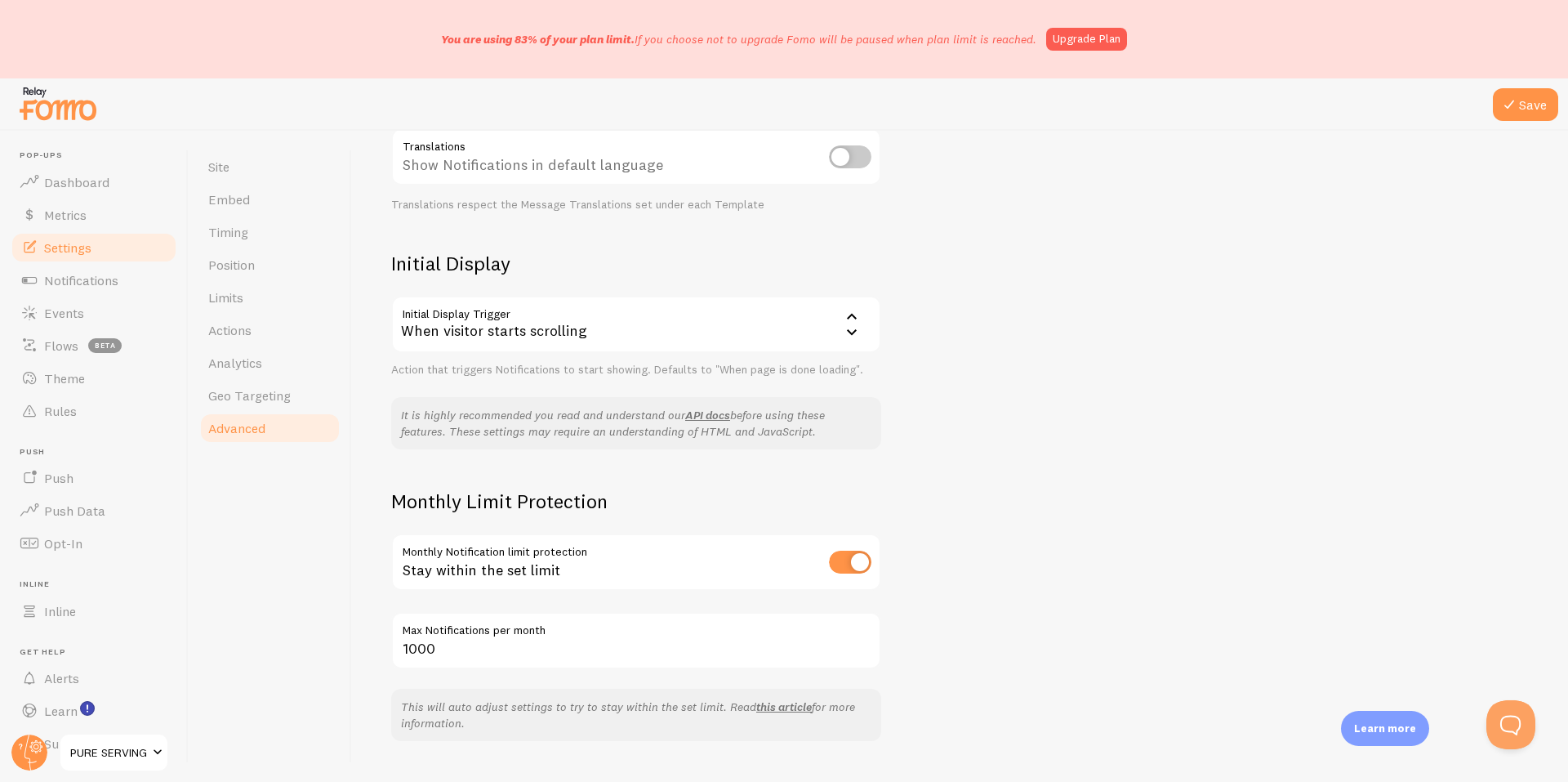
scroll to position [321, 0]
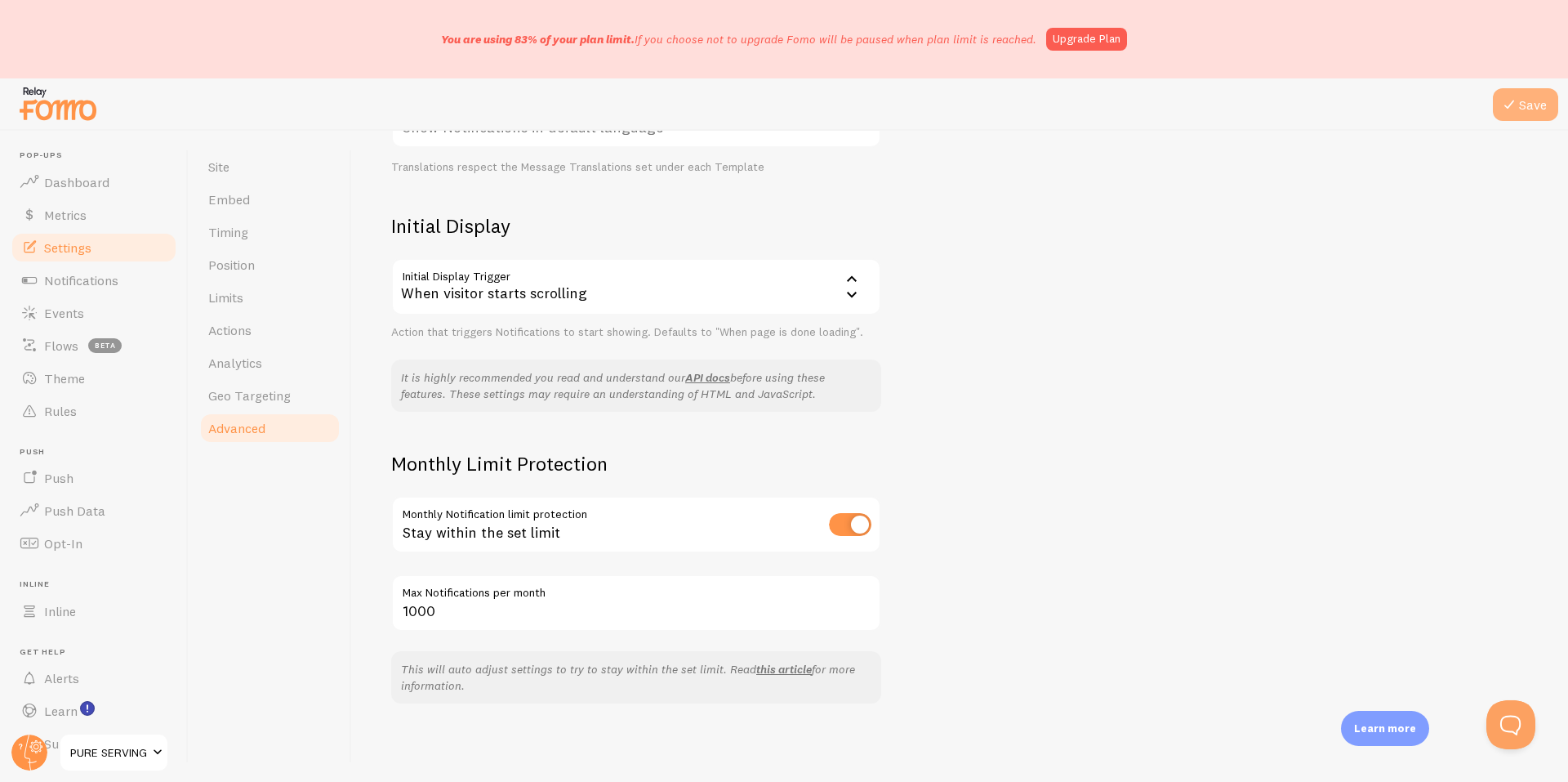
click at [1507, 106] on icon at bounding box center [1508, 104] width 20 height 20
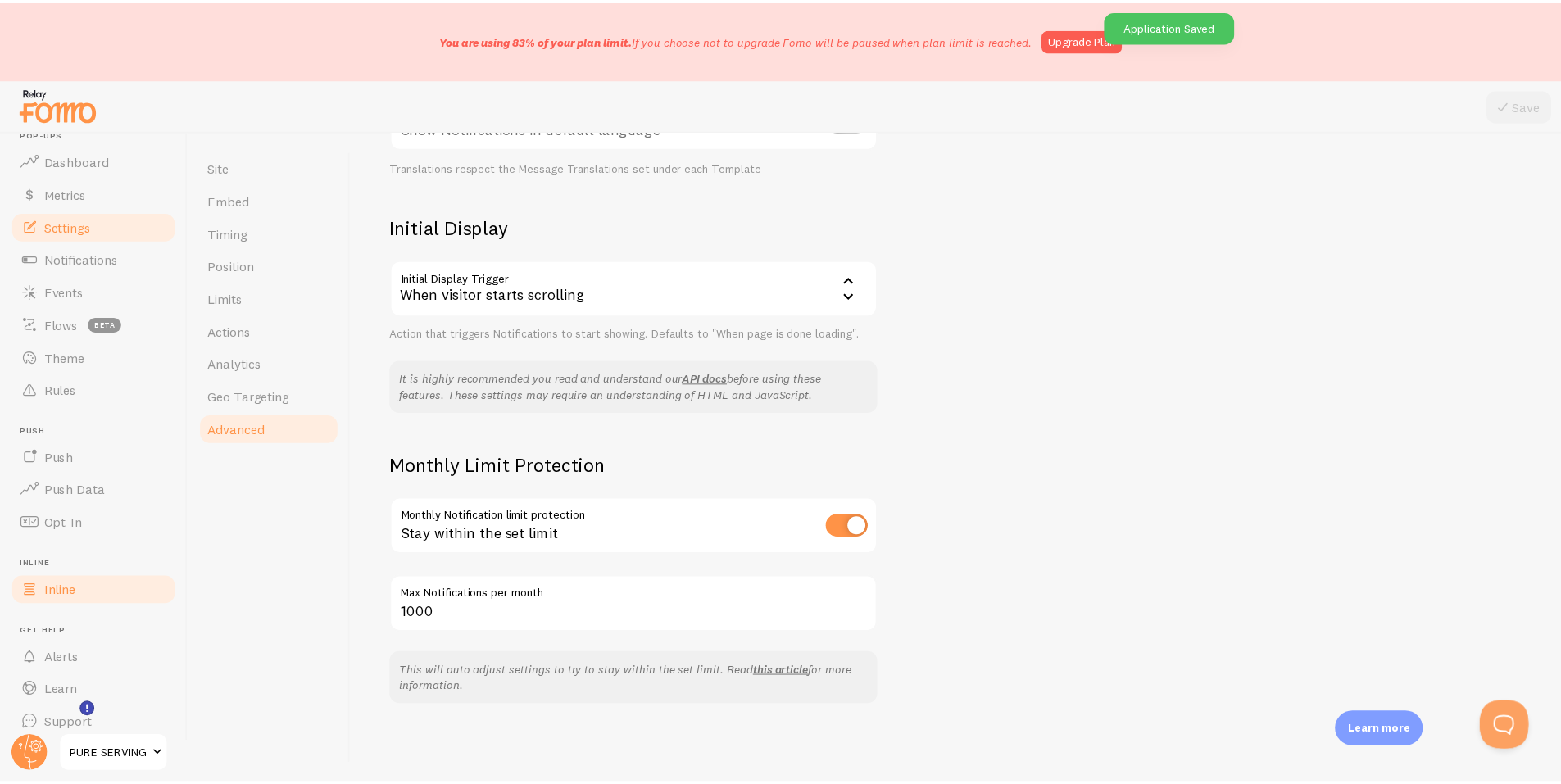
scroll to position [37, 0]
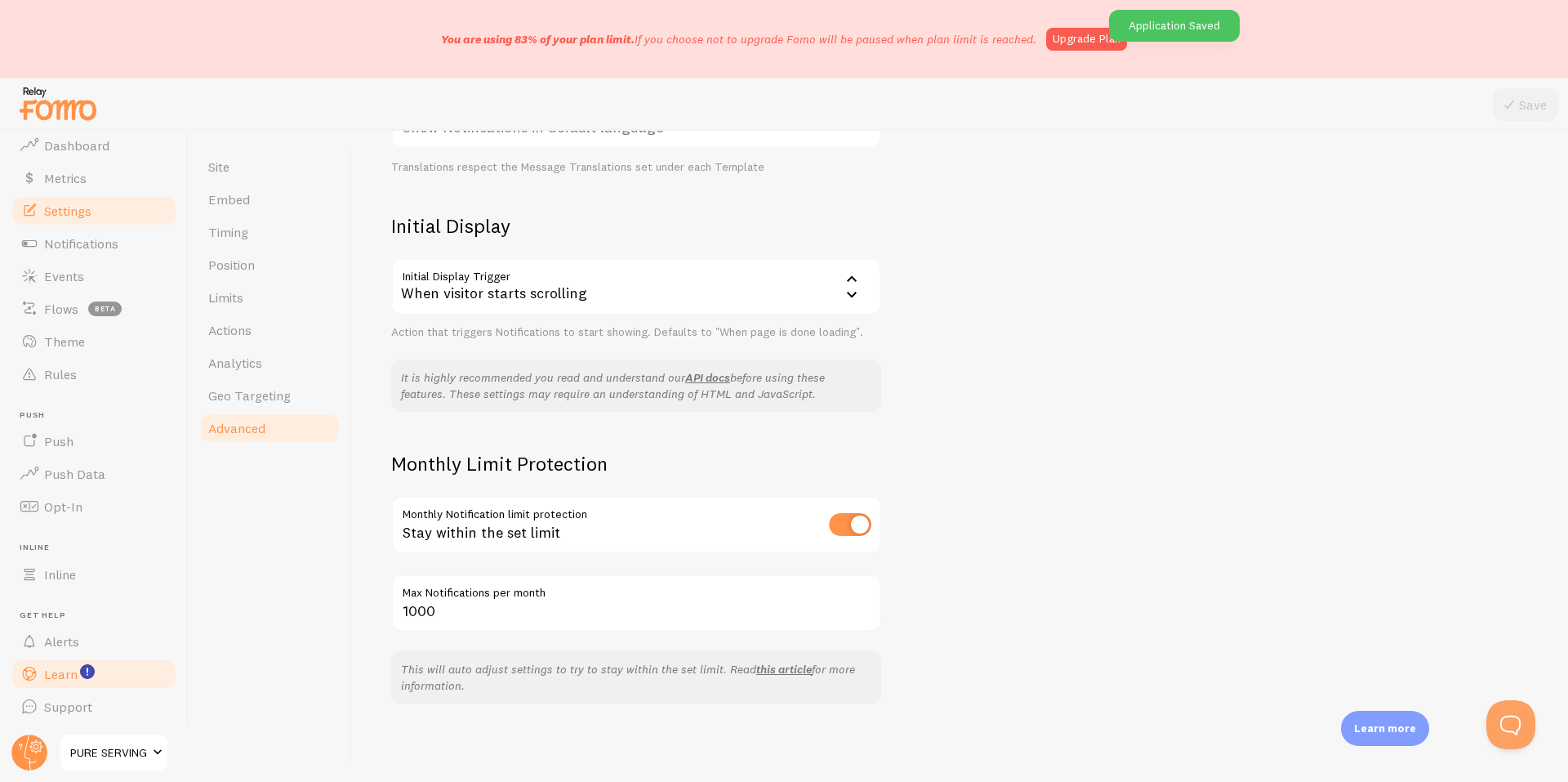
click at [63, 659] on link "Learn" at bounding box center [94, 673] width 168 height 33
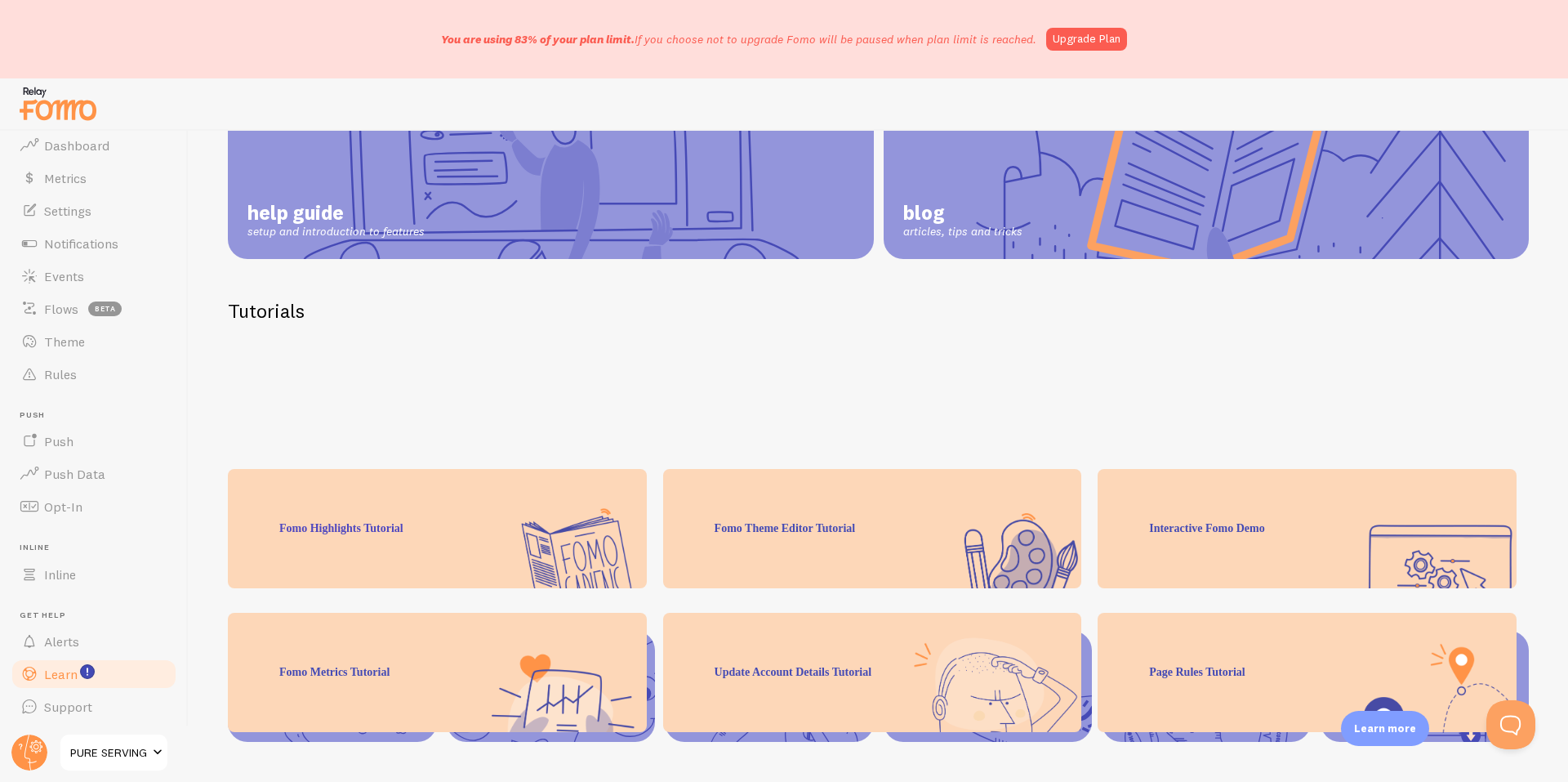
scroll to position [203, 0]
